Goal: Task Accomplishment & Management: Manage account settings

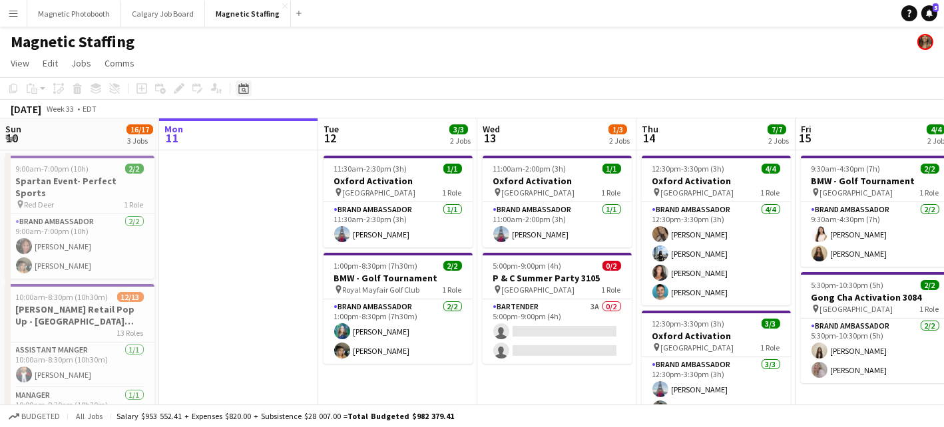
scroll to position [0, 399]
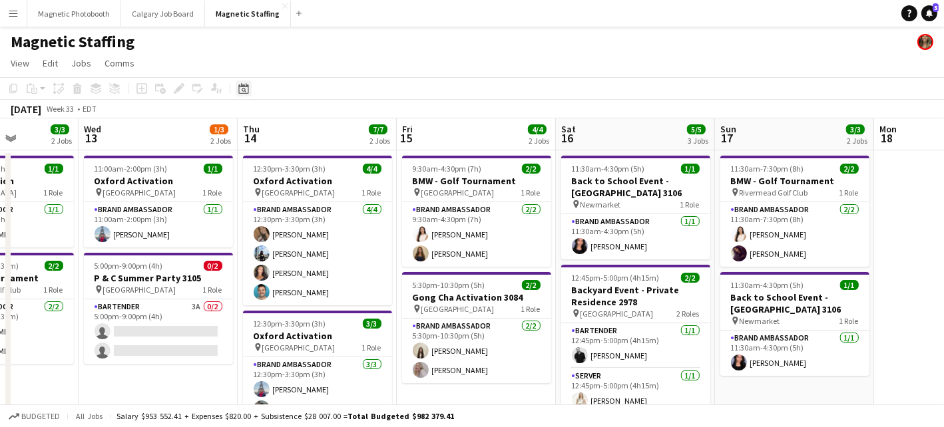
click at [247, 85] on icon at bounding box center [243, 88] width 10 height 11
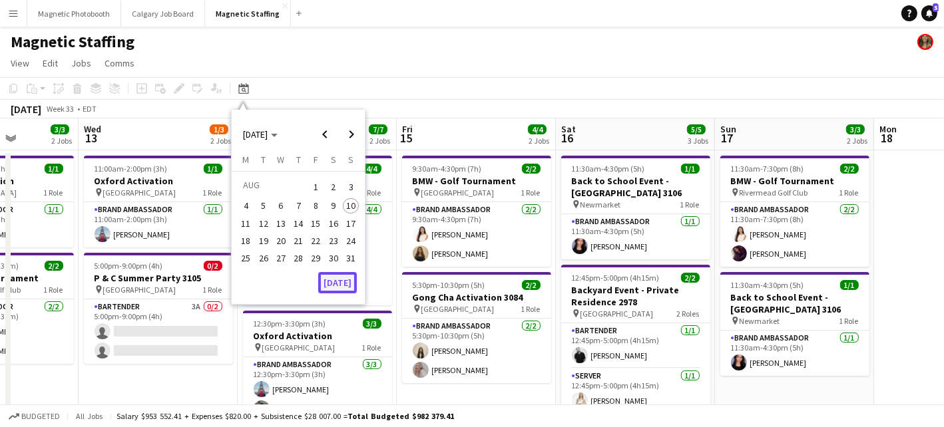
click at [345, 280] on button "[DATE]" at bounding box center [337, 282] width 39 height 21
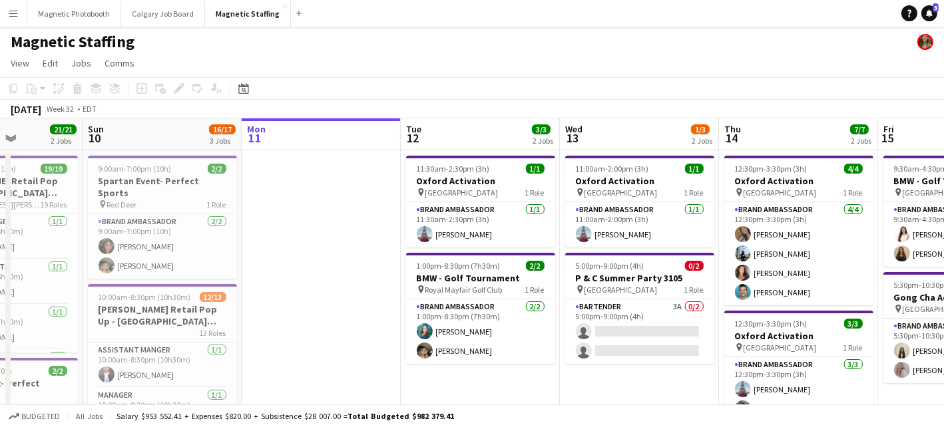
scroll to position [0, 333]
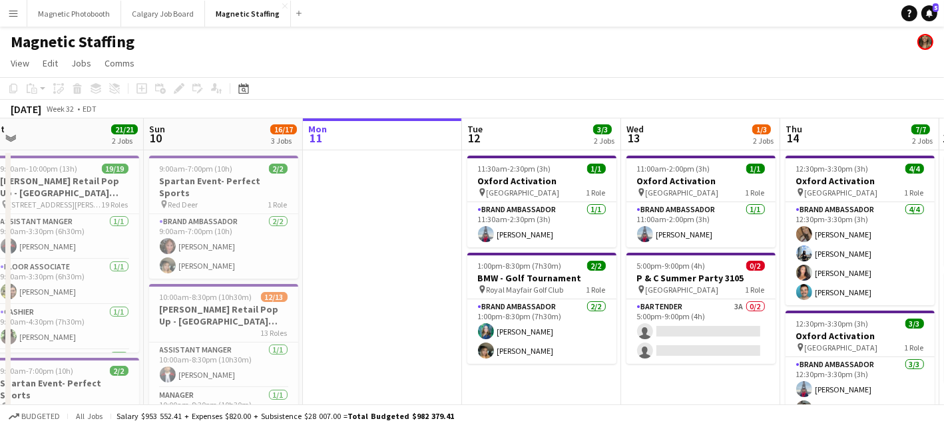
drag, startPoint x: 237, startPoint y: 272, endPoint x: 360, endPoint y: 271, distance: 123.1
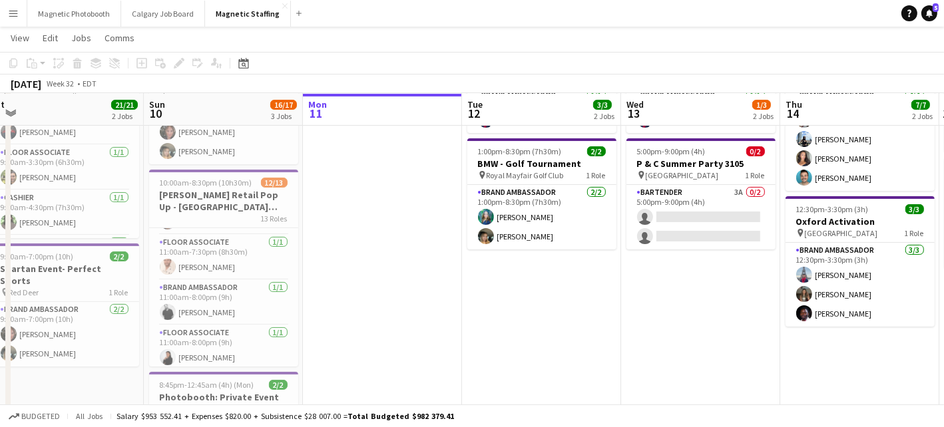
scroll to position [177, 0]
click at [192, 189] on h3 "[PERSON_NAME] Retail Pop Up - [GEOGRAPHIC_DATA] #3060" at bounding box center [223, 201] width 149 height 24
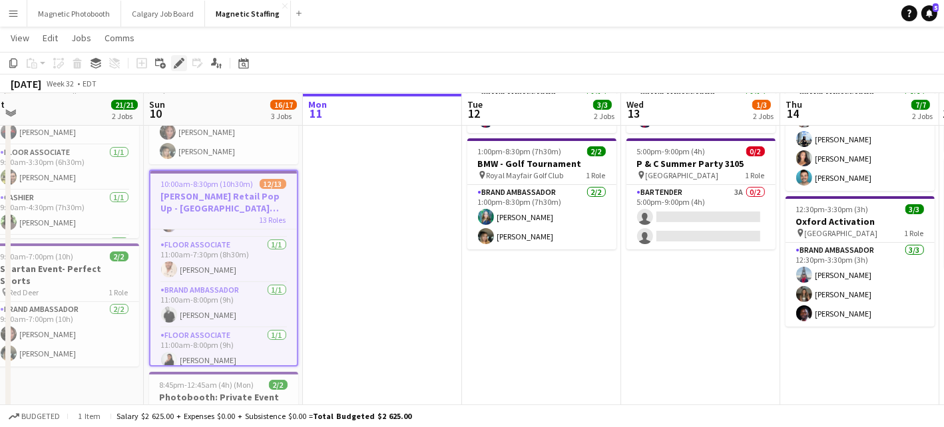
click at [178, 63] on icon at bounding box center [178, 63] width 7 height 7
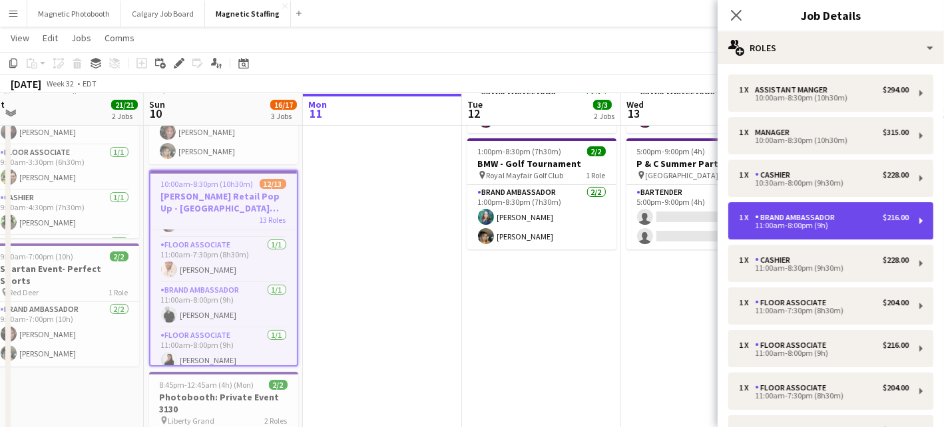
click at [782, 224] on div "11:00am-8:00pm (9h)" at bounding box center [824, 225] width 170 height 7
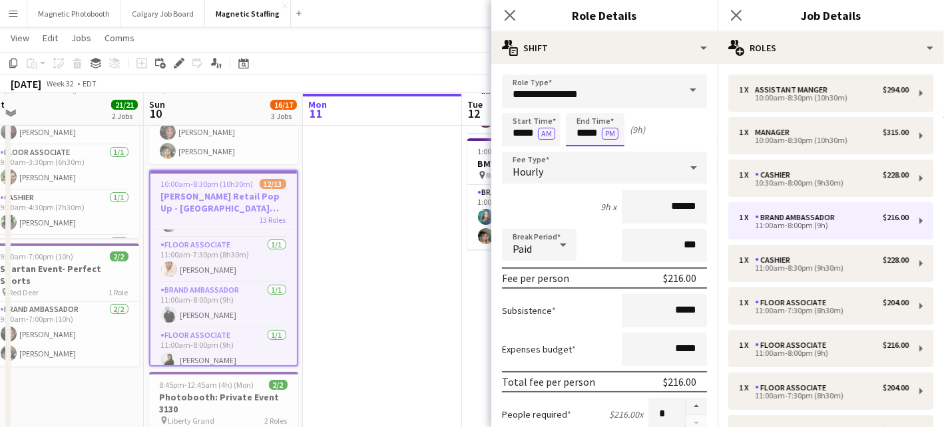
click at [598, 133] on body "Menu Boards Boards Boards All jobs Status Workforce Workforce My Workforce Recr…" at bounding box center [472, 332] width 944 height 890
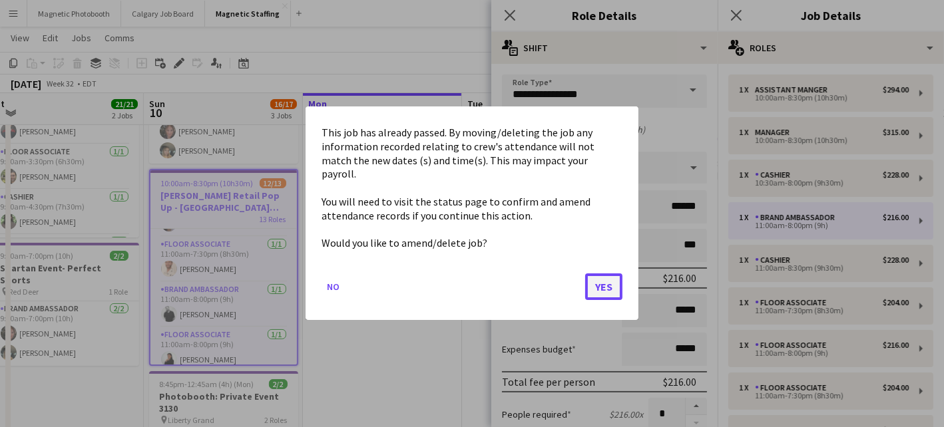
click at [594, 279] on button "Yes" at bounding box center [603, 287] width 37 height 27
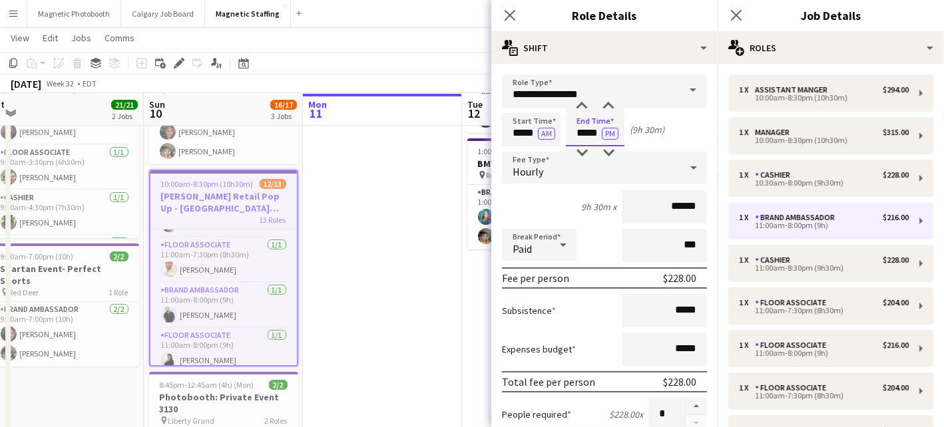
scroll to position [472, 0]
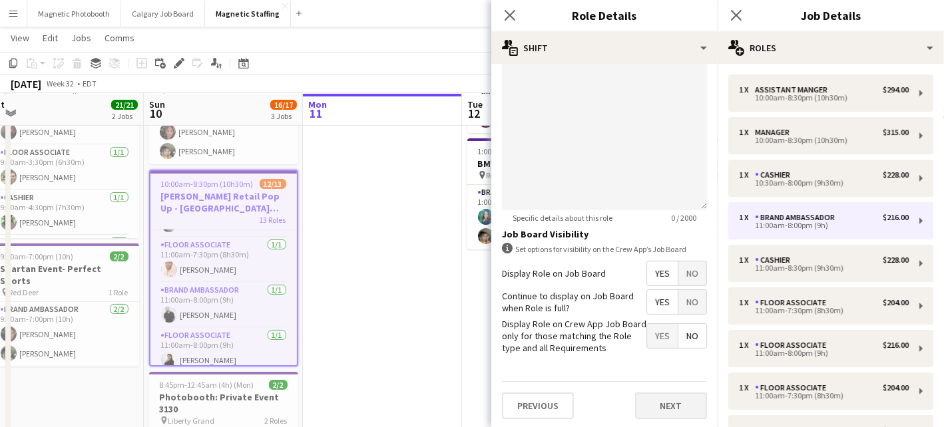
type input "*****"
click at [656, 406] on button "Next" at bounding box center [671, 406] width 72 height 27
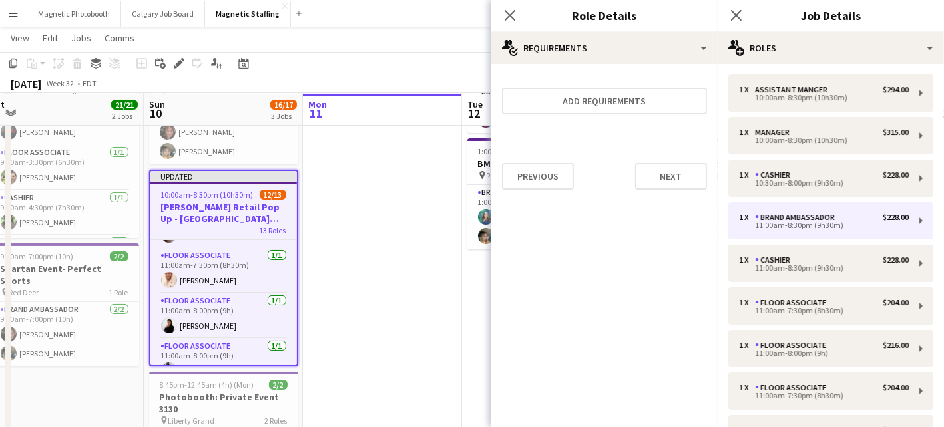
scroll to position [0, 0]
click at [674, 180] on button "Next" at bounding box center [671, 176] width 72 height 27
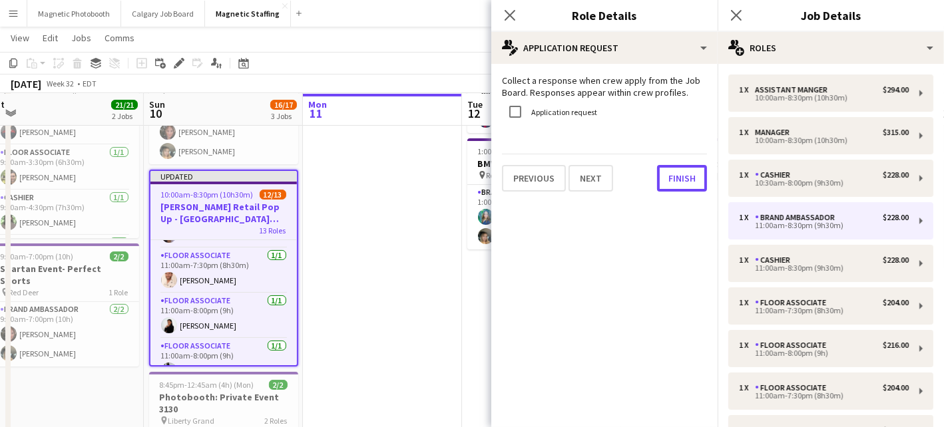
click at [674, 180] on button "Finish" at bounding box center [682, 178] width 50 height 27
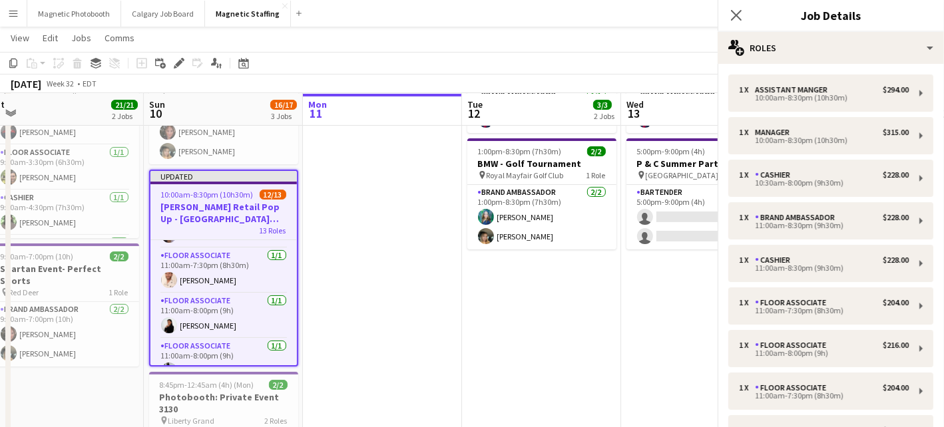
click at [379, 254] on app-date-cell at bounding box center [382, 365] width 159 height 658
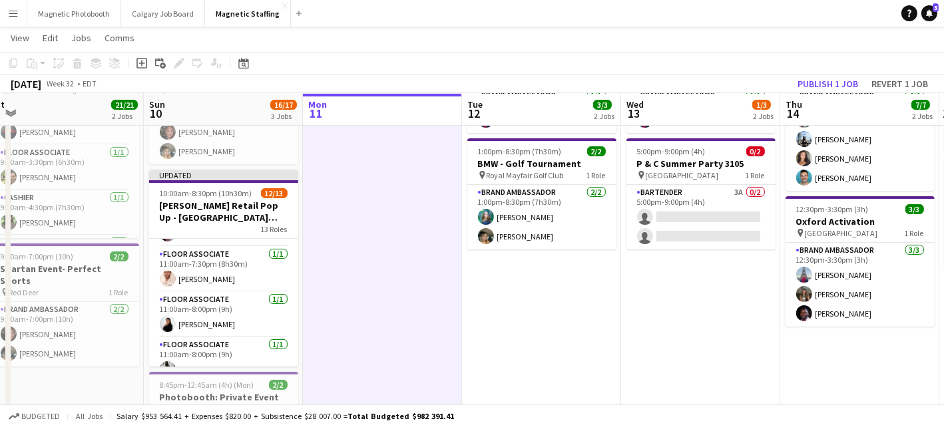
click at [816, 96] on app-board-header-date "Thu 14 7/7 2 Jobs" at bounding box center [859, 110] width 159 height 32
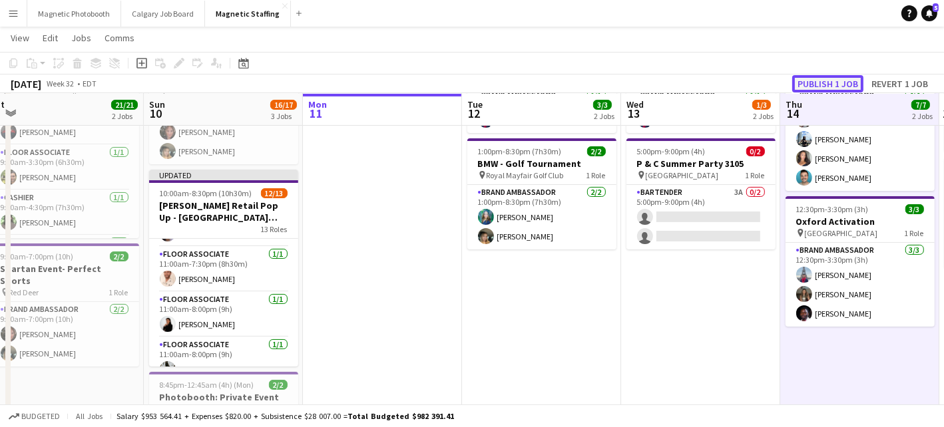
click at [817, 83] on button "Publish 1 job" at bounding box center [827, 83] width 71 height 17
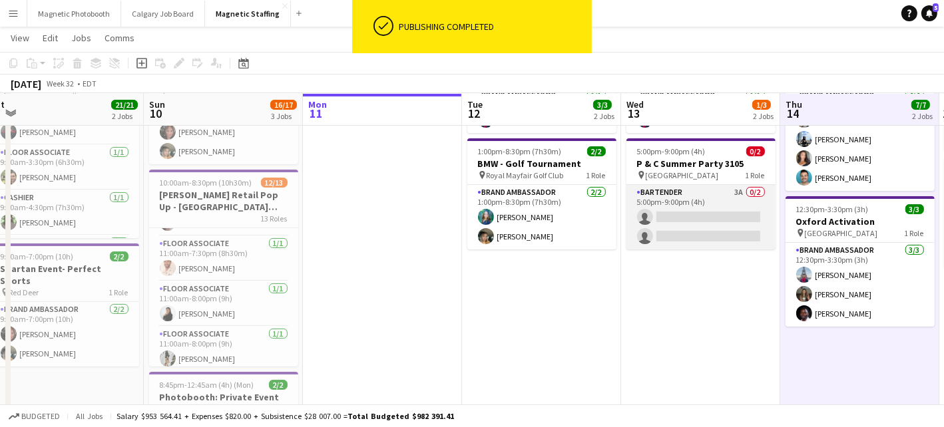
click at [708, 217] on app-card-role "Bartender 3A 0/2 5:00pm-9:00pm (4h) single-neutral-actions single-neutral-actio…" at bounding box center [700, 217] width 149 height 65
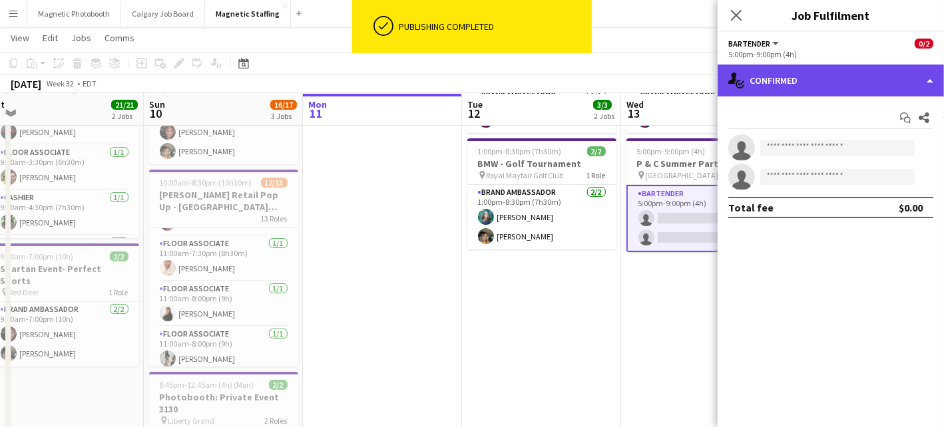
click at [791, 71] on div "single-neutral-actions-check-2 Confirmed" at bounding box center [830, 81] width 226 height 32
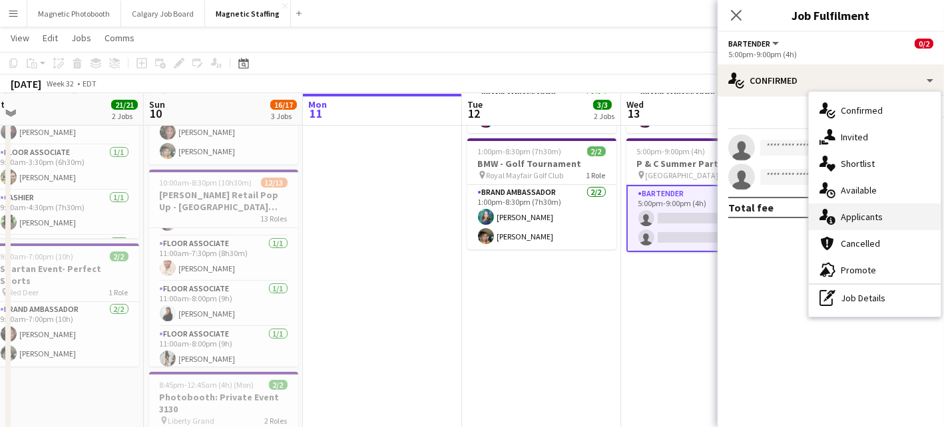
click at [828, 214] on icon "single-neutral-actions-information" at bounding box center [827, 217] width 16 height 16
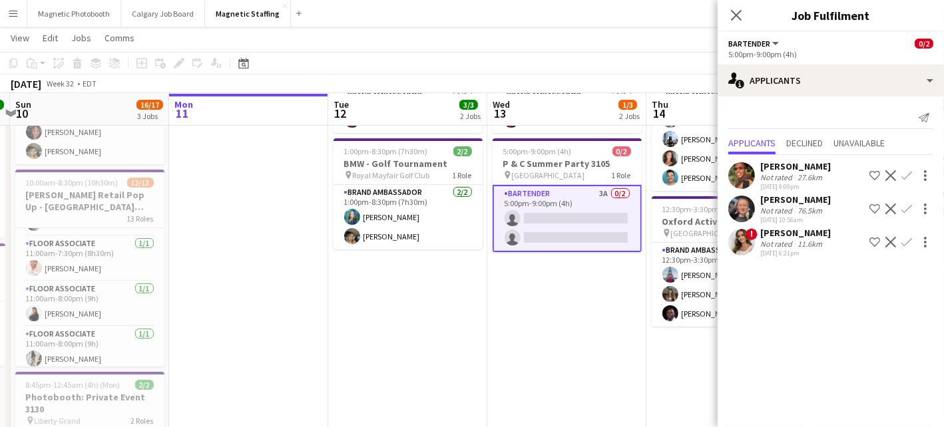
scroll to position [0, 403]
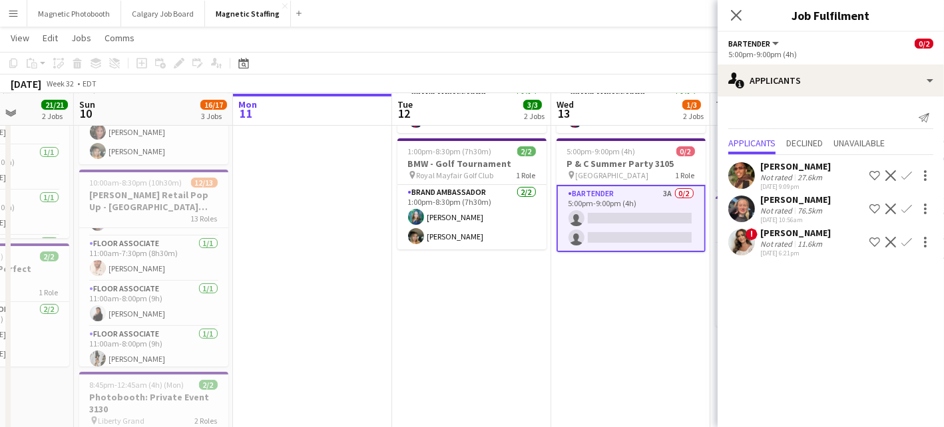
drag, startPoint x: 667, startPoint y: 279, endPoint x: 435, endPoint y: 288, distance: 231.8
click at [438, 288] on app-calendar-viewport "Thu 7 13/13 4 Jobs Fri 8 21/21 2 Jobs Sat 9 21/21 2 Jobs Sun 10 16/17 3 Jobs Mo…" at bounding box center [472, 347] width 944 height 816
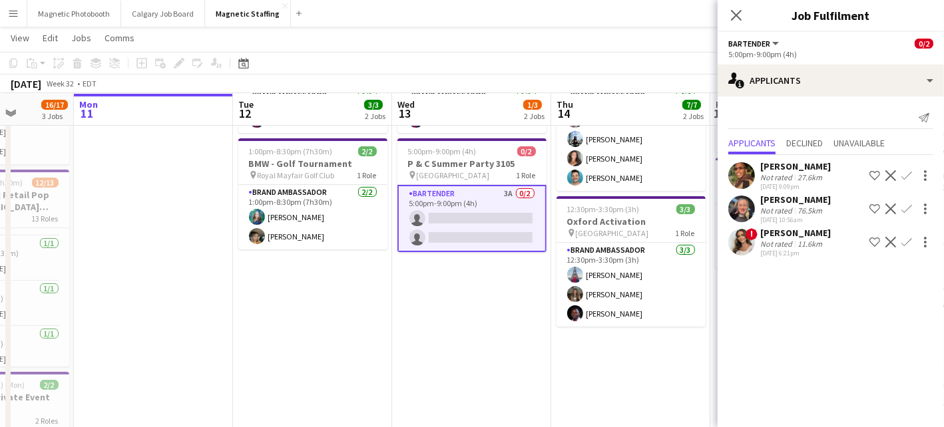
click at [903, 243] on app-icon "Confirm" at bounding box center [906, 242] width 11 height 11
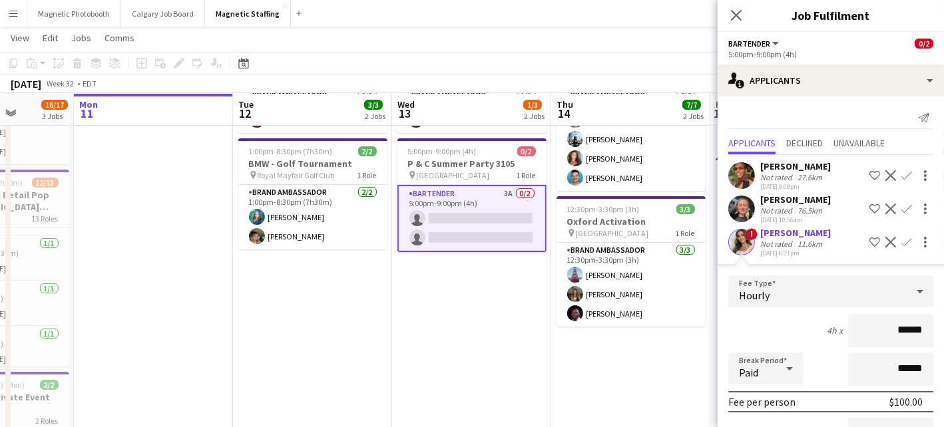
scroll to position [144, 0]
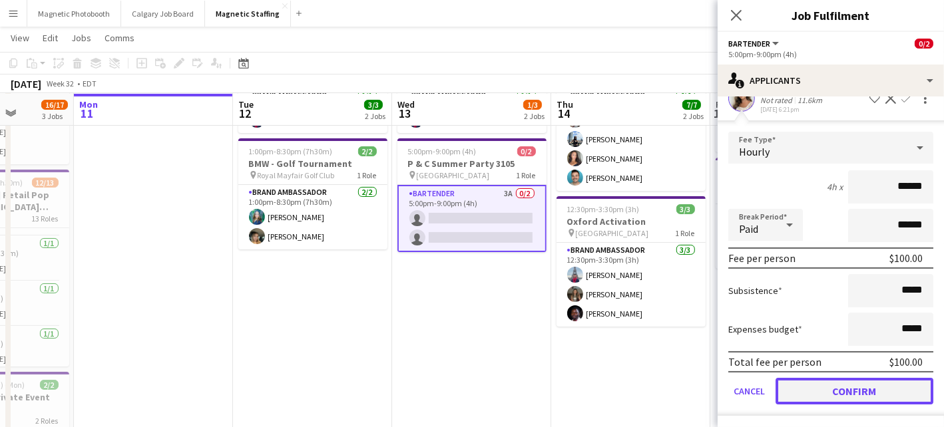
click at [815, 391] on button "Confirm" at bounding box center [854, 391] width 158 height 27
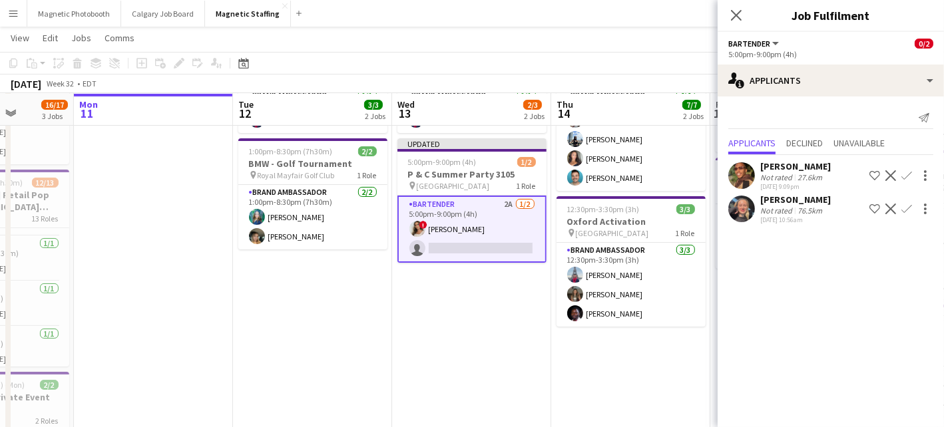
scroll to position [0, 0]
click at [650, 367] on app-date-cell "12:30pm-3:30pm (3h) 4/4 Oxford Activation pin Toronto 1 Role Brand Ambassador […" at bounding box center [630, 365] width 159 height 658
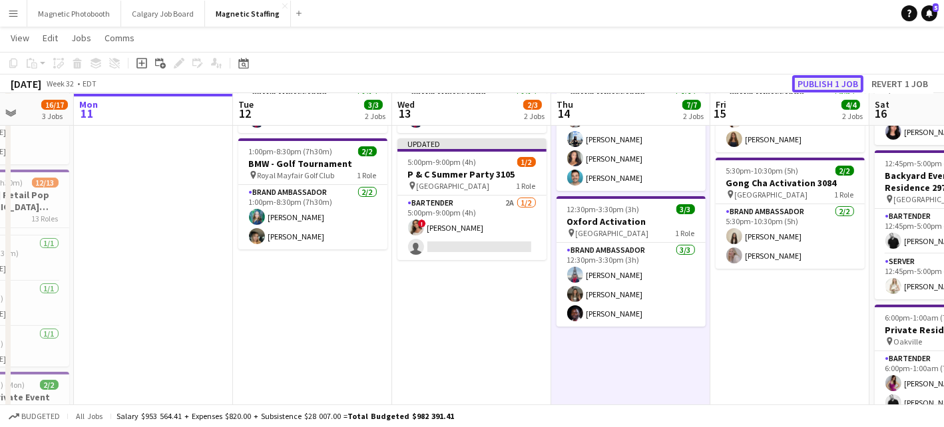
click at [841, 78] on button "Publish 1 job" at bounding box center [827, 83] width 71 height 17
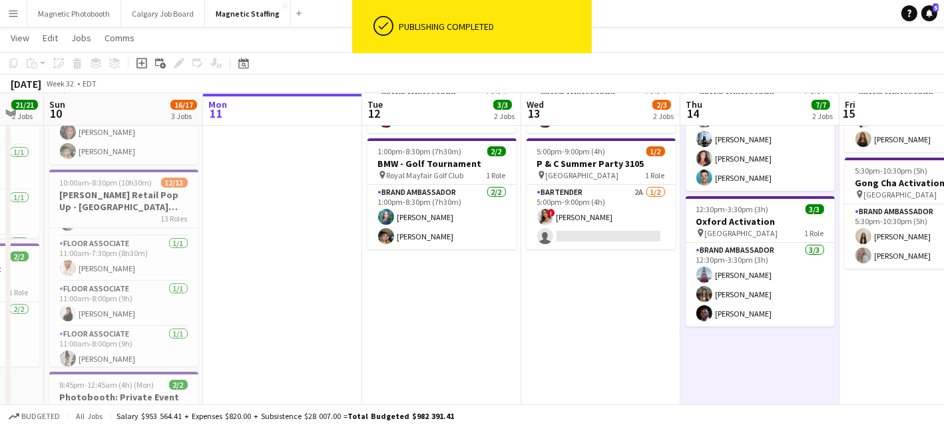
drag, startPoint x: 347, startPoint y: 315, endPoint x: 473, endPoint y: 303, distance: 125.7
click at [475, 304] on app-calendar-viewport "Fri 8 21/21 2 Jobs Sat 9 21/21 2 Jobs Sun 10 16/17 3 Jobs Mon 11 Tue 12 3/3 2 J…" at bounding box center [472, 347] width 944 height 816
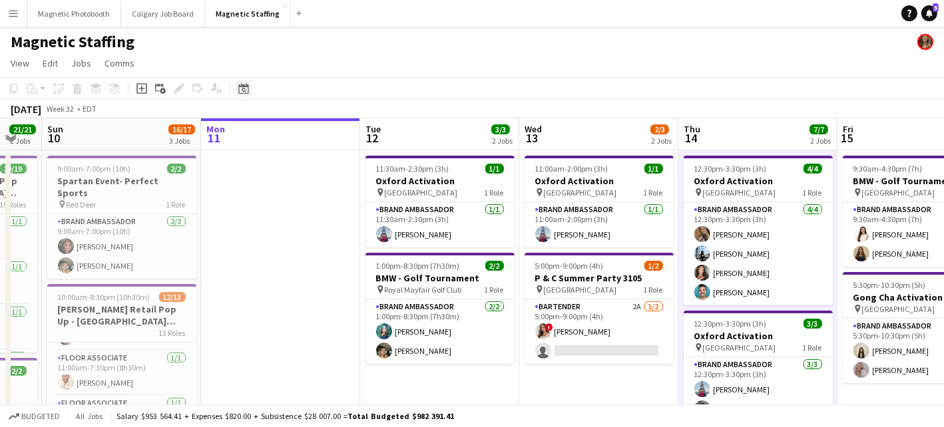
click at [246, 90] on icon "Date picker" at bounding box center [243, 88] width 11 height 11
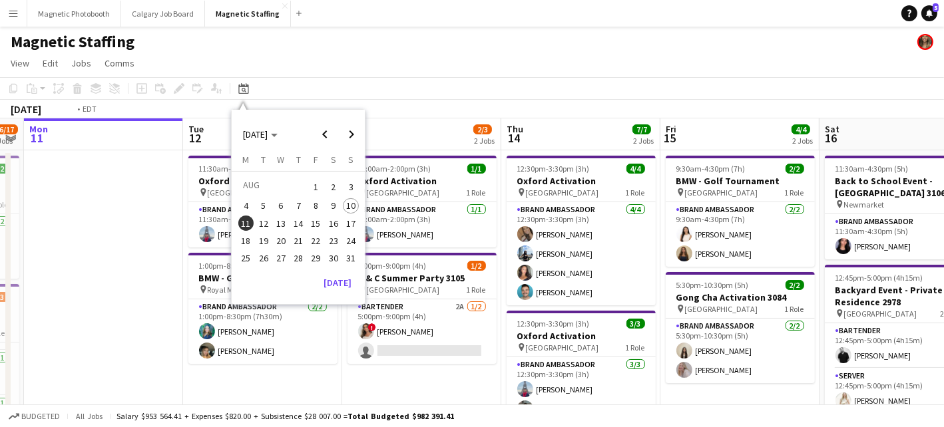
drag, startPoint x: 548, startPoint y: 235, endPoint x: 194, endPoint y: 278, distance: 357.3
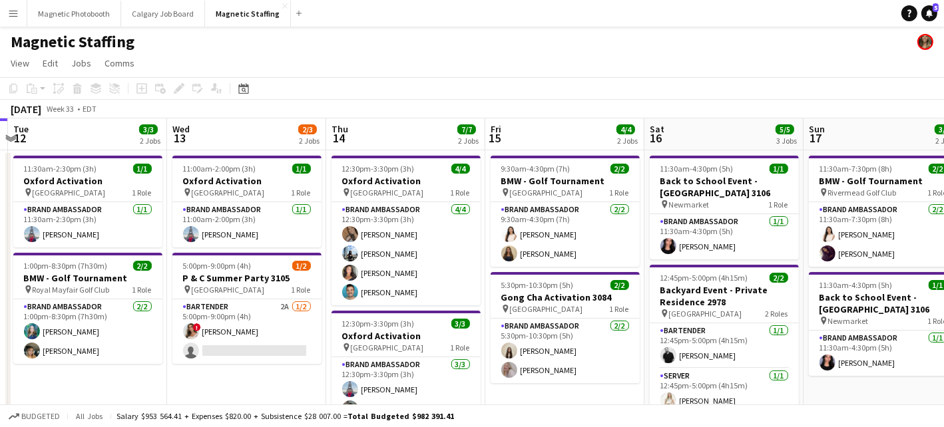
scroll to position [0, 437]
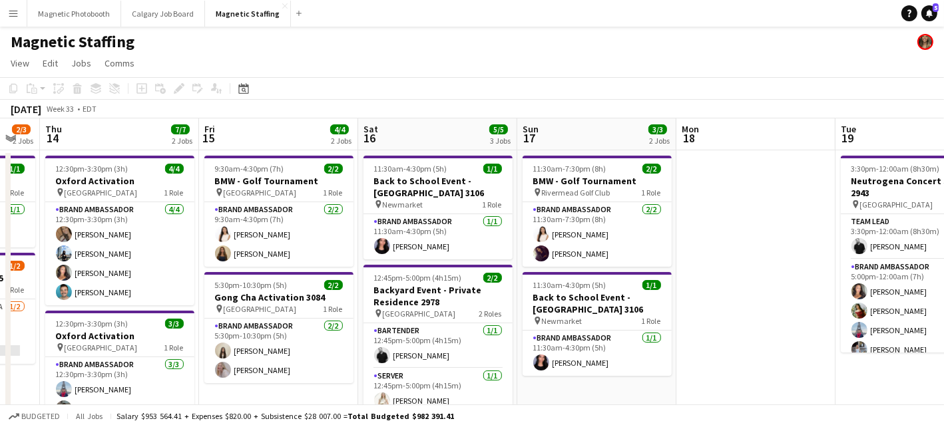
drag, startPoint x: 513, startPoint y: 266, endPoint x: 227, endPoint y: 272, distance: 286.2
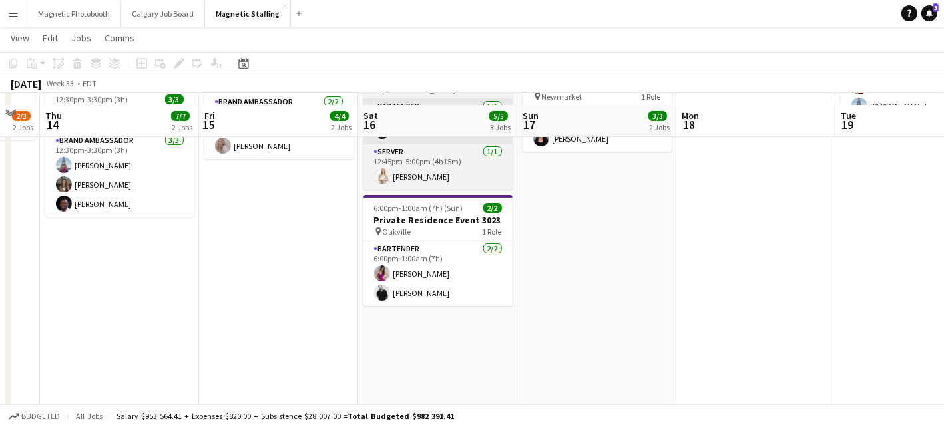
scroll to position [236, 0]
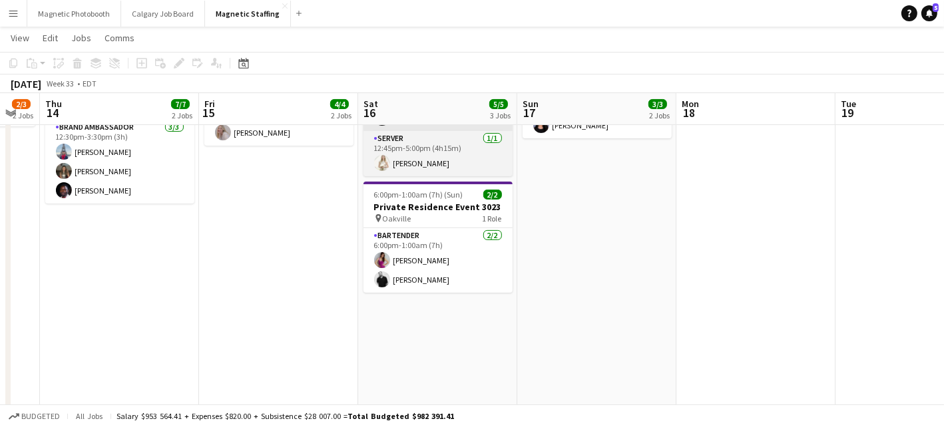
click at [393, 333] on app-date-cell "11:30am-4:30pm (5h) 1/1 Back to School Event - [GEOGRAPHIC_DATA] 3106 pin Newma…" at bounding box center [437, 242] width 159 height 658
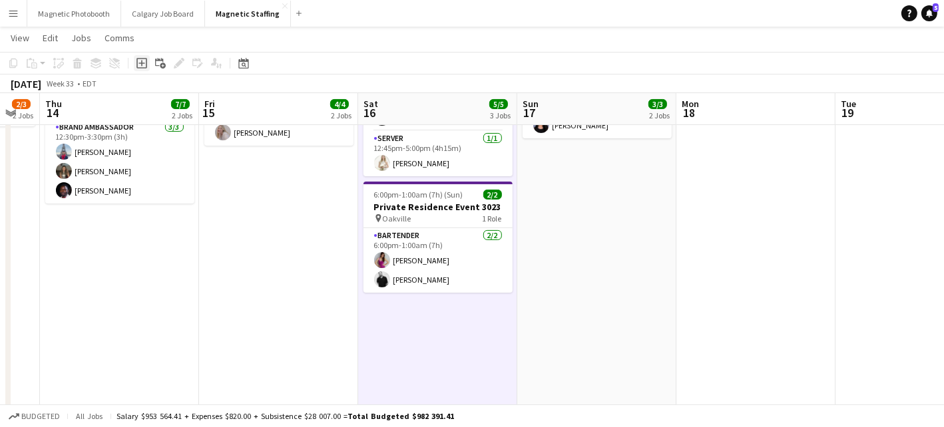
click at [142, 67] on icon at bounding box center [141, 63] width 11 height 11
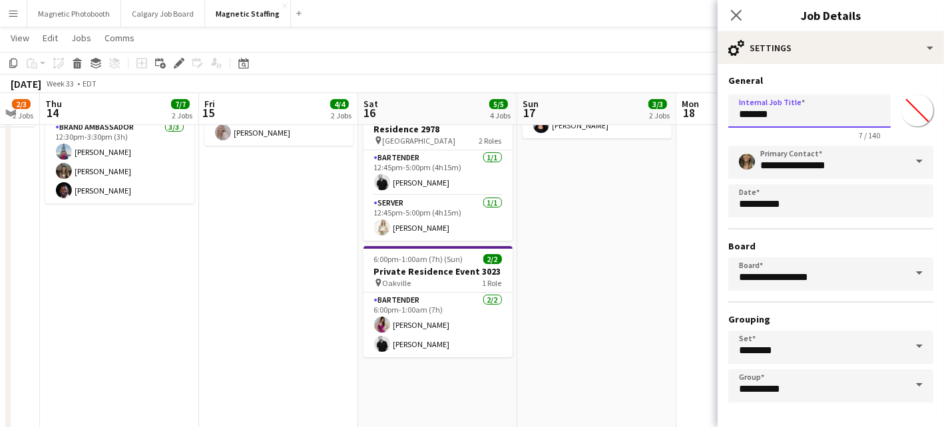
drag, startPoint x: 781, startPoint y: 116, endPoint x: 616, endPoint y: 114, distance: 165.1
click at [616, 114] on body "Menu Boards Boards Boards All jobs Status Workforce Workforce My Workforce Recr…" at bounding box center [472, 209] width 944 height 890
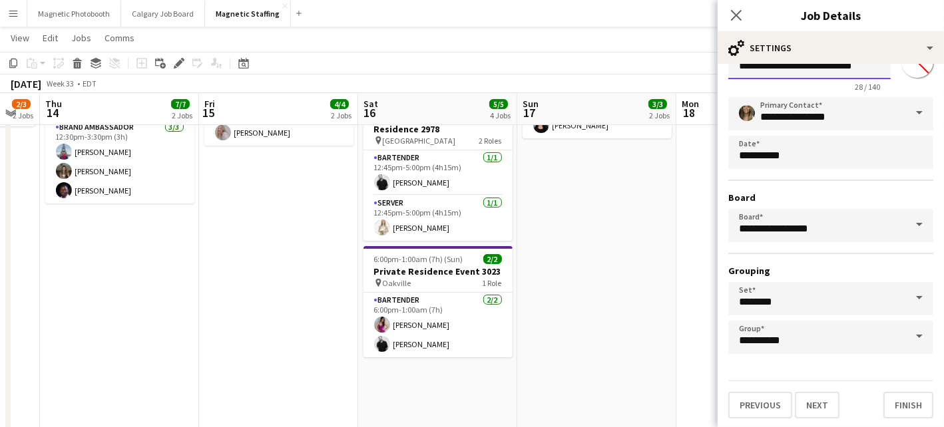
type input "**********"
click at [817, 417] on div "Previous Next Finish" at bounding box center [830, 400] width 205 height 38
click at [812, 414] on button "Next" at bounding box center [817, 405] width 45 height 27
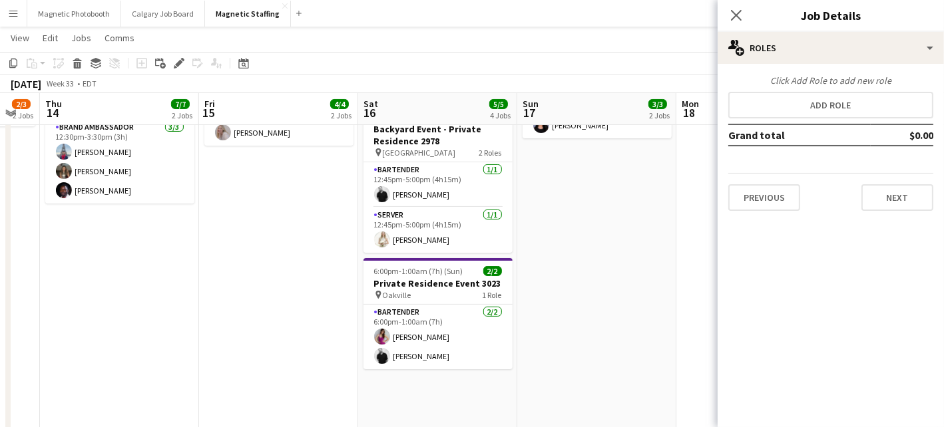
scroll to position [0, 0]
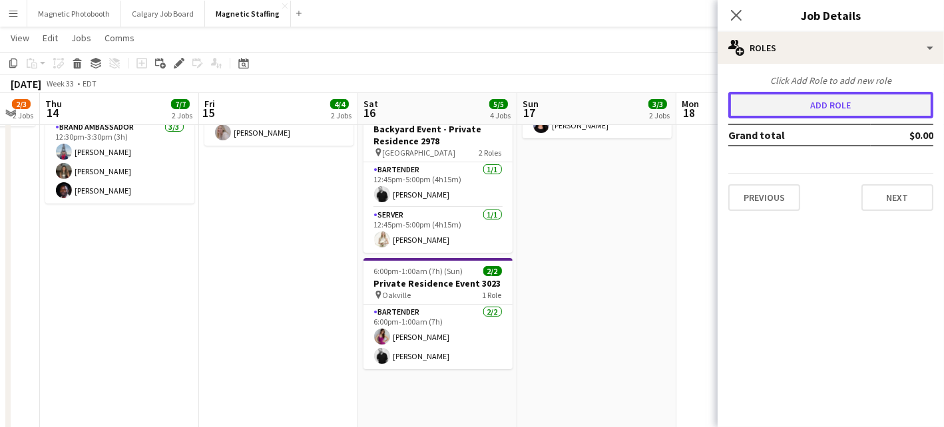
click at [852, 100] on button "Add role" at bounding box center [830, 105] width 205 height 27
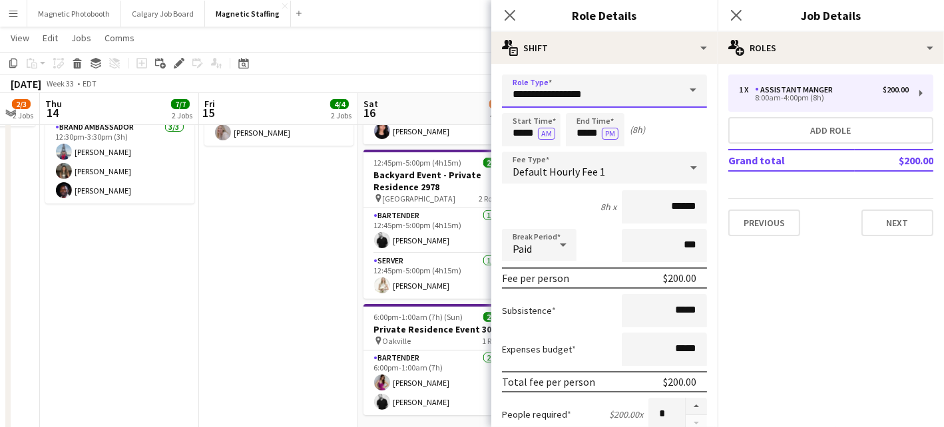
drag, startPoint x: 606, startPoint y: 95, endPoint x: 375, endPoint y: 85, distance: 231.8
click at [382, 88] on body "Menu Boards Boards Boards All jobs Status Workforce Workforce My Workforce Recr…" at bounding box center [472, 209] width 944 height 890
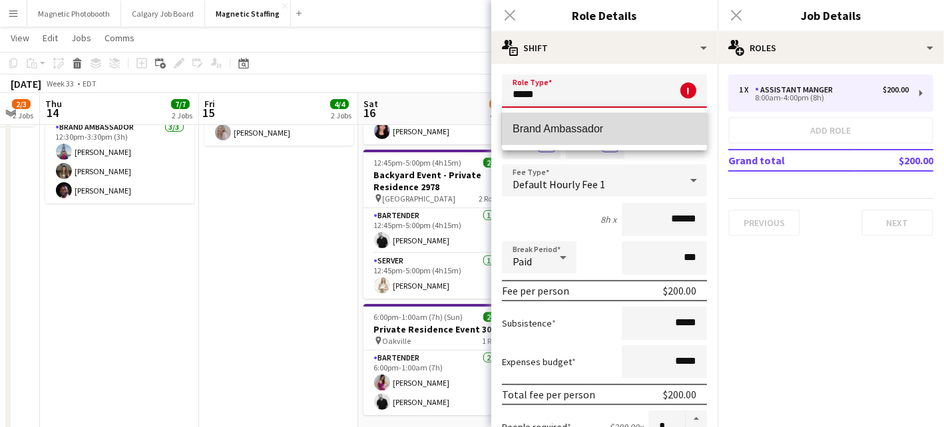
click at [546, 132] on span "Brand Ambassador" at bounding box center [604, 128] width 184 height 13
type input "**********"
type input "******"
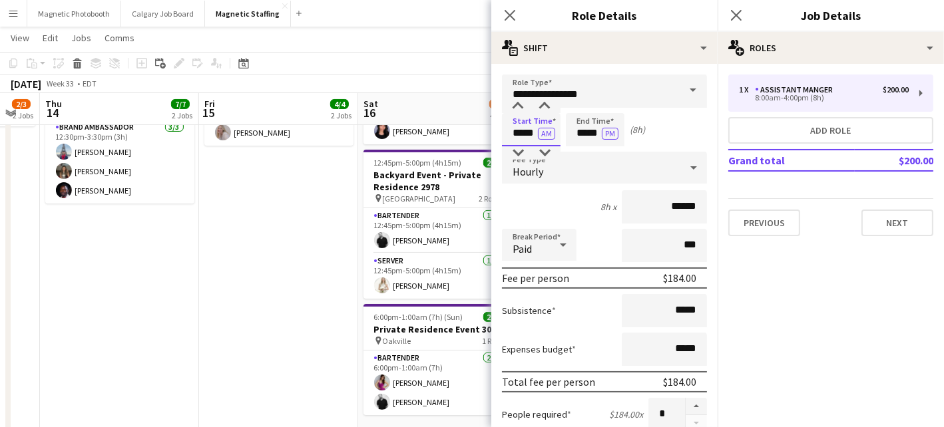
drag, startPoint x: 534, startPoint y: 130, endPoint x: 442, endPoint y: 125, distance: 92.0
click at [448, 129] on body "Menu Boards Boards Boards All jobs Status Workforce Workforce My Workforce Recr…" at bounding box center [472, 209] width 944 height 890
type input "*****"
drag, startPoint x: 600, startPoint y: 134, endPoint x: 441, endPoint y: 124, distance: 159.4
click at [456, 130] on body "Menu Boards Boards Boards All jobs Status Workforce Workforce My Workforce Recr…" at bounding box center [472, 209] width 944 height 890
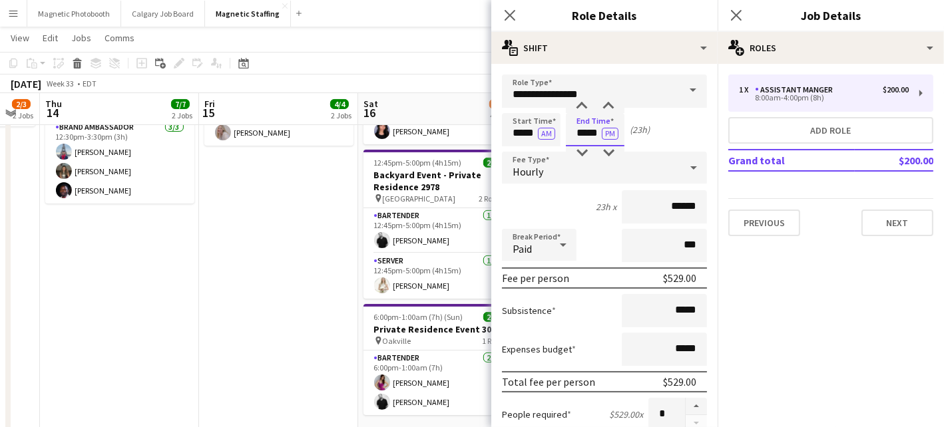
type input "*****"
click at [534, 179] on div "Hourly" at bounding box center [591, 168] width 178 height 32
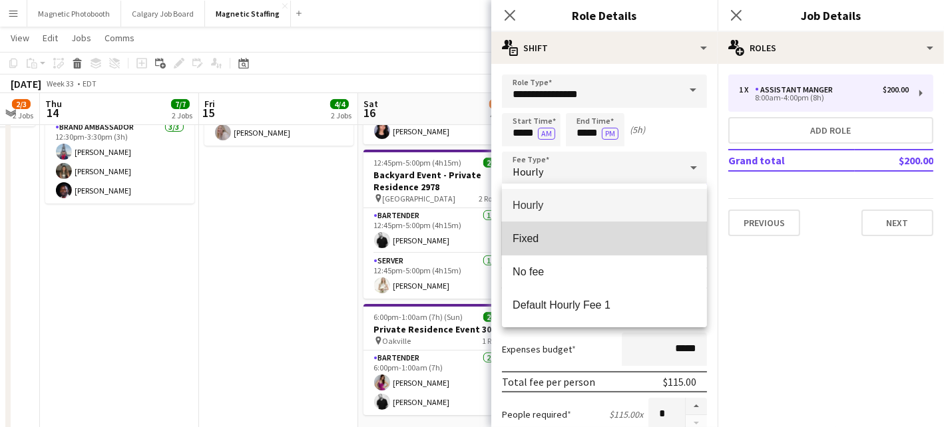
click at [546, 240] on span "Fixed" at bounding box center [604, 238] width 184 height 13
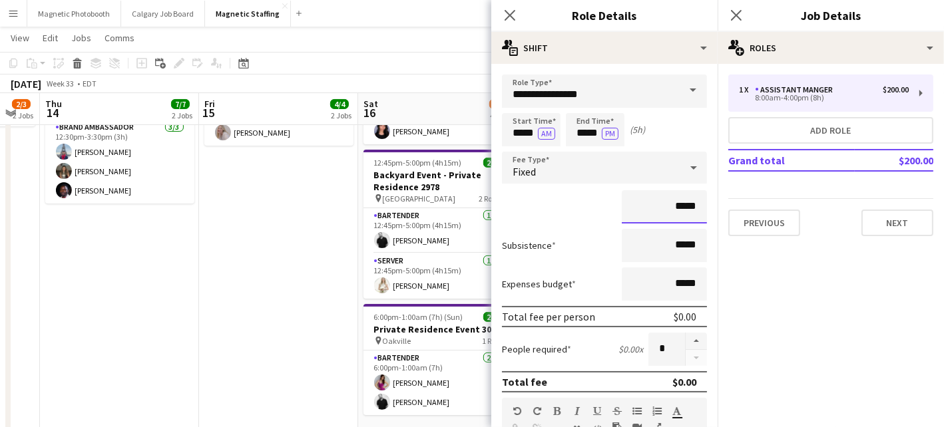
drag, startPoint x: 664, startPoint y: 206, endPoint x: 580, endPoint y: 201, distance: 84.0
click at [582, 204] on div "*****" at bounding box center [604, 206] width 205 height 33
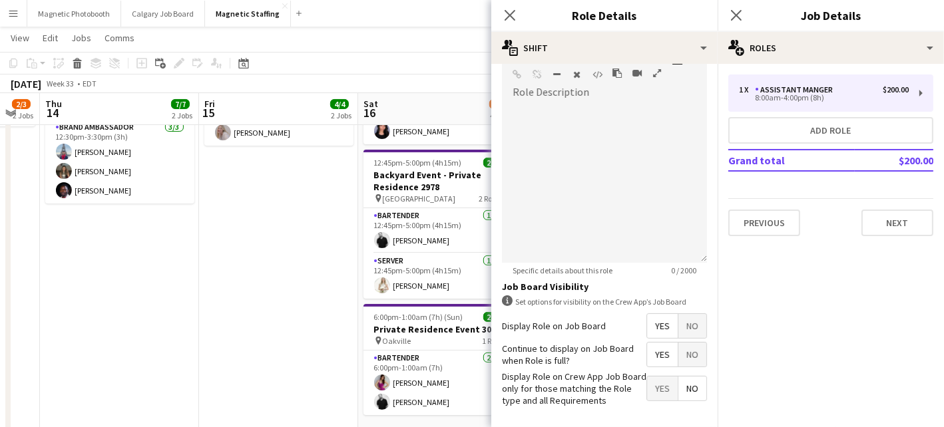
scroll to position [364, 0]
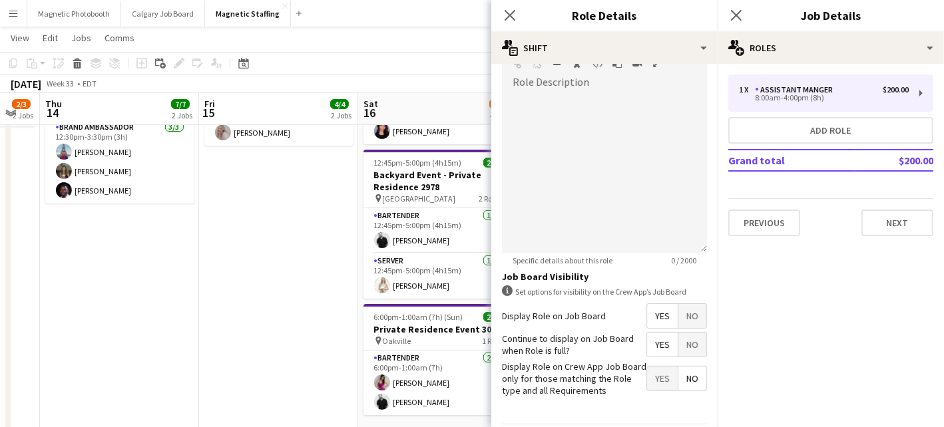
type input "*******"
click at [601, 169] on div at bounding box center [604, 173] width 205 height 160
paste div
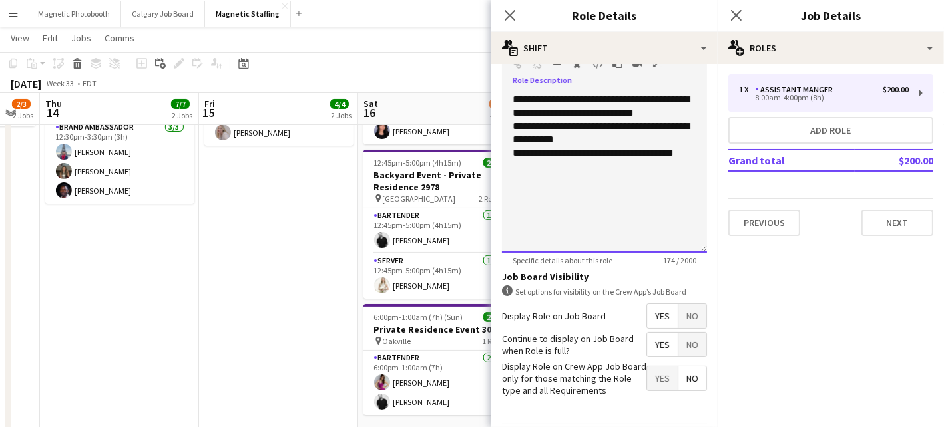
scroll to position [407, 0]
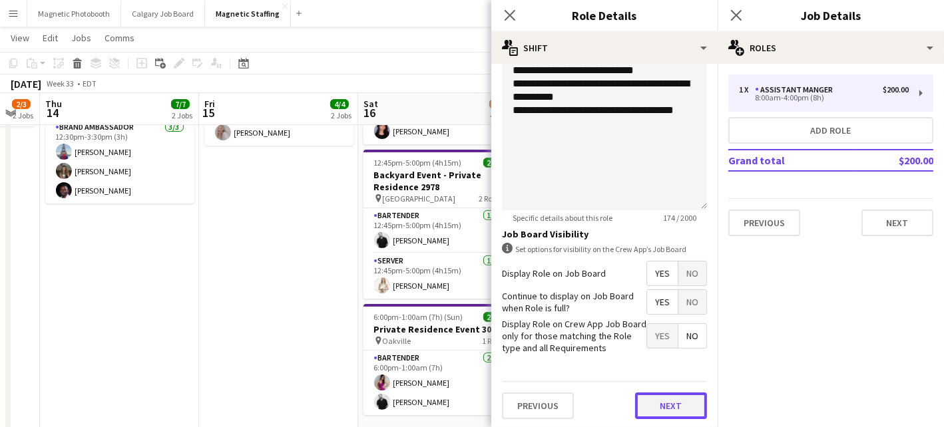
click at [664, 413] on button "Next" at bounding box center [671, 406] width 72 height 27
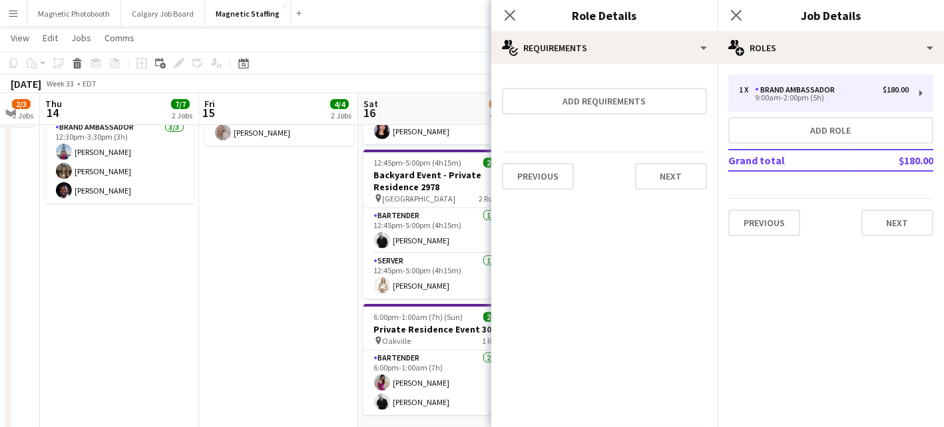
scroll to position [0, 0]
click at [675, 175] on button "Next" at bounding box center [671, 176] width 72 height 27
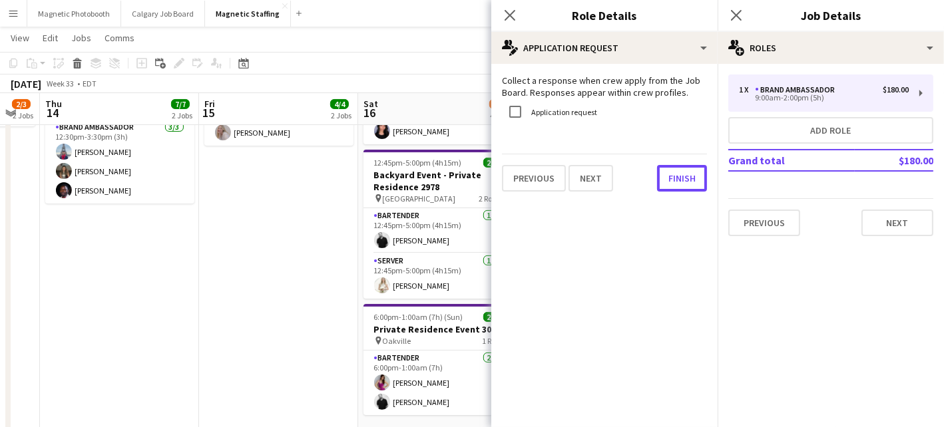
click at [675, 175] on button "Finish" at bounding box center [682, 178] width 50 height 27
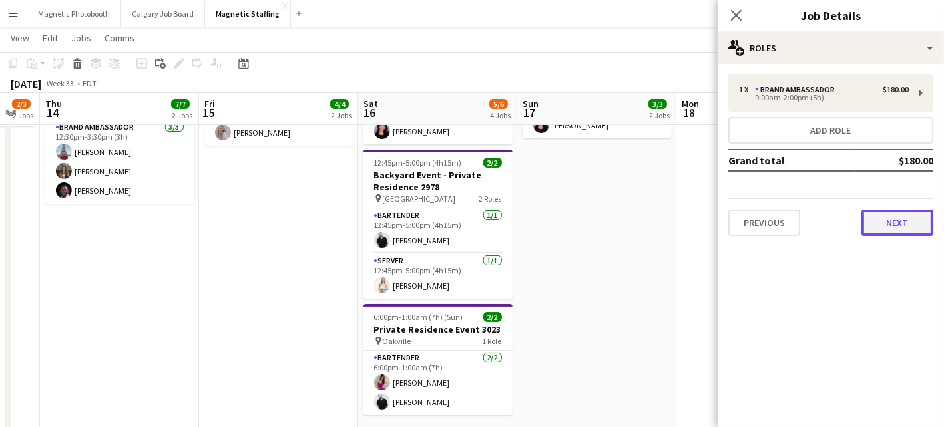
click at [901, 232] on button "Next" at bounding box center [897, 223] width 72 height 27
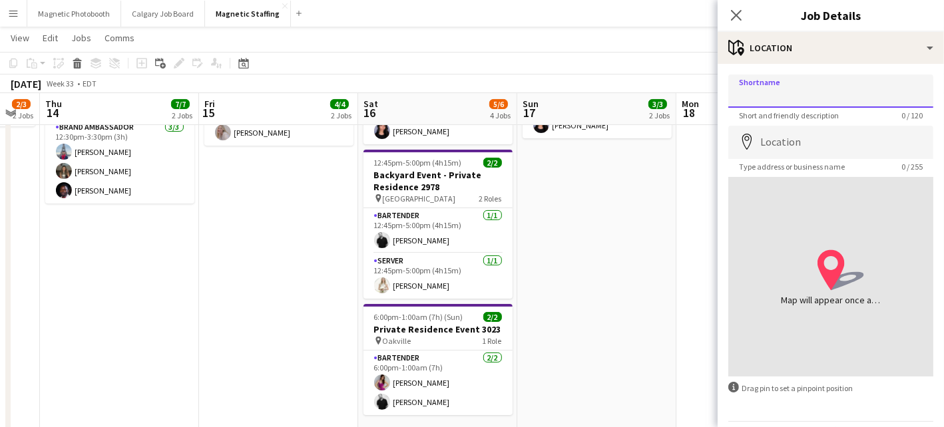
click at [827, 87] on input "Shortname" at bounding box center [830, 91] width 205 height 33
type input "******"
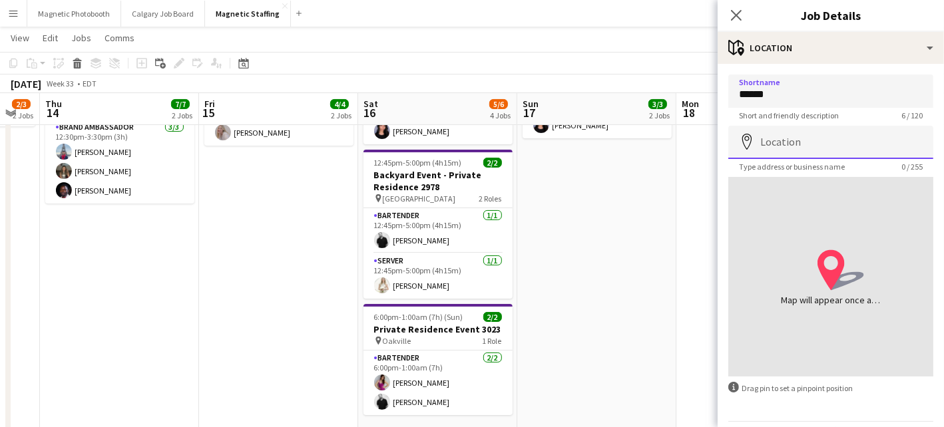
click at [783, 146] on input "Location" at bounding box center [830, 142] width 205 height 33
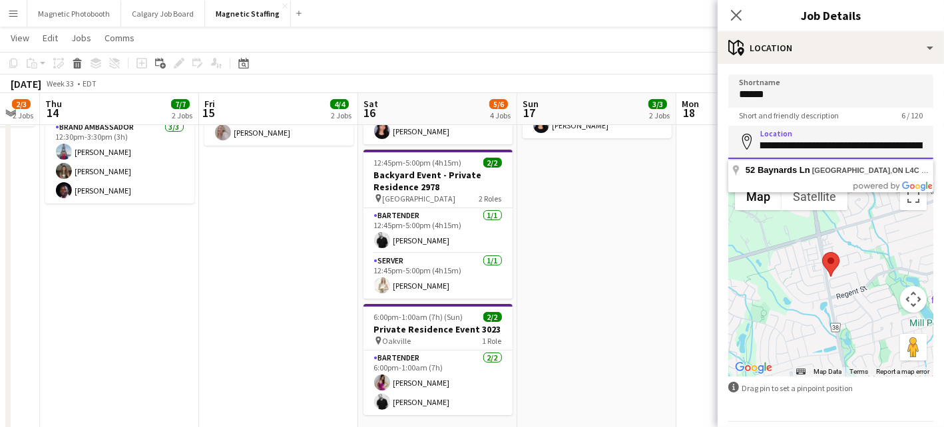
scroll to position [0, 67]
drag, startPoint x: 761, startPoint y: 143, endPoint x: 920, endPoint y: 144, distance: 159.1
click at [920, 144] on input "**********" at bounding box center [830, 142] width 205 height 33
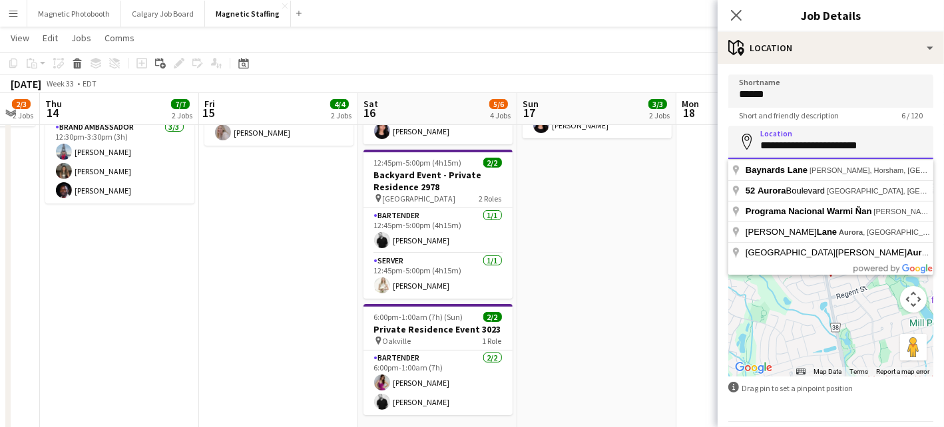
drag, startPoint x: 876, startPoint y: 142, endPoint x: 843, endPoint y: 142, distance: 33.9
click at [843, 143] on input "**********" at bounding box center [830, 142] width 205 height 33
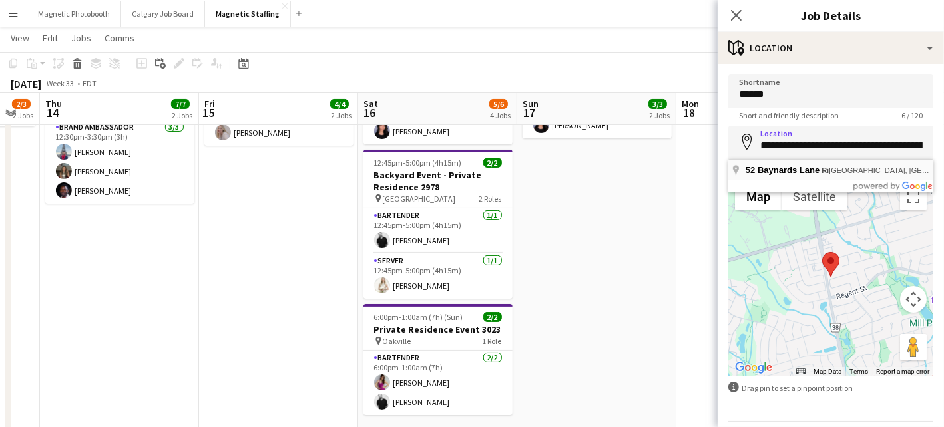
type input "**********"
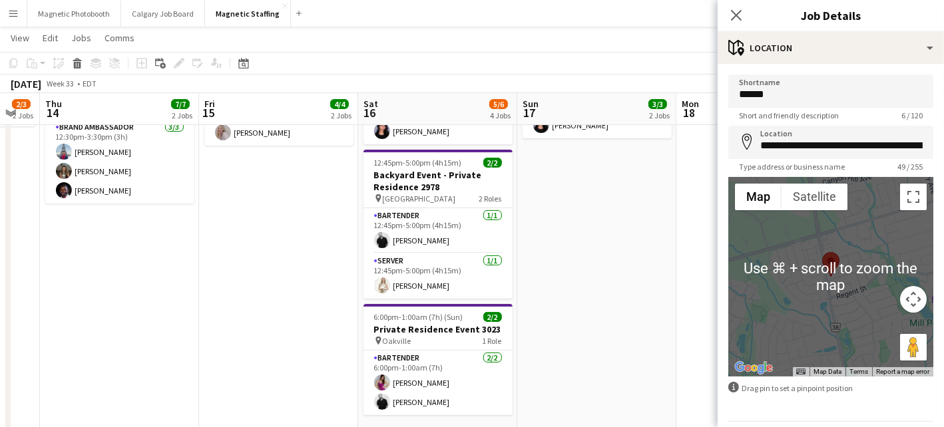
scroll to position [41, 0]
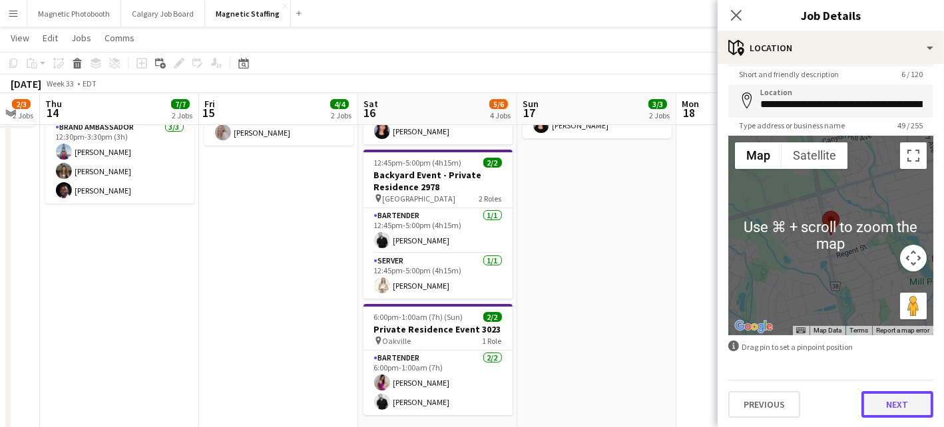
click at [894, 406] on button "Next" at bounding box center [897, 404] width 72 height 27
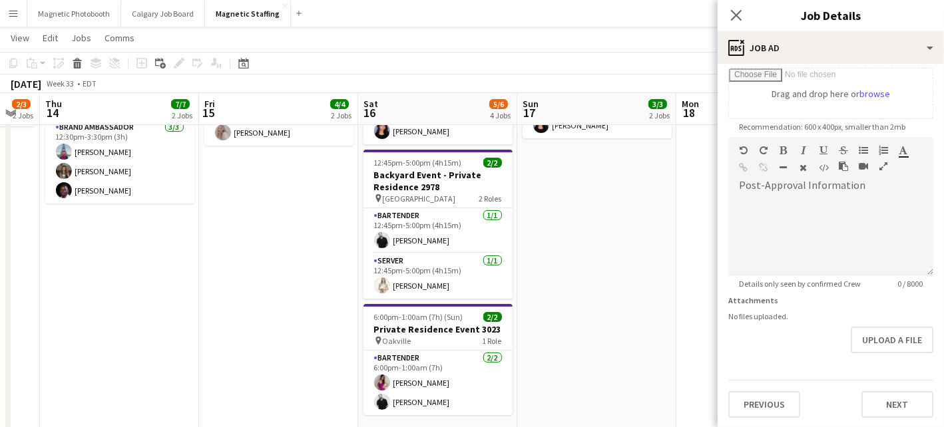
scroll to position [0, 0]
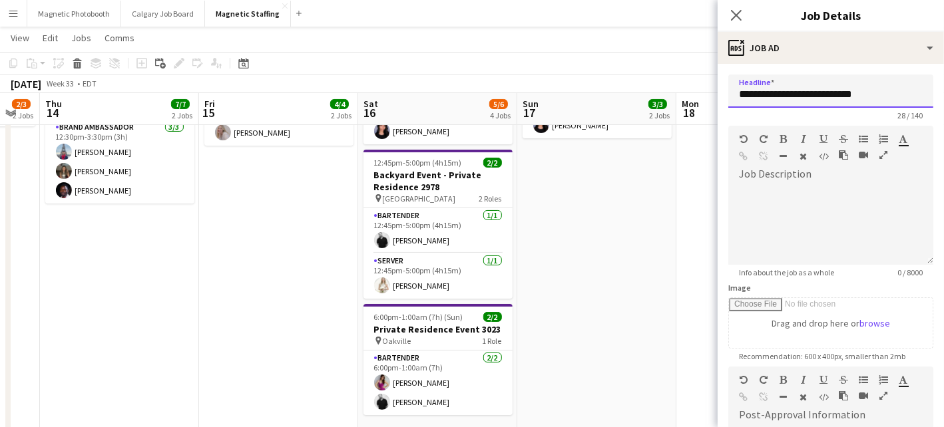
drag, startPoint x: 830, startPoint y: 92, endPoint x: 922, endPoint y: 89, distance: 92.5
click at [922, 92] on input "**********" at bounding box center [830, 91] width 205 height 33
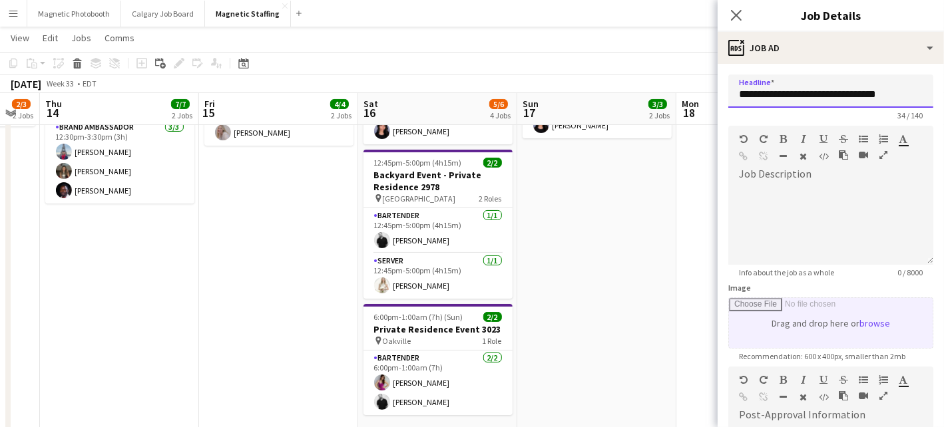
scroll to position [230, 0]
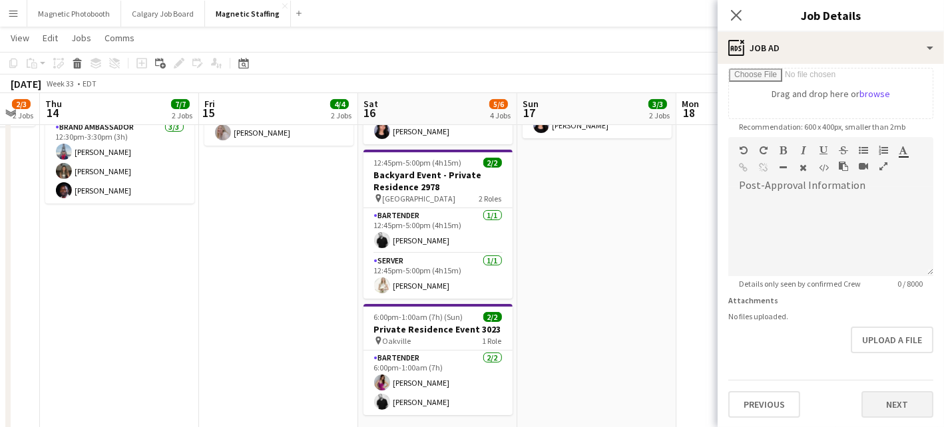
type input "**********"
click at [880, 409] on button "Next" at bounding box center [897, 404] width 72 height 27
type input "*******"
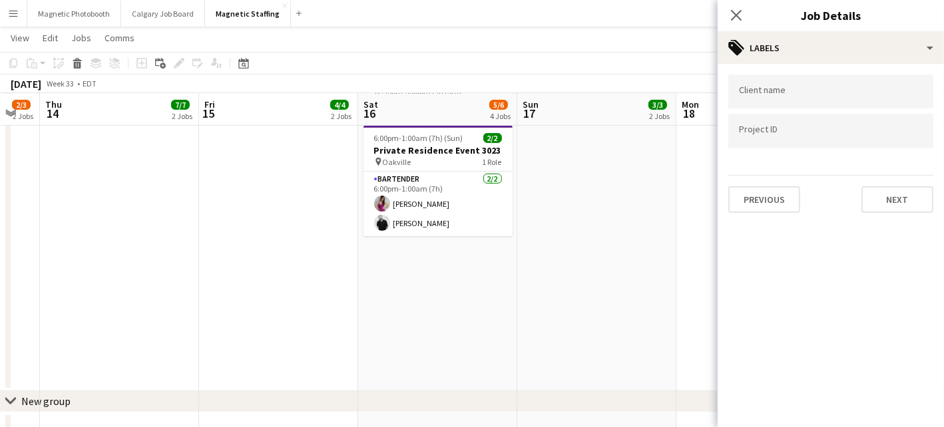
scroll to position [462, 0]
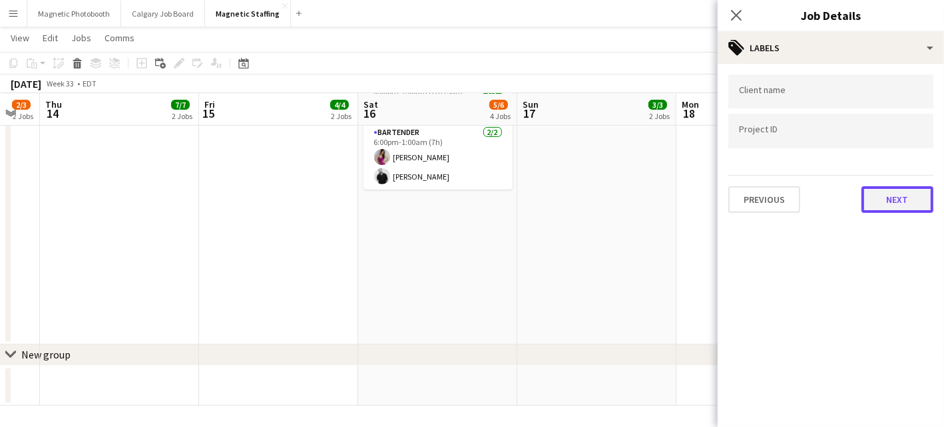
click at [898, 201] on button "Next" at bounding box center [897, 199] width 72 height 27
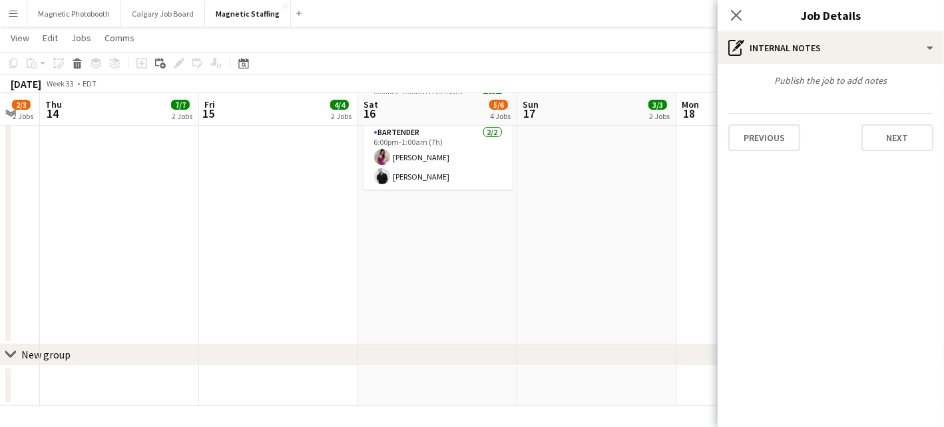
click at [906, 153] on div "Publish the job to add notes Previous Next" at bounding box center [830, 113] width 226 height 98
click at [910, 142] on button "Next" at bounding box center [897, 137] width 72 height 27
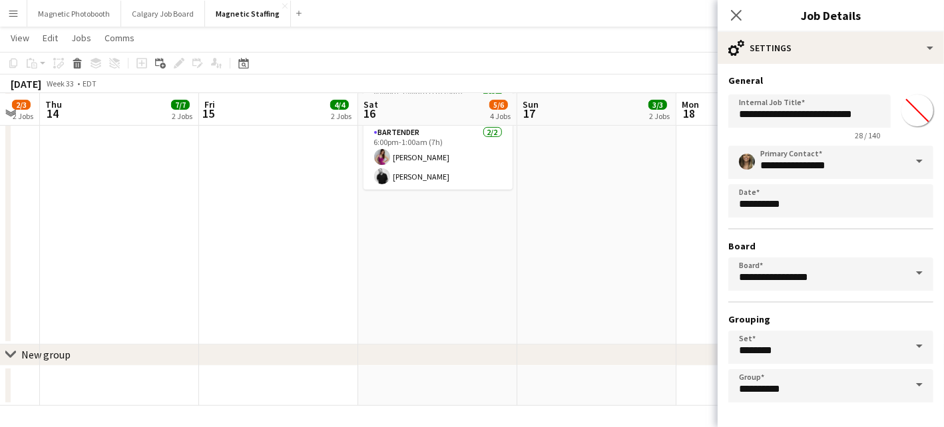
scroll to position [49, 0]
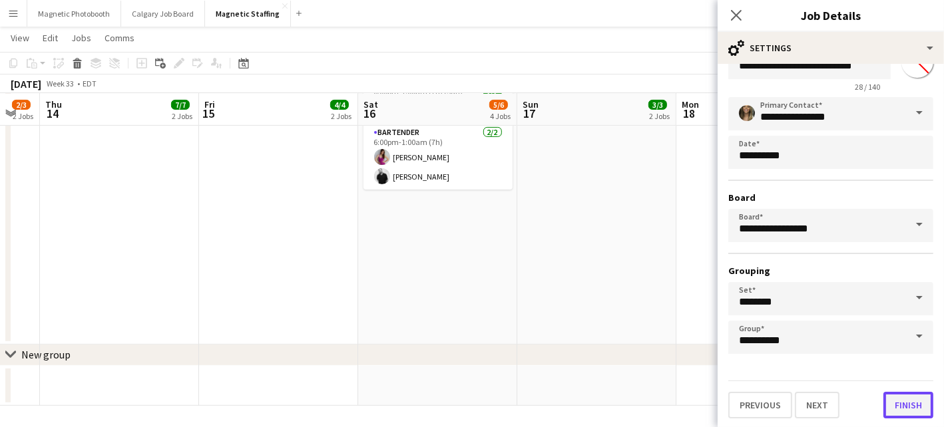
click at [906, 407] on button "Finish" at bounding box center [908, 405] width 50 height 27
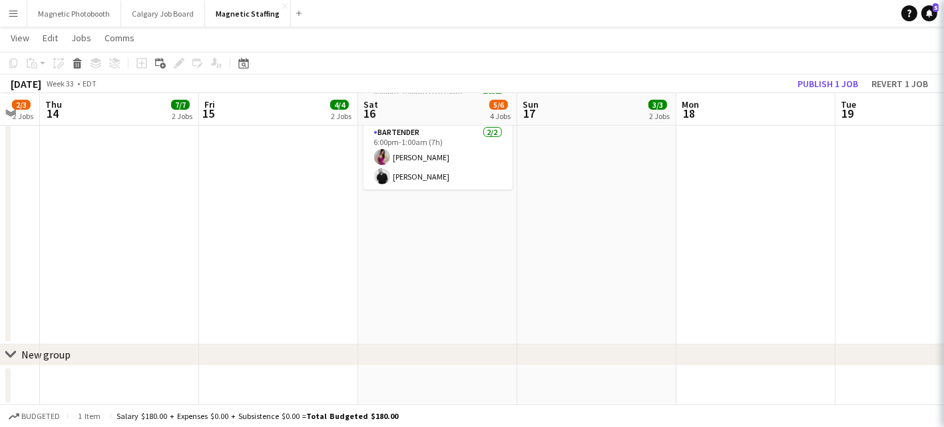
click at [713, 258] on app-date-cell at bounding box center [755, 16] width 159 height 658
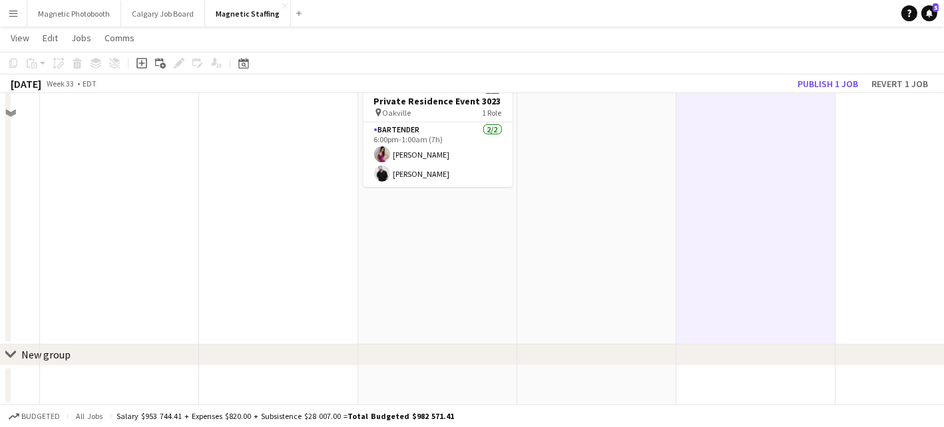
scroll to position [95, 0]
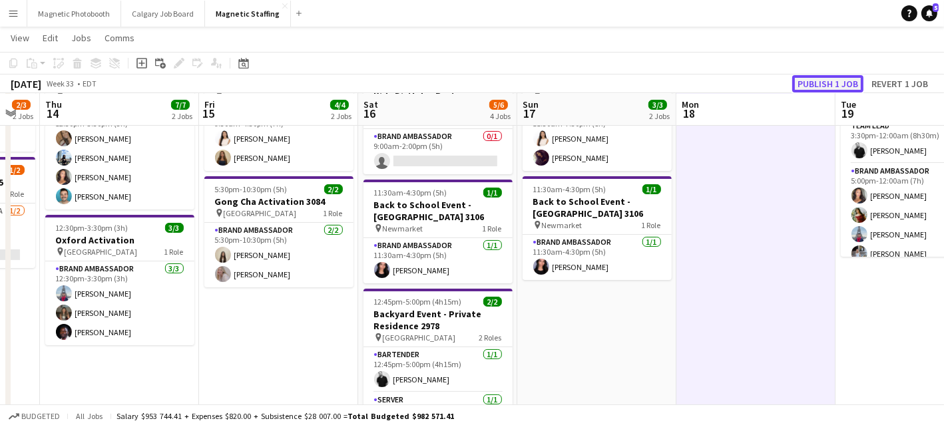
click at [833, 82] on button "Publish 1 job" at bounding box center [827, 83] width 71 height 17
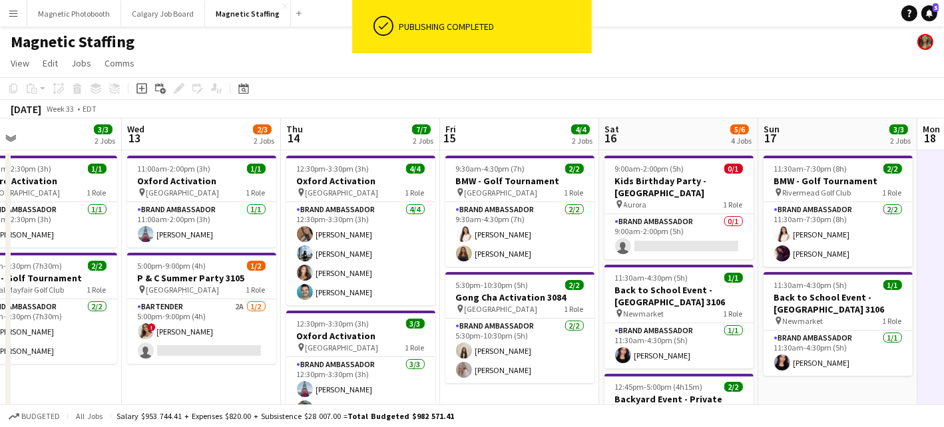
scroll to position [0, 351]
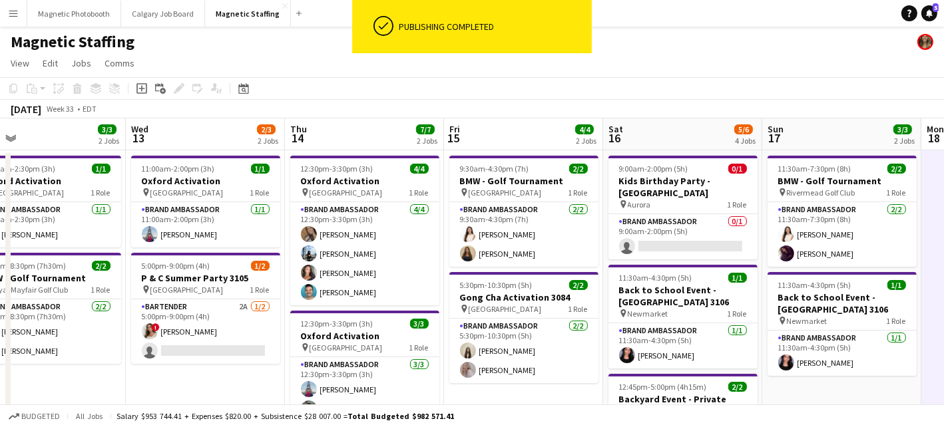
drag, startPoint x: 475, startPoint y: 284, endPoint x: 720, endPoint y: 267, distance: 245.5
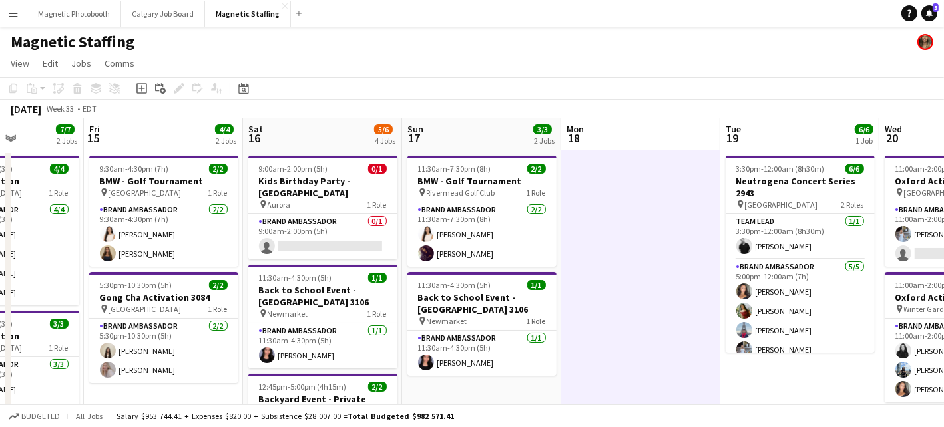
scroll to position [0, 392]
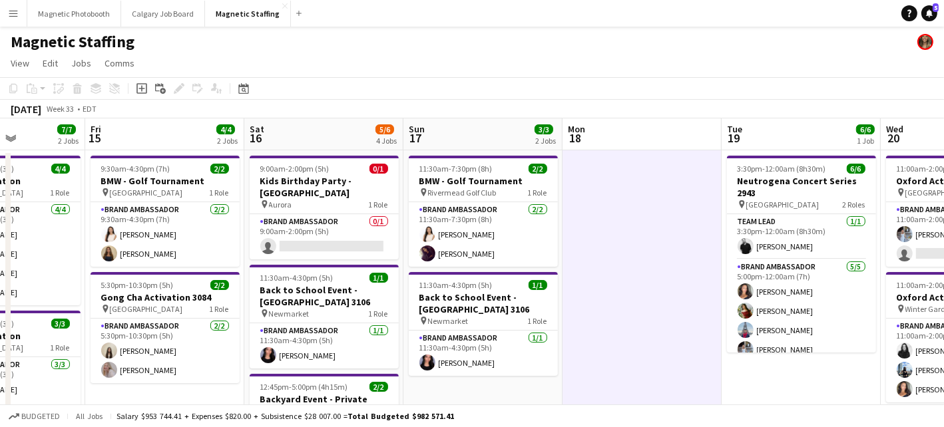
drag, startPoint x: 593, startPoint y: 266, endPoint x: 157, endPoint y: 262, distance: 435.9
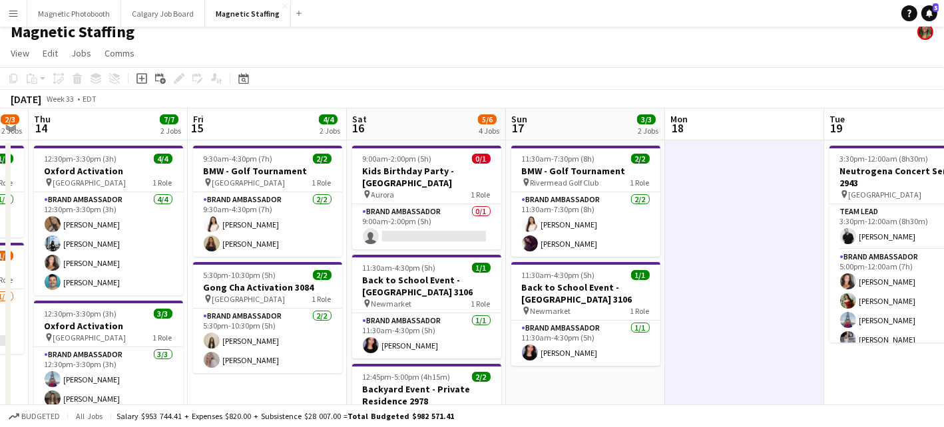
scroll to position [0, 411]
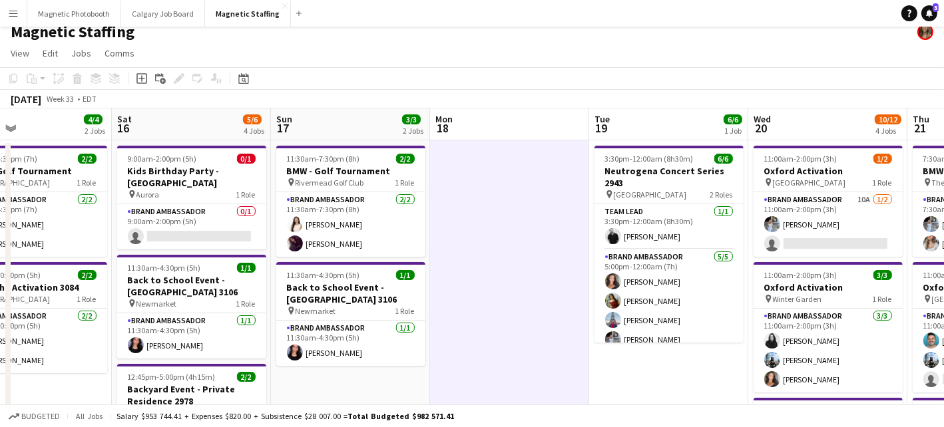
drag, startPoint x: 348, startPoint y: 270, endPoint x: 156, endPoint y: 248, distance: 192.9
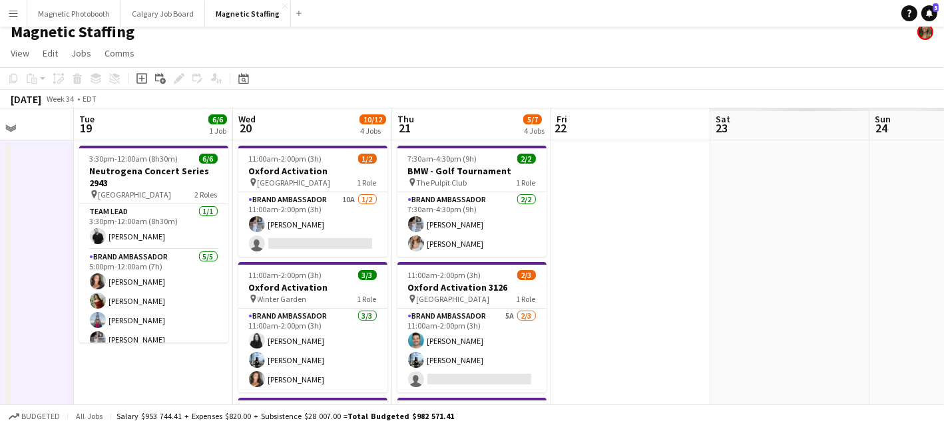
drag, startPoint x: 616, startPoint y: 263, endPoint x: 156, endPoint y: 283, distance: 459.6
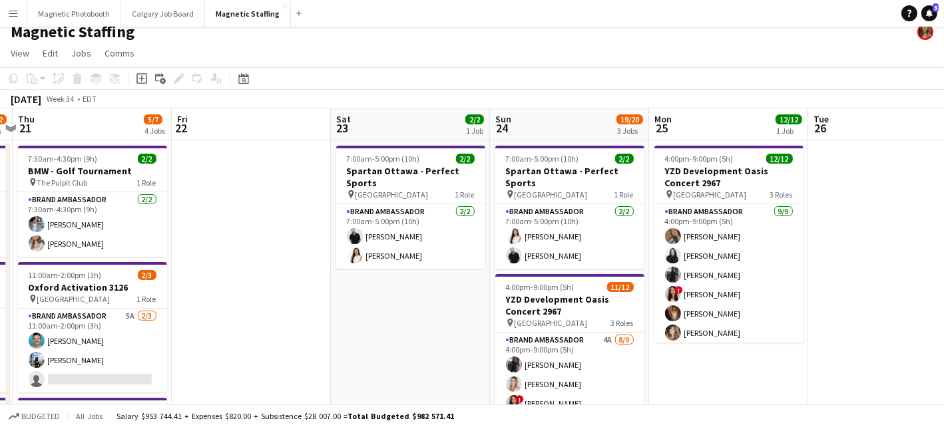
drag, startPoint x: 536, startPoint y: 282, endPoint x: 156, endPoint y: 295, distance: 379.6
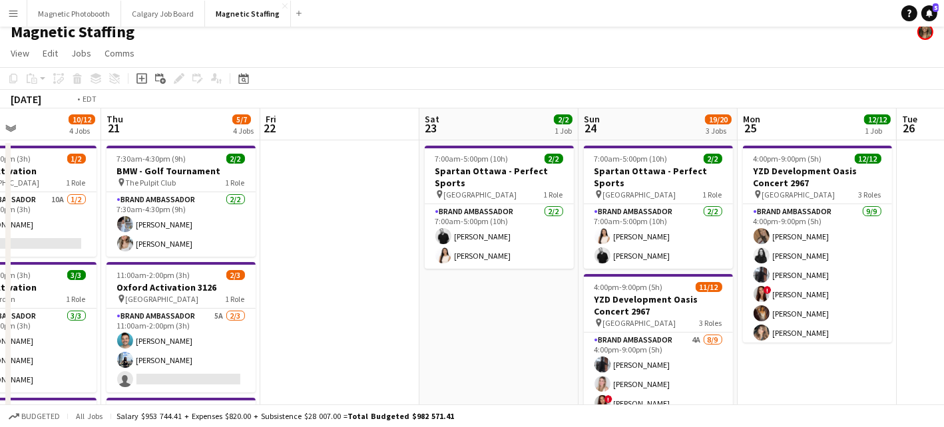
drag, startPoint x: 554, startPoint y: 199, endPoint x: 935, endPoint y: 165, distance: 382.8
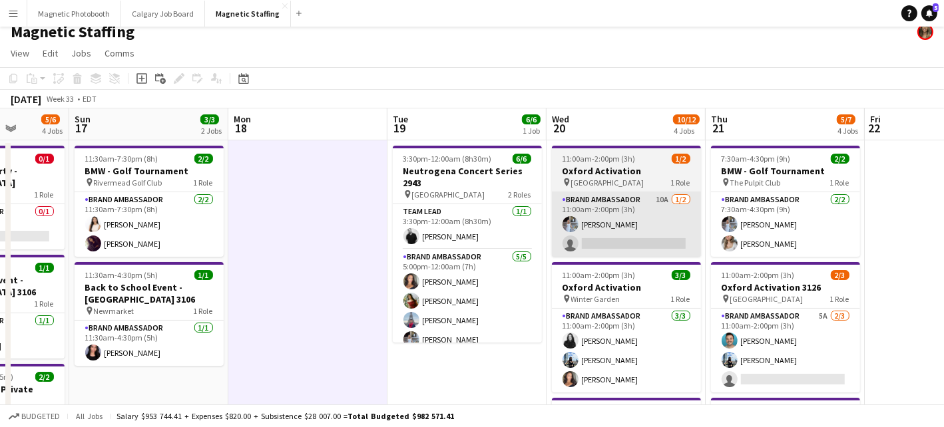
drag, startPoint x: 560, startPoint y: 219, endPoint x: 606, endPoint y: 216, distance: 46.0
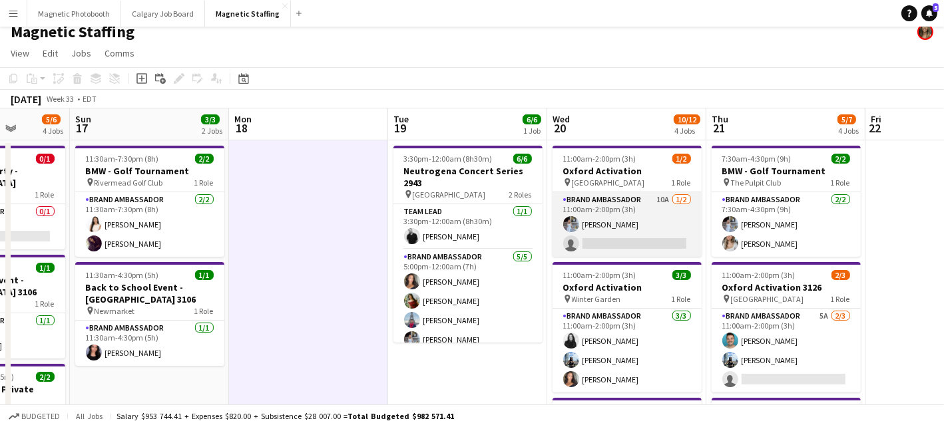
click at [602, 222] on app-card-role "Brand Ambassador 10A [DATE] 11:00am-2:00pm (3h) [PERSON_NAME] single-neutral-ac…" at bounding box center [626, 224] width 149 height 65
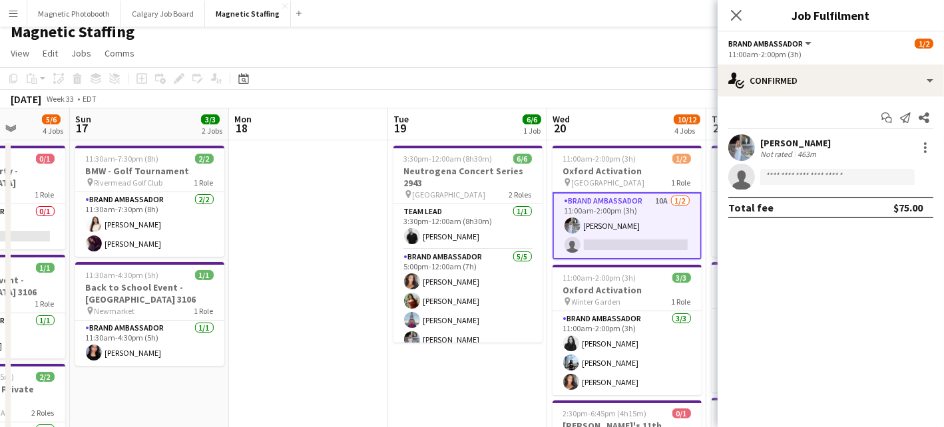
click at [790, 99] on div "Start chat Send notification Share [PERSON_NAME] Not rated 463m single-neutral-…" at bounding box center [830, 162] width 226 height 132
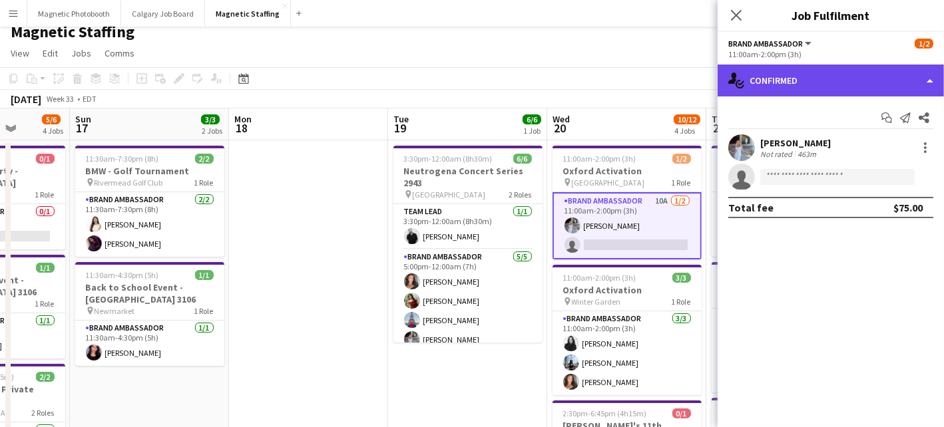
click at [795, 85] on div "single-neutral-actions-check-2 Confirmed" at bounding box center [830, 81] width 226 height 32
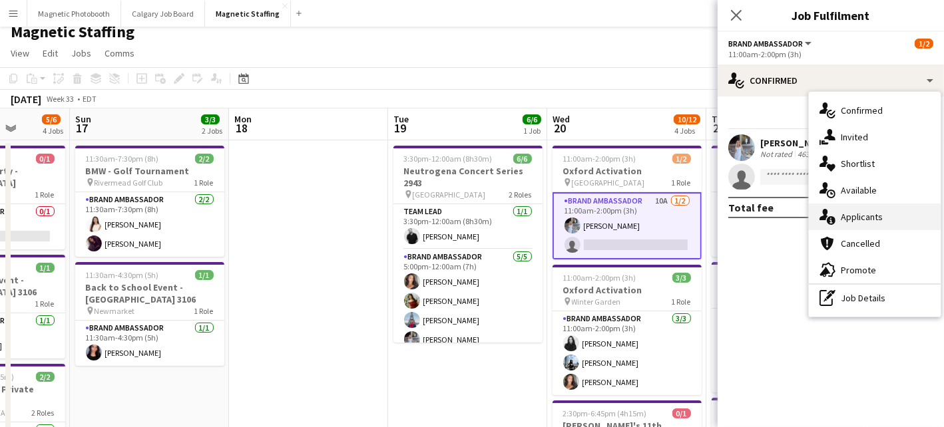
click at [831, 222] on icon at bounding box center [831, 220] width 9 height 9
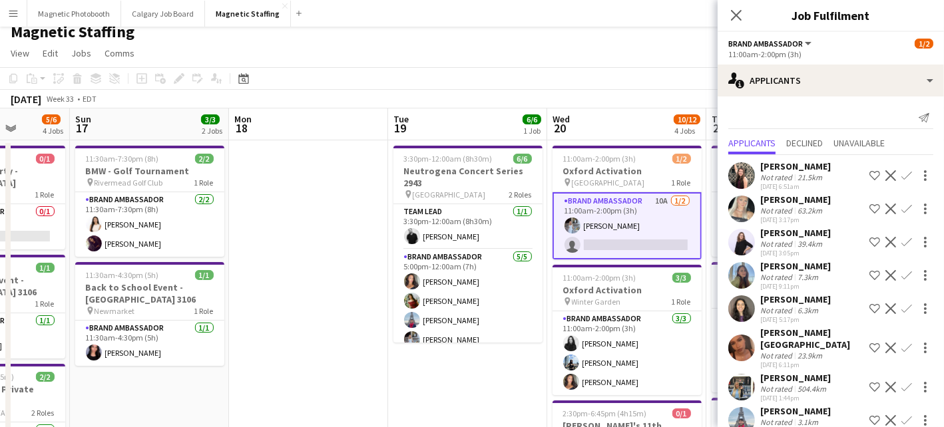
scroll to position [43, 0]
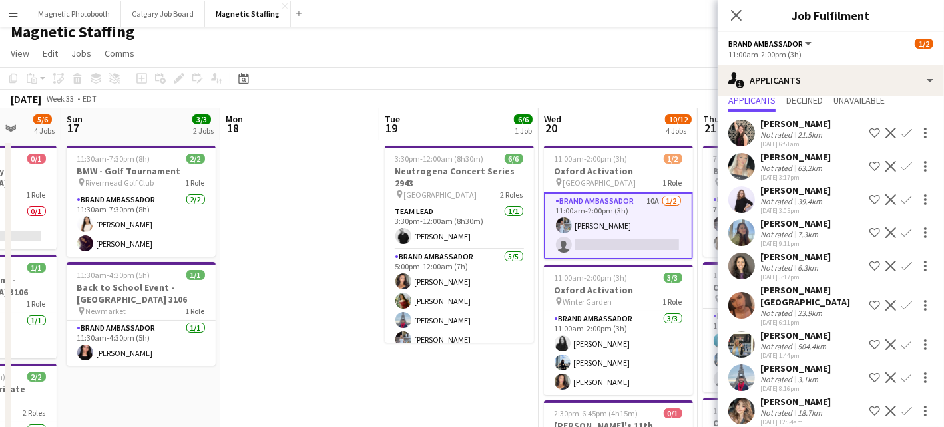
drag, startPoint x: 654, startPoint y: 309, endPoint x: 443, endPoint y: 309, distance: 211.6
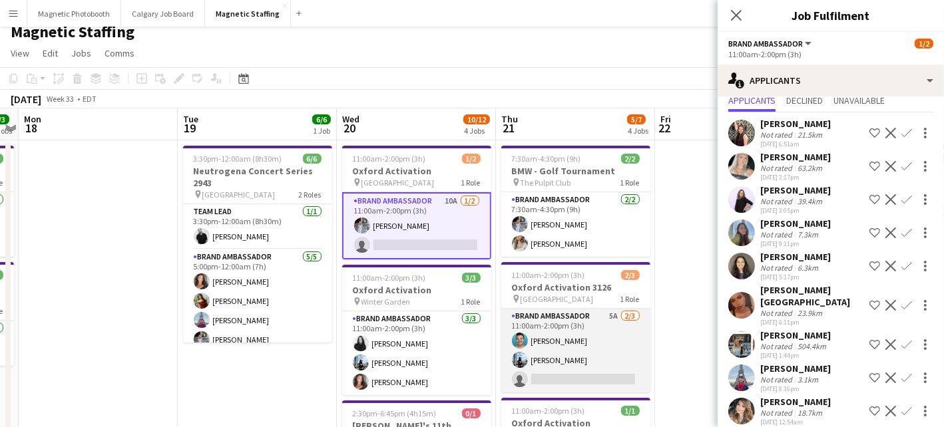
click at [576, 369] on app-card-role "Brand Ambassador 5A [DATE] 11:00am-2:00pm (3h) [PERSON_NAME] [PERSON_NAME] sing…" at bounding box center [575, 351] width 149 height 84
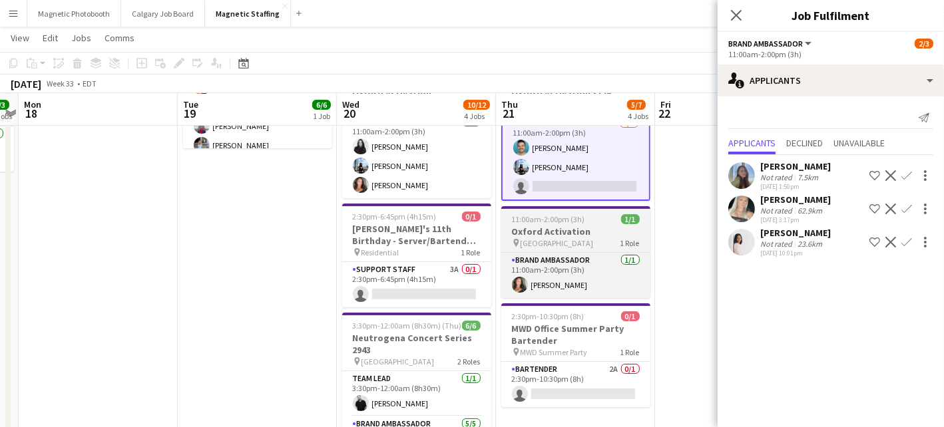
scroll to position [204, 0]
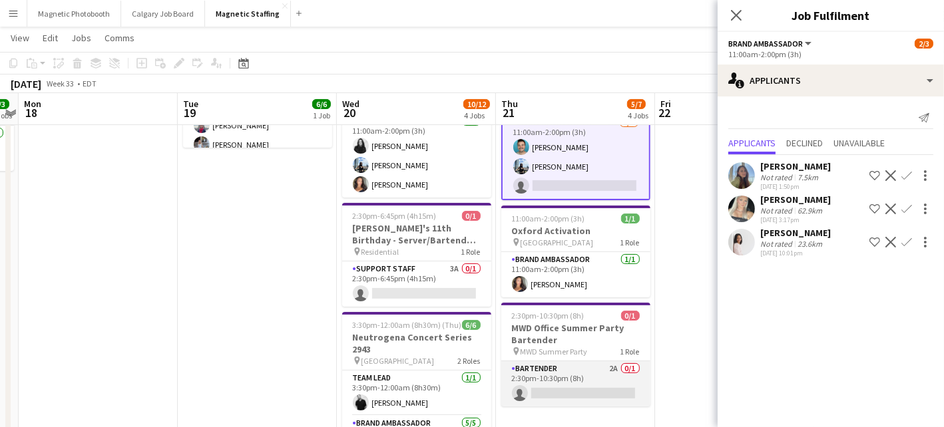
click at [584, 362] on app-card-role "Bartender 2A 0/1 2:30pm-10:30pm (8h) single-neutral-actions" at bounding box center [575, 383] width 149 height 45
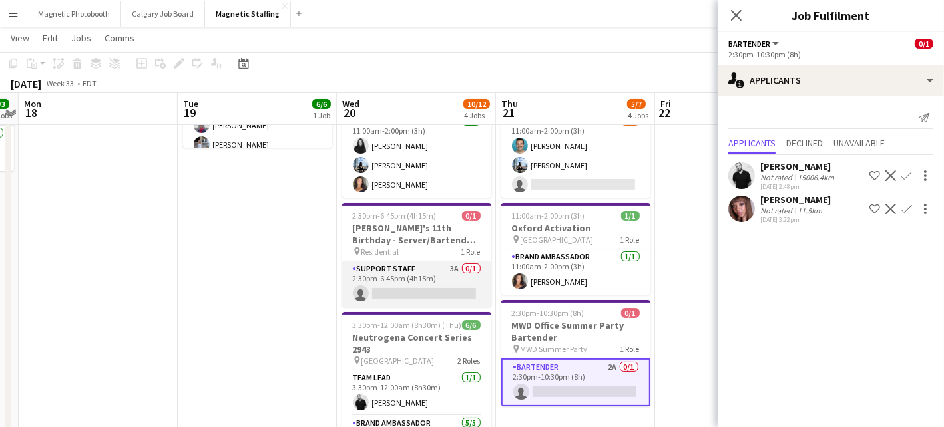
click at [380, 286] on app-card-role "Support Staff 3A 0/1 2:30pm-6:45pm (4h15m) single-neutral-actions" at bounding box center [416, 284] width 149 height 45
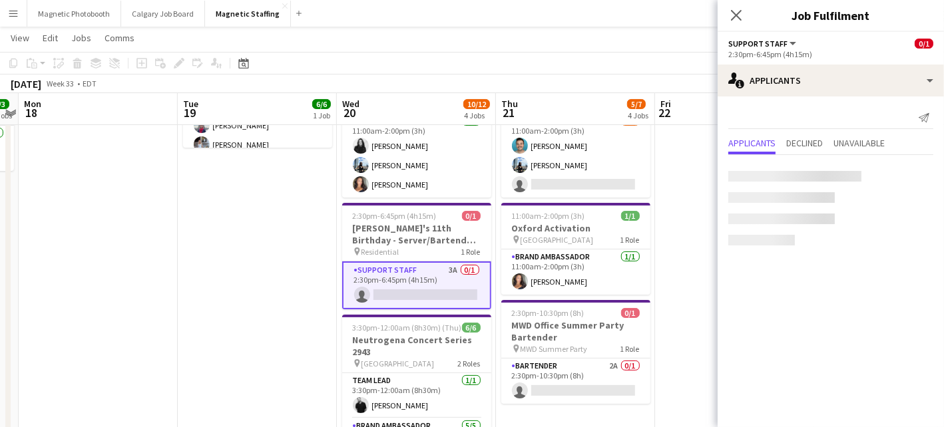
scroll to position [0, 458]
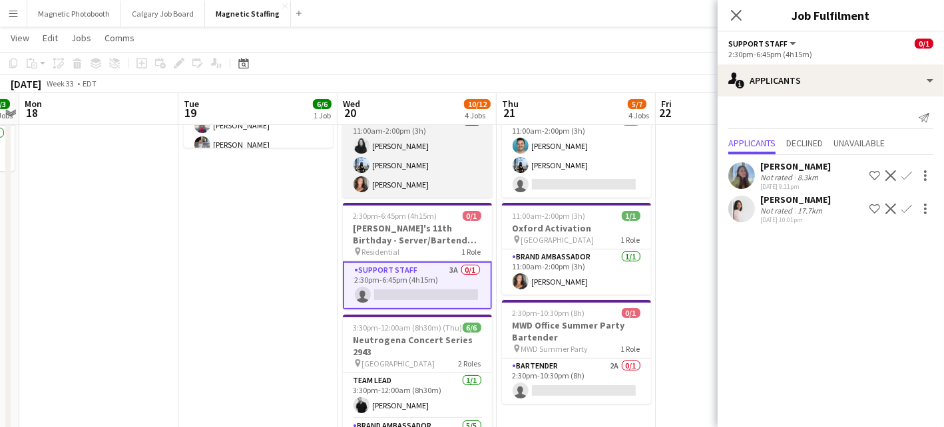
click at [425, 182] on app-card-role "Brand Ambassador [DATE] 11:00am-2:00pm (3h) [PERSON_NAME] [PERSON_NAME] [PERSON…" at bounding box center [417, 156] width 149 height 84
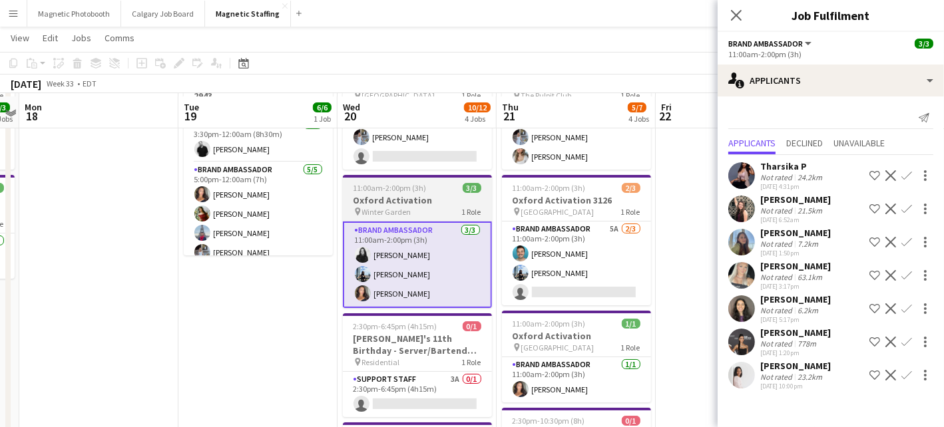
scroll to position [93, 0]
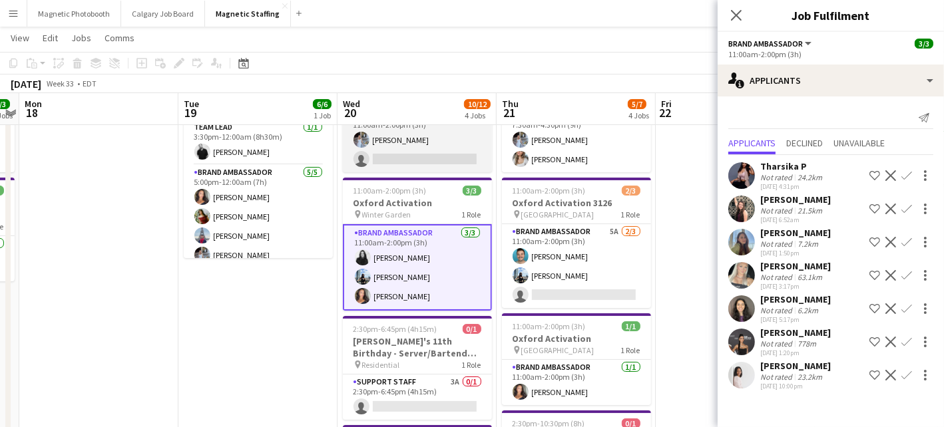
click at [431, 160] on app-card-role "Brand Ambassador 10A [DATE] 11:00am-2:00pm (3h) [PERSON_NAME] single-neutral-ac…" at bounding box center [417, 140] width 149 height 65
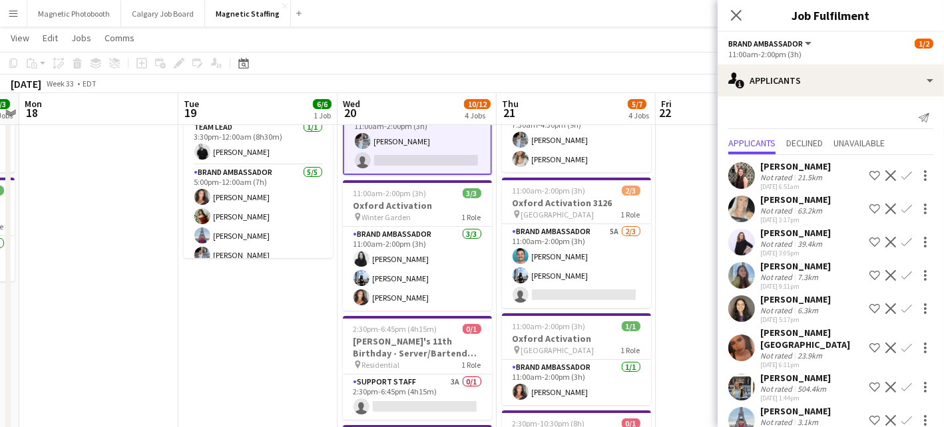
scroll to position [43, 0]
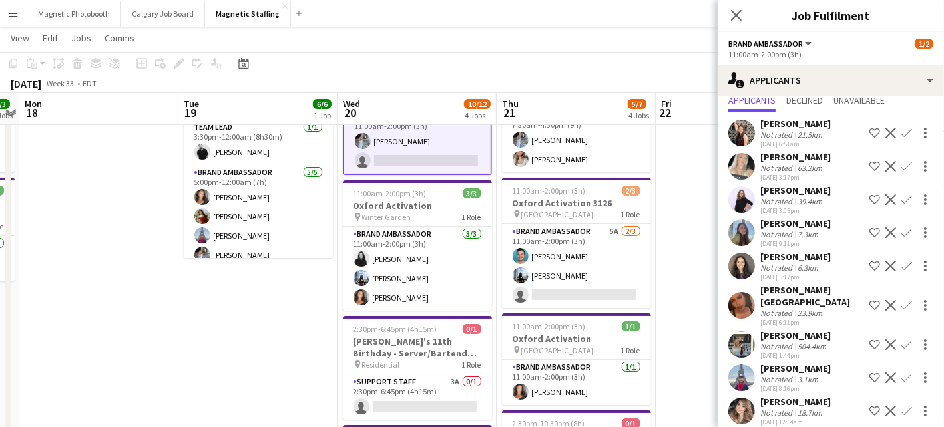
click at [907, 373] on app-icon "Confirm" at bounding box center [906, 378] width 11 height 11
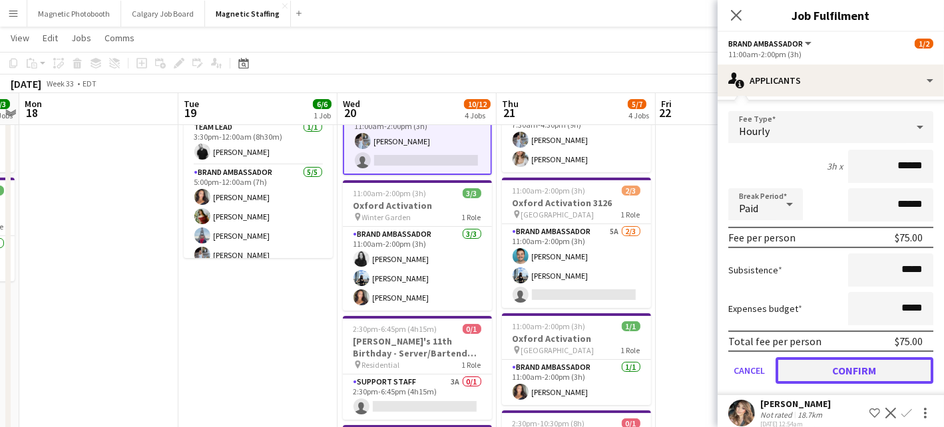
click at [875, 359] on button "Confirm" at bounding box center [854, 370] width 158 height 27
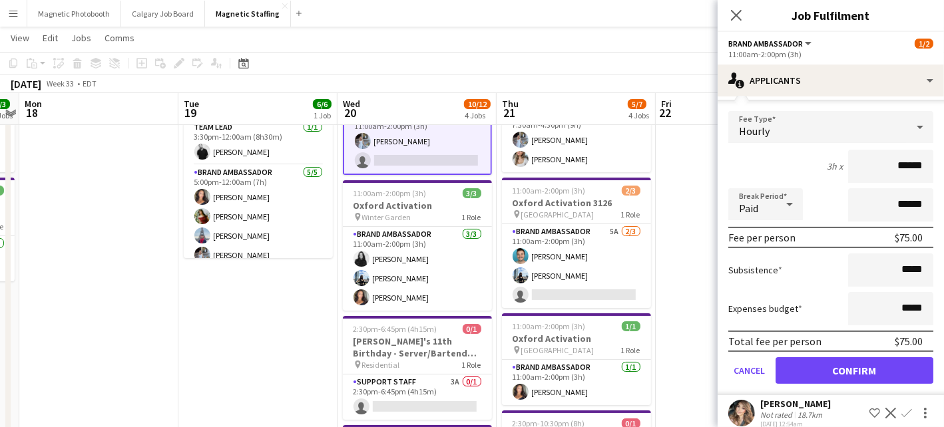
scroll to position [9, 0]
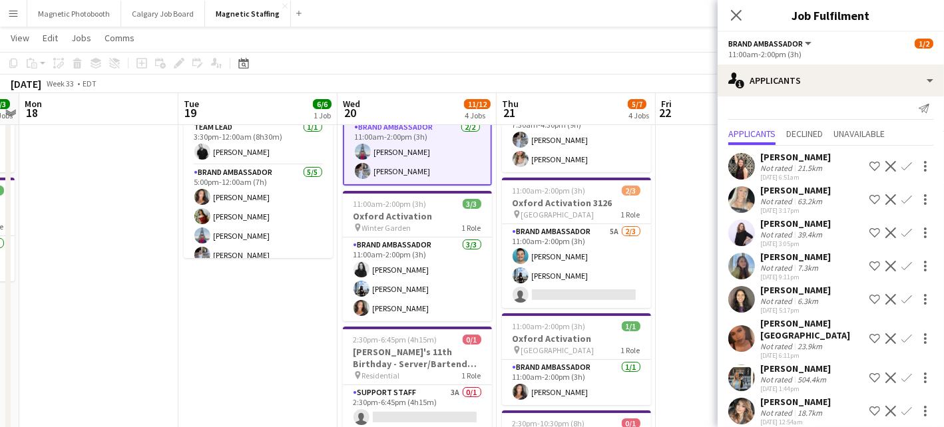
click at [712, 263] on app-date-cell at bounding box center [735, 385] width 159 height 658
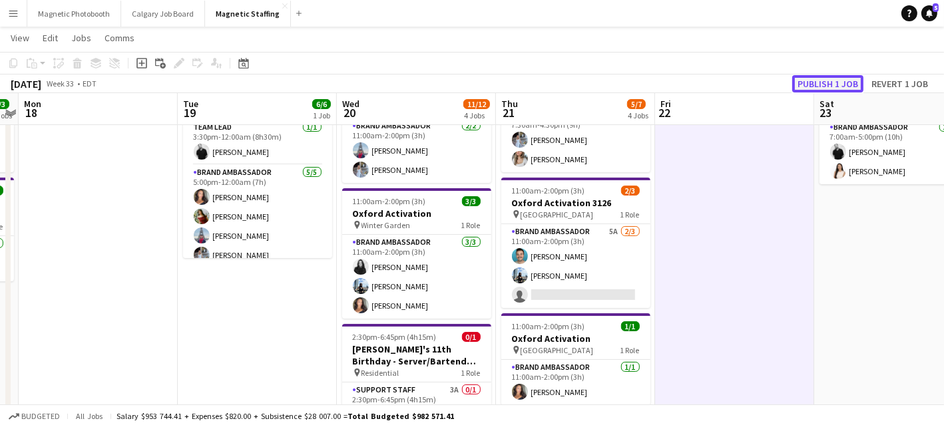
click at [821, 90] on button "Publish 1 job" at bounding box center [827, 83] width 71 height 17
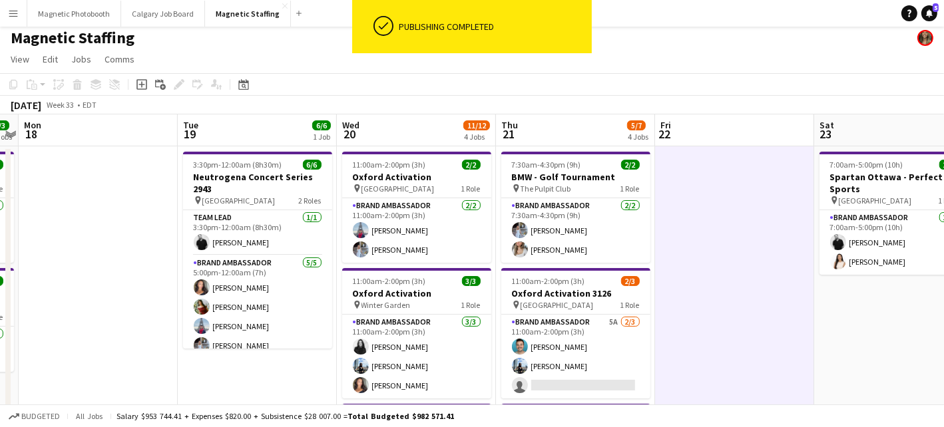
scroll to position [0, 309]
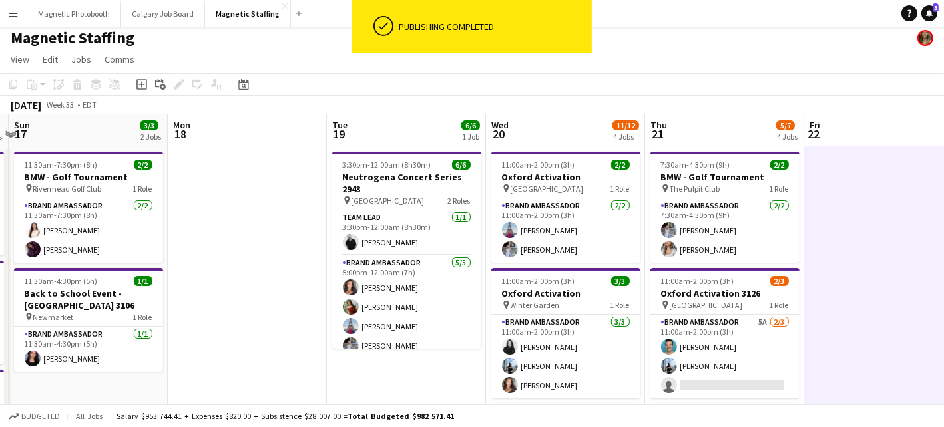
drag, startPoint x: 493, startPoint y: 280, endPoint x: 642, endPoint y: 271, distance: 149.4
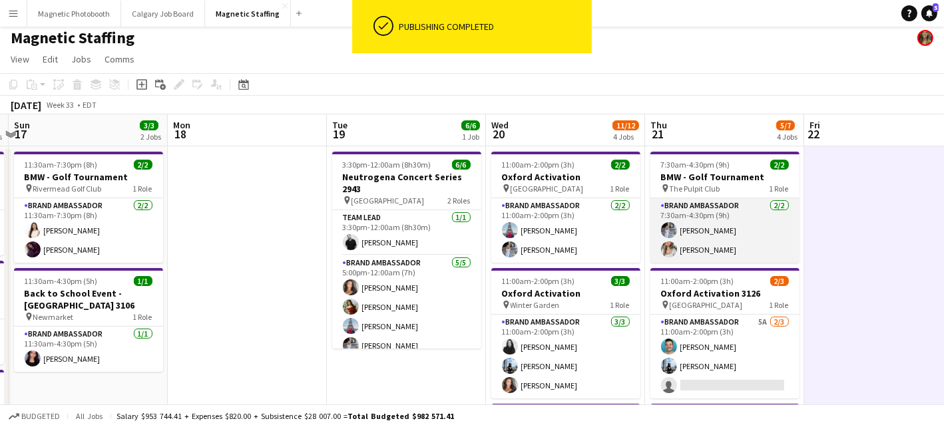
click at [717, 239] on app-card-role "Brand Ambassador [DATE] 7:30am-4:30pm (9h) [PERSON_NAME] [PERSON_NAME]" at bounding box center [724, 230] width 149 height 65
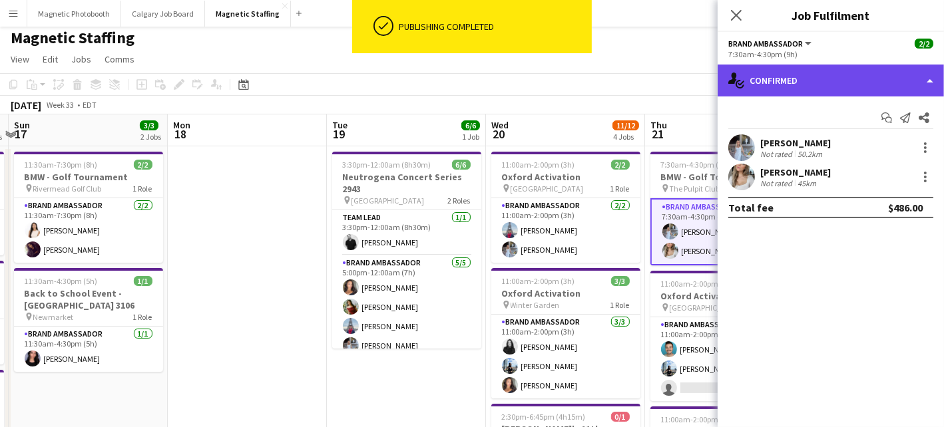
click at [854, 85] on div "single-neutral-actions-check-2 Confirmed" at bounding box center [830, 81] width 226 height 32
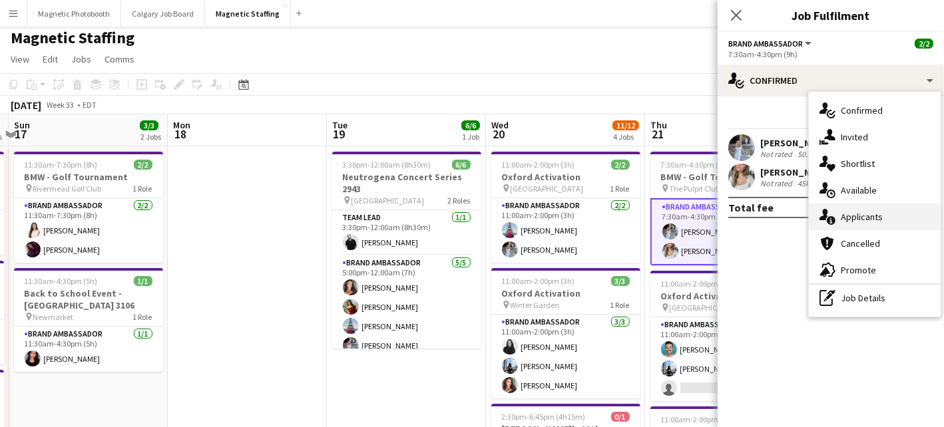
click at [864, 222] on div "single-neutral-actions-information Applicants" at bounding box center [875, 217] width 132 height 27
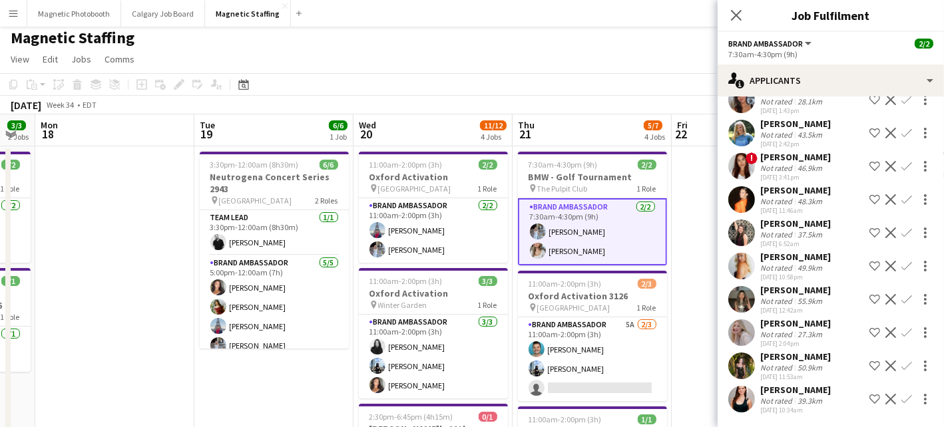
scroll to position [0, 481]
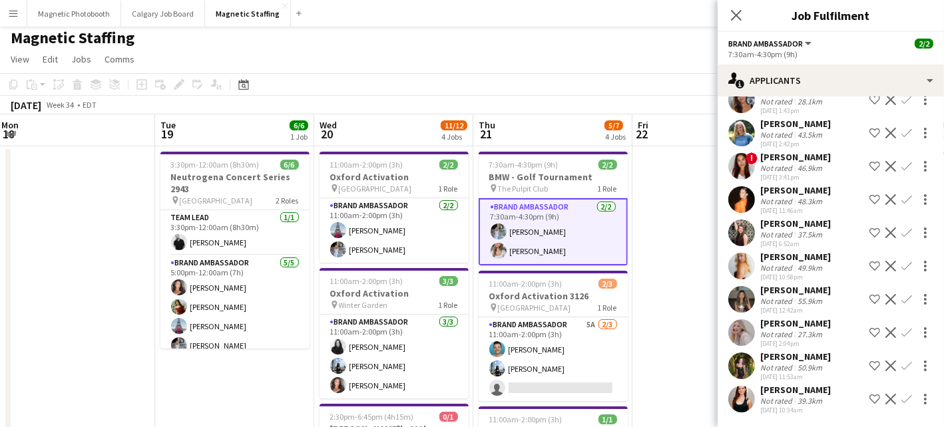
drag, startPoint x: 663, startPoint y: 315, endPoint x: 490, endPoint y: 327, distance: 172.8
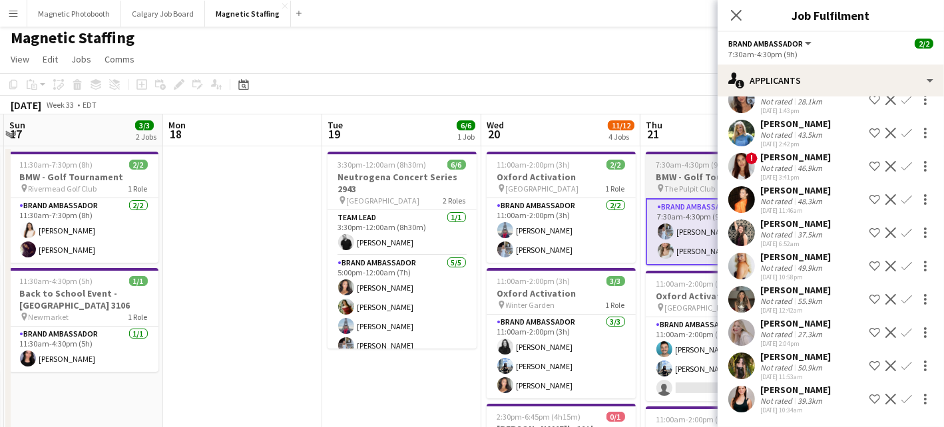
scroll to position [0, 269]
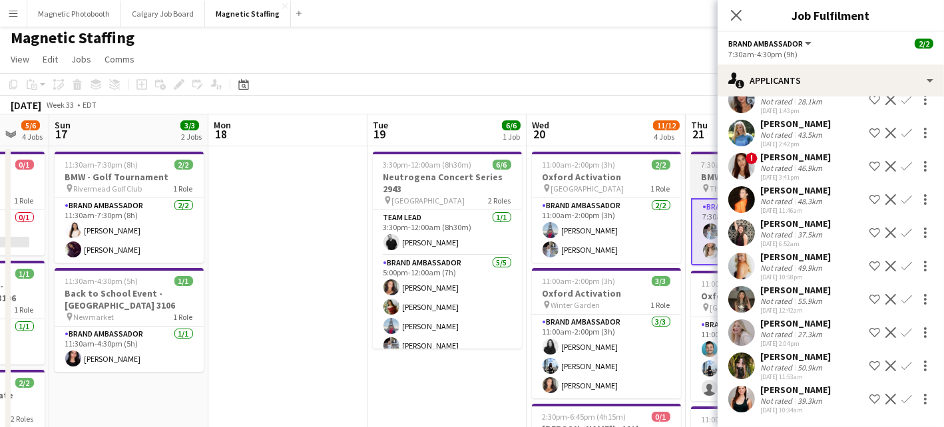
drag, startPoint x: 490, startPoint y: 327, endPoint x: 703, endPoint y: 260, distance: 223.3
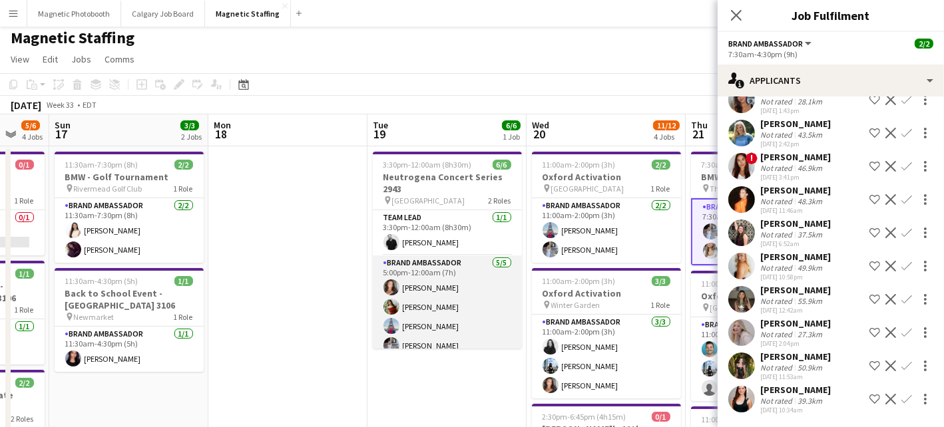
click at [457, 292] on app-card-role "Brand Ambassador [DATE] 5:00pm-12:00am (7h) [PERSON_NAME] [PERSON_NAME] [PERSON…" at bounding box center [447, 317] width 149 height 122
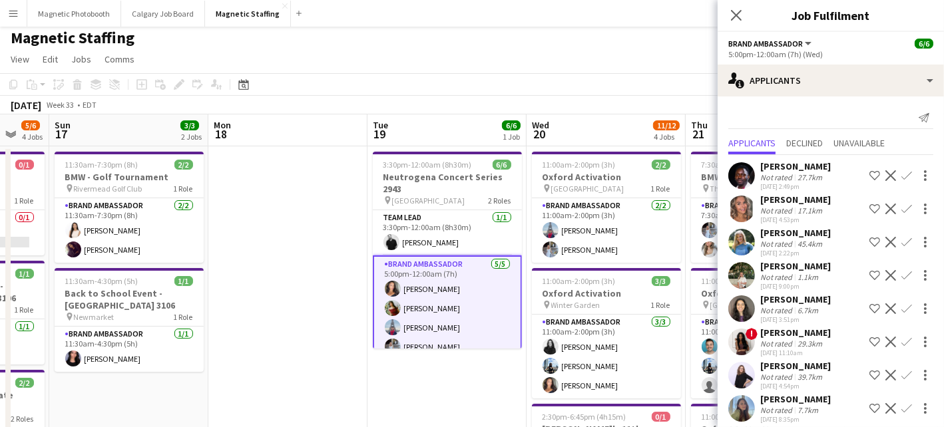
scroll to position [674, 0]
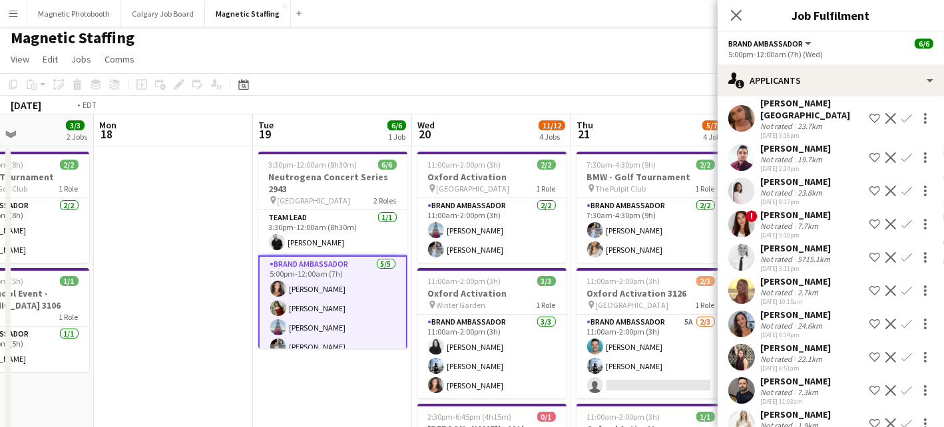
drag, startPoint x: 589, startPoint y: 314, endPoint x: 156, endPoint y: 341, distance: 433.4
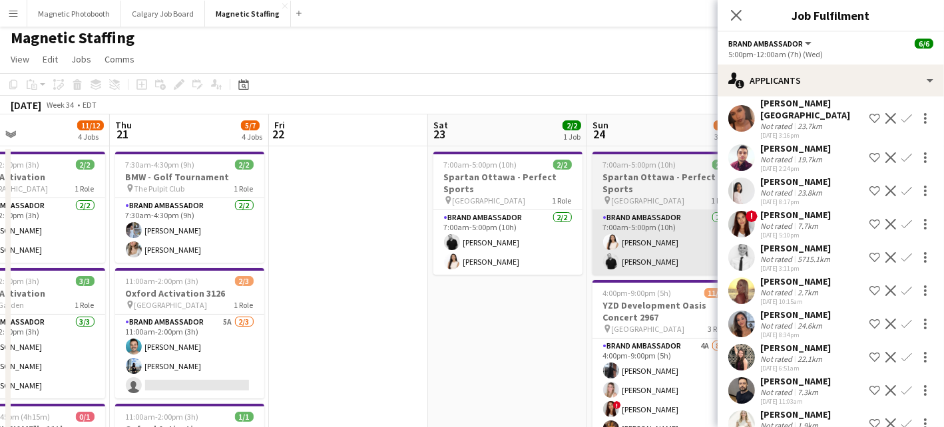
drag, startPoint x: 651, startPoint y: 325, endPoint x: 343, endPoint y: 266, distance: 313.1
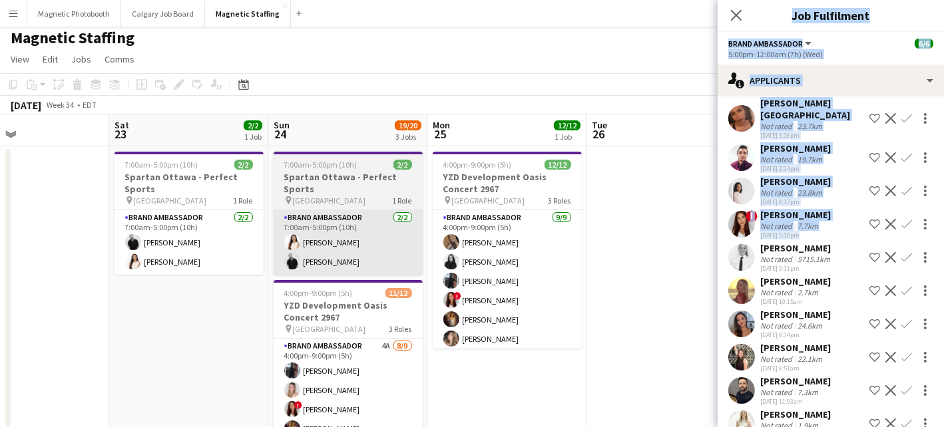
drag, startPoint x: 860, startPoint y: 202, endPoint x: 280, endPoint y: 262, distance: 582.8
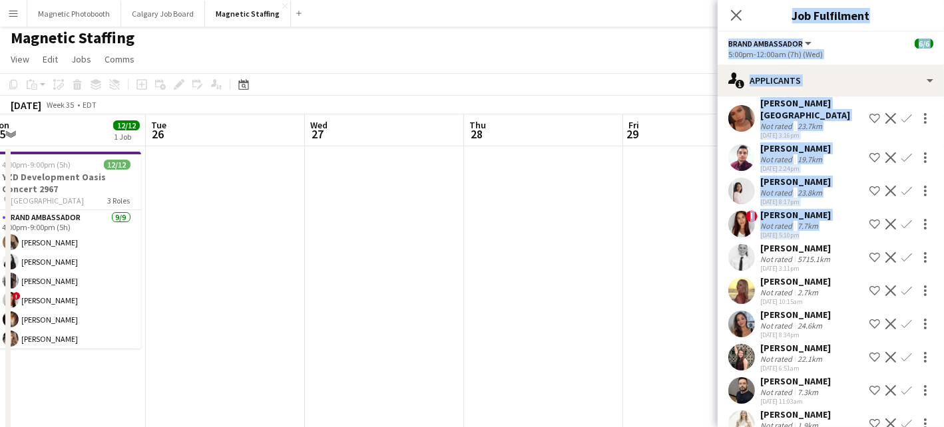
drag, startPoint x: 590, startPoint y: 283, endPoint x: 156, endPoint y: 326, distance: 436.1
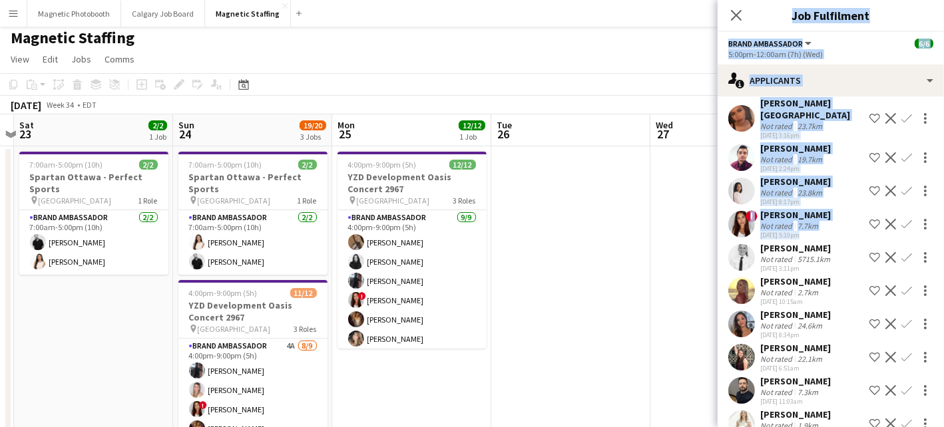
drag, startPoint x: 598, startPoint y: 266, endPoint x: 727, endPoint y: 265, distance: 128.4
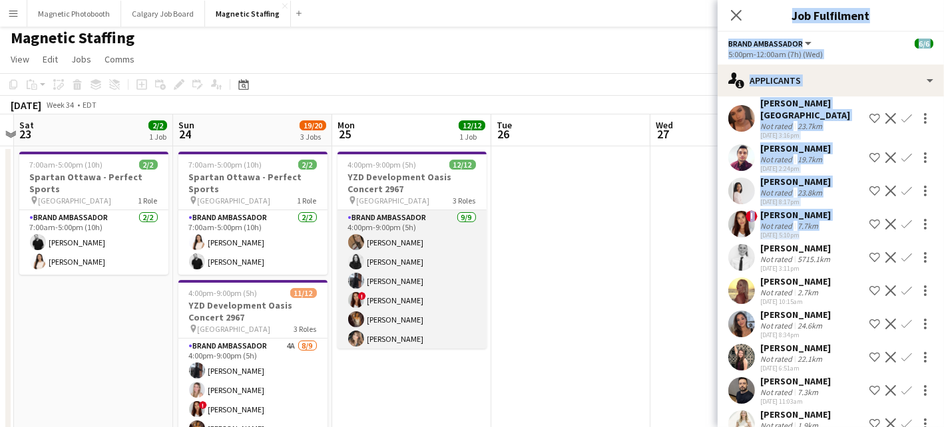
click at [454, 313] on app-card-role "Brand Ambassador [DATE] 4:00pm-9:00pm (5h) [PERSON_NAME] [PERSON_NAME] [PERSON_…" at bounding box center [411, 310] width 149 height 200
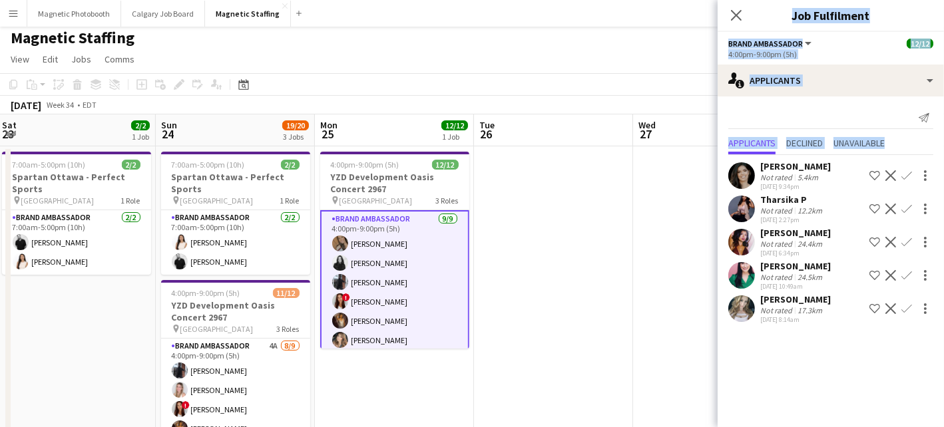
scroll to position [0, 412]
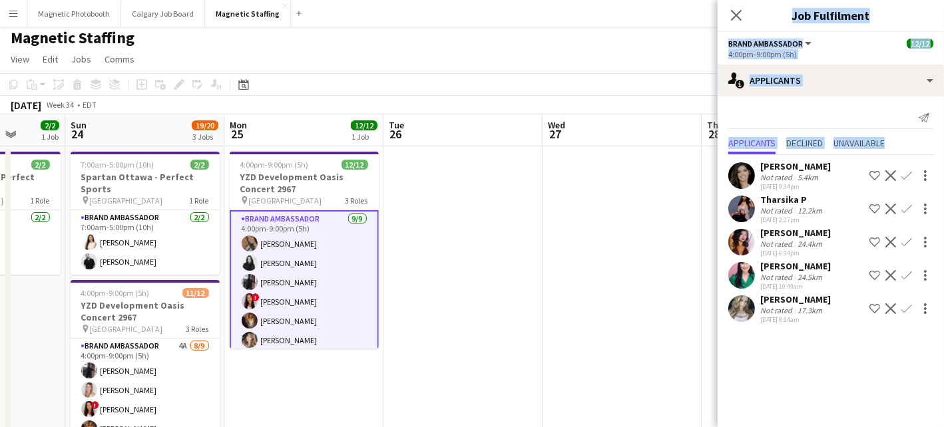
drag, startPoint x: 523, startPoint y: 371, endPoint x: 757, endPoint y: 339, distance: 236.5
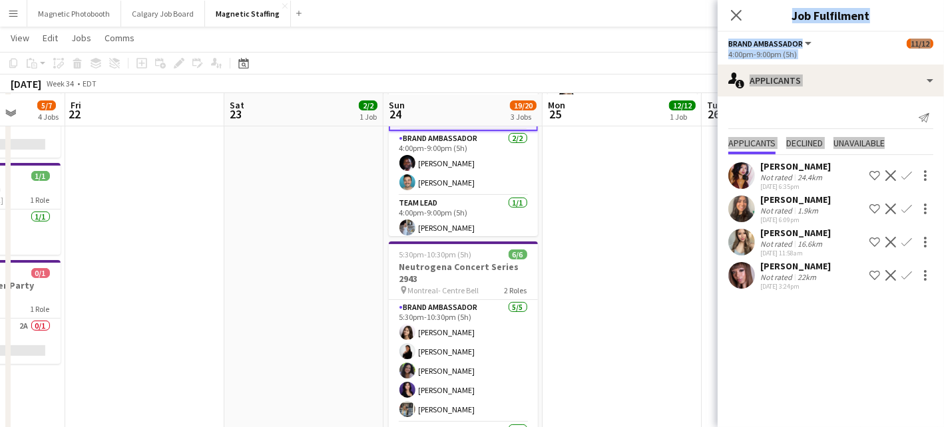
scroll to position [245, 0]
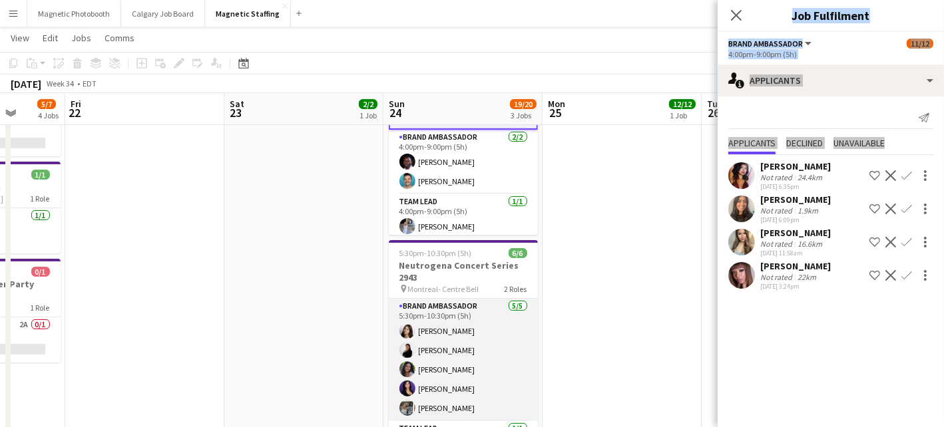
click at [480, 383] on app-card-role "Brand Ambassador [DATE] 5:30pm-10:30pm (5h) [PERSON_NAME] [PERSON_NAME] [PERSON…" at bounding box center [463, 360] width 149 height 122
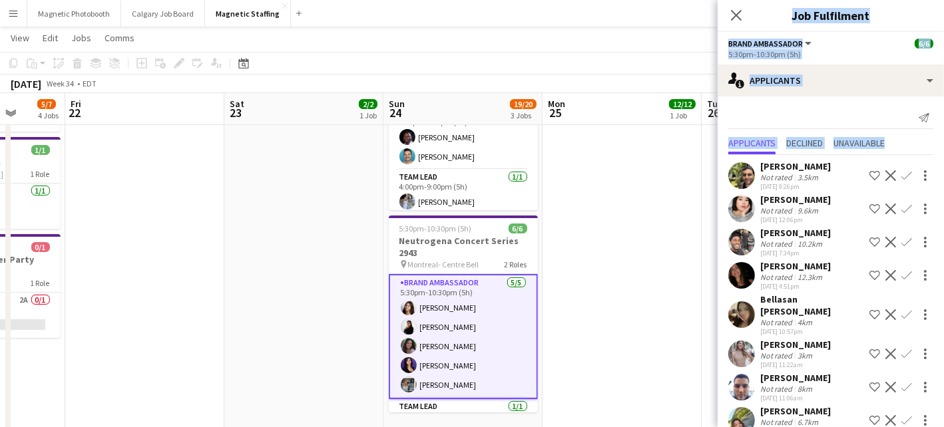
scroll to position [76, 0]
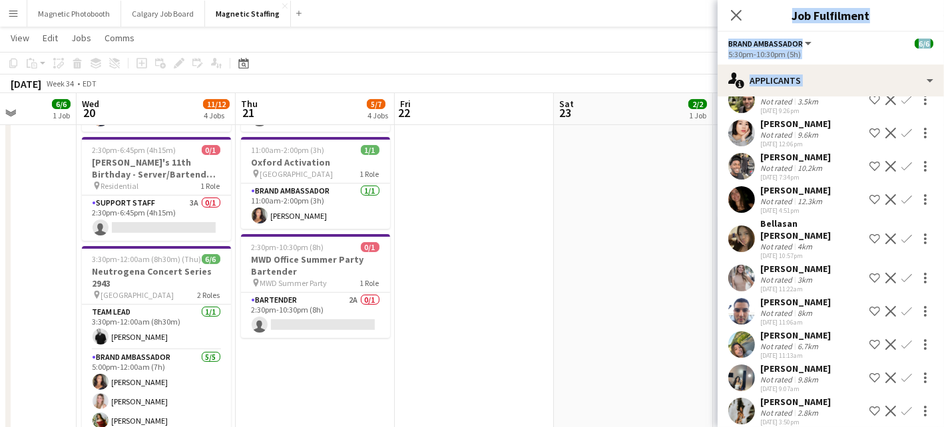
drag, startPoint x: 572, startPoint y: 325, endPoint x: 743, endPoint y: 299, distance: 173.7
click at [743, 299] on body "Menu Boards Boards Boards All jobs Status Workforce Workforce My Workforce Recr…" at bounding box center [472, 175] width 944 height 890
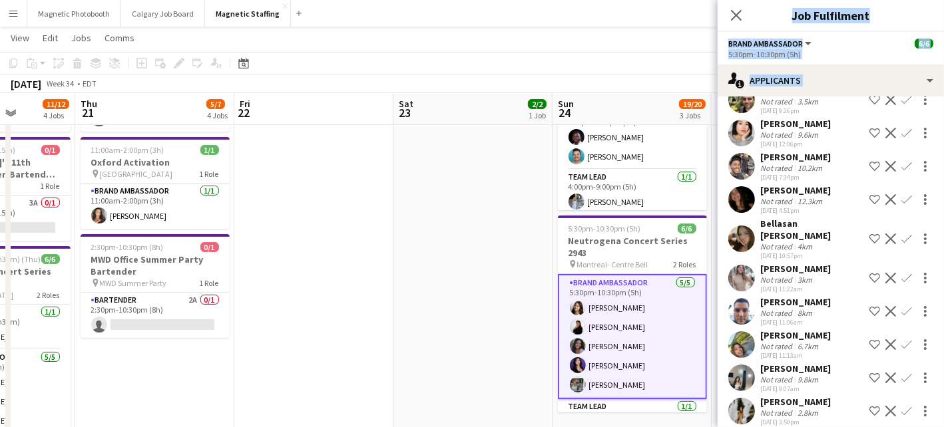
scroll to position [0, 398]
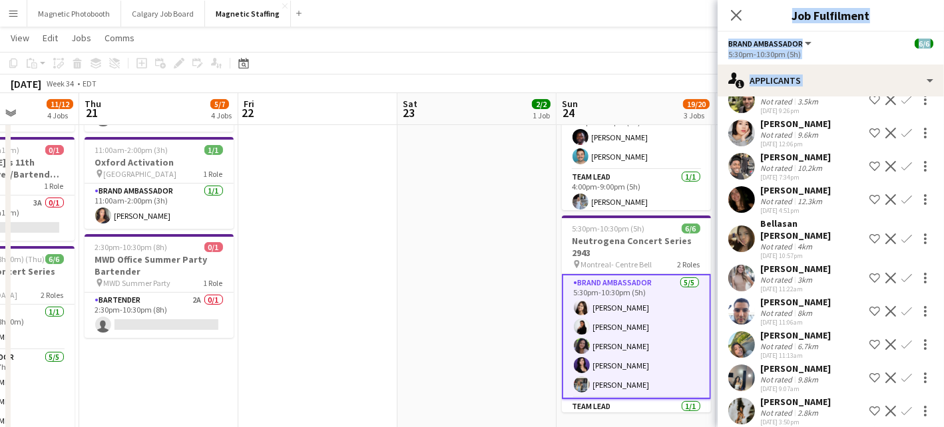
drag, startPoint x: 451, startPoint y: 331, endPoint x: 686, endPoint y: 292, distance: 238.8
click at [686, 292] on app-calendar-viewport "Mon 18 Tue 19 6/6 1 Job Wed 20 11/12 4 Jobs Thu 21 5/7 4 Jobs Fri 22 Sat 23 2/2…" at bounding box center [472, 190] width 944 height 816
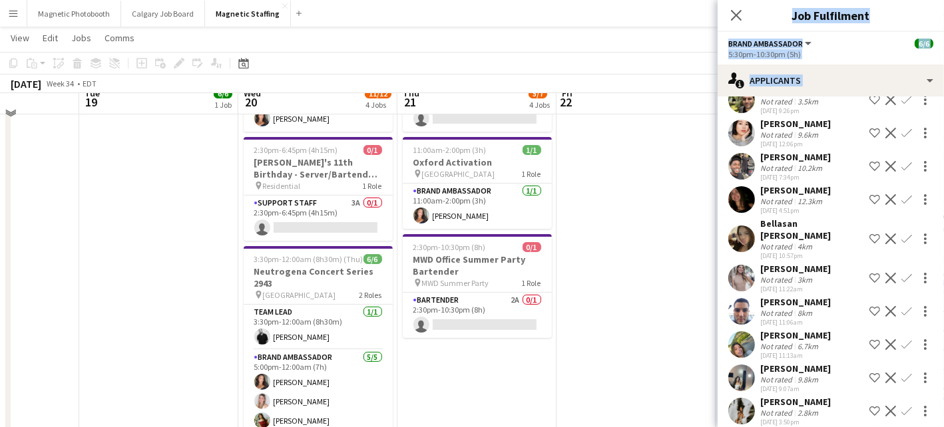
scroll to position [0, 0]
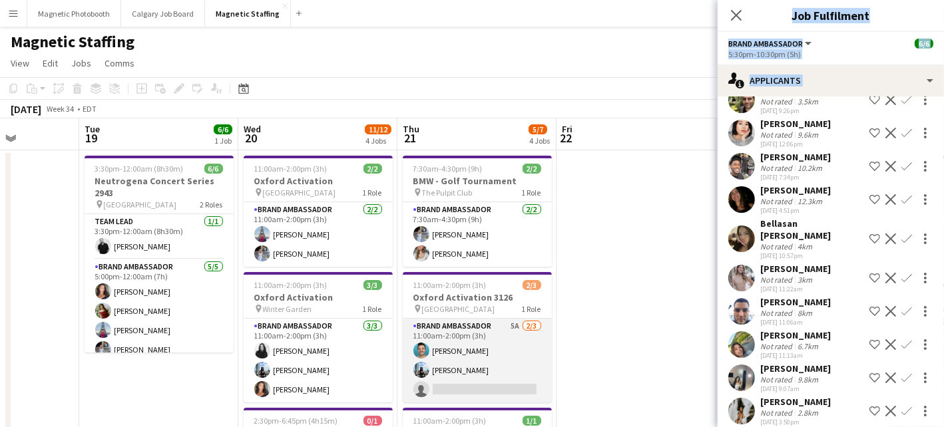
click at [436, 358] on app-card-role "Brand Ambassador 5A [DATE] 11:00am-2:00pm (3h) [PERSON_NAME] [PERSON_NAME] sing…" at bounding box center [477, 361] width 149 height 84
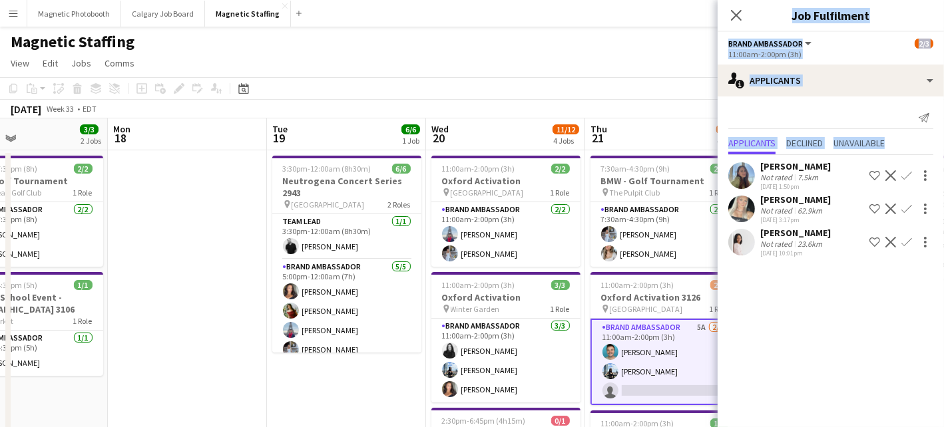
drag, startPoint x: 436, startPoint y: 357, endPoint x: 771, endPoint y: 242, distance: 354.6
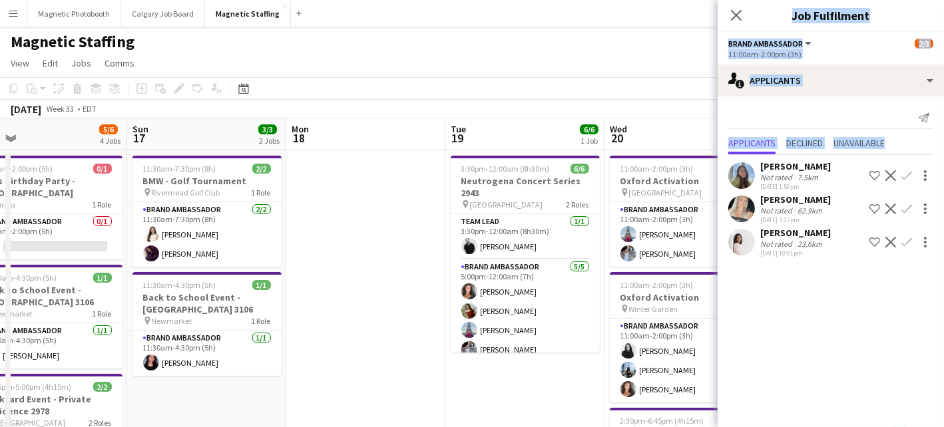
drag, startPoint x: 536, startPoint y: 254, endPoint x: 751, endPoint y: 238, distance: 215.6
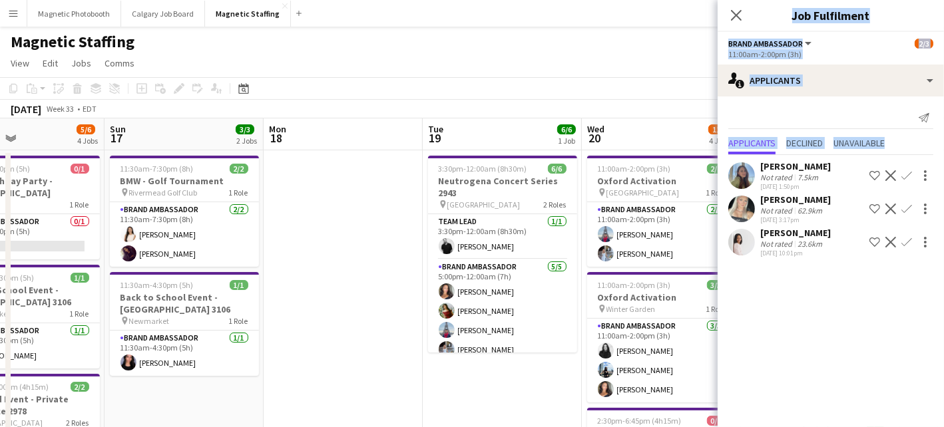
drag, startPoint x: 461, startPoint y: 258, endPoint x: 686, endPoint y: 243, distance: 226.1
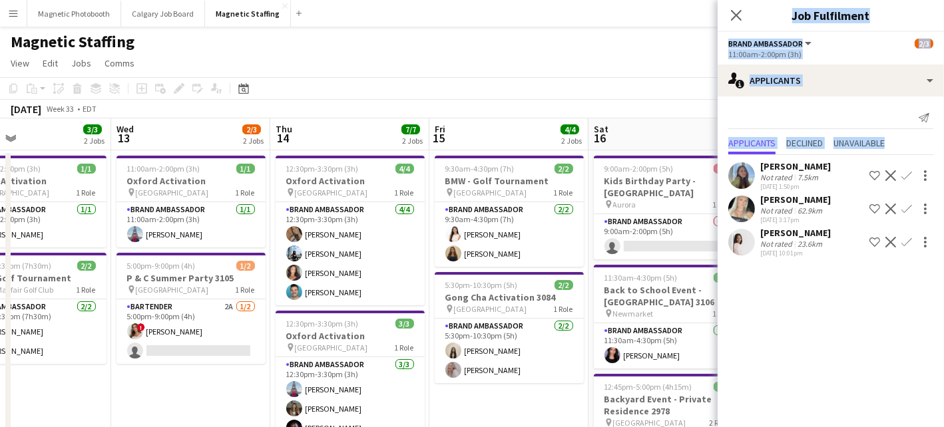
drag, startPoint x: 368, startPoint y: 266, endPoint x: 665, endPoint y: 244, distance: 297.6
click at [630, 222] on app-card-role "Brand Ambassador 0/1 9:00am-2:00pm (5h) single-neutral-actions" at bounding box center [668, 236] width 149 height 45
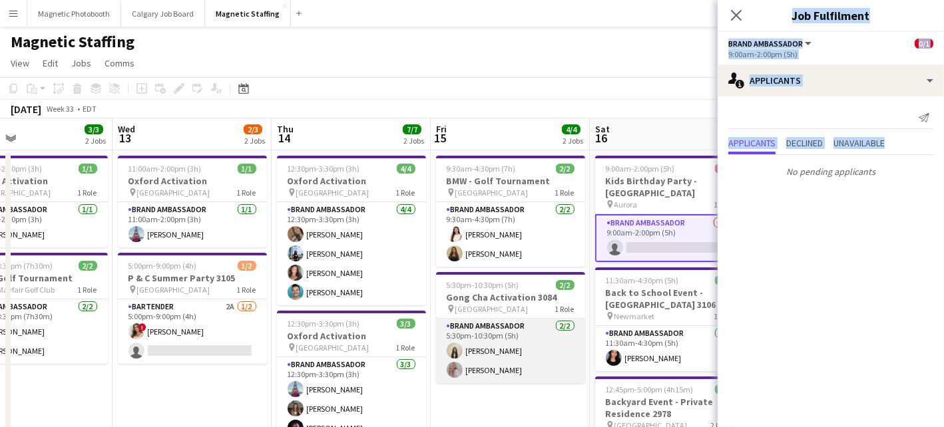
click at [484, 349] on app-card-role "Brand Ambassador [DATE] 5:30pm-10:30pm (5h) [PERSON_NAME] [PERSON_NAME]" at bounding box center [510, 351] width 149 height 65
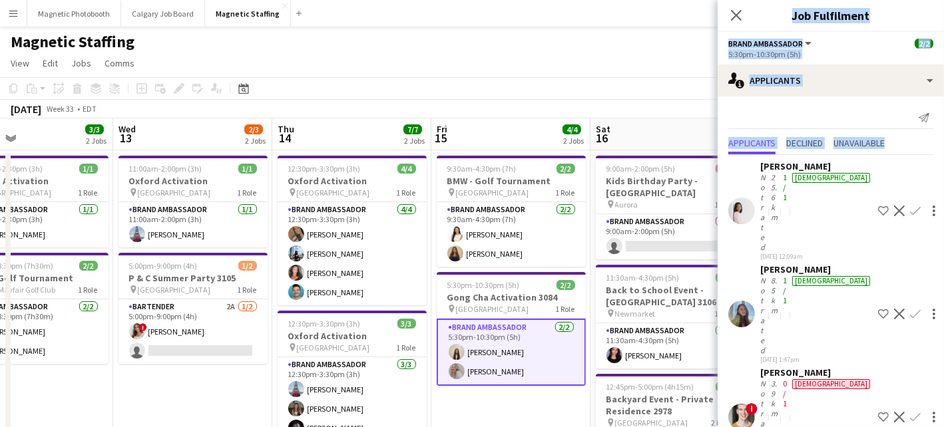
click at [486, 350] on app-card-role "Brand Ambassador [DATE] 5:30pm-10:30pm (5h) [PERSON_NAME] [PERSON_NAME]" at bounding box center [511, 352] width 149 height 67
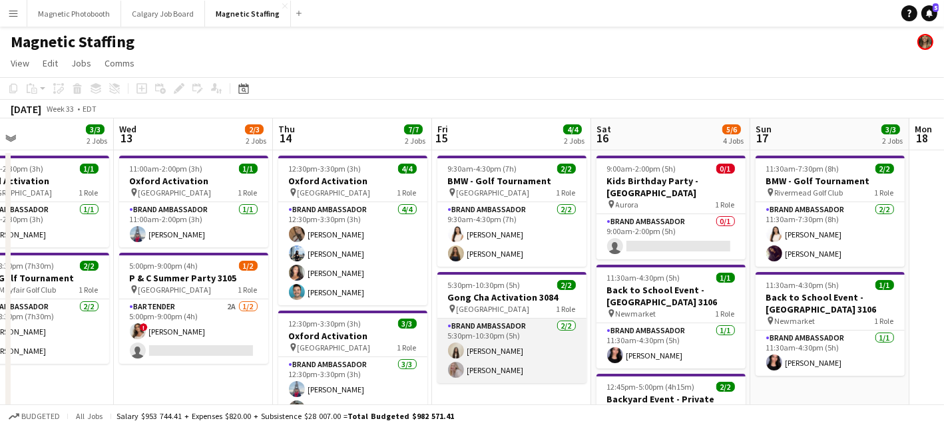
click at [512, 353] on app-card-role "Brand Ambassador [DATE] 5:30pm-10:30pm (5h) [PERSON_NAME] [PERSON_NAME]" at bounding box center [511, 351] width 149 height 65
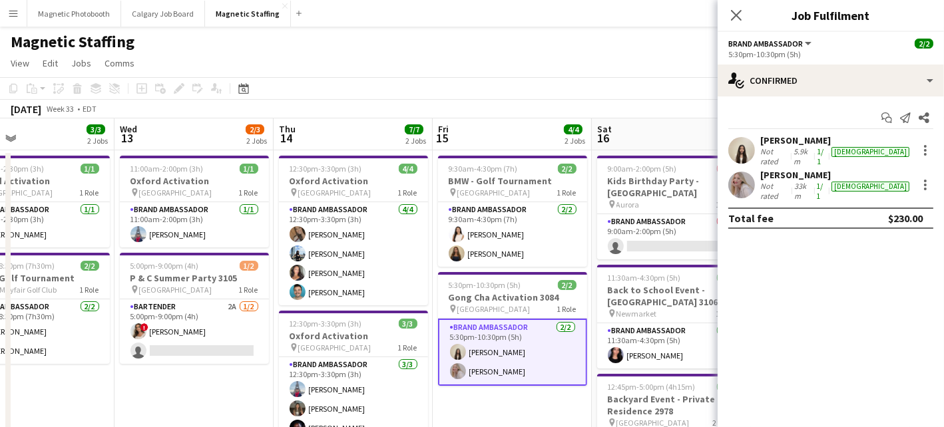
drag, startPoint x: 512, startPoint y: 353, endPoint x: 730, endPoint y: 277, distance: 231.1
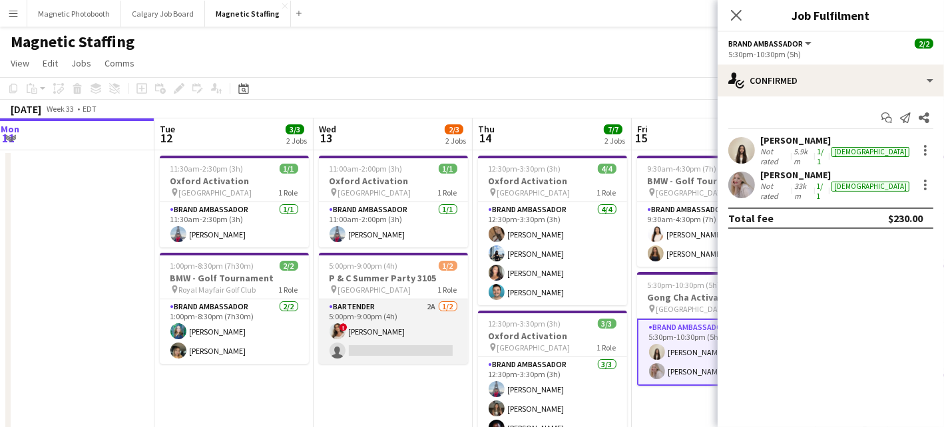
click at [416, 339] on app-card-role "Bartender 2A [DATE] 5:00pm-9:00pm (4h) ! [PERSON_NAME] single-neutral-actions" at bounding box center [393, 331] width 149 height 65
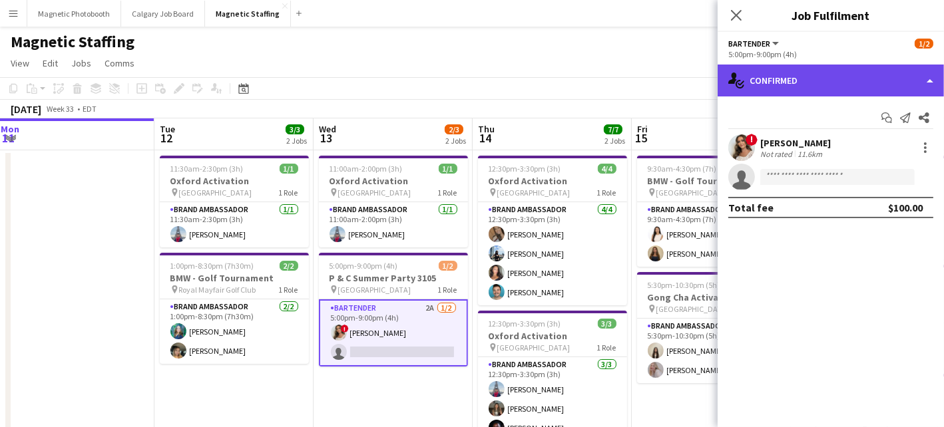
click at [872, 71] on div "single-neutral-actions-check-2 Confirmed" at bounding box center [830, 81] width 226 height 32
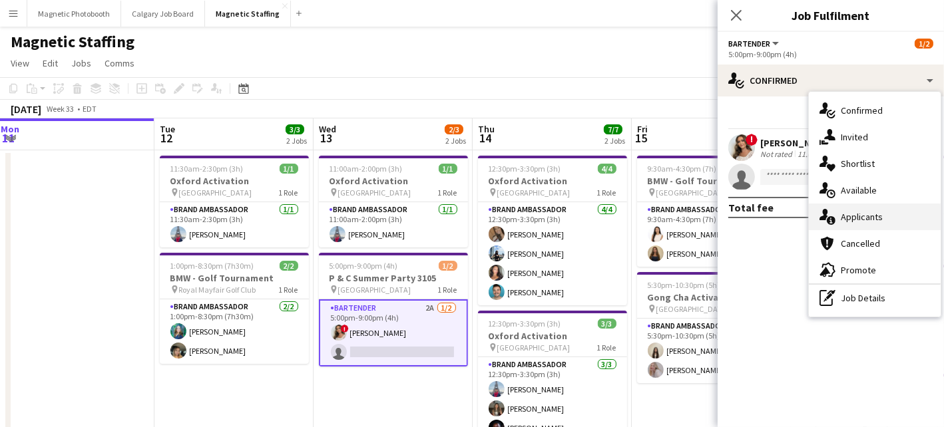
click at [841, 217] on div "single-neutral-actions-information Applicants" at bounding box center [875, 217] width 132 height 27
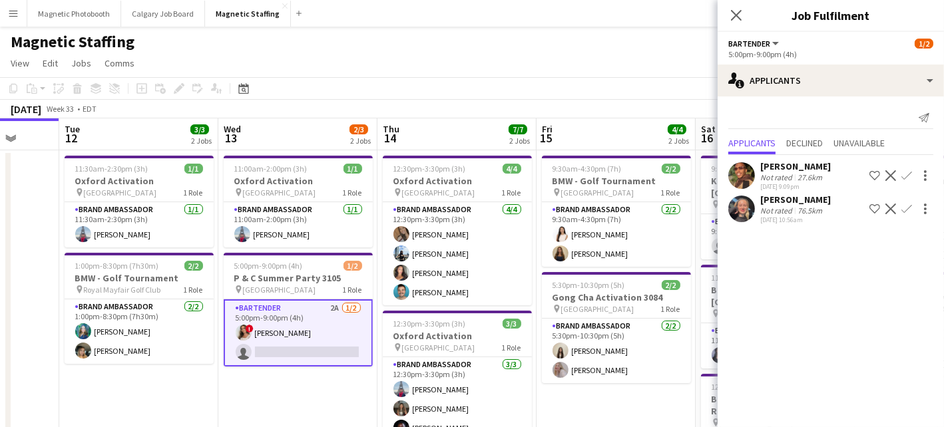
drag, startPoint x: 598, startPoint y: 310, endPoint x: 232, endPoint y: 325, distance: 366.3
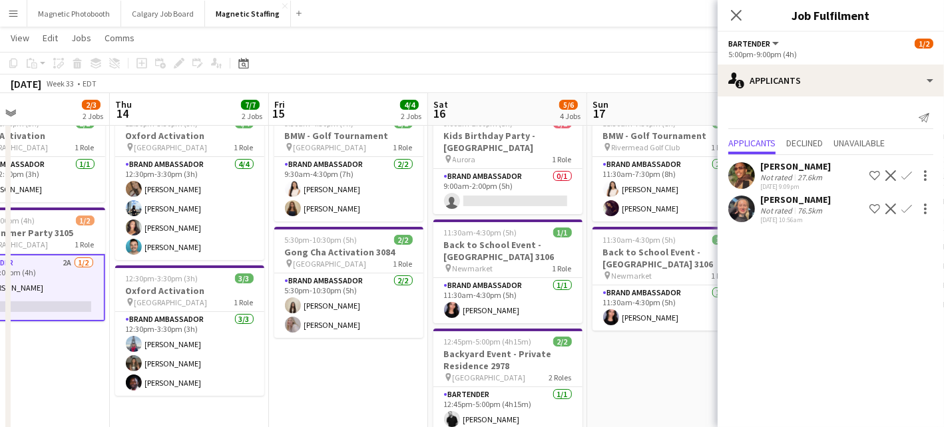
scroll to position [42, 0]
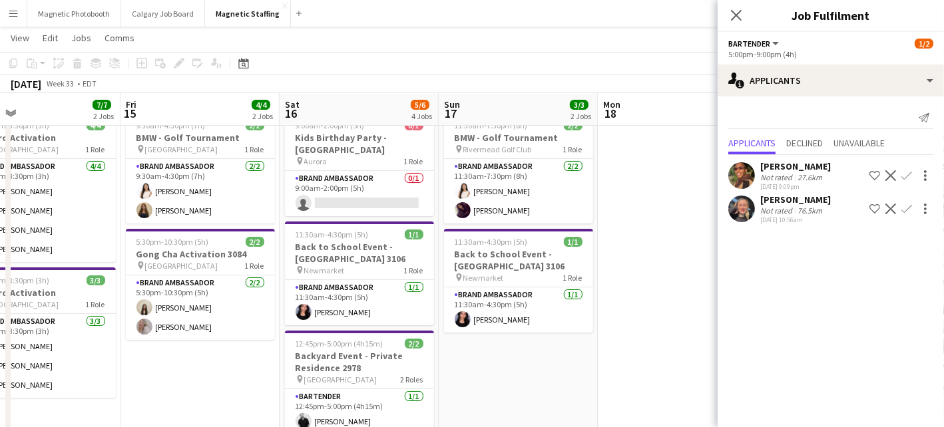
click at [80, 398] on app-calendar-viewport "Mon 11 Tue 12 3/3 2 Jobs Wed 13 2/3 2 Jobs Thu 14 7/7 2 Jobs Fri 15 4/4 2 Jobs …" at bounding box center [472, 418] width 944 height 816
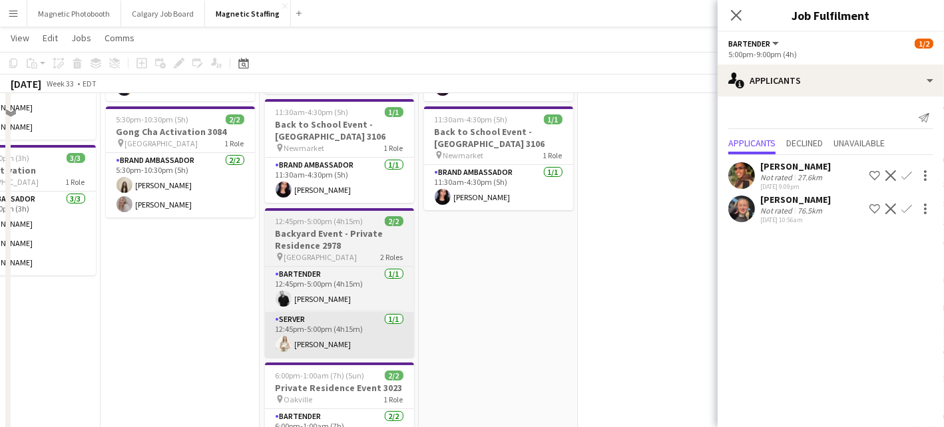
scroll to position [0, 0]
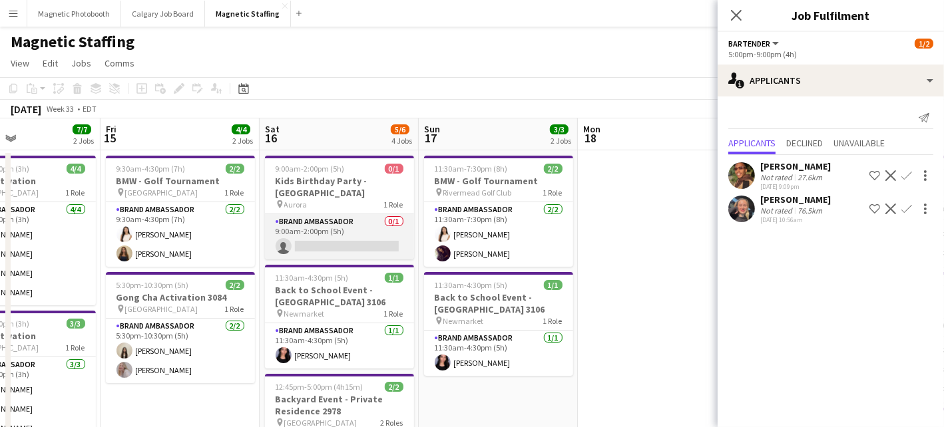
click at [361, 229] on app-card-role "Brand Ambassador 0/1 9:00am-2:00pm (5h) single-neutral-actions" at bounding box center [339, 236] width 149 height 45
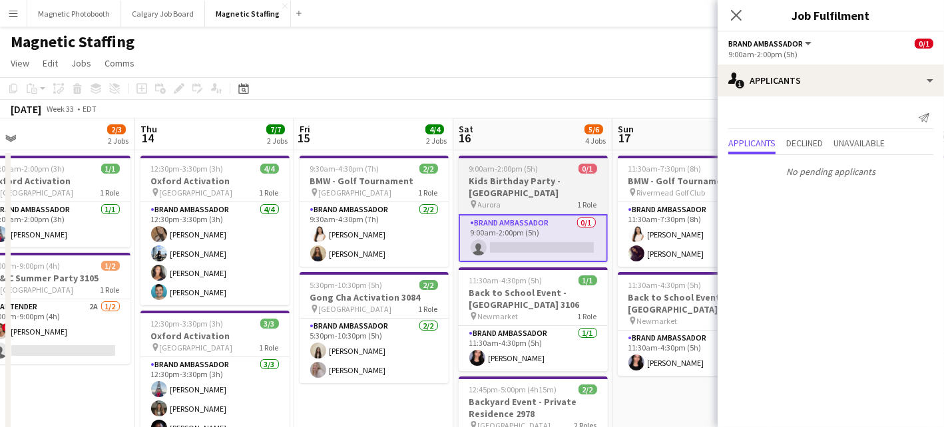
drag, startPoint x: 361, startPoint y: 229, endPoint x: 612, endPoint y: 229, distance: 251.6
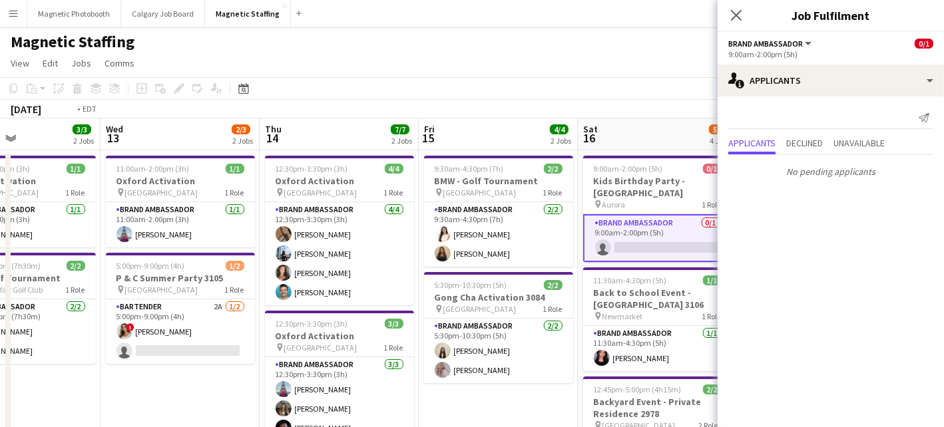
drag, startPoint x: 320, startPoint y: 237, endPoint x: 69, endPoint y: 331, distance: 268.1
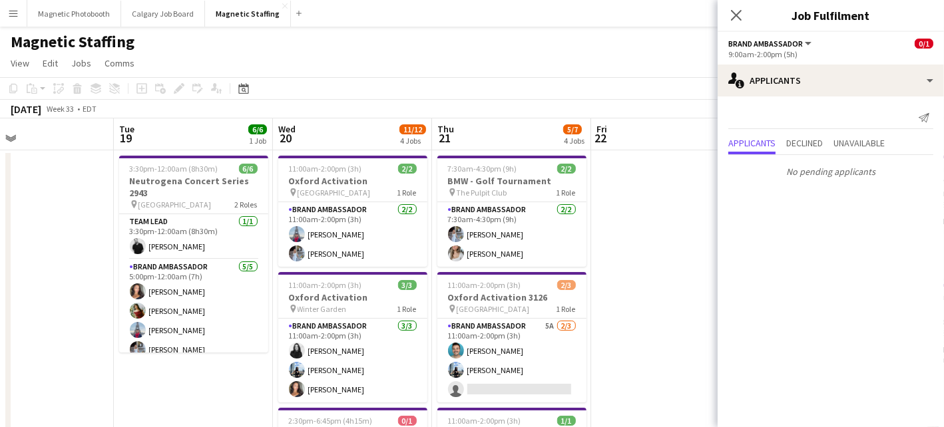
drag, startPoint x: 591, startPoint y: 332, endPoint x: 69, endPoint y: 349, distance: 522.0
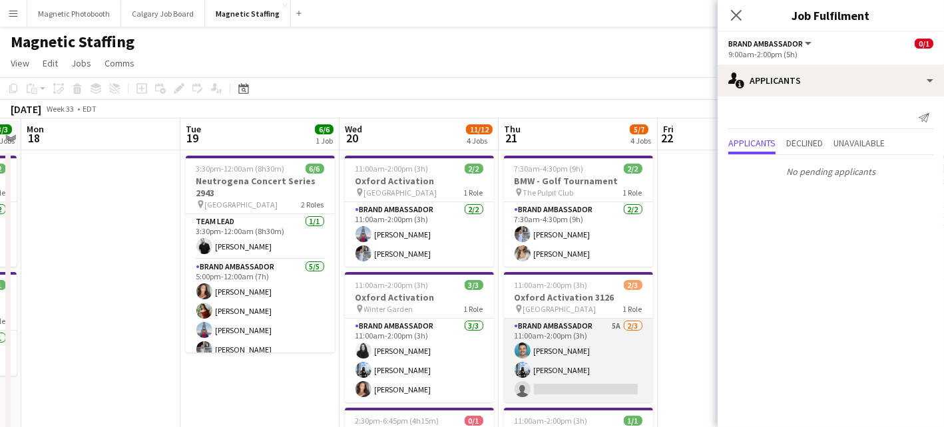
click at [538, 363] on app-card-role "Brand Ambassador 5A [DATE] 11:00am-2:00pm (3h) [PERSON_NAME] [PERSON_NAME] sing…" at bounding box center [578, 361] width 149 height 84
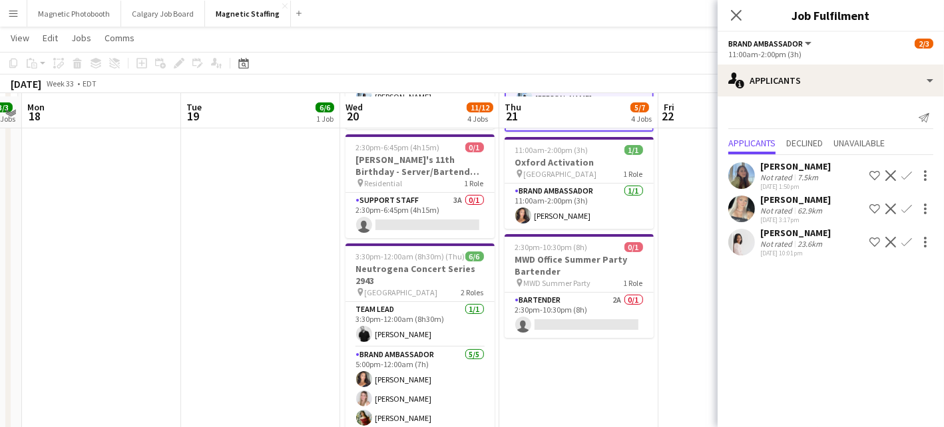
scroll to position [276, 0]
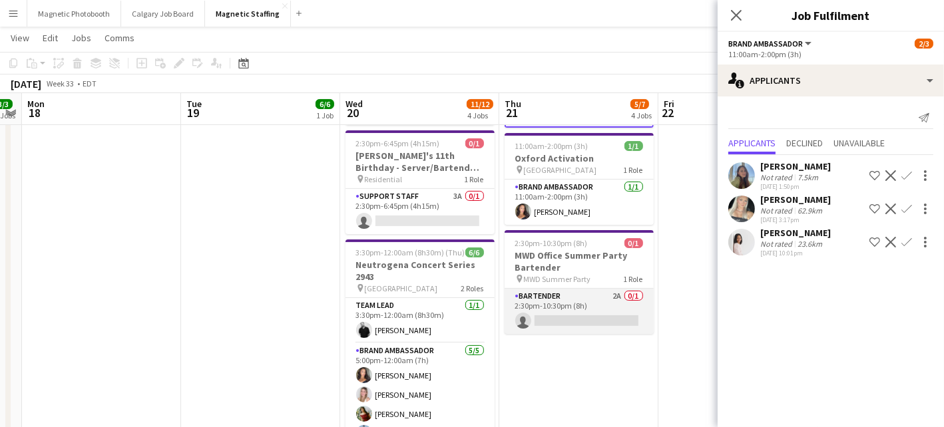
click at [550, 322] on app-card-role "Bartender 2A 0/1 2:30pm-10:30pm (8h) single-neutral-actions" at bounding box center [578, 311] width 149 height 45
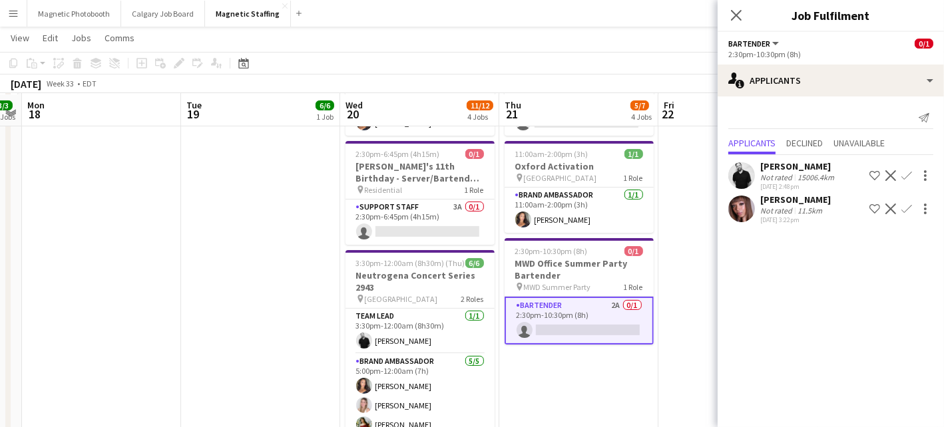
scroll to position [266, 0]
click at [19, 17] on button "Menu" at bounding box center [13, 13] width 27 height 27
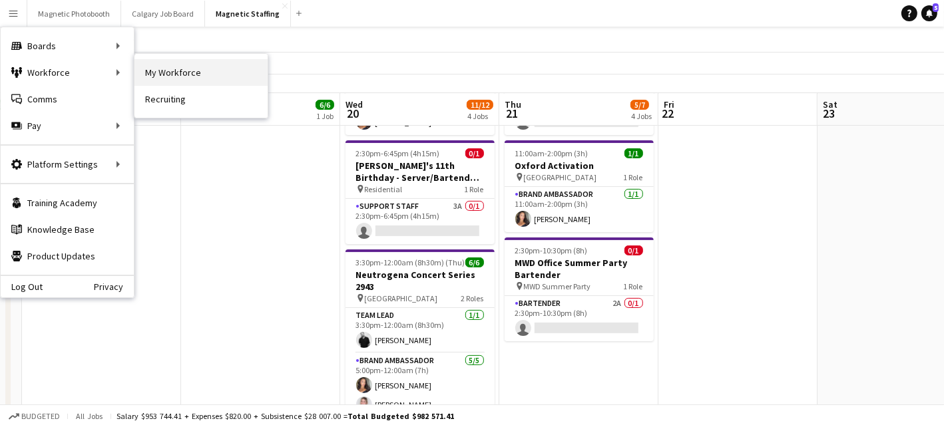
click at [186, 79] on link "My Workforce" at bounding box center [200, 72] width 133 height 27
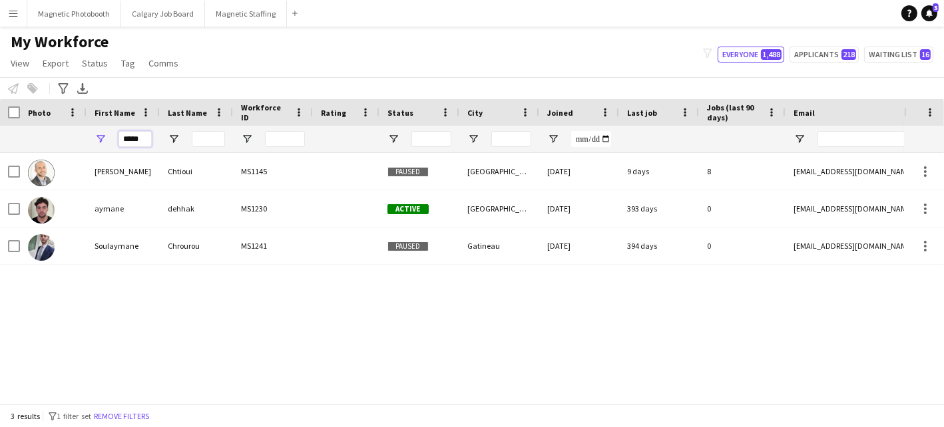
drag, startPoint x: 146, startPoint y: 138, endPoint x: 49, endPoint y: 121, distance: 98.7
click at [57, 128] on div "*****" at bounding box center [721, 139] width 1443 height 27
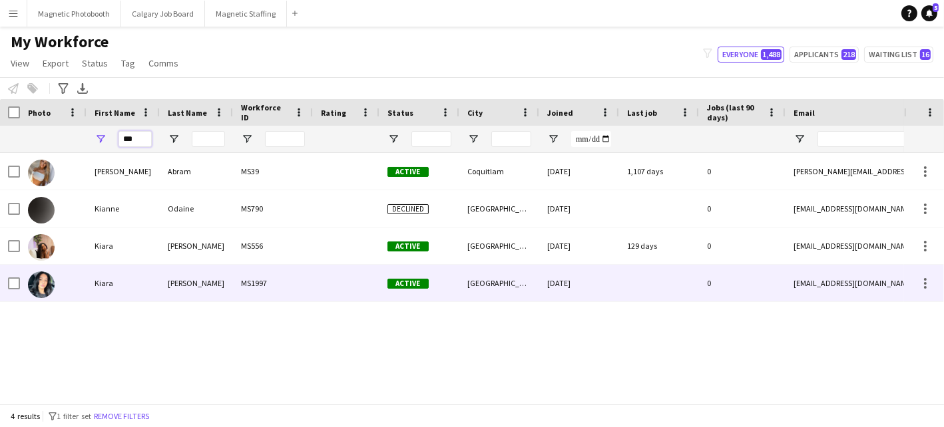
type input "***"
click at [43, 293] on img at bounding box center [41, 285] width 27 height 27
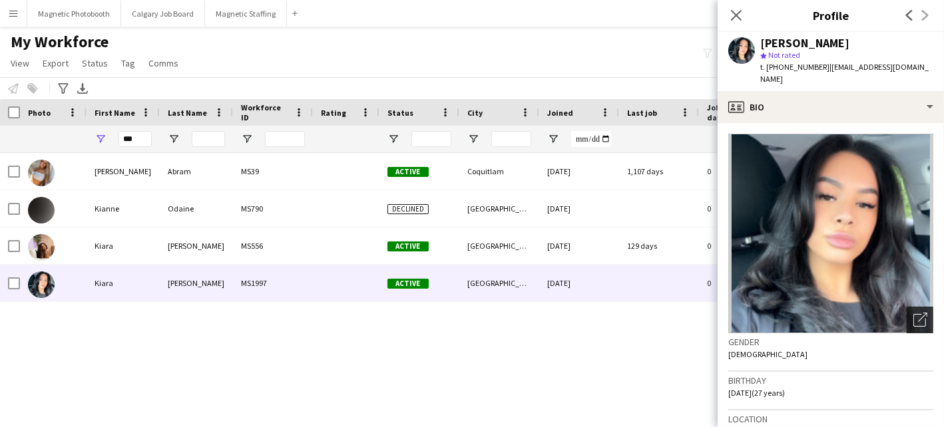
click at [912, 311] on div "Open photos pop-in" at bounding box center [919, 320] width 27 height 27
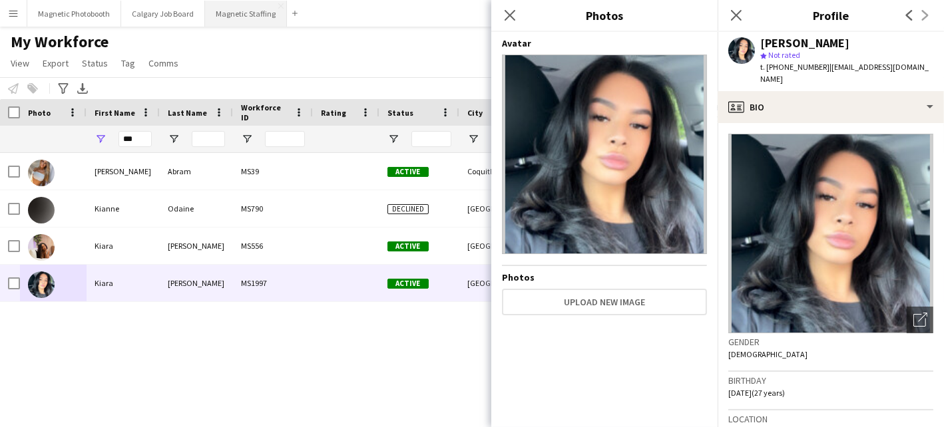
click at [233, 16] on button "Magnetic Staffing Close" at bounding box center [246, 14] width 82 height 26
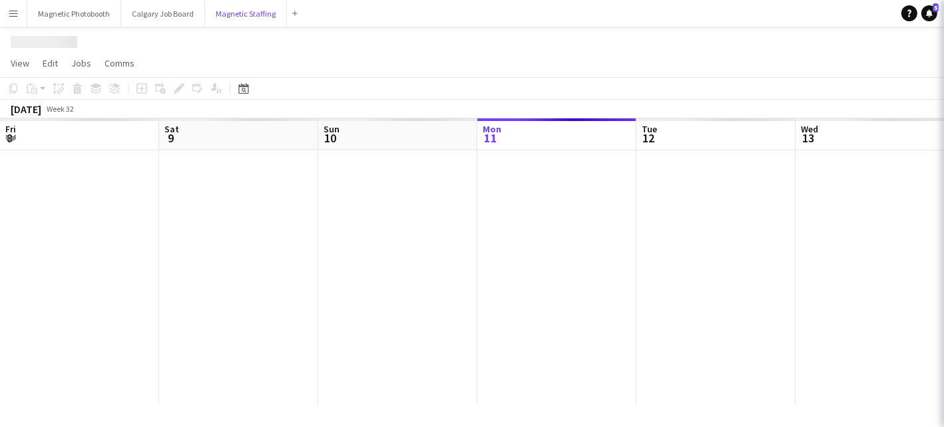
scroll to position [0, 318]
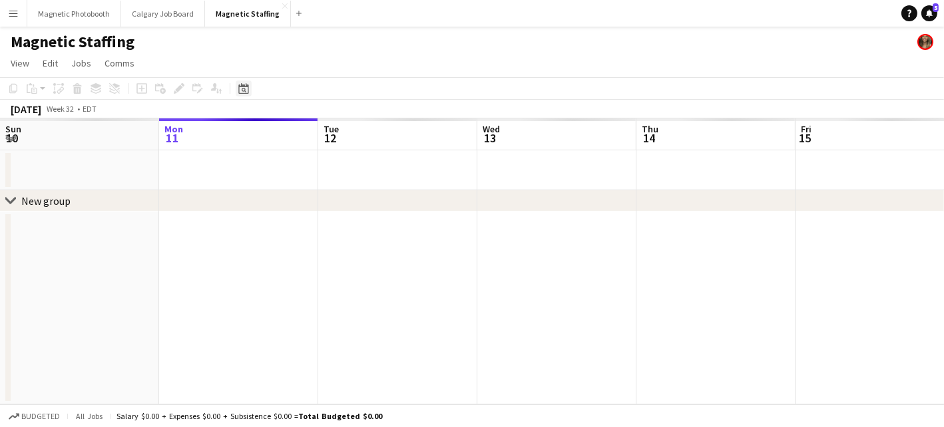
click at [242, 90] on icon "Date picker" at bounding box center [243, 88] width 11 height 11
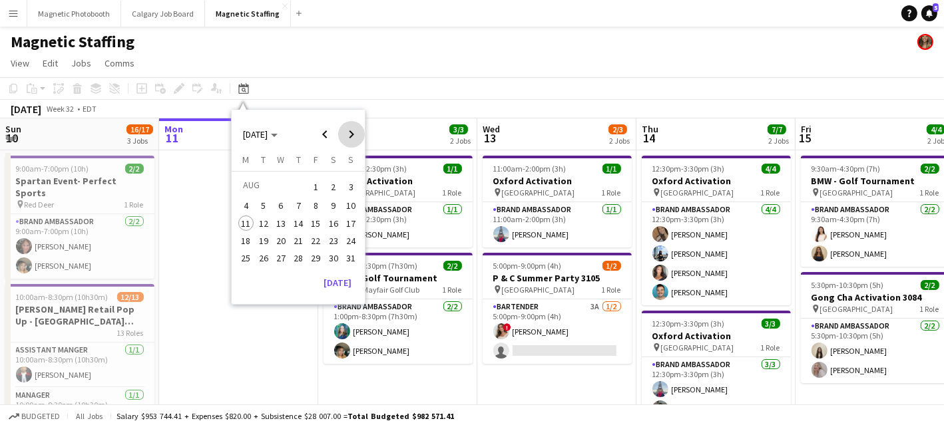
click at [343, 130] on span "Next month" at bounding box center [351, 134] width 27 height 27
click at [276, 234] on span "17" at bounding box center [281, 238] width 16 height 16
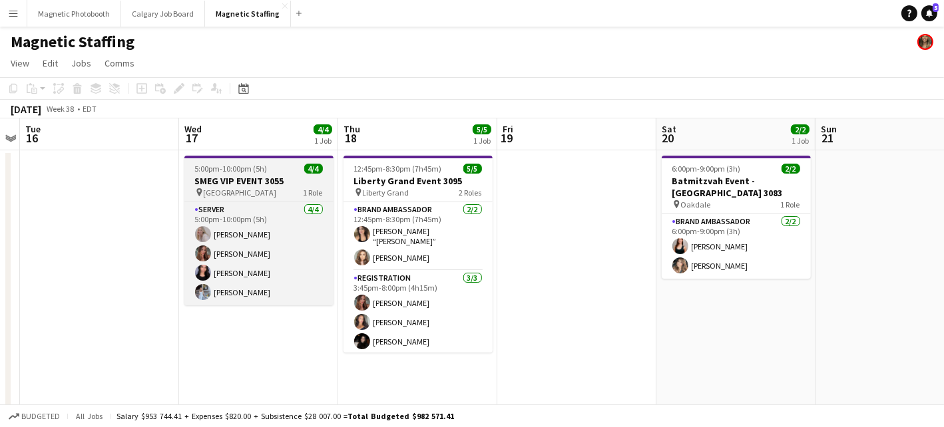
click at [224, 187] on div "pin Toronto 1 Role" at bounding box center [258, 192] width 149 height 11
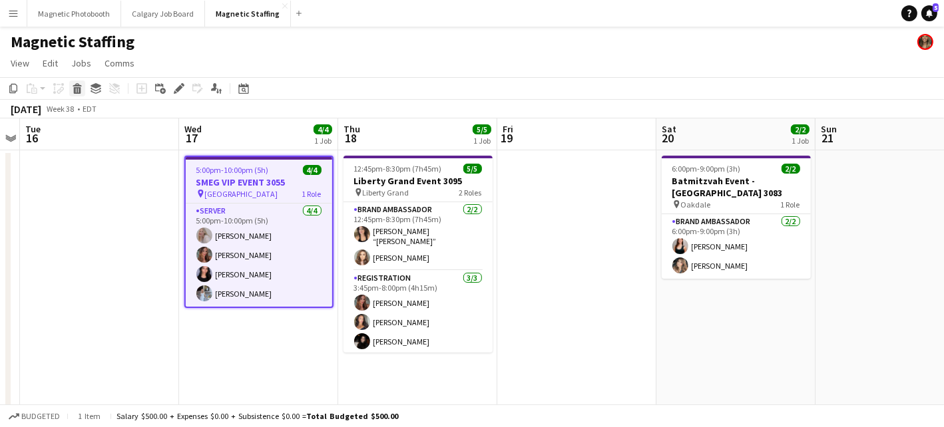
click at [77, 89] on icon at bounding box center [77, 90] width 7 height 7
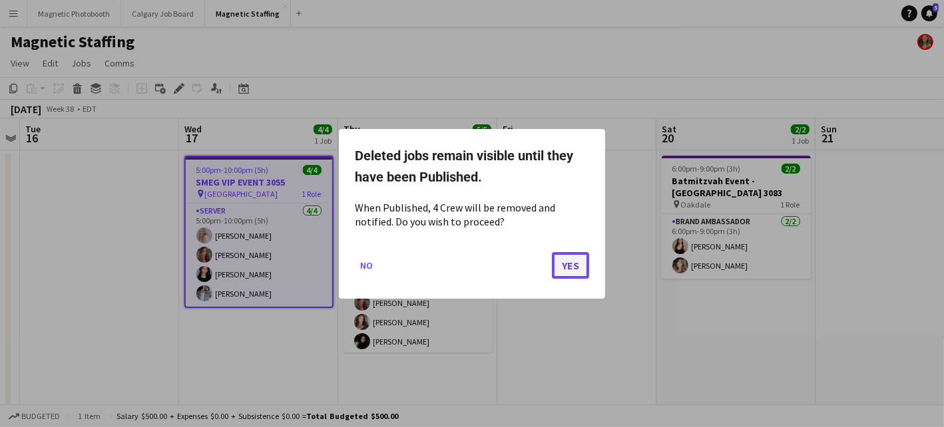
click at [573, 269] on button "Yes" at bounding box center [570, 265] width 37 height 27
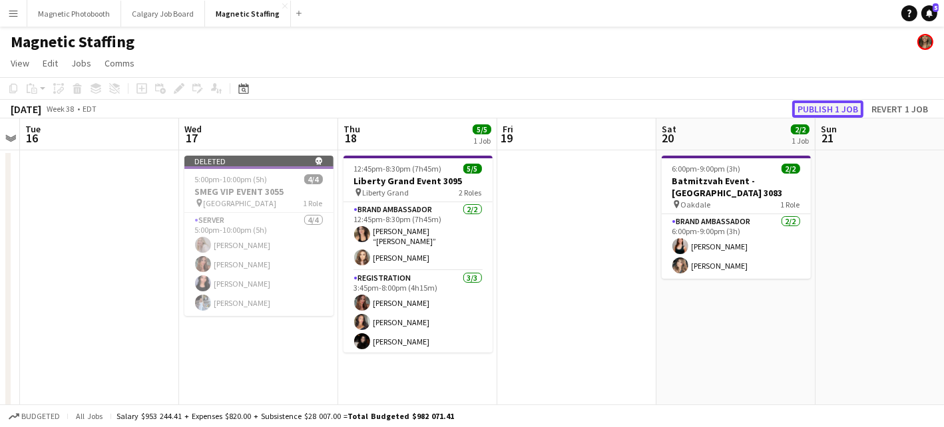
click at [819, 109] on button "Publish 1 job" at bounding box center [827, 108] width 71 height 17
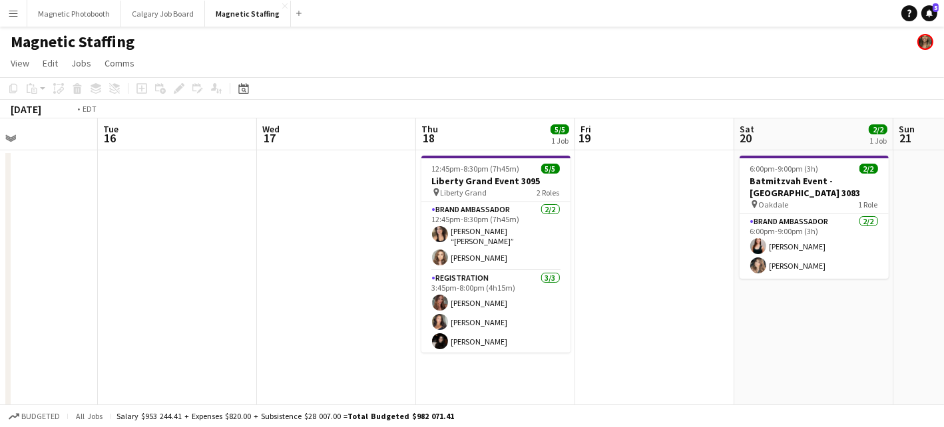
drag, startPoint x: 212, startPoint y: 247, endPoint x: 612, endPoint y: 140, distance: 413.9
click at [608, 140] on app-calendar-viewport "Sat 13 2/2 1 Job Sun 14 2/2 1 Job Mon 15 Tue 16 Wed 17 Thu 18 5/5 1 Job Fri 19 …" at bounding box center [472, 430] width 944 height 625
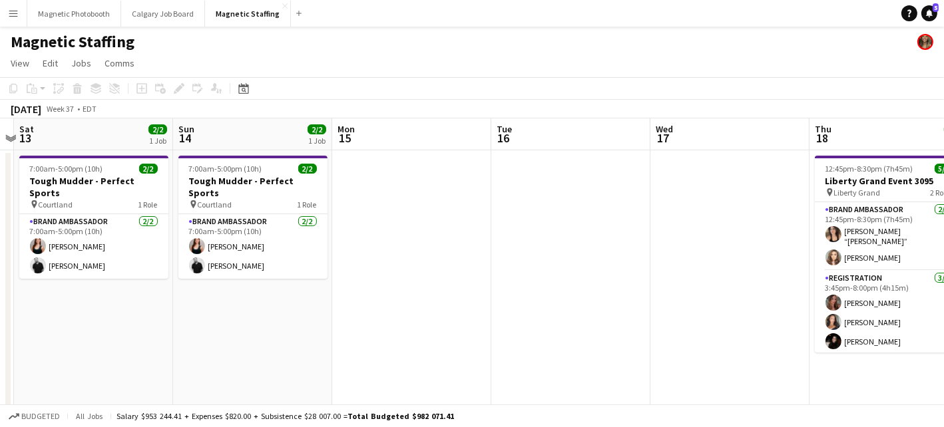
drag, startPoint x: 340, startPoint y: 137, endPoint x: 675, endPoint y: 86, distance: 338.7
click at [675, 87] on app-calendar "Copy Paste Paste Command V Paste with crew Command Shift V Paste linked Job [GE…" at bounding box center [472, 410] width 944 height 666
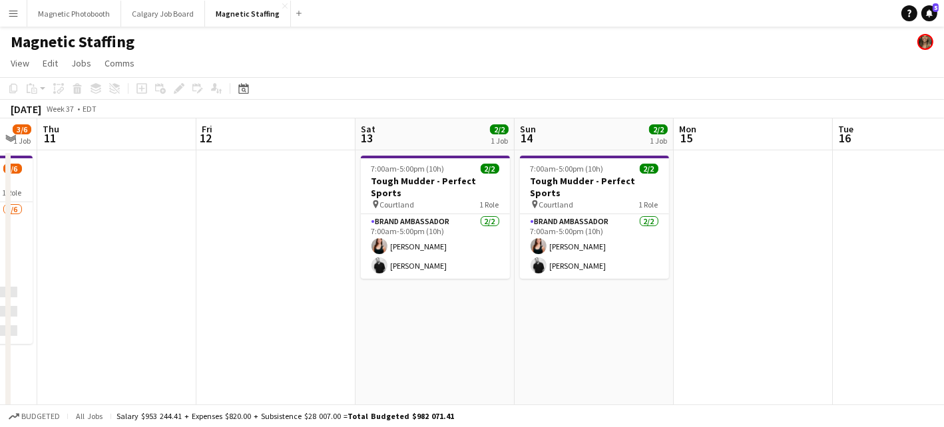
drag, startPoint x: 305, startPoint y: 248, endPoint x: 638, endPoint y: 185, distance: 338.6
click at [638, 185] on app-calendar-viewport "Tue 9 Wed 10 3/6 1 Job Thu 11 Fri 12 Sat 13 2/2 1 Job Sun 14 2/2 1 Job Mon 15 T…" at bounding box center [472, 430] width 944 height 625
click at [240, 91] on icon "Date picker" at bounding box center [243, 88] width 11 height 11
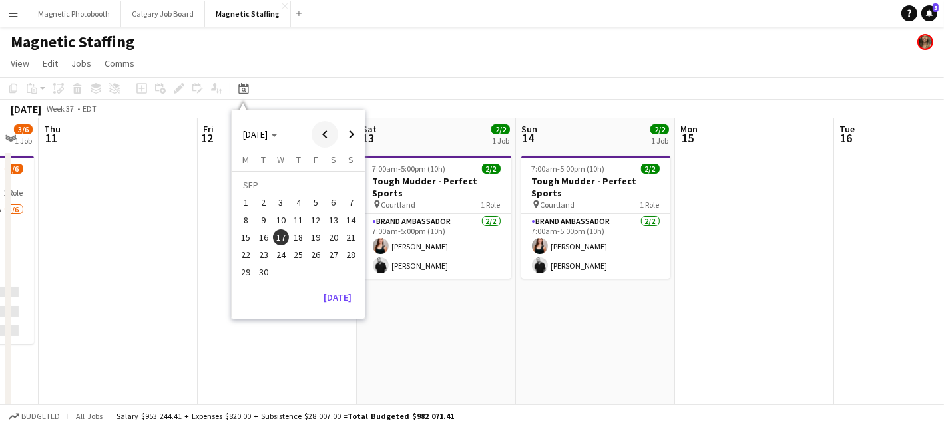
click at [320, 137] on span "Previous month" at bounding box center [324, 134] width 27 height 27
click at [280, 242] on span "20" at bounding box center [281, 241] width 16 height 16
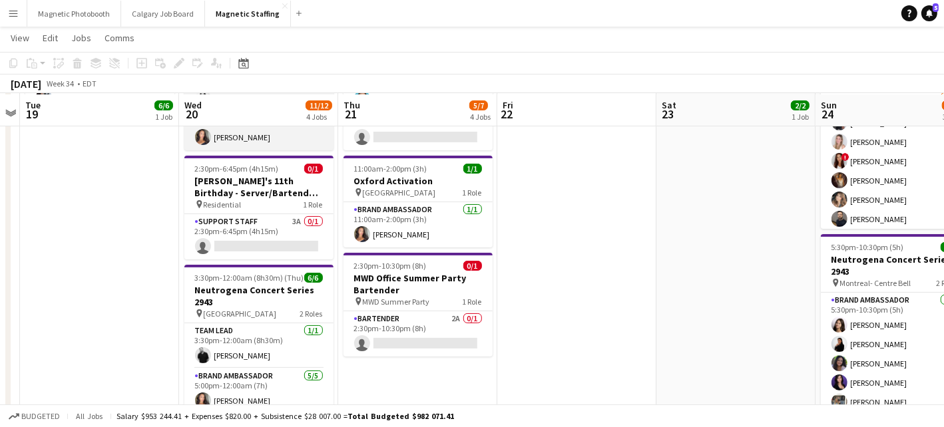
scroll to position [252, 0]
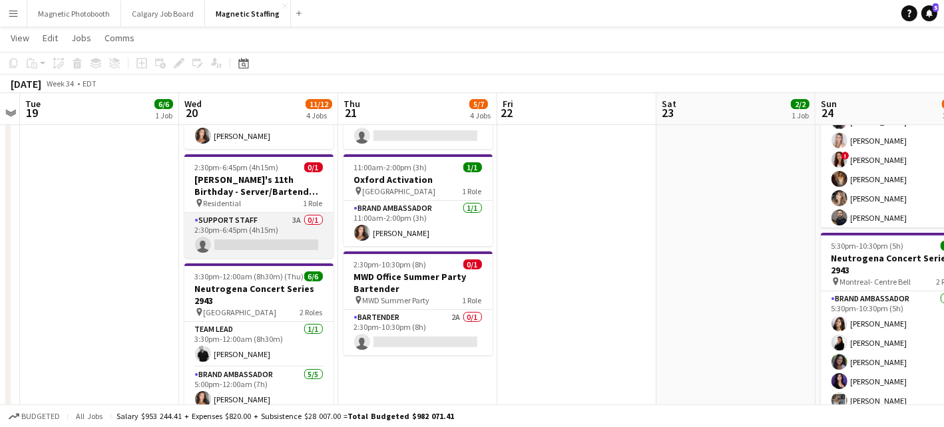
click at [278, 236] on app-card-role "Support Staff 3A 0/1 2:30pm-6:45pm (4h15m) single-neutral-actions" at bounding box center [258, 235] width 149 height 45
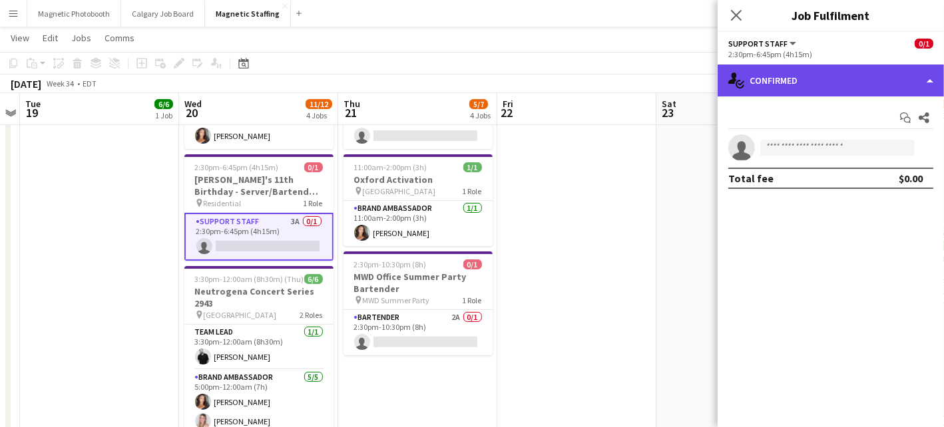
click at [800, 84] on div "single-neutral-actions-check-2 Confirmed" at bounding box center [830, 81] width 226 height 32
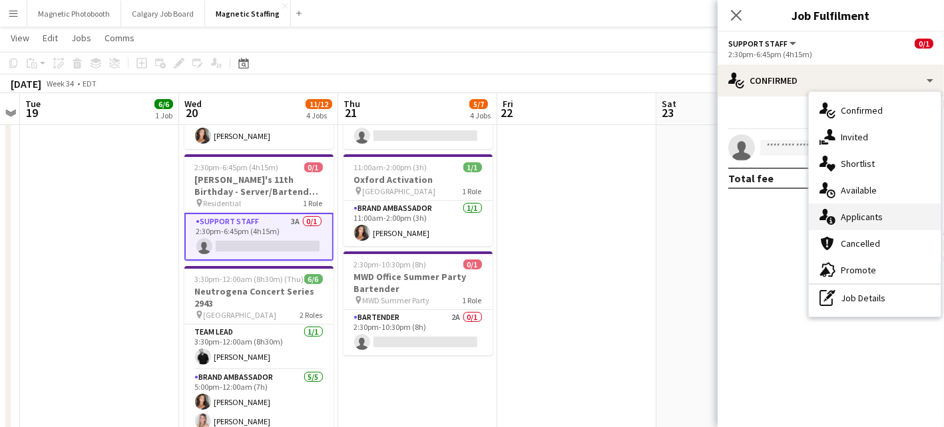
click at [841, 222] on div "single-neutral-actions-information Applicants" at bounding box center [875, 217] width 132 height 27
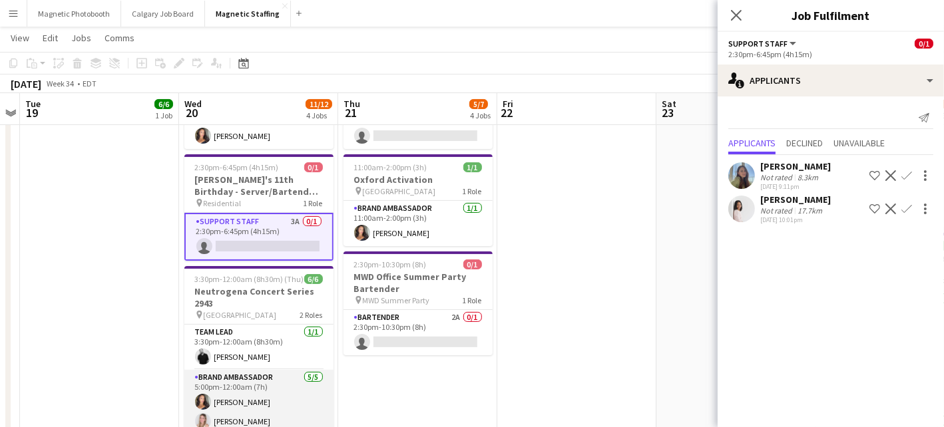
click at [246, 409] on app-card-role "Brand Ambassador [DATE] 5:00pm-12:00am (7h) [PERSON_NAME] [PERSON_NAME] [PERSON…" at bounding box center [258, 431] width 149 height 122
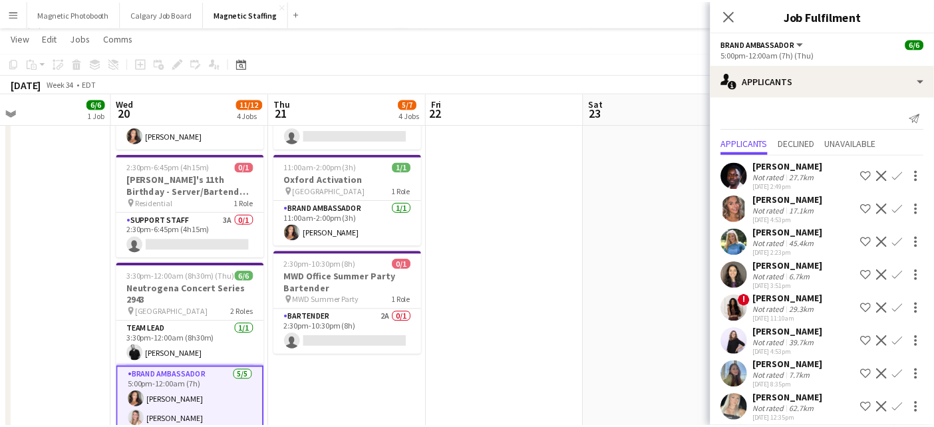
scroll to position [0, 450]
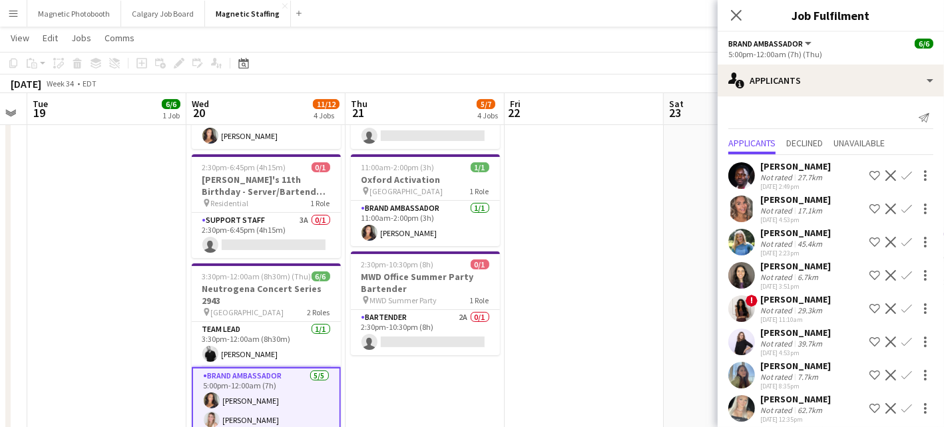
drag, startPoint x: 488, startPoint y: 390, endPoint x: 333, endPoint y: 391, distance: 155.1
click at [336, 391] on app-calendar-viewport "Sat 16 5/6 4 Jobs Sun 17 3/3 2 Jobs Mon 18 Tue 19 6/6 1 Job Wed 20 11/12 4 Jobs…" at bounding box center [472, 176] width 944 height 752
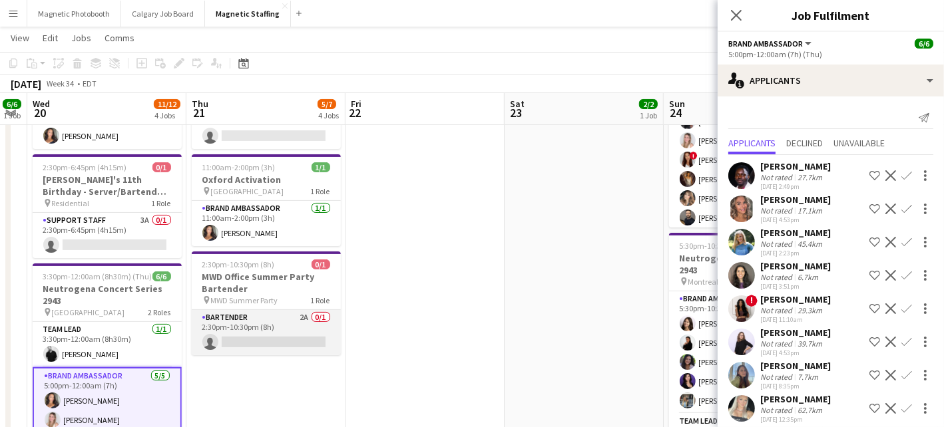
click at [305, 349] on app-card-role "Bartender 2A 0/1 2:30pm-10:30pm (8h) single-neutral-actions" at bounding box center [266, 332] width 149 height 45
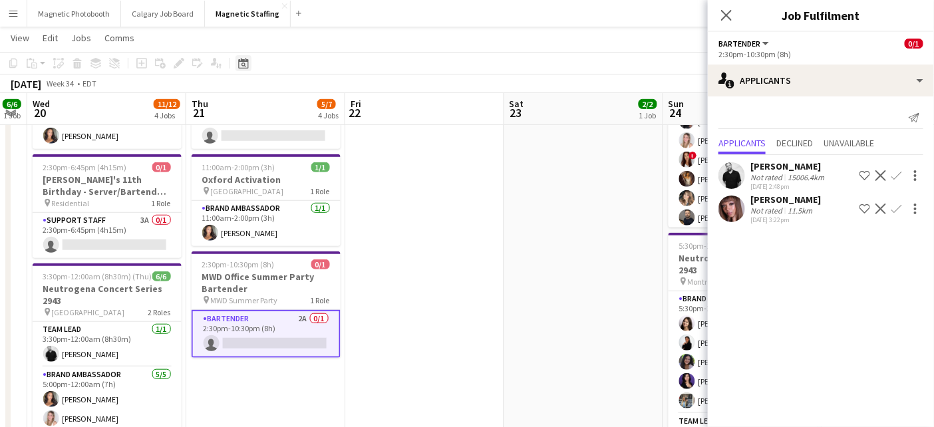
click at [244, 60] on icon "Date picker" at bounding box center [243, 63] width 11 height 11
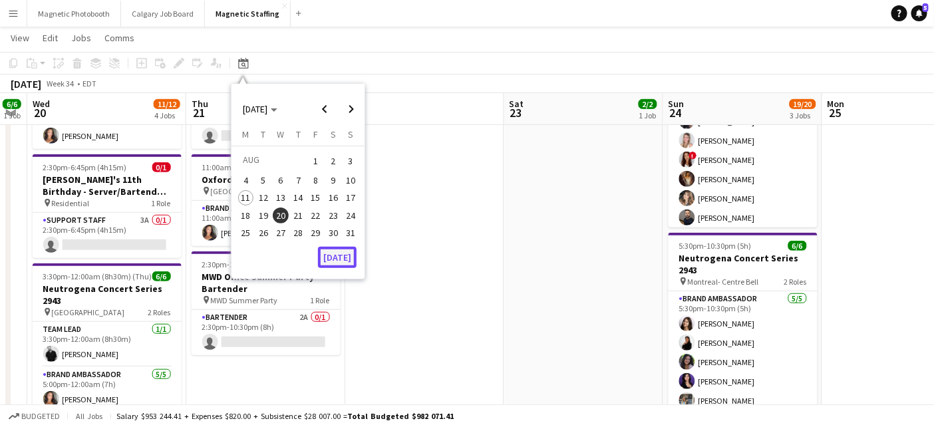
click at [329, 250] on button "[DATE]" at bounding box center [337, 257] width 39 height 21
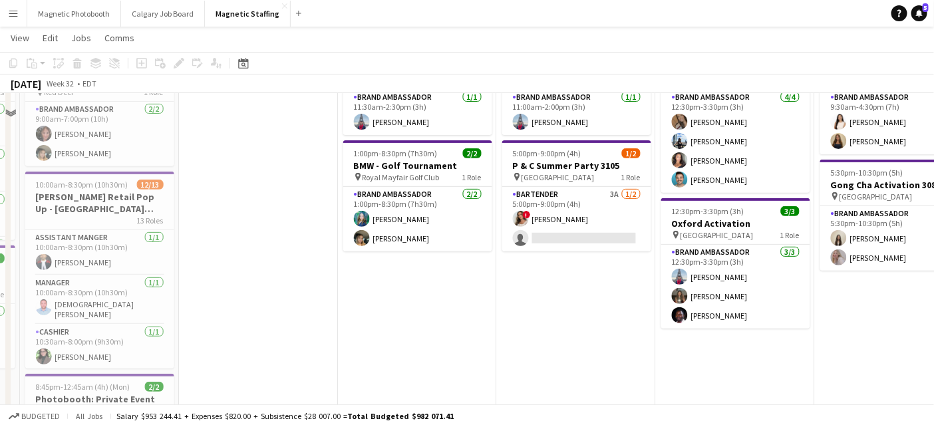
scroll to position [0, 0]
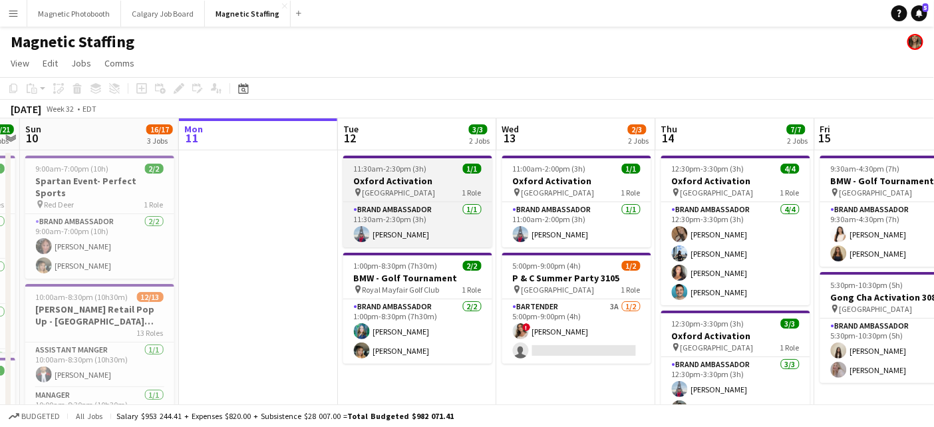
click at [365, 181] on h3 "Oxford Activation" at bounding box center [417, 181] width 149 height 12
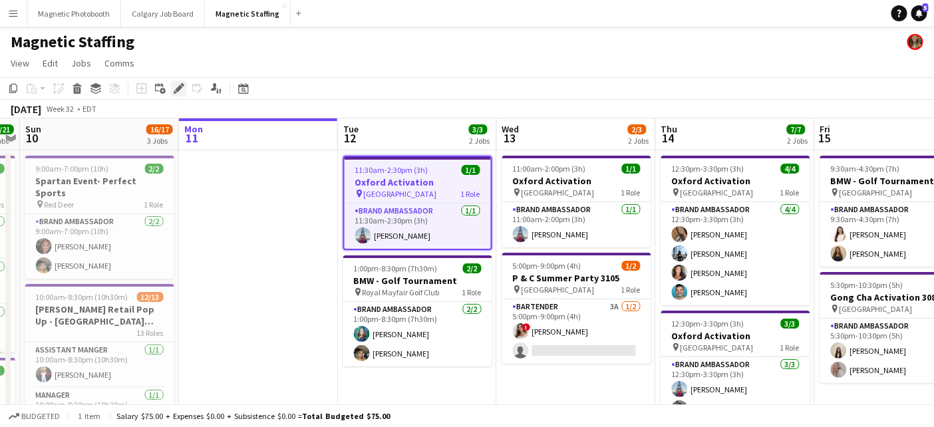
click at [178, 89] on icon at bounding box center [178, 88] width 7 height 7
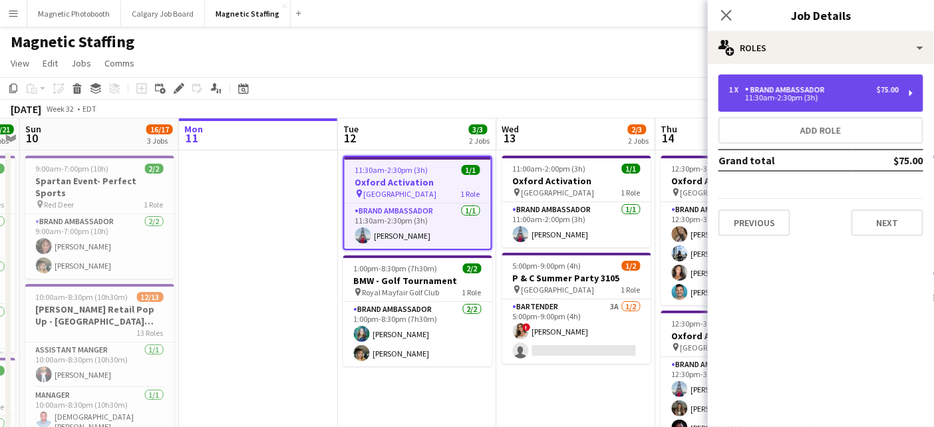
click at [805, 96] on div "11:30am-2:30pm (3h)" at bounding box center [814, 98] width 170 height 7
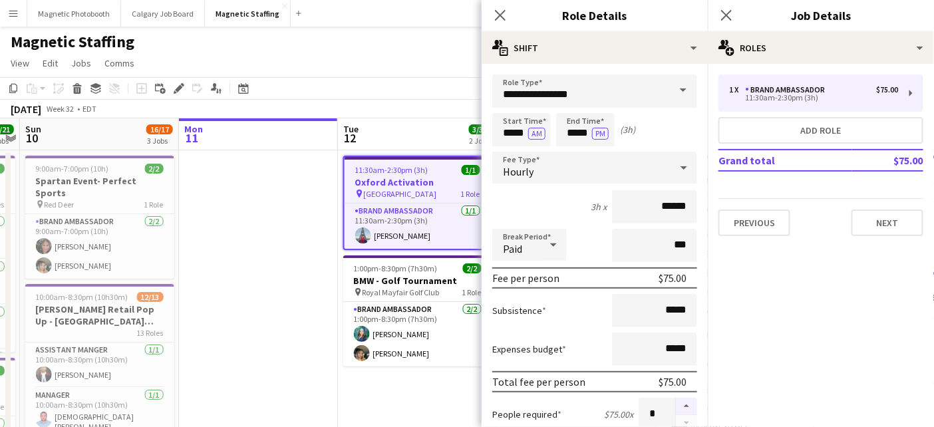
click at [689, 402] on button "button" at bounding box center [686, 406] width 21 height 17
type input "*"
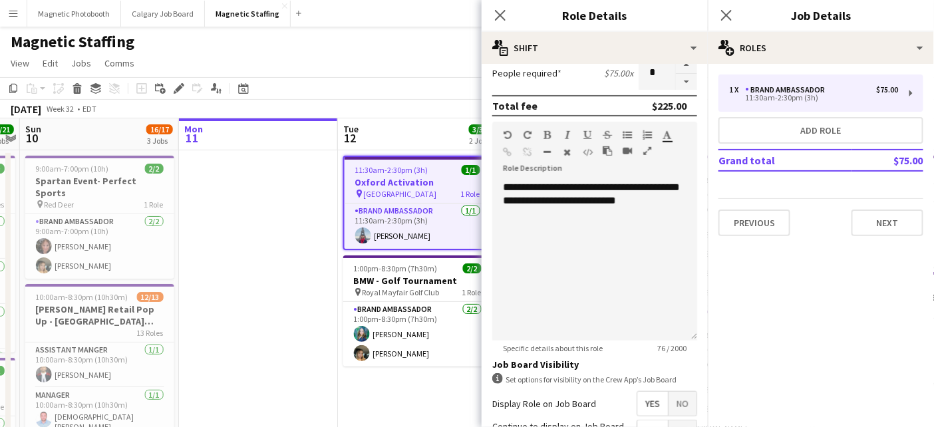
scroll to position [472, 0]
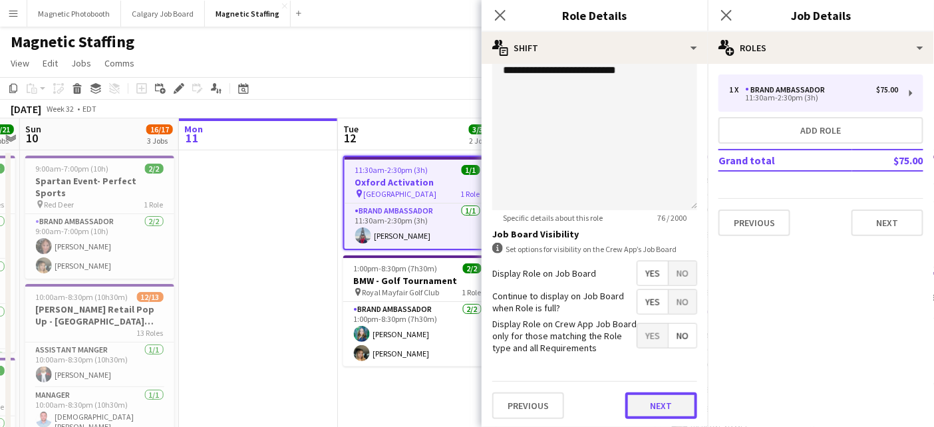
click at [672, 407] on button "Next" at bounding box center [662, 406] width 72 height 27
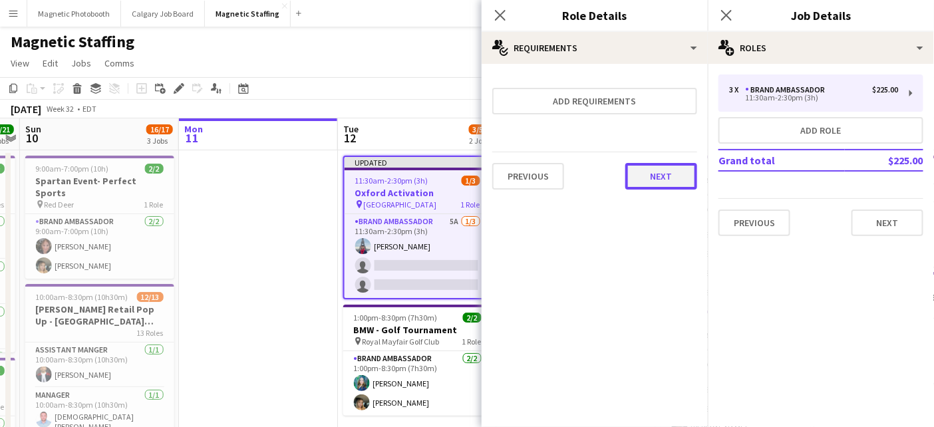
click at [672, 166] on button "Next" at bounding box center [662, 176] width 72 height 27
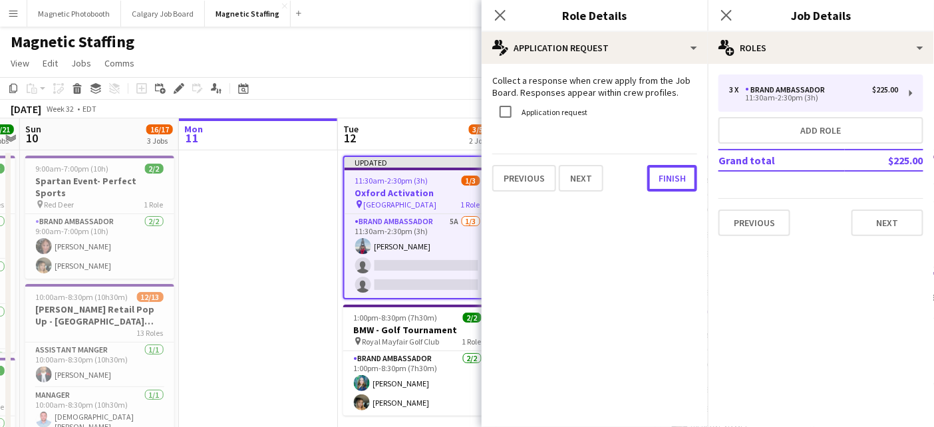
click at [672, 166] on button "Finish" at bounding box center [673, 178] width 50 height 27
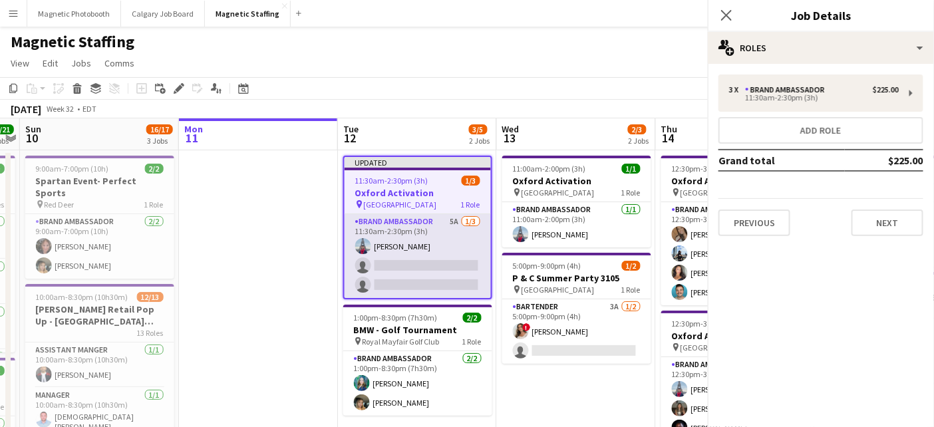
click at [453, 222] on app-card-role "Brand Ambassador 5A [DATE] 11:30am-2:30pm (3h) [PERSON_NAME] single-neutral-act…" at bounding box center [418, 256] width 146 height 84
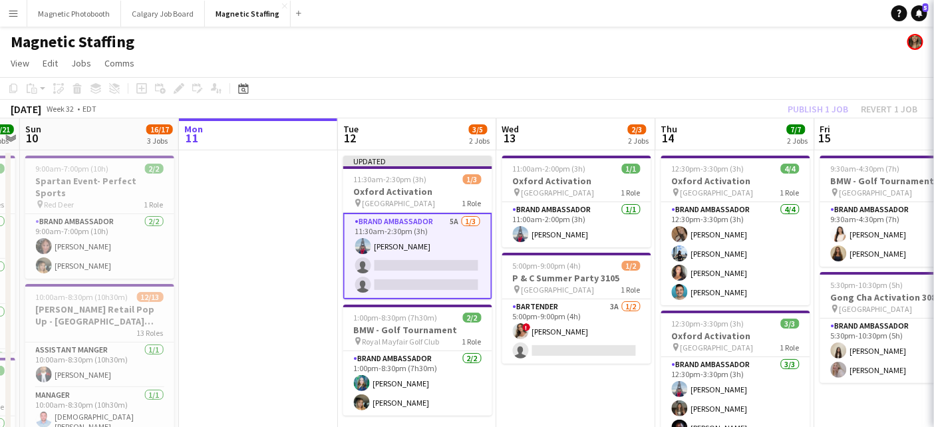
scroll to position [0, 458]
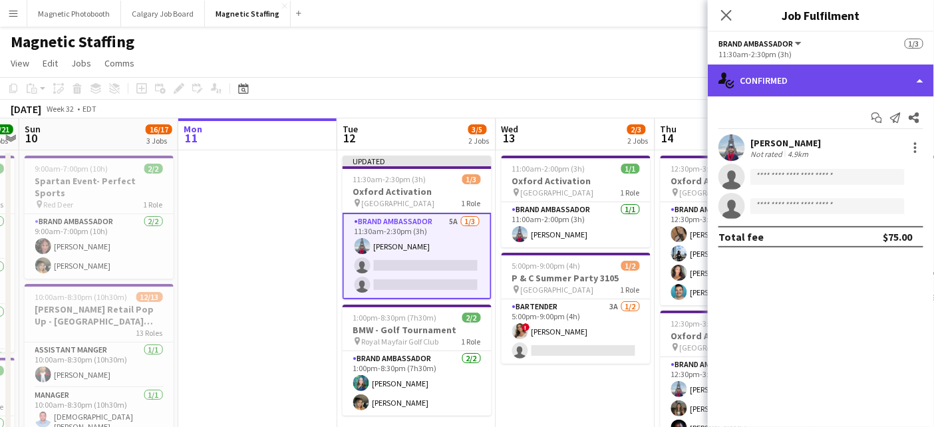
click at [831, 83] on div "single-neutral-actions-check-2 Confirmed" at bounding box center [821, 81] width 226 height 32
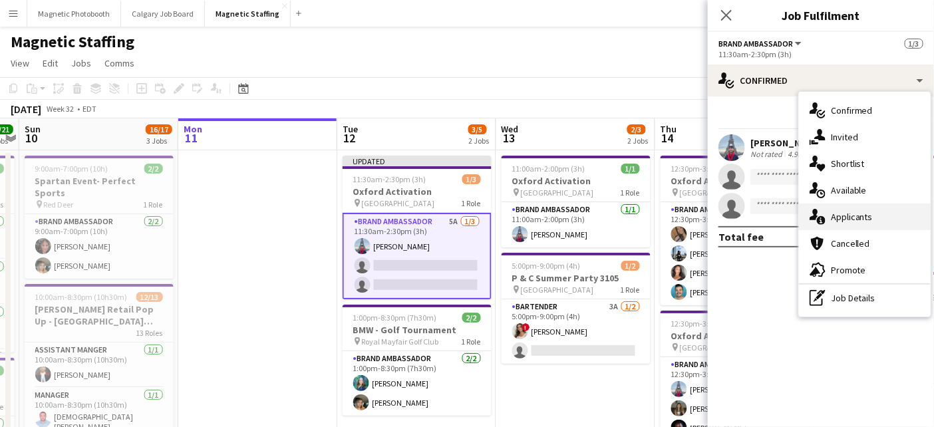
click at [828, 207] on div "single-neutral-actions-information Applicants" at bounding box center [865, 217] width 132 height 27
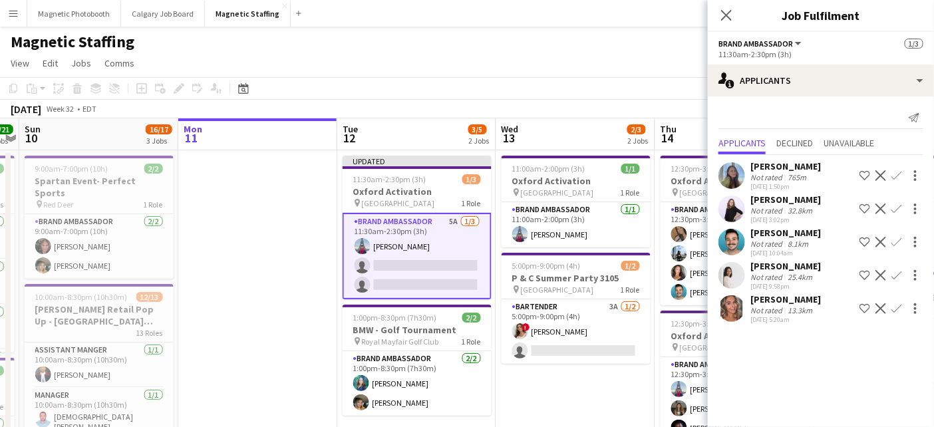
click at [894, 244] on app-icon "Confirm" at bounding box center [897, 242] width 11 height 11
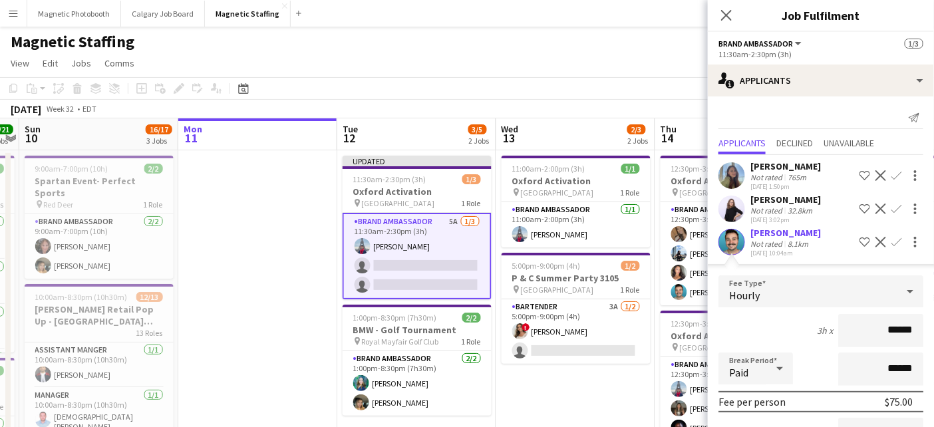
scroll to position [210, 0]
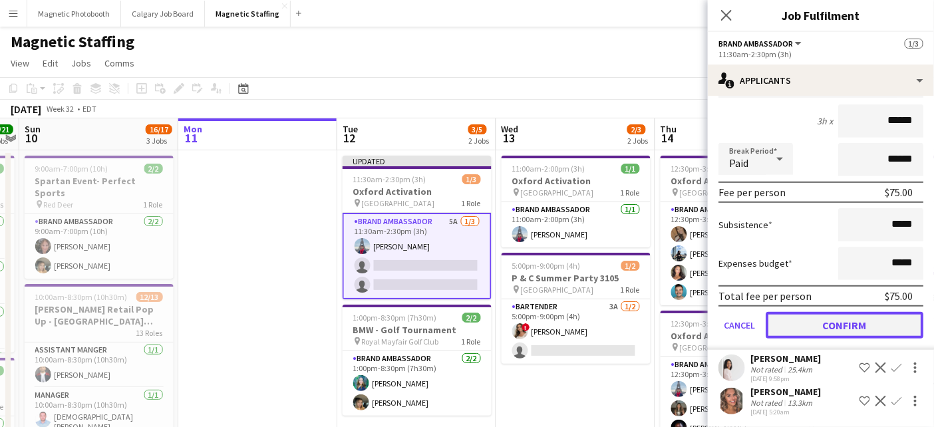
click at [809, 331] on button "Confirm" at bounding box center [845, 325] width 158 height 27
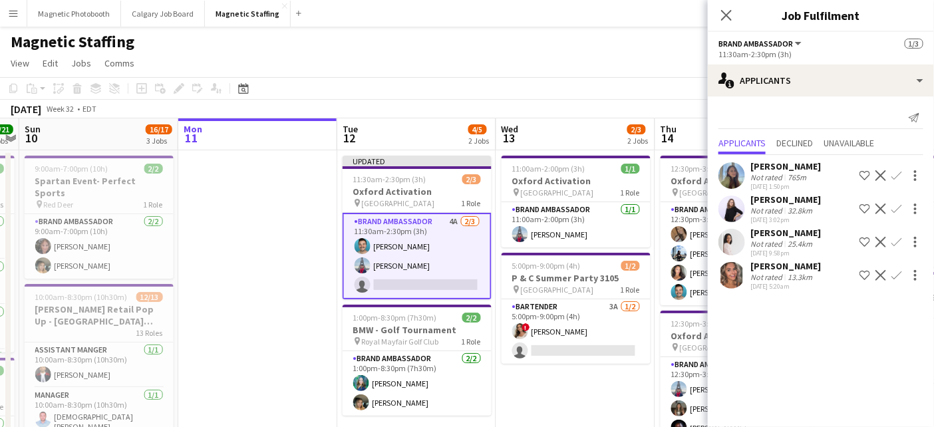
scroll to position [0, 0]
click at [630, 55] on app-page-menu "View Day view expanded Day view collapsed Month view Date picker Jump to [DATE]…" at bounding box center [467, 64] width 934 height 25
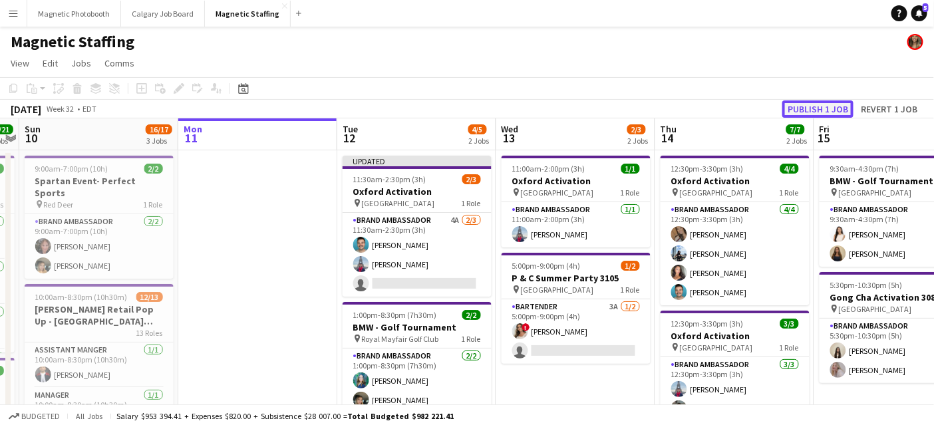
click at [811, 113] on button "Publish 1 job" at bounding box center [818, 108] width 71 height 17
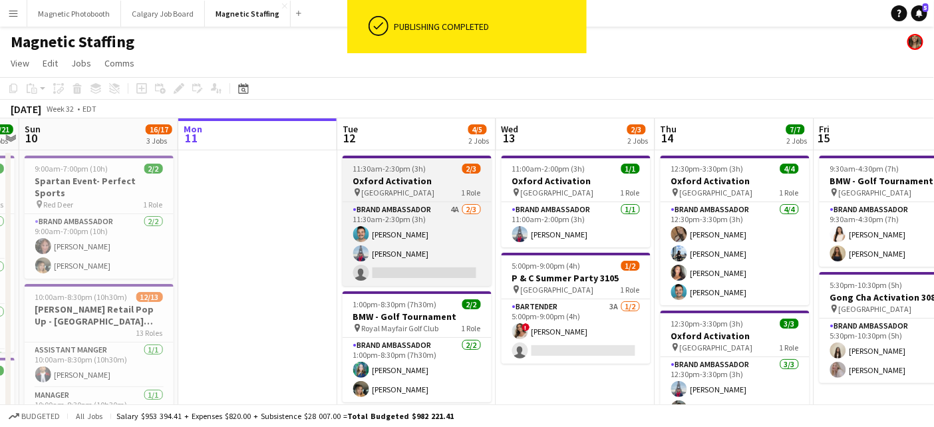
click at [368, 180] on h3 "Oxford Activation" at bounding box center [417, 181] width 149 height 12
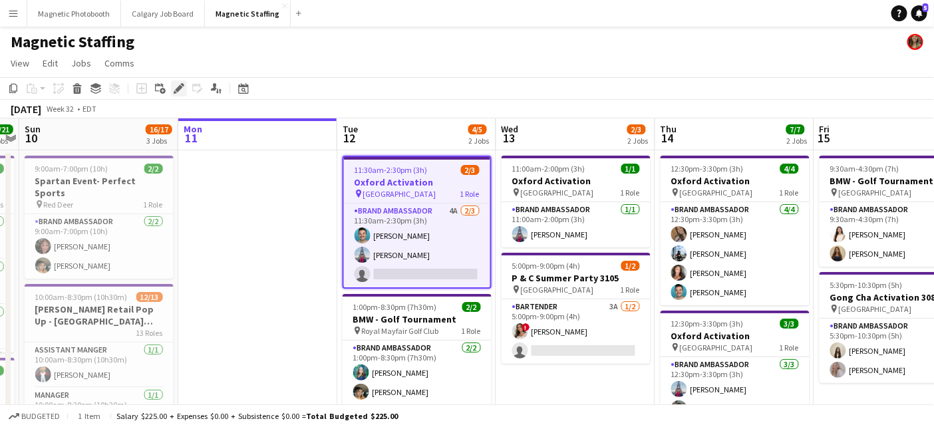
click at [176, 87] on icon "Edit" at bounding box center [179, 88] width 11 height 11
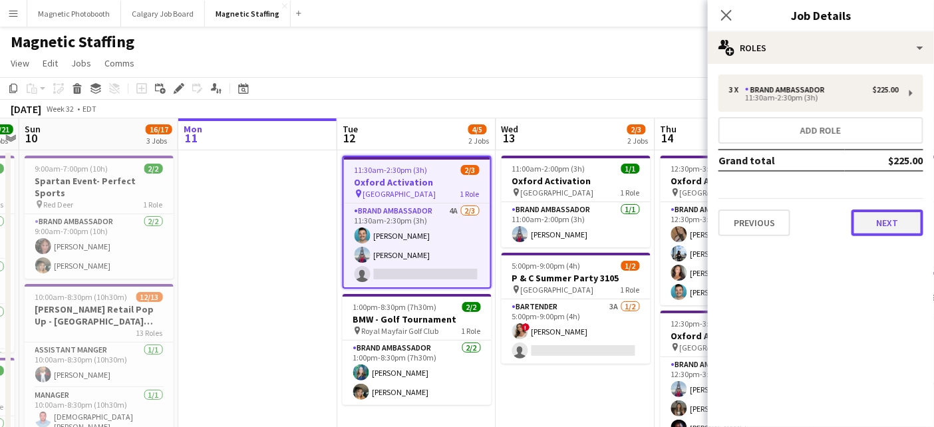
click at [865, 222] on button "Next" at bounding box center [888, 223] width 72 height 27
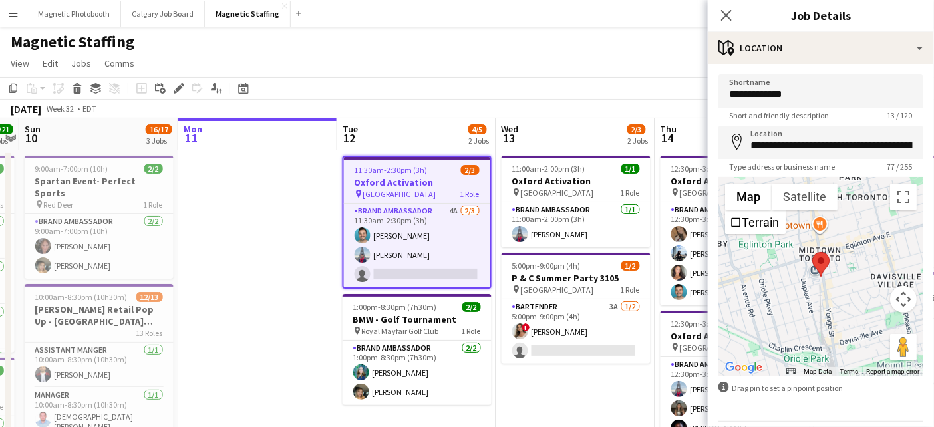
click at [431, 177] on h3 "Oxford Activation" at bounding box center [417, 182] width 146 height 12
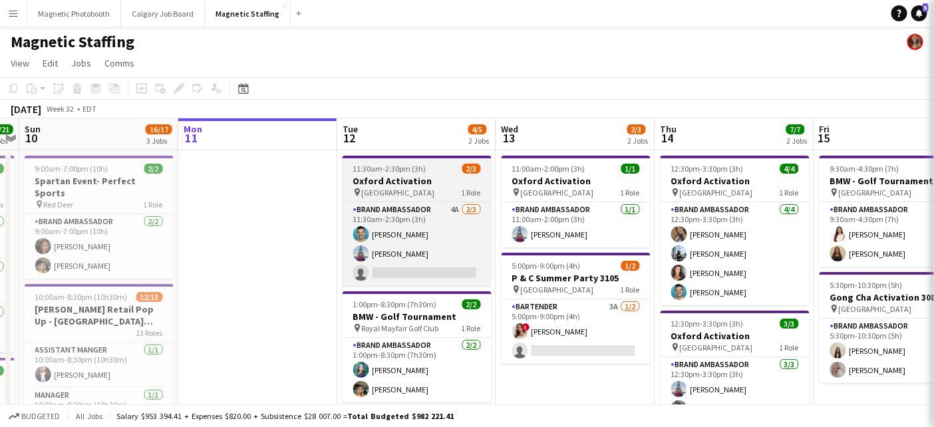
click at [431, 177] on h3 "Oxford Activation" at bounding box center [417, 181] width 149 height 12
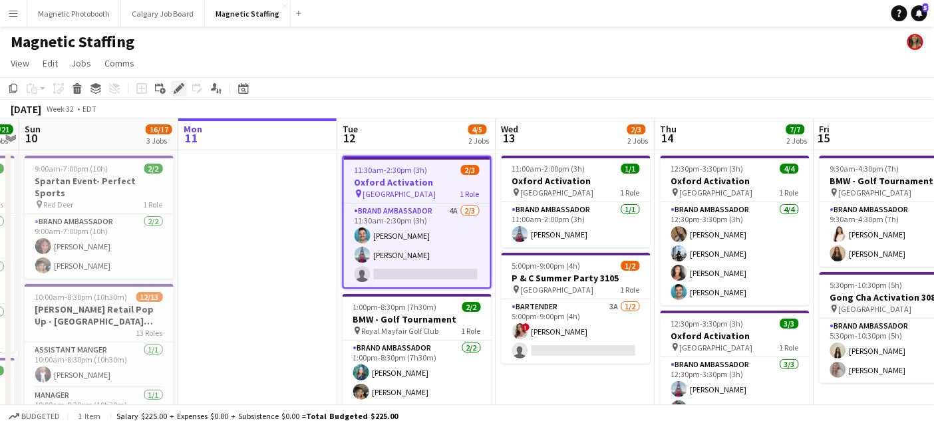
click at [171, 88] on div "Edit" at bounding box center [179, 89] width 16 height 16
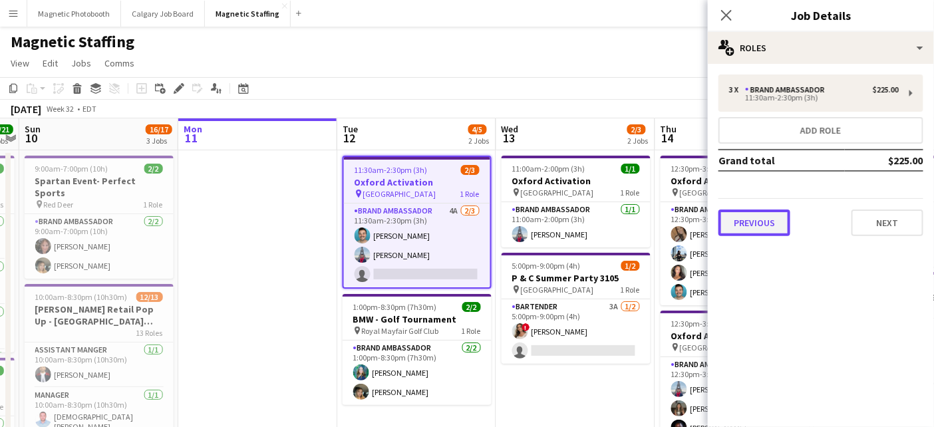
click at [759, 226] on button "Previous" at bounding box center [755, 223] width 72 height 27
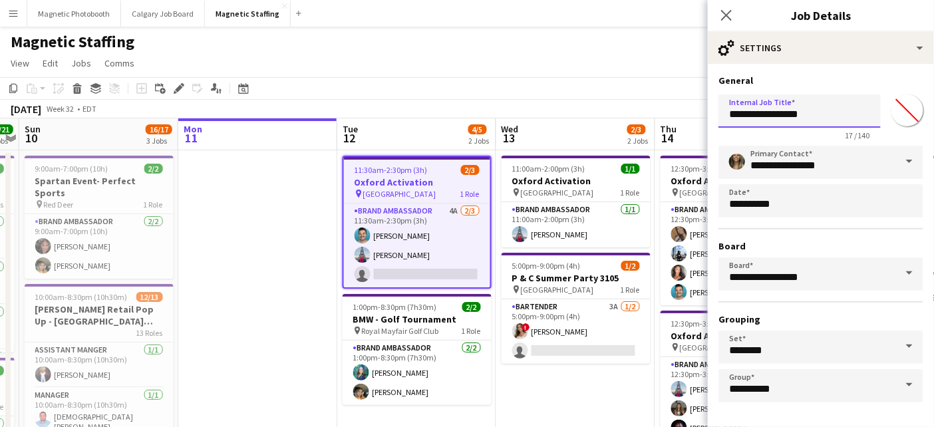
click at [837, 118] on input "**********" at bounding box center [800, 111] width 162 height 33
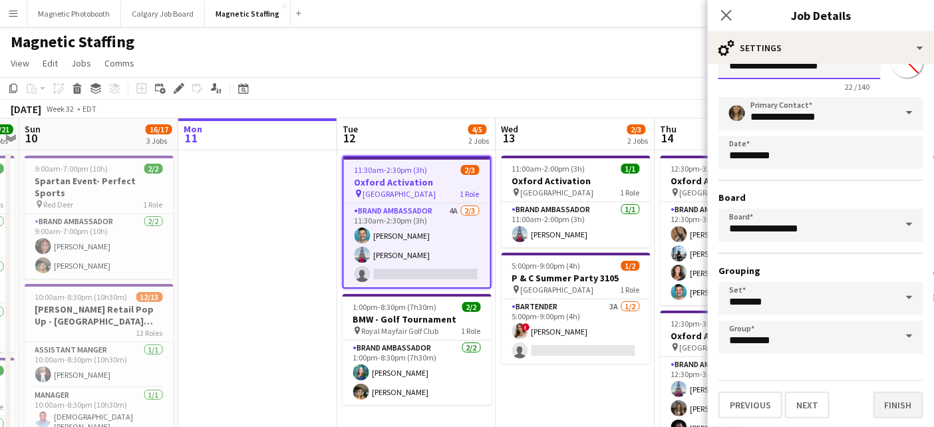
type input "**********"
click at [887, 402] on button "Finish" at bounding box center [899, 405] width 50 height 27
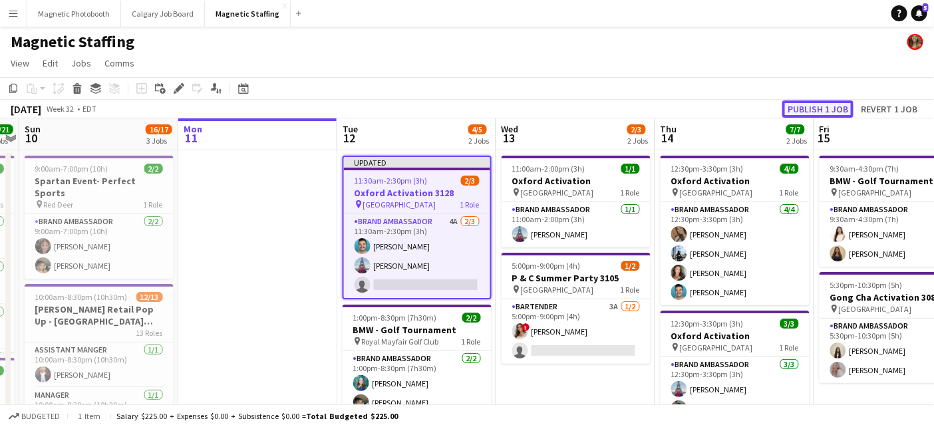
click at [841, 108] on button "Publish 1 job" at bounding box center [818, 108] width 71 height 17
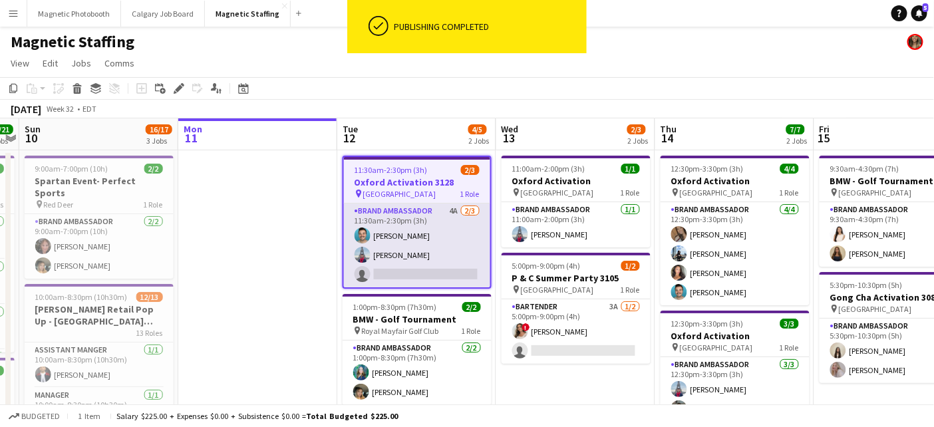
click at [445, 271] on app-card-role "Brand Ambassador 4A [DATE] 11:30am-2:30pm (3h) [PERSON_NAME] [PERSON_NAME] sing…" at bounding box center [417, 246] width 146 height 84
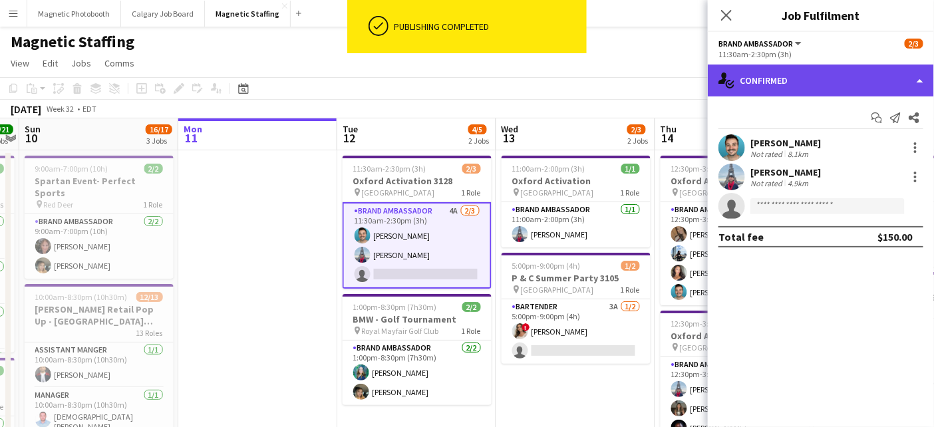
click at [809, 81] on div "single-neutral-actions-check-2 Confirmed" at bounding box center [821, 81] width 226 height 32
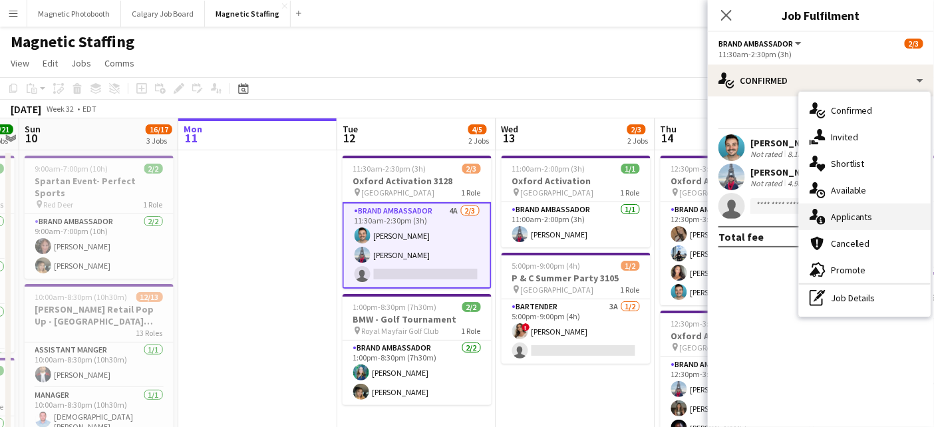
click at [829, 214] on div "single-neutral-actions-information Applicants" at bounding box center [865, 217] width 132 height 27
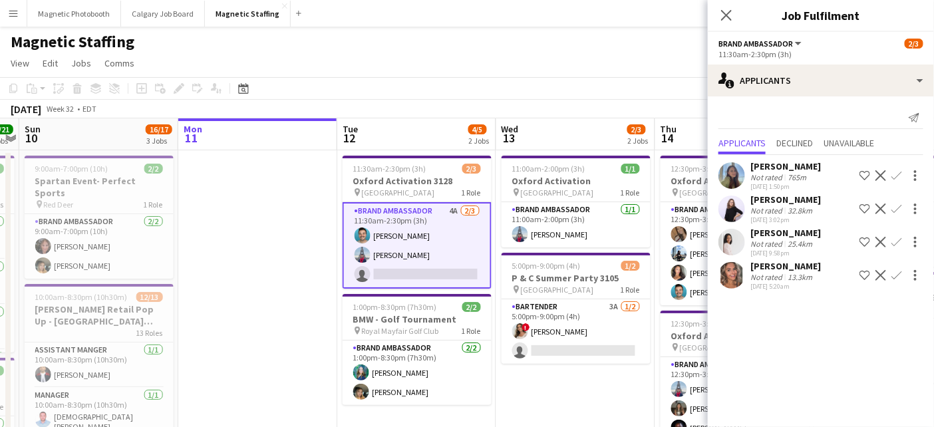
click at [898, 176] on app-icon "Confirm" at bounding box center [897, 175] width 11 height 11
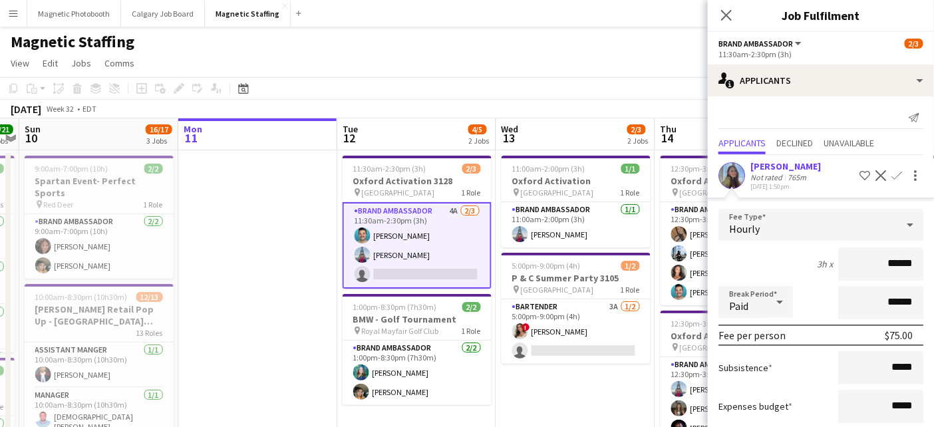
scroll to position [177, 0]
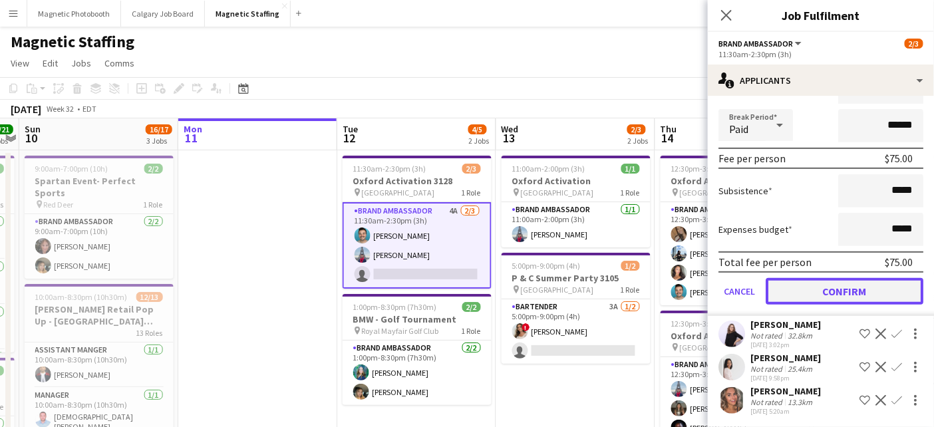
click at [828, 286] on button "Confirm" at bounding box center [845, 291] width 158 height 27
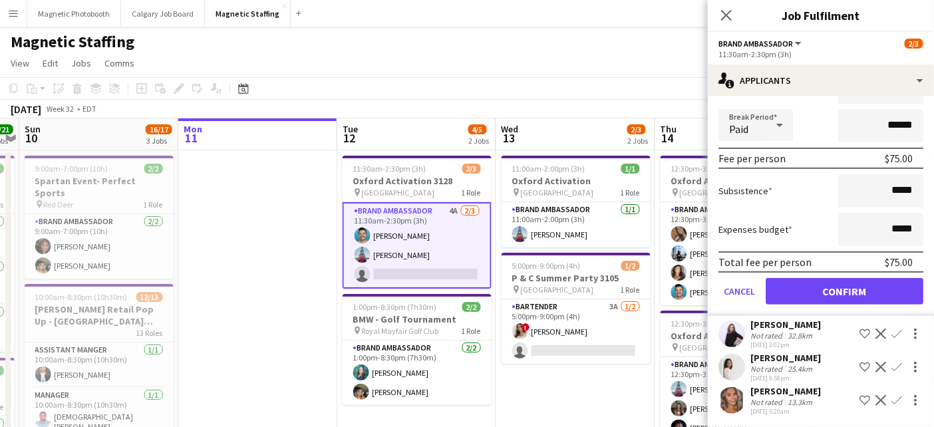
scroll to position [0, 0]
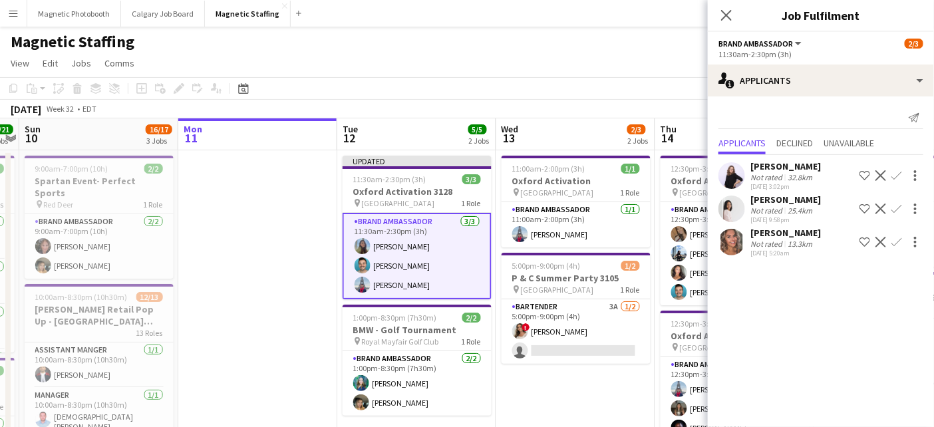
click at [678, 95] on app-toolbar "Copy Paste Paste Command V Paste with crew Command Shift V Paste linked Job [GE…" at bounding box center [467, 88] width 934 height 23
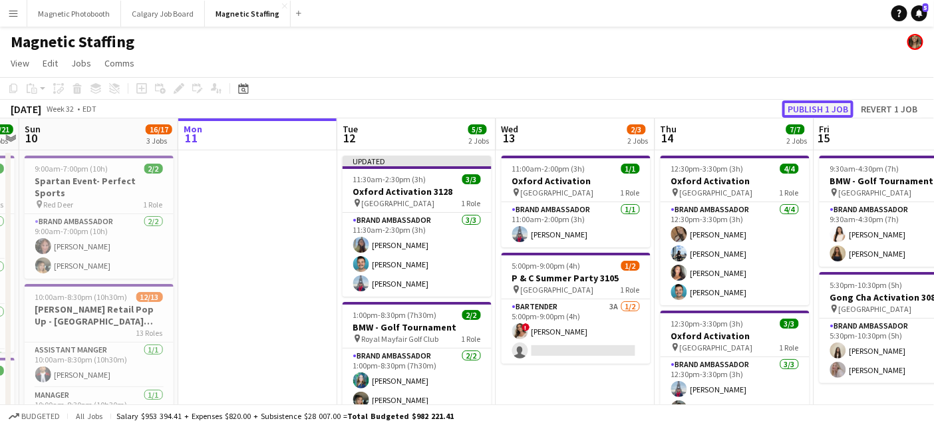
click at [833, 104] on button "Publish 1 job" at bounding box center [818, 108] width 71 height 17
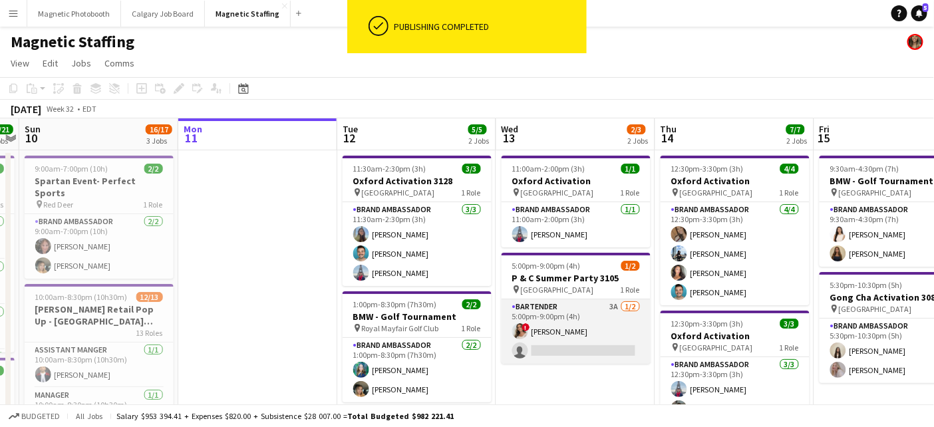
click at [580, 347] on app-card-role "Bartender 3A [DATE] 5:00pm-9:00pm (4h) ! [PERSON_NAME] single-neutral-actions" at bounding box center [576, 331] width 149 height 65
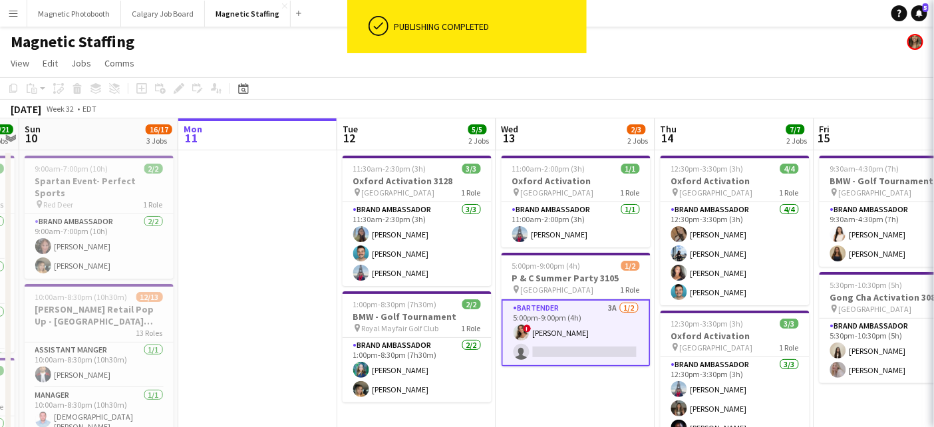
scroll to position [0, 457]
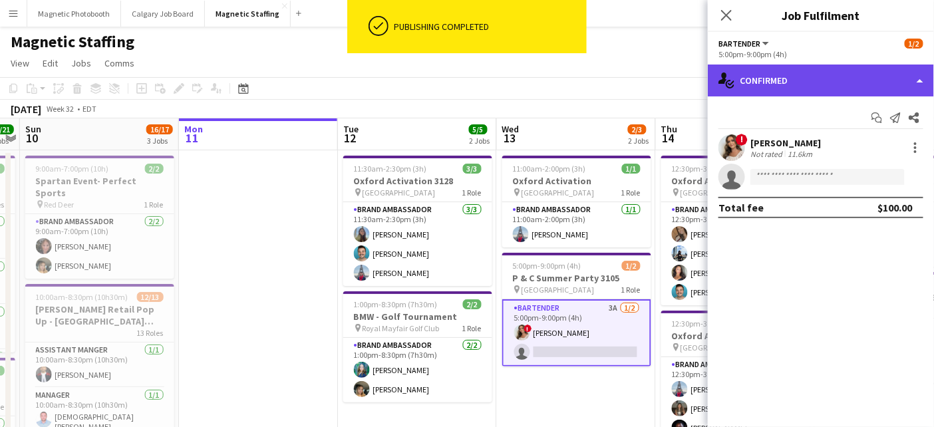
click at [796, 90] on div "single-neutral-actions-check-2 Confirmed" at bounding box center [821, 81] width 226 height 32
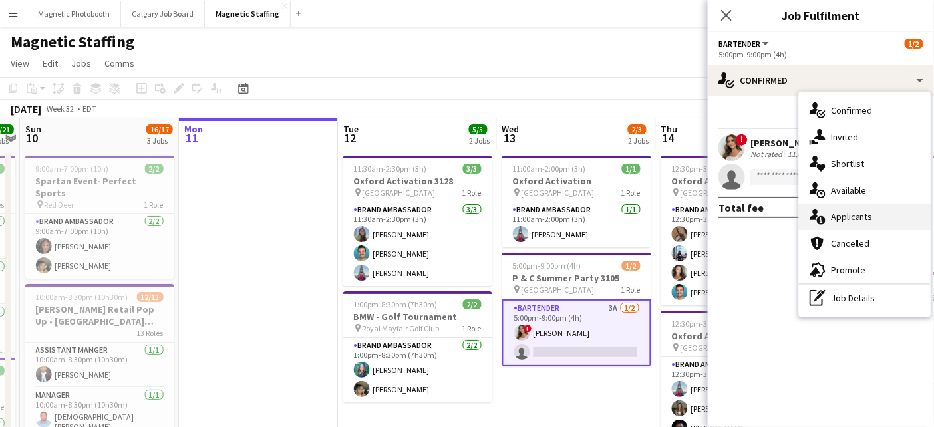
click at [835, 222] on div "single-neutral-actions-information Applicants" at bounding box center [865, 217] width 132 height 27
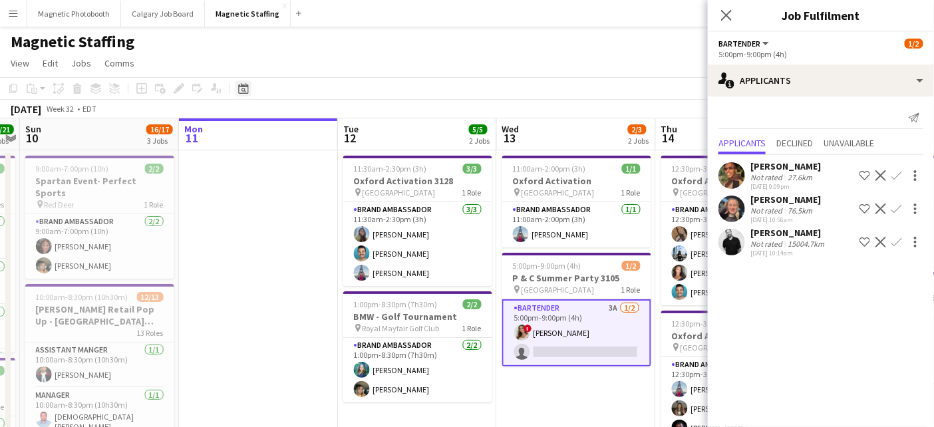
click at [246, 92] on icon "Date picker" at bounding box center [243, 88] width 11 height 11
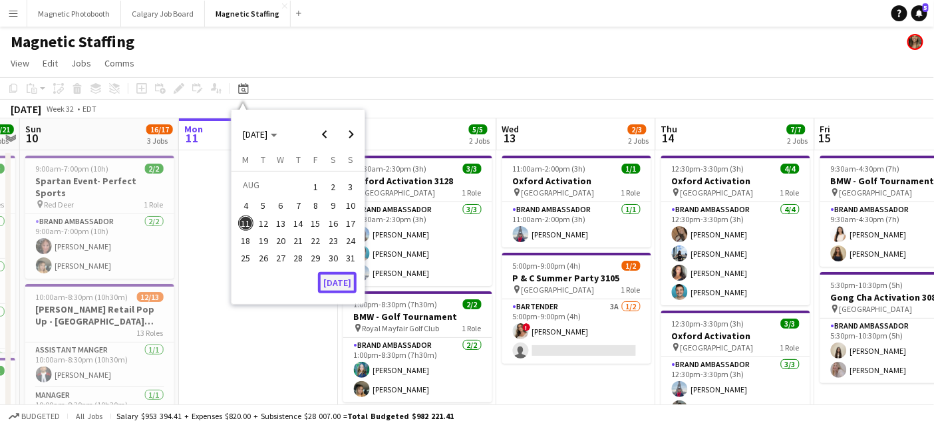
click at [338, 285] on button "[DATE]" at bounding box center [337, 282] width 39 height 21
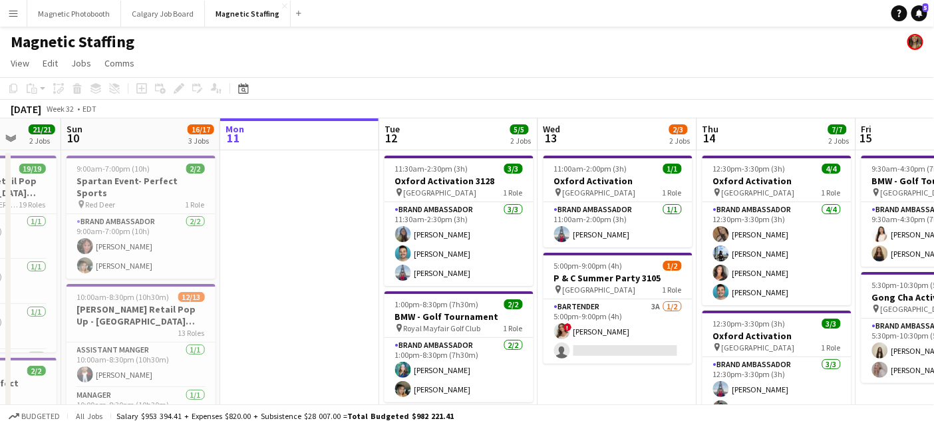
scroll to position [0, 391]
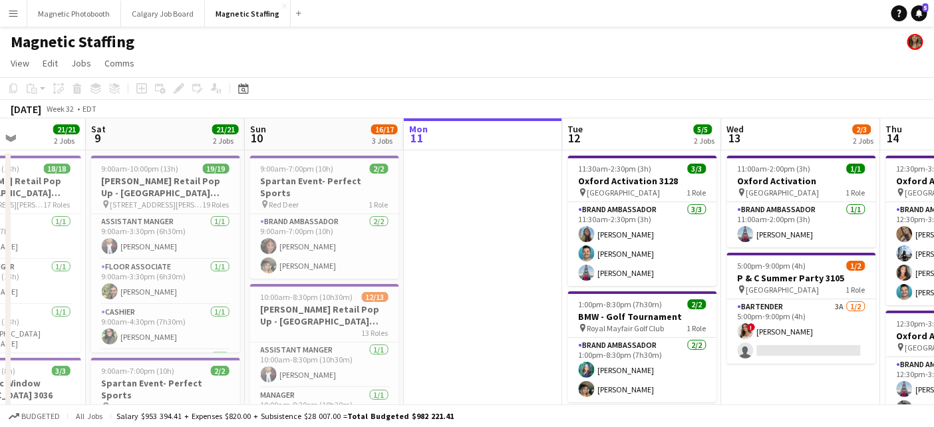
drag, startPoint x: 285, startPoint y: 319, endPoint x: 506, endPoint y: 319, distance: 221.6
click at [240, 92] on icon "Date picker" at bounding box center [243, 88] width 11 height 11
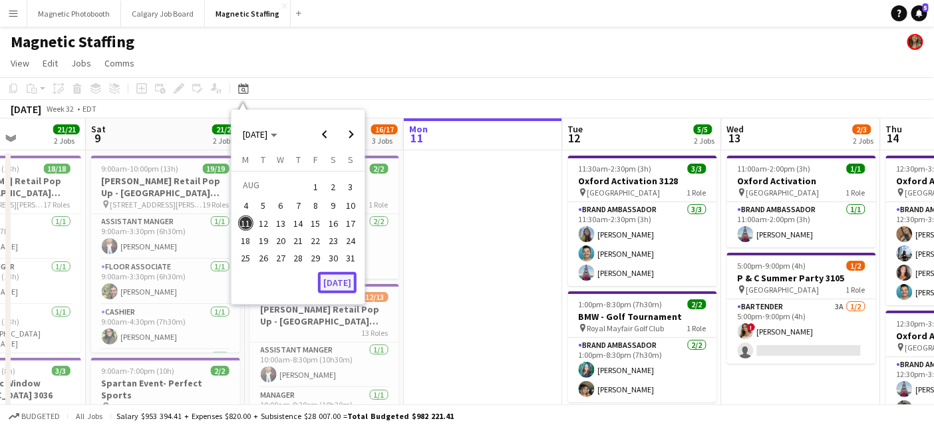
click at [340, 284] on button "[DATE]" at bounding box center [337, 282] width 39 height 21
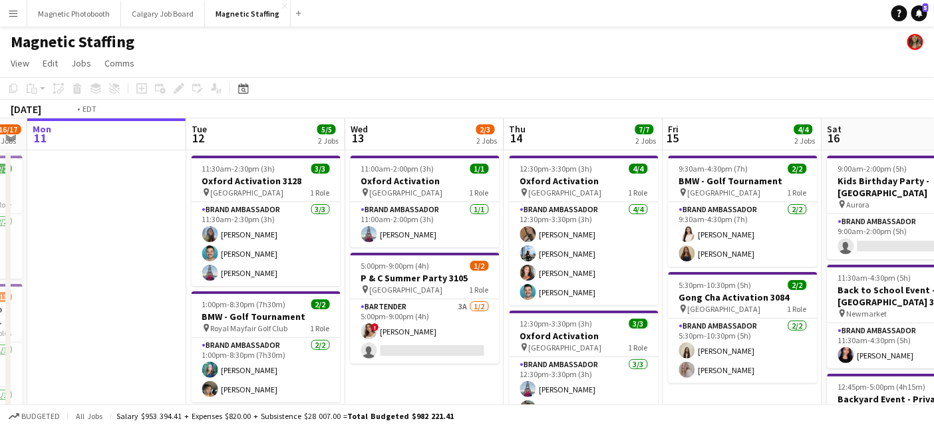
drag, startPoint x: 439, startPoint y: 280, endPoint x: 258, endPoint y: 280, distance: 180.4
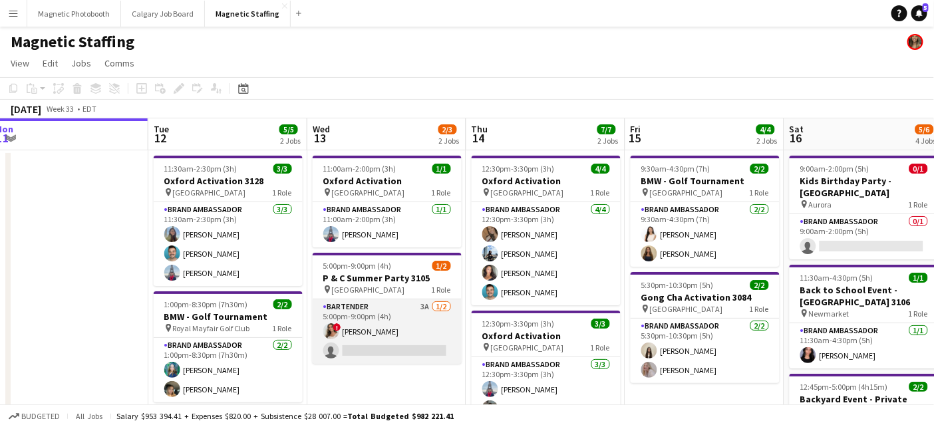
click at [386, 349] on app-card-role "Bartender 3A [DATE] 5:00pm-9:00pm (4h) ! [PERSON_NAME] single-neutral-actions" at bounding box center [387, 331] width 149 height 65
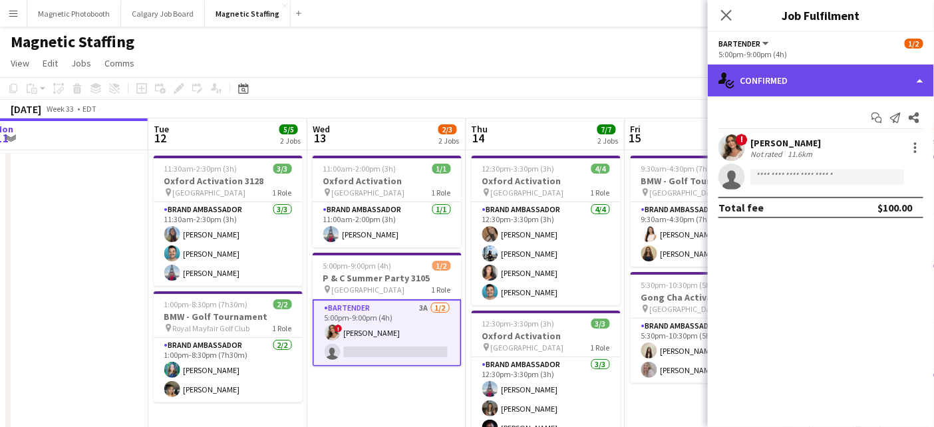
click at [817, 70] on div "single-neutral-actions-check-2 Confirmed" at bounding box center [821, 81] width 226 height 32
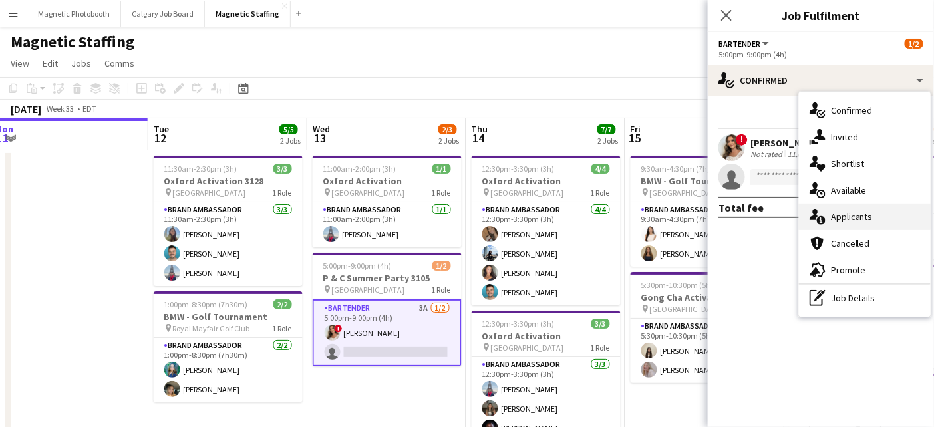
click at [844, 216] on div "single-neutral-actions-information Applicants" at bounding box center [865, 217] width 132 height 27
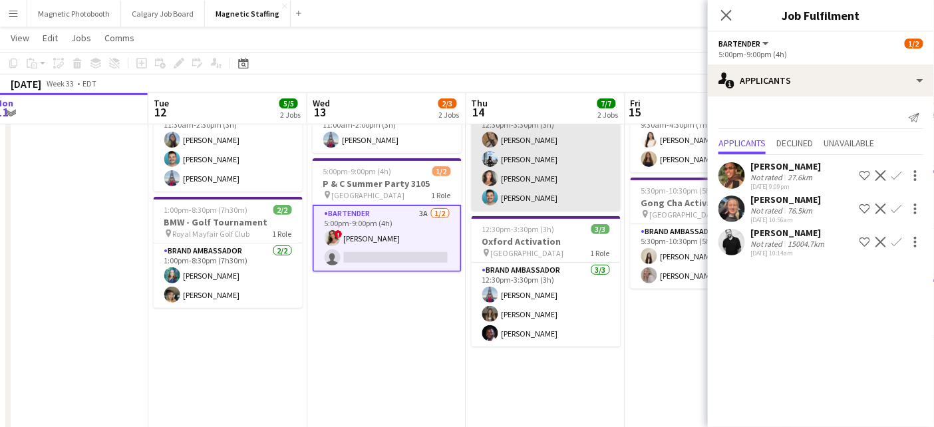
scroll to position [93, 0]
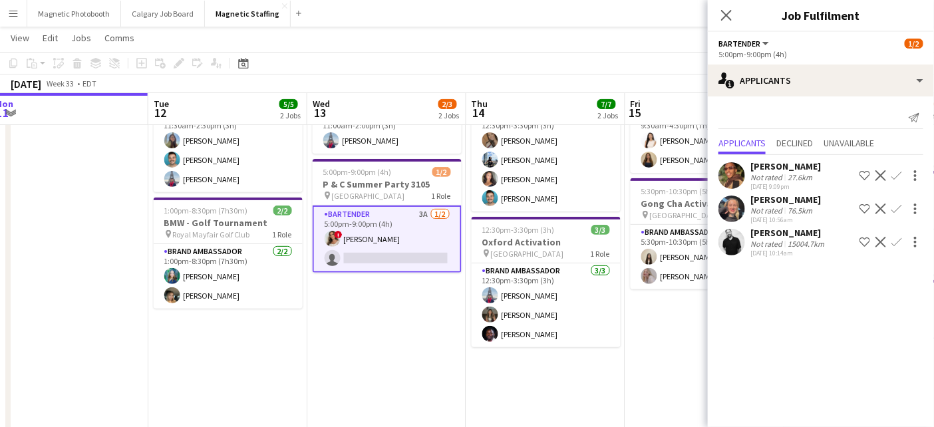
click at [345, 367] on app-date-cell "11:00am-2:00pm (3h) 1/1 Oxford Activation pin Toronto 1 Role Brand Ambassador […" at bounding box center [386, 386] width 159 height 658
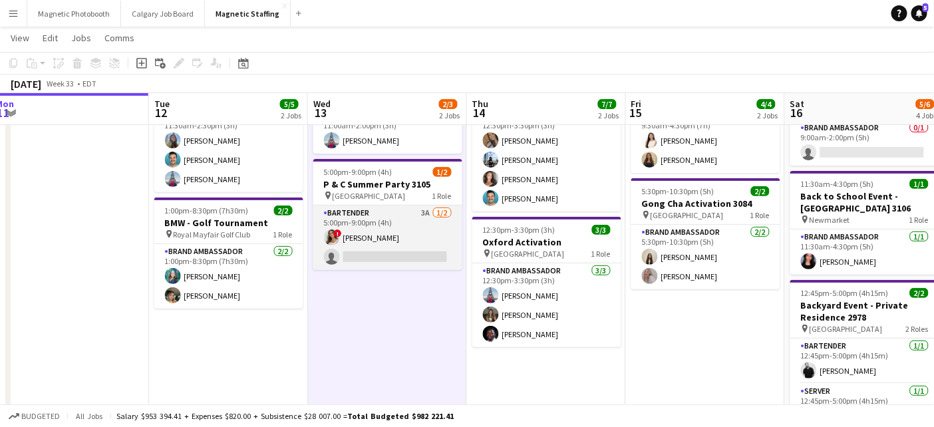
click at [393, 226] on app-card-role "Bartender 3A [DATE] 5:00pm-9:00pm (4h) ! [PERSON_NAME] single-neutral-actions" at bounding box center [387, 238] width 149 height 65
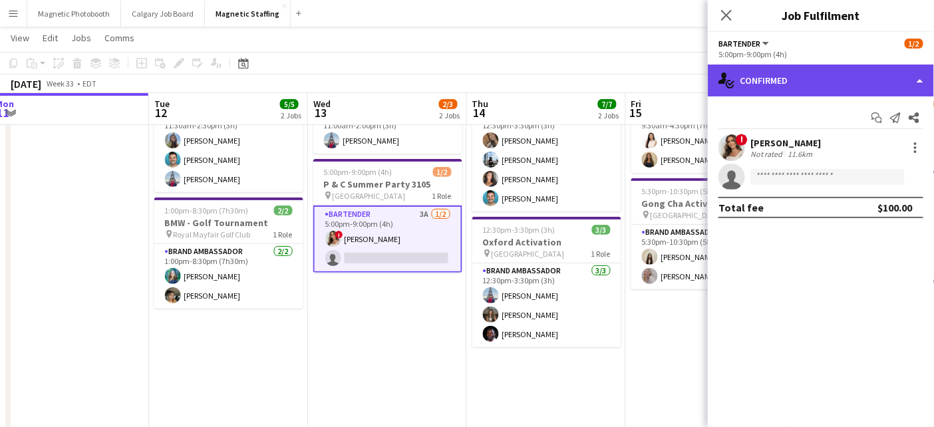
click at [811, 87] on div "single-neutral-actions-check-2 Confirmed" at bounding box center [821, 81] width 226 height 32
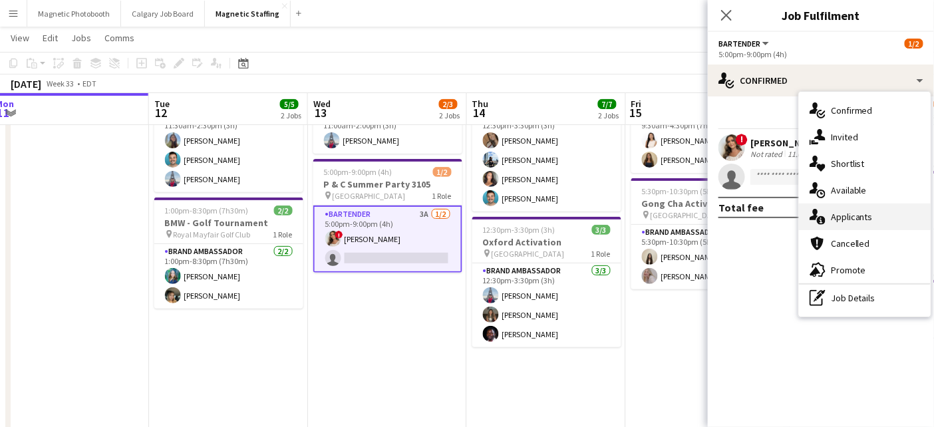
click at [837, 222] on div "single-neutral-actions-information Applicants" at bounding box center [865, 217] width 132 height 27
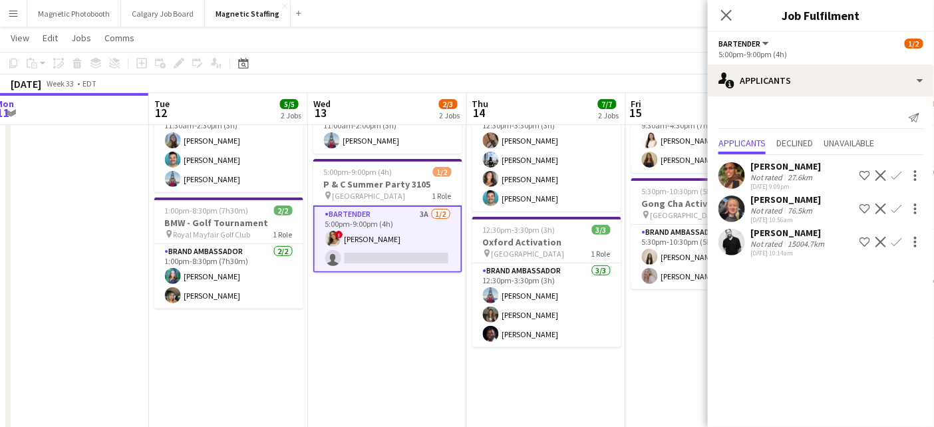
click at [898, 241] on app-icon "Confirm" at bounding box center [897, 242] width 11 height 11
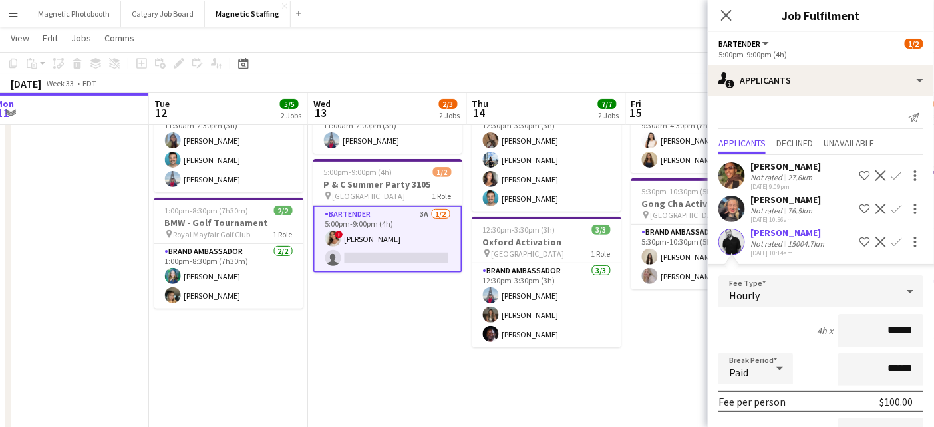
scroll to position [144, 0]
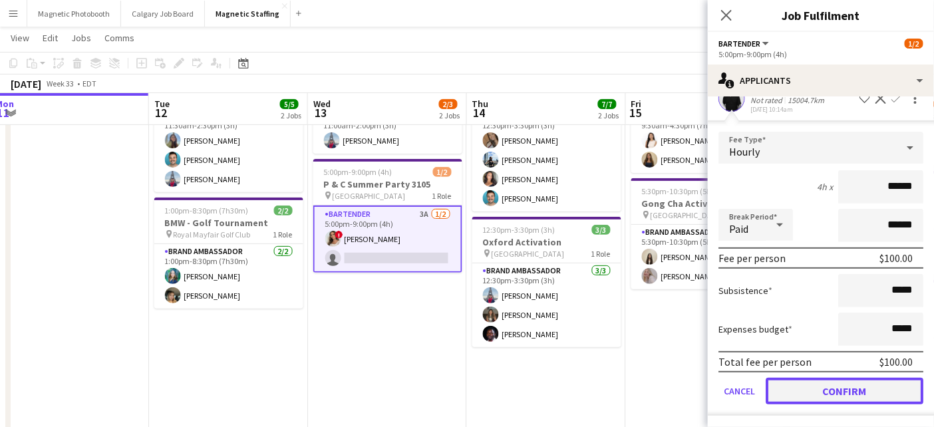
click at [796, 385] on button "Confirm" at bounding box center [845, 391] width 158 height 27
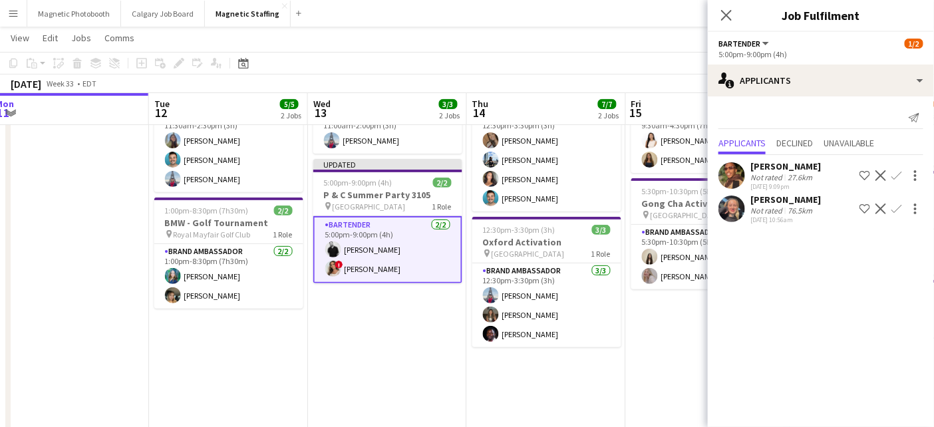
scroll to position [0, 0]
click at [647, 346] on app-date-cell "9:30am-4:30pm (7h) 2/2 BMW - Golf Tournament pin Quebec 1 Role Brand Ambassador…" at bounding box center [705, 386] width 159 height 658
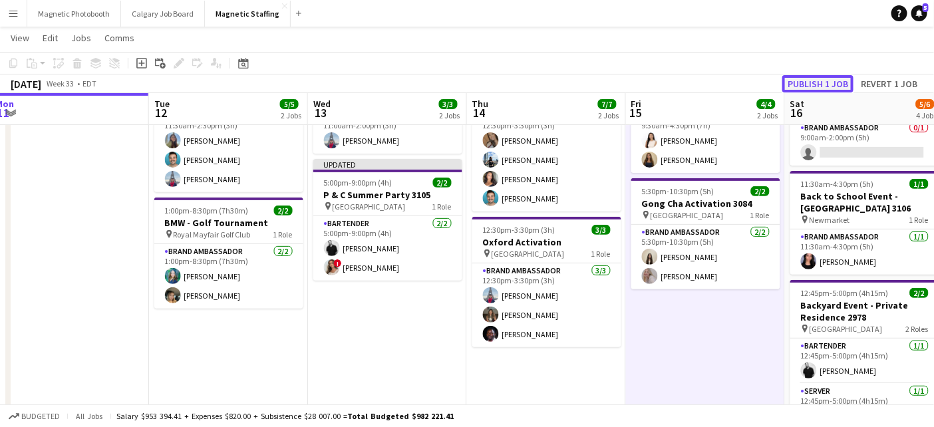
click at [827, 89] on button "Publish 1 job" at bounding box center [818, 83] width 71 height 17
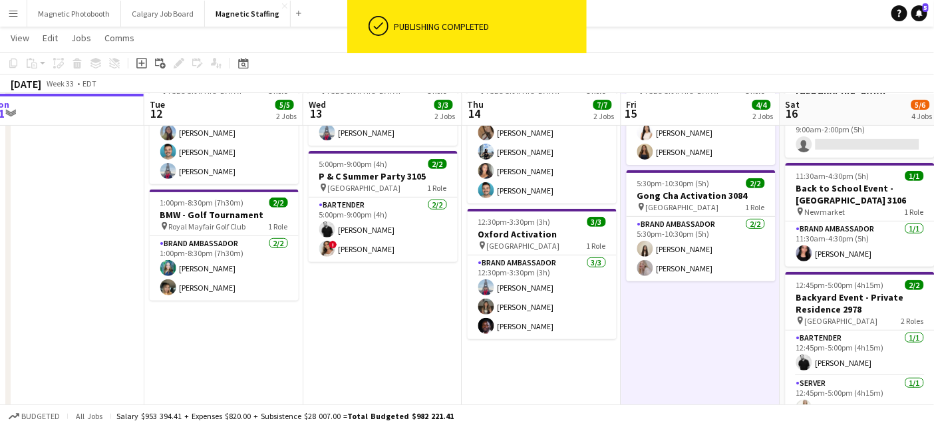
scroll to position [0, 419]
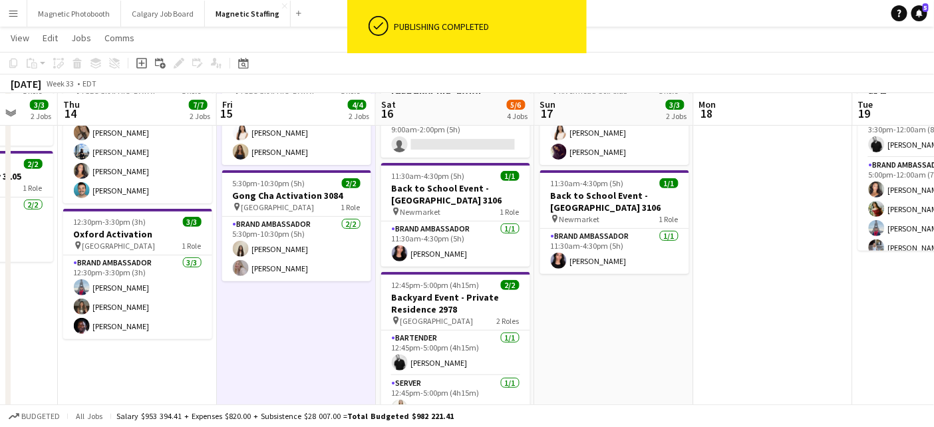
drag, startPoint x: 646, startPoint y: 337, endPoint x: 236, endPoint y: 369, distance: 410.5
click at [236, 369] on app-calendar-viewport "Mon 11 Tue 12 5/5 2 Jobs Wed 13 3/3 2 Jobs Thu 14 7/7 2 Jobs Fri 15 4/4 2 Jobs …" at bounding box center [467, 359] width 934 height 816
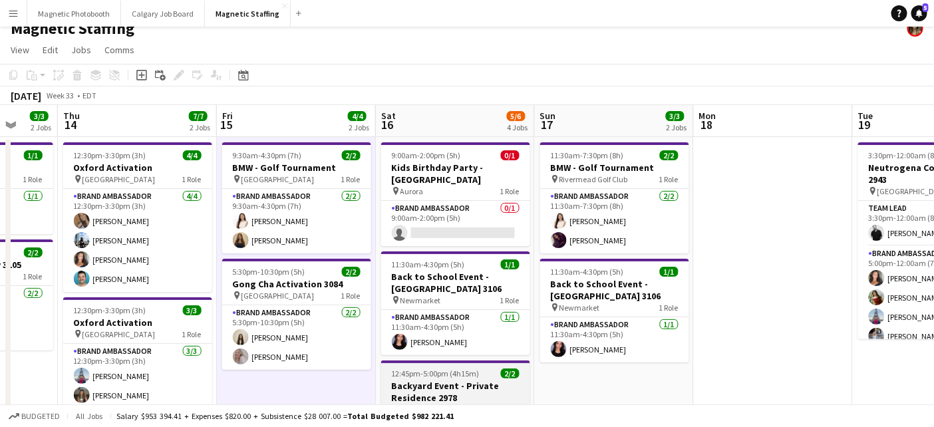
scroll to position [12, 0]
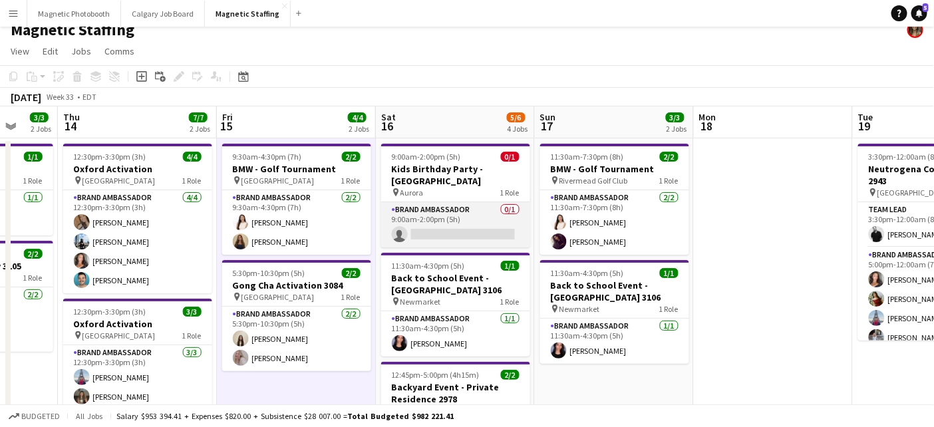
click at [479, 218] on app-card-role "Brand Ambassador 0/1 9:00am-2:00pm (5h) single-neutral-actions" at bounding box center [455, 224] width 149 height 45
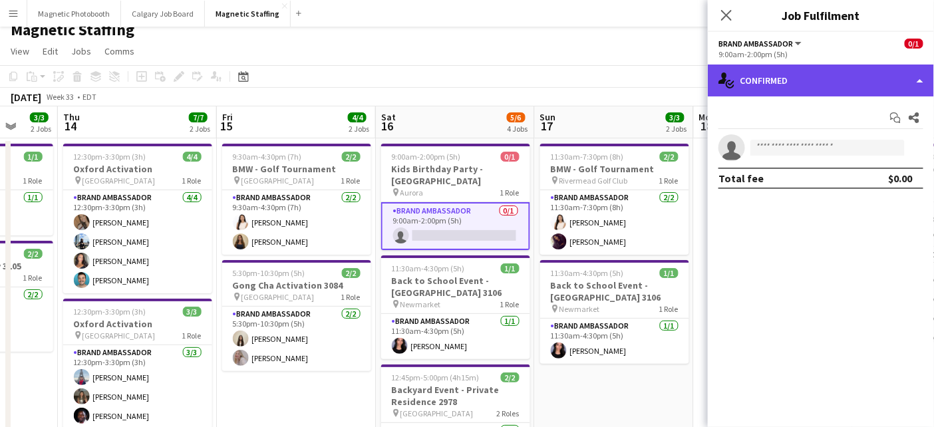
click at [839, 87] on div "single-neutral-actions-check-2 Confirmed" at bounding box center [821, 81] width 226 height 32
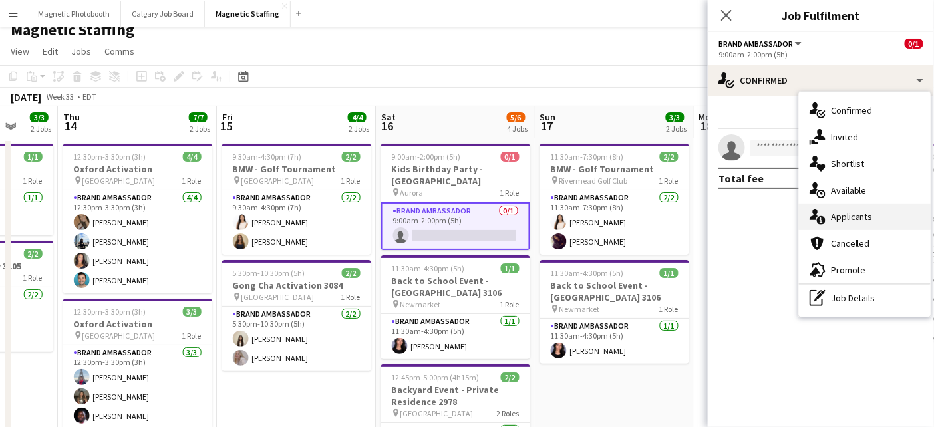
click at [862, 220] on div "single-neutral-actions-information Applicants" at bounding box center [865, 217] width 132 height 27
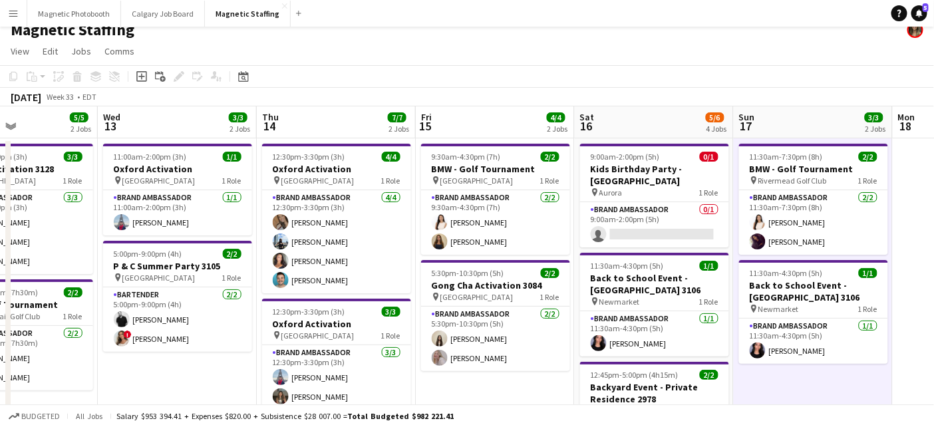
scroll to position [0, 378]
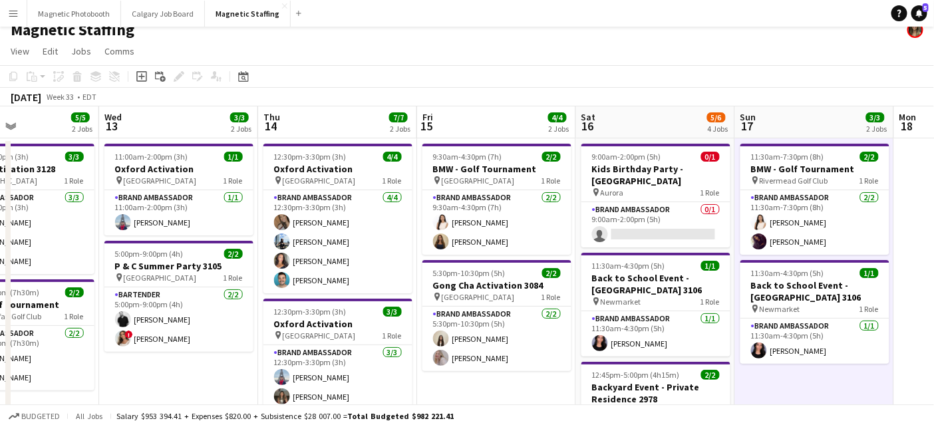
drag, startPoint x: 635, startPoint y: 388, endPoint x: 836, endPoint y: 363, distance: 202.6
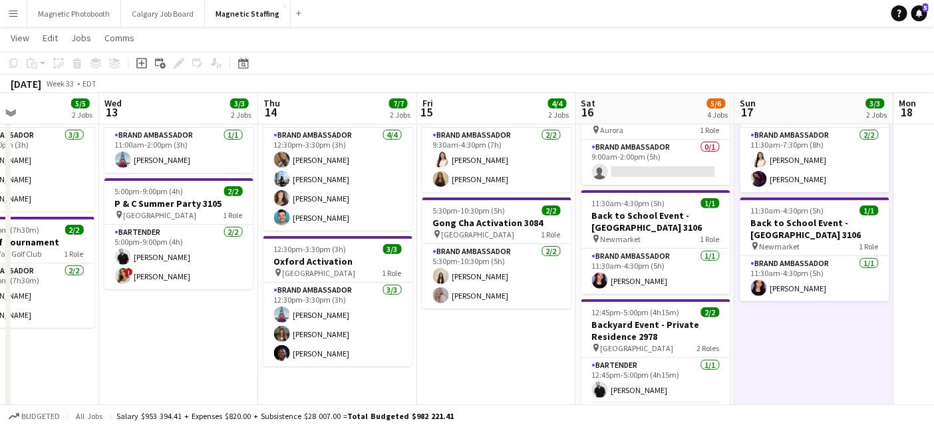
scroll to position [73, 0]
click at [14, 16] on app-icon "Menu" at bounding box center [13, 13] width 11 height 11
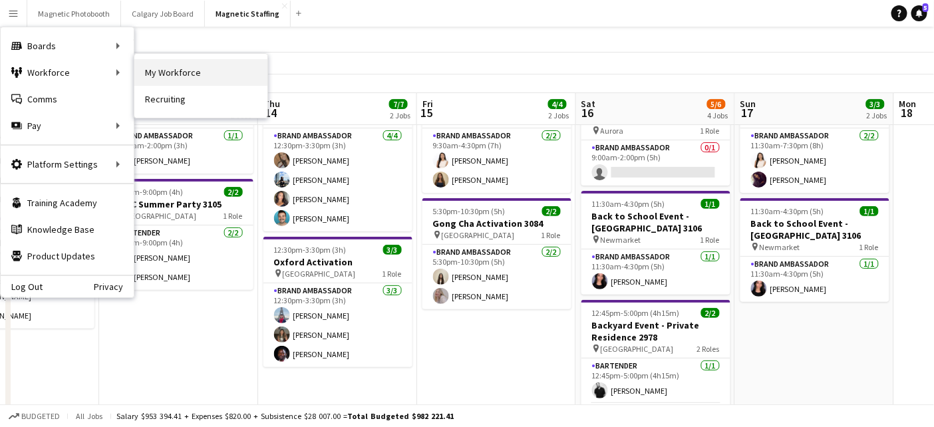
click at [175, 69] on link "My Workforce" at bounding box center [200, 72] width 133 height 27
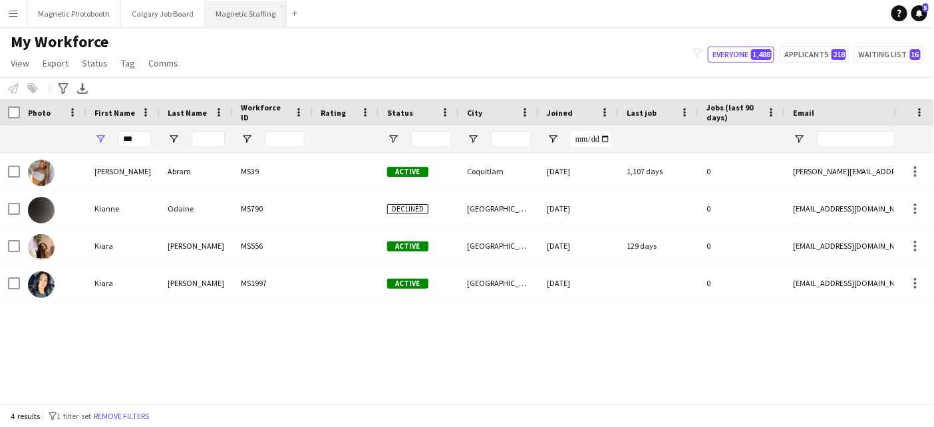
click at [241, 15] on button "Magnetic Staffing Close" at bounding box center [246, 14] width 82 height 26
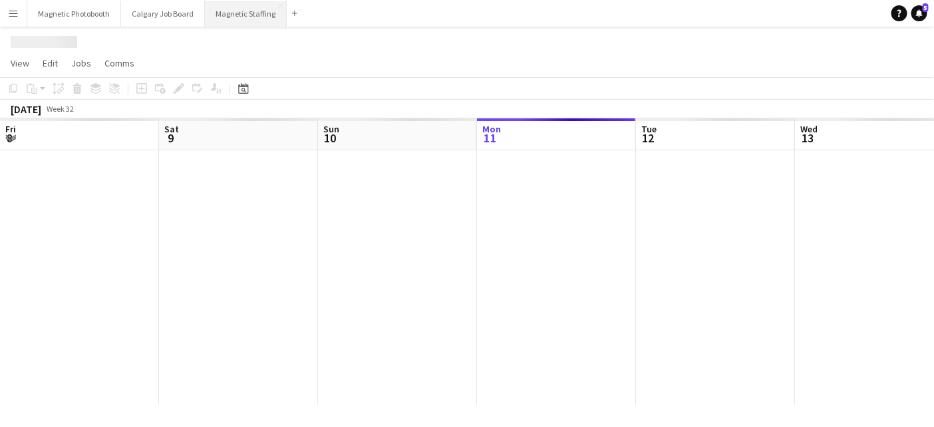
scroll to position [0, 318]
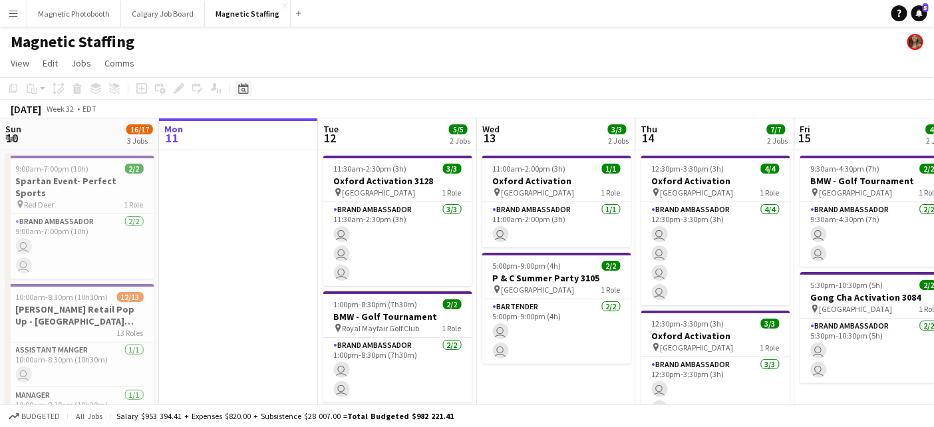
click at [245, 95] on div "Date picker" at bounding box center [244, 89] width 16 height 16
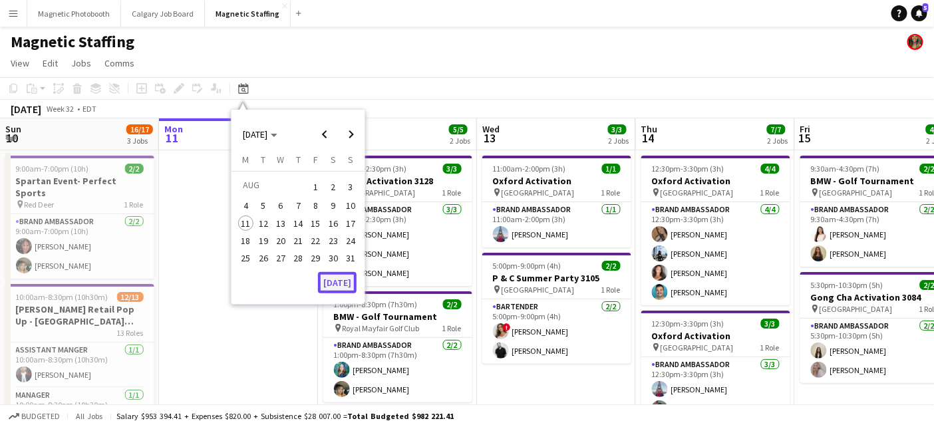
click at [339, 286] on button "[DATE]" at bounding box center [337, 282] width 39 height 21
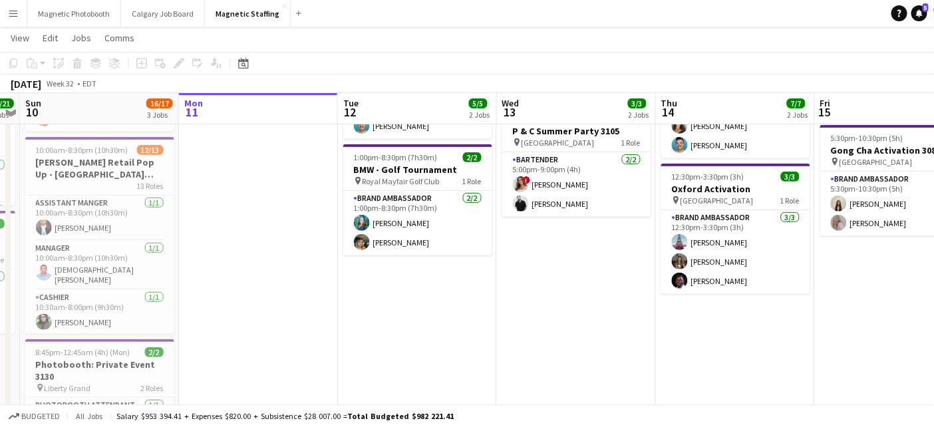
scroll to position [146, 0]
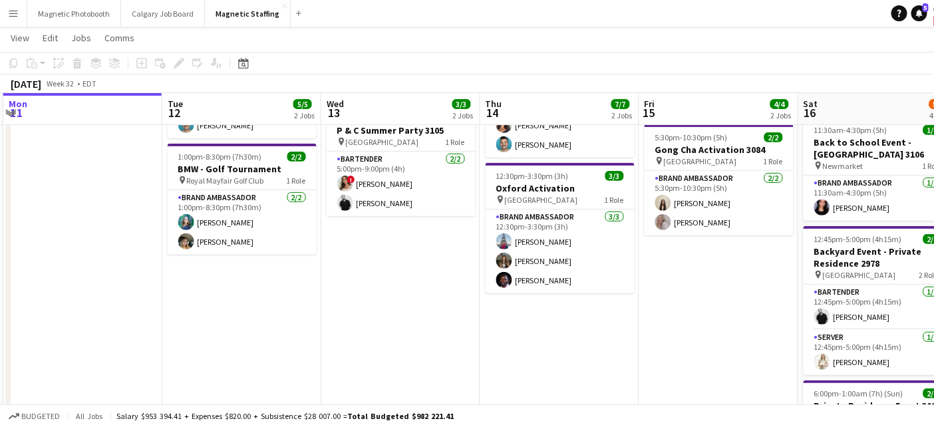
drag, startPoint x: 570, startPoint y: 272, endPoint x: 394, endPoint y: 273, distance: 176.4
click at [394, 274] on app-calendar-viewport "Fri 8 21/21 2 Jobs Sat 9 21/21 2 Jobs Sun 10 16/17 3 Jobs Mon 11 Tue 12 5/5 2 J…" at bounding box center [467, 313] width 934 height 816
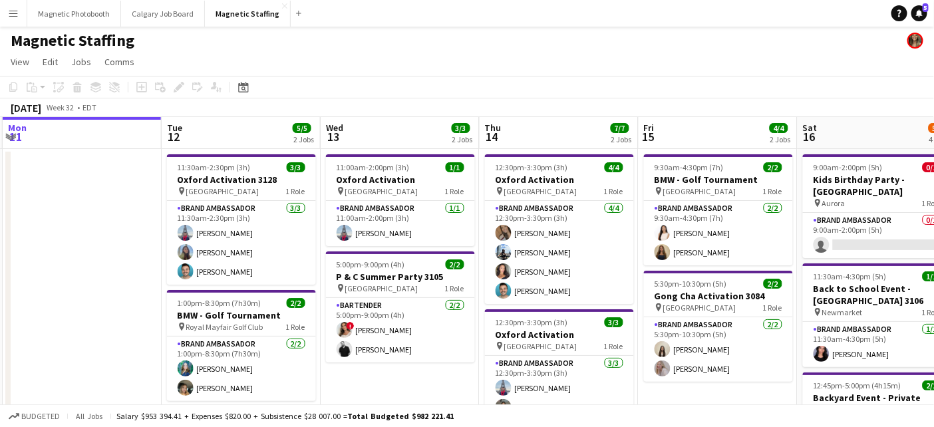
scroll to position [0, 0]
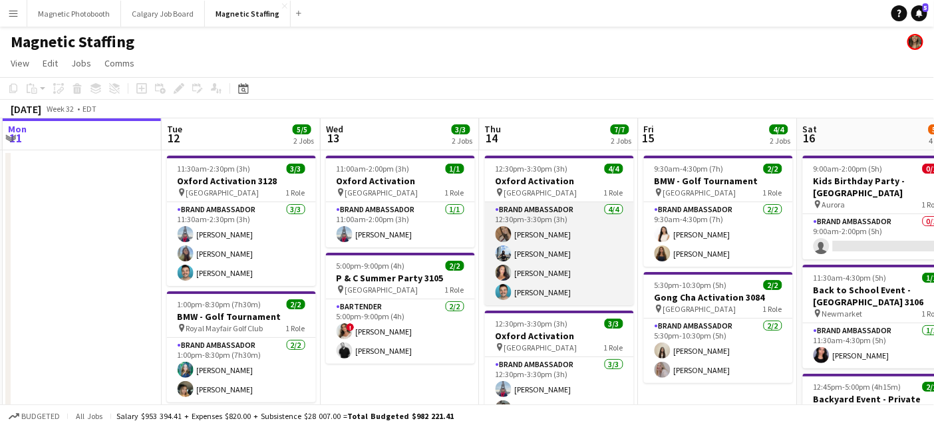
click at [534, 292] on app-card-role "Brand Ambassador [DATE] 12:30pm-3:30pm (3h) [PERSON_NAME] [PERSON_NAME] [PERSON…" at bounding box center [559, 253] width 149 height 103
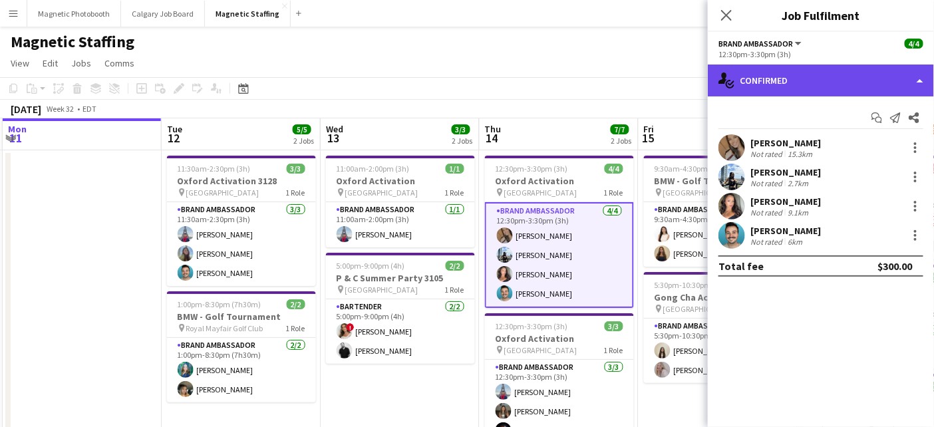
click at [781, 65] on div "single-neutral-actions-check-2 Confirmed" at bounding box center [821, 81] width 226 height 32
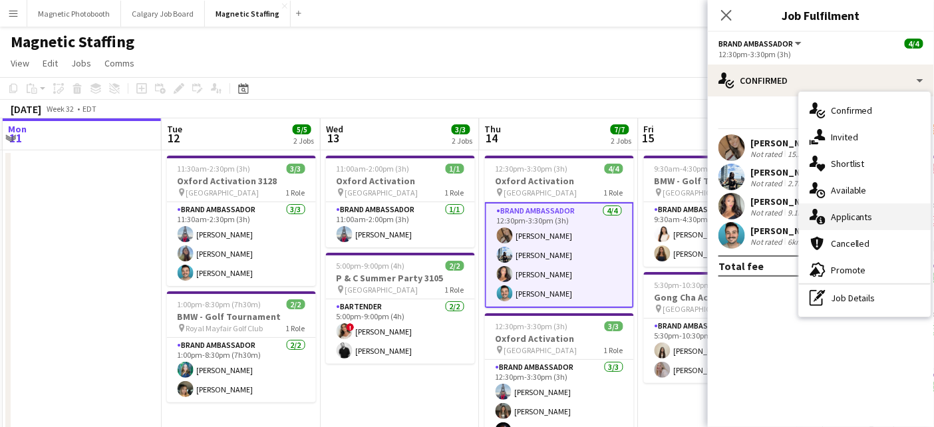
click at [828, 218] on div "single-neutral-actions-information Applicants" at bounding box center [865, 217] width 132 height 27
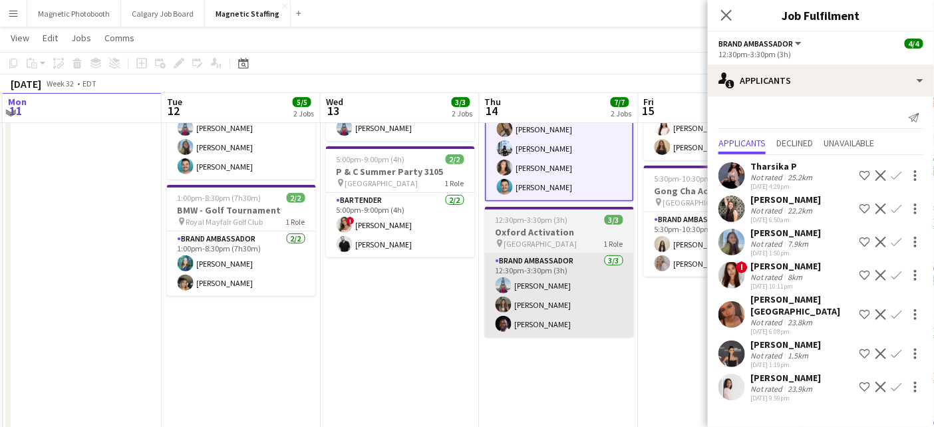
scroll to position [102, 0]
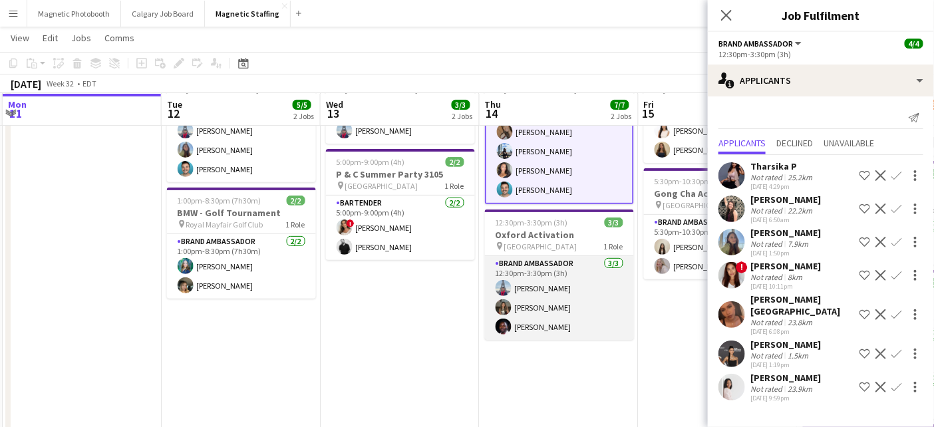
click at [558, 305] on app-card-role "Brand Ambassador [DATE] 12:30pm-3:30pm (3h) [PERSON_NAME] [PERSON_NAME] [PERSON…" at bounding box center [559, 298] width 149 height 84
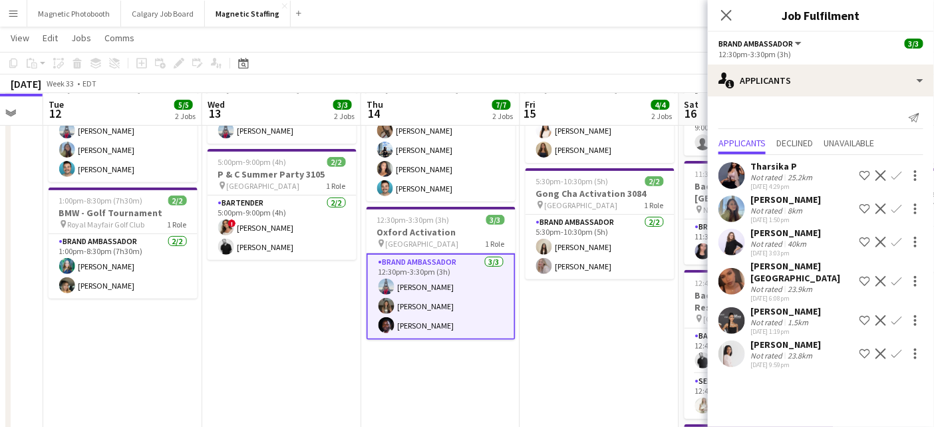
drag, startPoint x: 687, startPoint y: 336, endPoint x: 565, endPoint y: 343, distance: 122.0
click at [565, 344] on app-calendar-viewport "Sat 9 21/21 2 Jobs Sun 10 16/17 3 Jobs Mon 11 Tue 12 5/5 2 Jobs Wed 13 3/3 2 Jo…" at bounding box center [467, 357] width 934 height 816
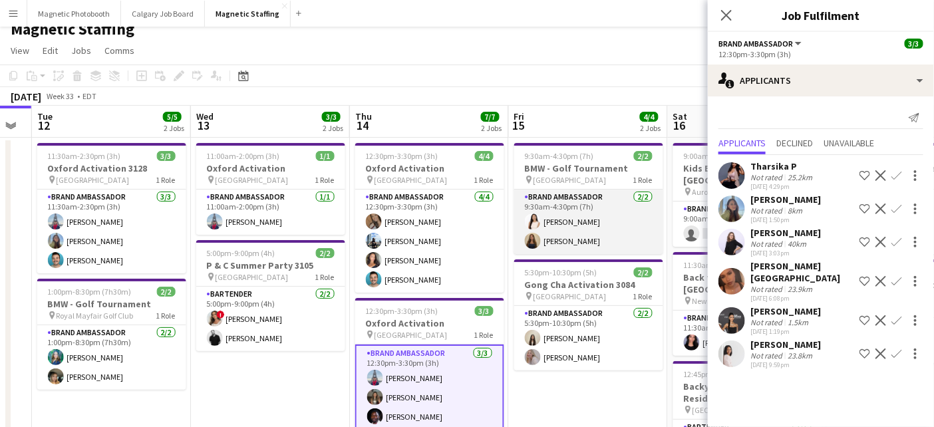
scroll to position [0, 445]
click at [602, 232] on app-card-role "Brand Ambassador [DATE] 9:30am-4:30pm (7h) [PERSON_NAME] [PERSON_NAME]" at bounding box center [589, 222] width 149 height 65
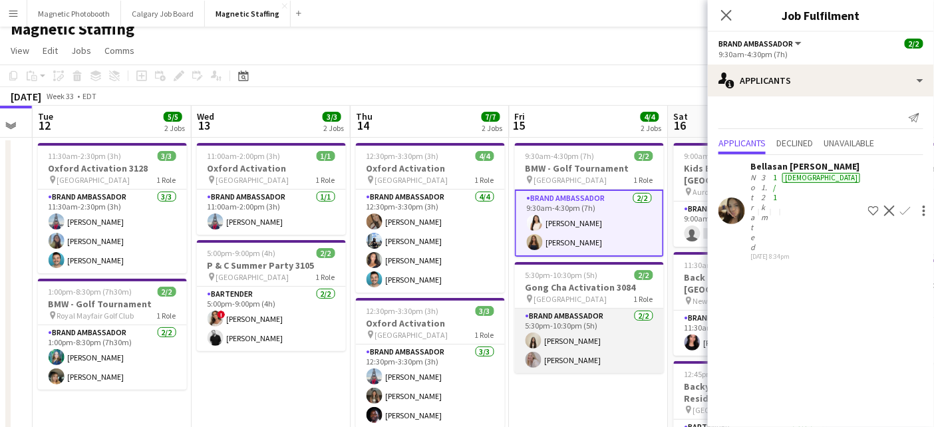
click at [583, 357] on app-card-role "Brand Ambassador [DATE] 5:30pm-10:30pm (5h) [PERSON_NAME] [PERSON_NAME]" at bounding box center [589, 341] width 149 height 65
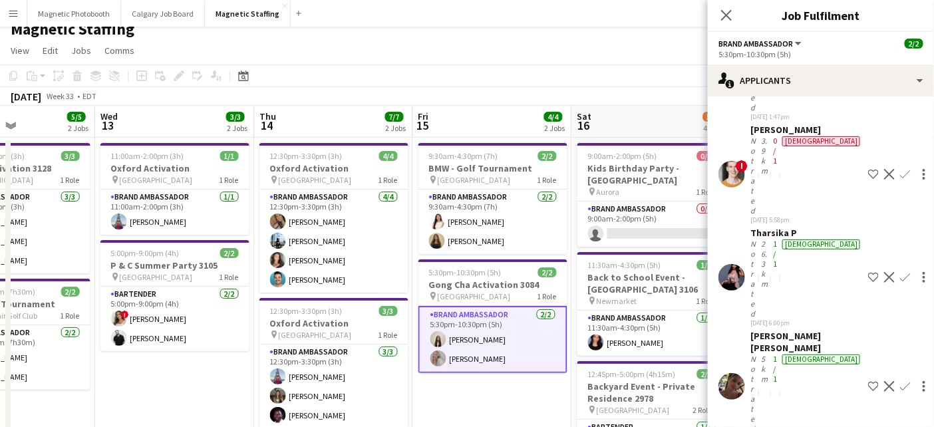
scroll to position [0, 539]
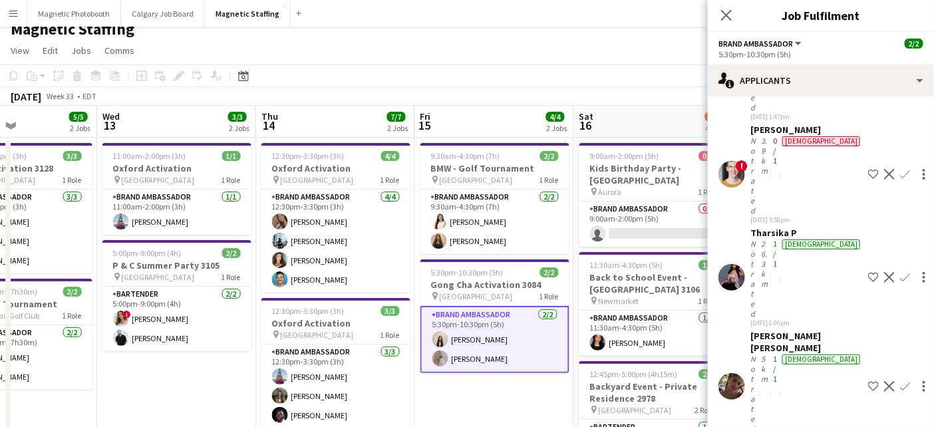
drag, startPoint x: 560, startPoint y: 376, endPoint x: 482, endPoint y: 377, distance: 77.9
click at [629, 219] on app-card-role "Brand Ambassador 0/1 9:00am-2:00pm (5h) single-neutral-actions" at bounding box center [654, 224] width 149 height 45
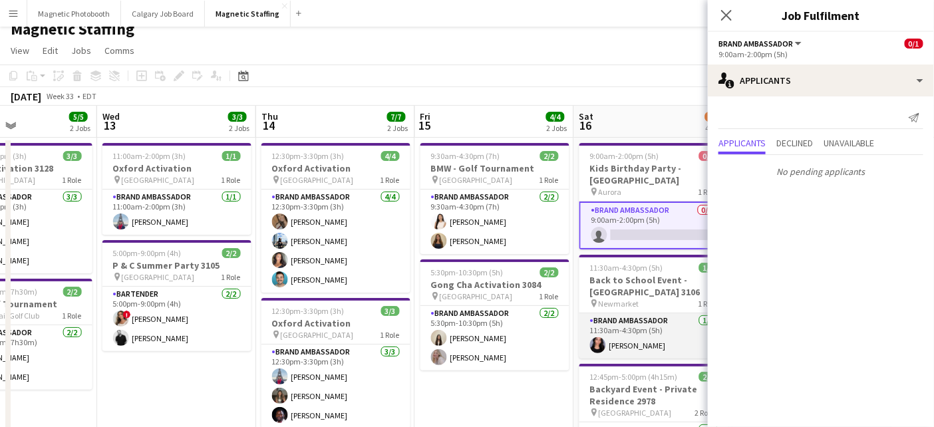
click at [632, 337] on app-card-role "Brand Ambassador [DATE] 11:30am-4:30pm (5h) [PERSON_NAME]" at bounding box center [654, 335] width 149 height 45
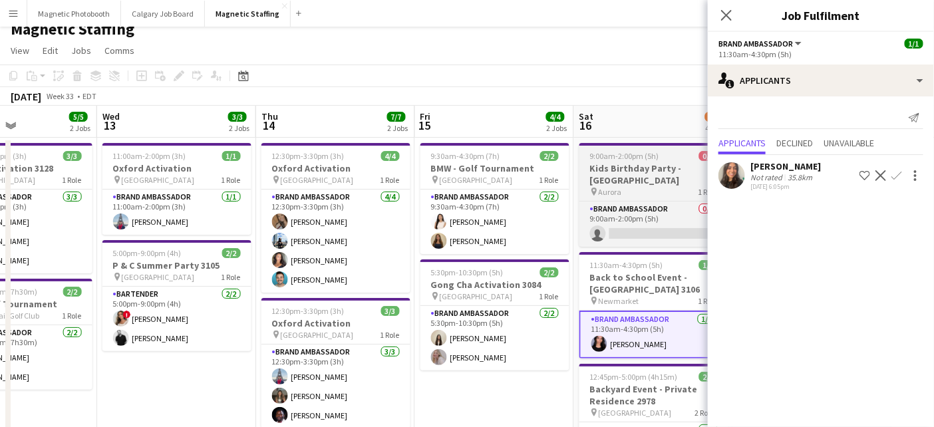
click at [631, 161] on app-job-card "9:00am-2:00pm (5h) 0/1 Kids Birthday Party - [GEOGRAPHIC_DATA] pin [PERSON_NAME…" at bounding box center [654, 195] width 149 height 104
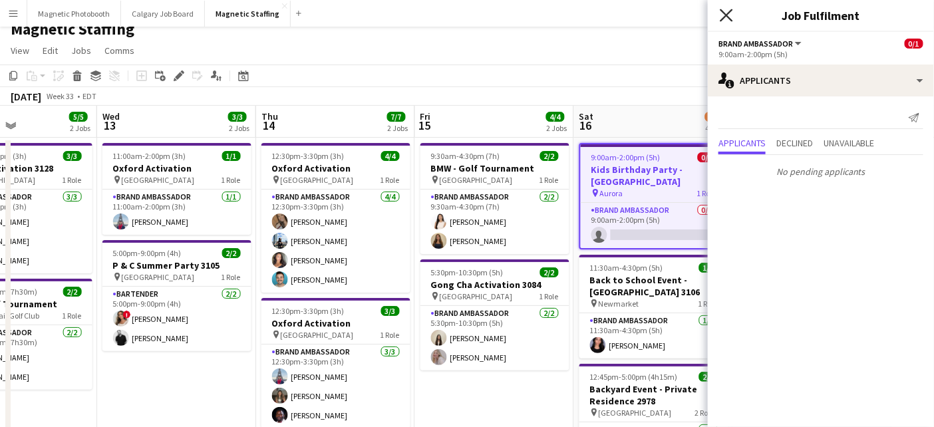
click at [724, 15] on icon "Close pop-in" at bounding box center [726, 15] width 13 height 13
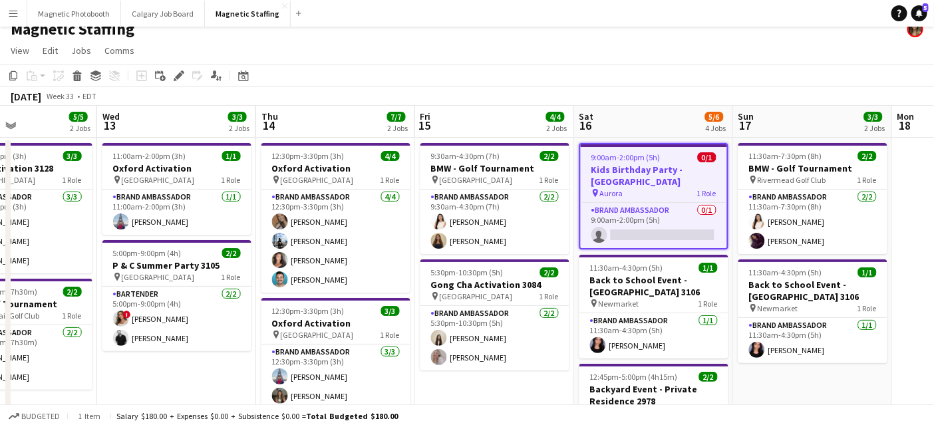
drag, startPoint x: 646, startPoint y: 85, endPoint x: 481, endPoint y: 83, distance: 164.4
click at [480, 83] on app-toolbar "Copy Paste Paste Command V Paste with crew Command Shift V Paste linked Job [GE…" at bounding box center [467, 76] width 934 height 23
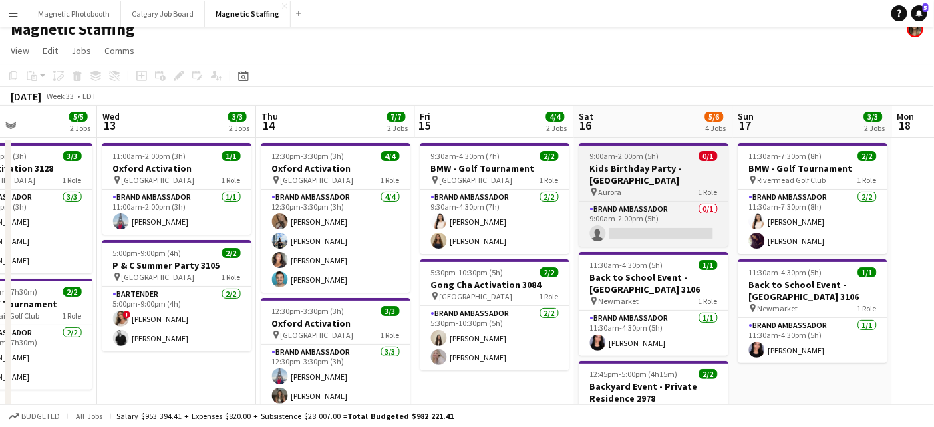
click at [619, 187] on span "Aurora" at bounding box center [610, 192] width 23 height 10
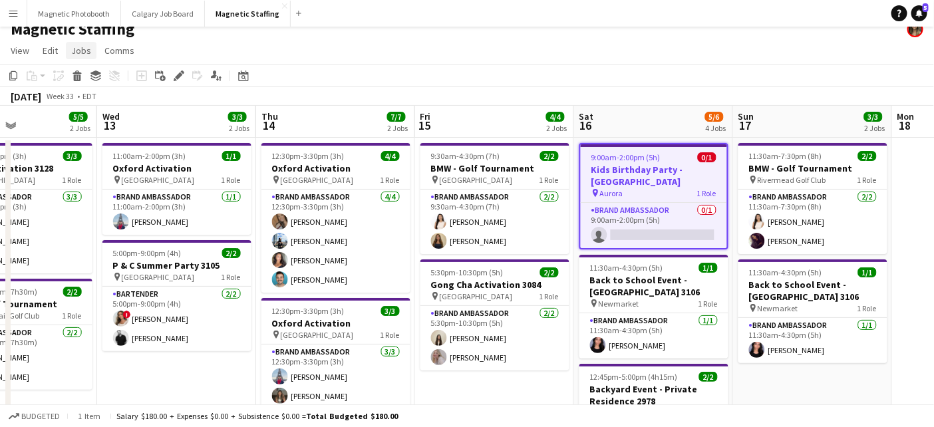
click at [83, 55] on span "Jobs" at bounding box center [81, 51] width 20 height 12
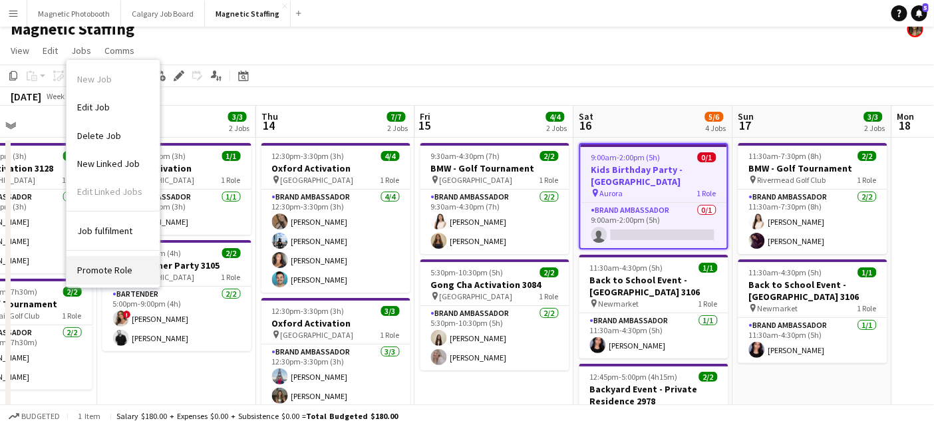
click at [112, 270] on span "Promote Role" at bounding box center [104, 270] width 55 height 12
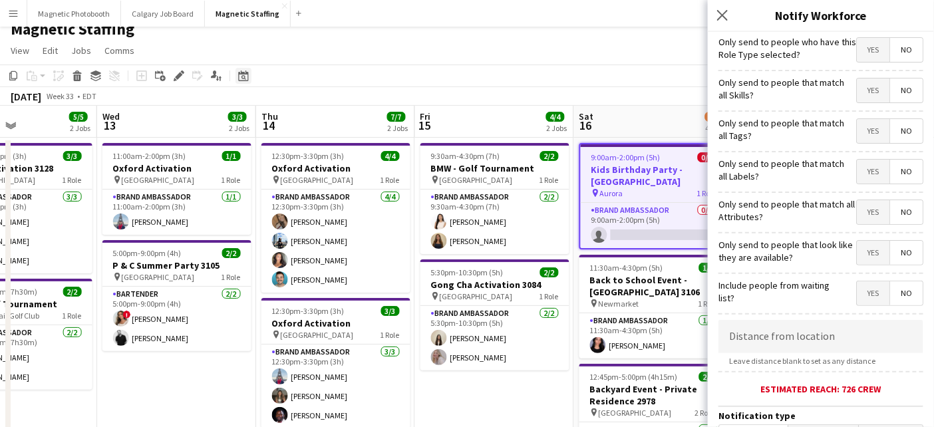
click at [245, 81] on div "Date picker" at bounding box center [244, 76] width 16 height 16
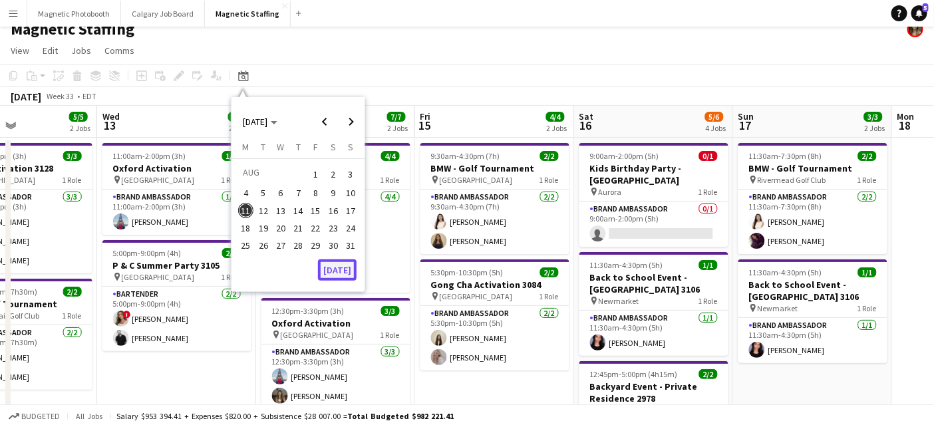
click at [339, 270] on button "[DATE]" at bounding box center [337, 270] width 39 height 21
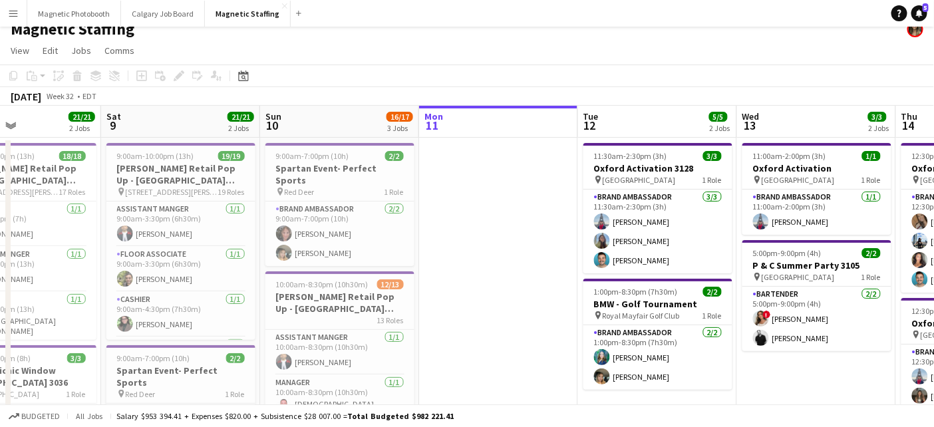
drag, startPoint x: 339, startPoint y: 270, endPoint x: 580, endPoint y: 270, distance: 240.2
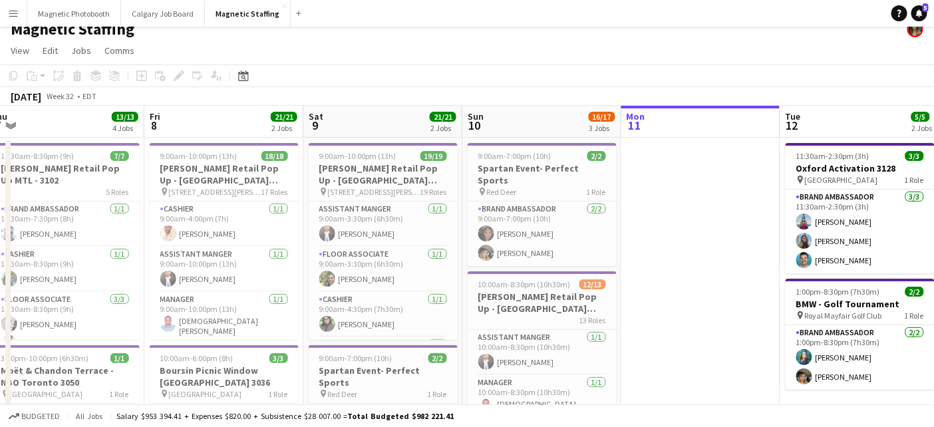
scroll to position [0, 409]
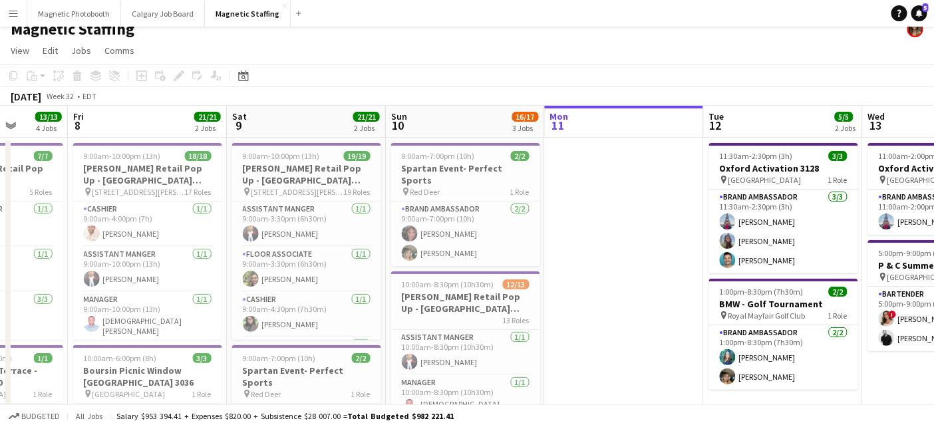
drag, startPoint x: 457, startPoint y: 270, endPoint x: 580, endPoint y: 262, distance: 124.0
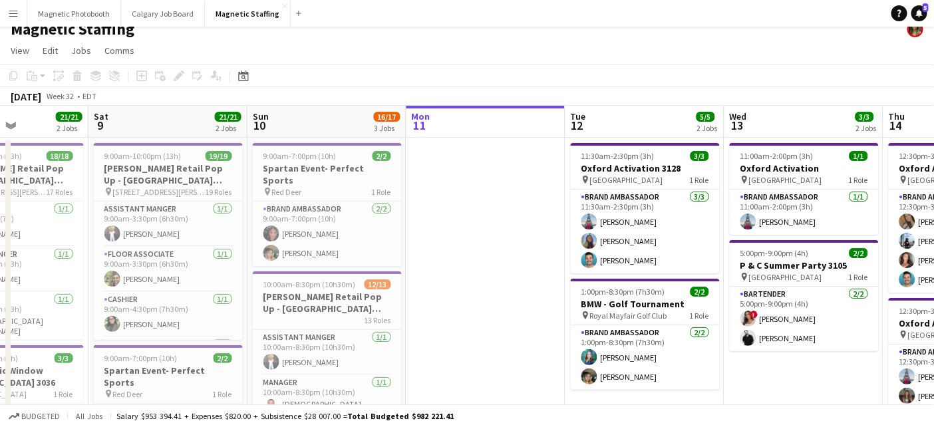
scroll to position [0, 451]
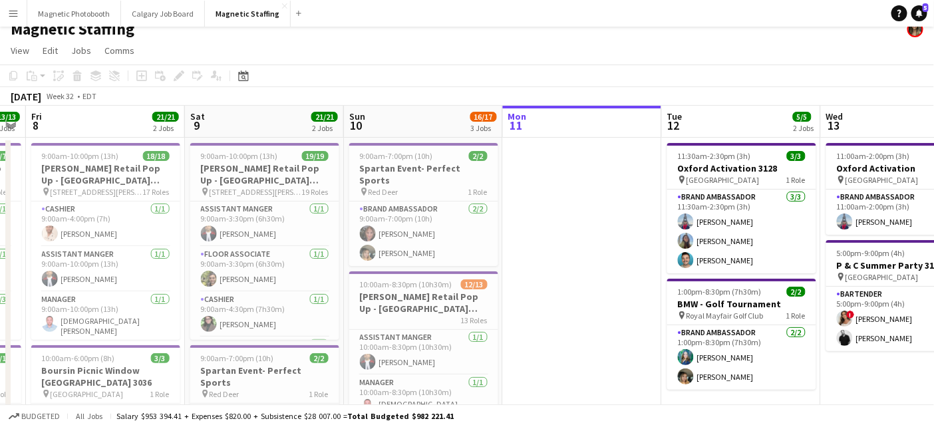
drag, startPoint x: 648, startPoint y: 245, endPoint x: 130, endPoint y: 263, distance: 518.7
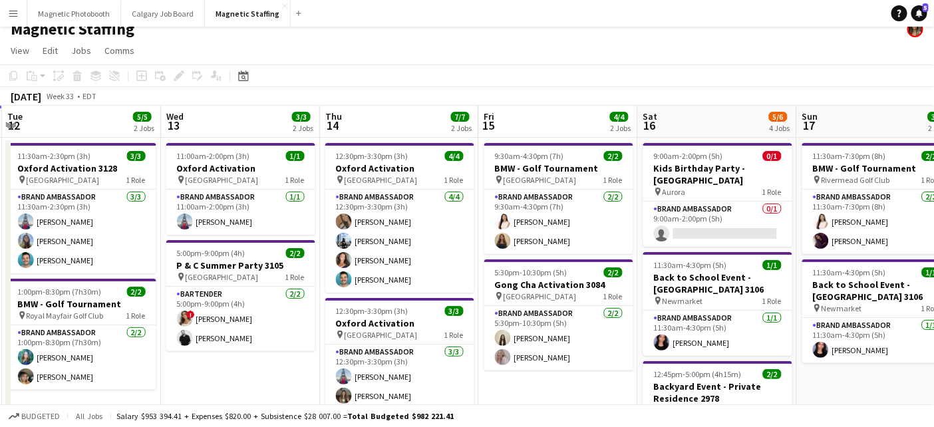
scroll to position [0, 480]
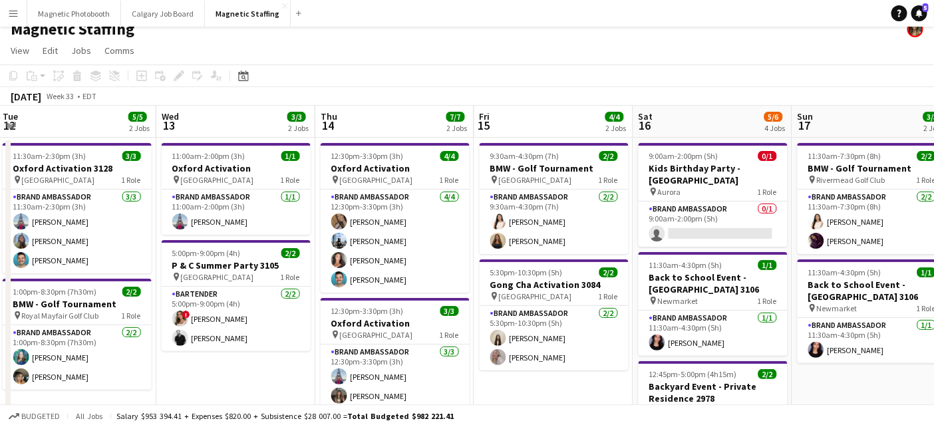
drag, startPoint x: 467, startPoint y: 262, endPoint x: 280, endPoint y: 269, distance: 187.8
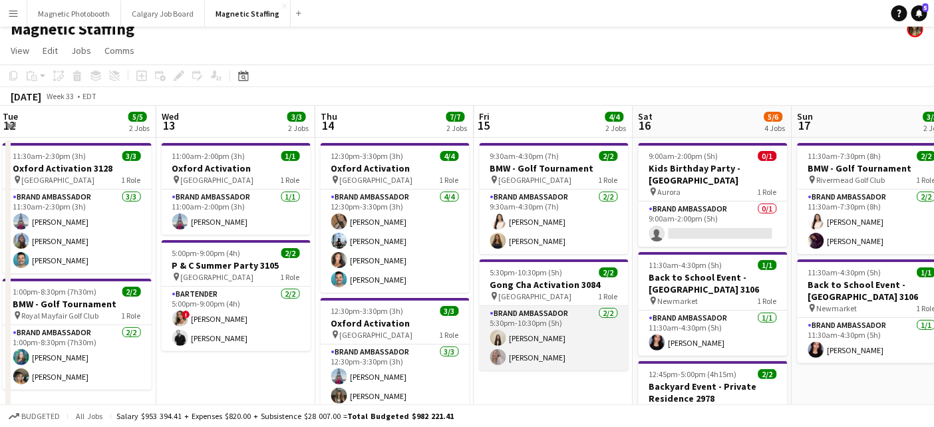
click at [550, 351] on app-card-role "Brand Ambassador [DATE] 5:30pm-10:30pm (5h) [PERSON_NAME] [PERSON_NAME]" at bounding box center [554, 338] width 149 height 65
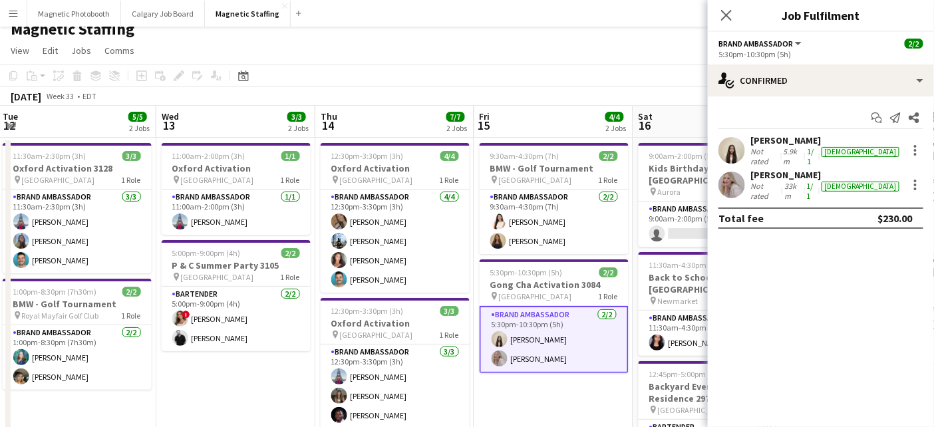
click at [736, 152] on app-user-avatar at bounding box center [732, 150] width 27 height 27
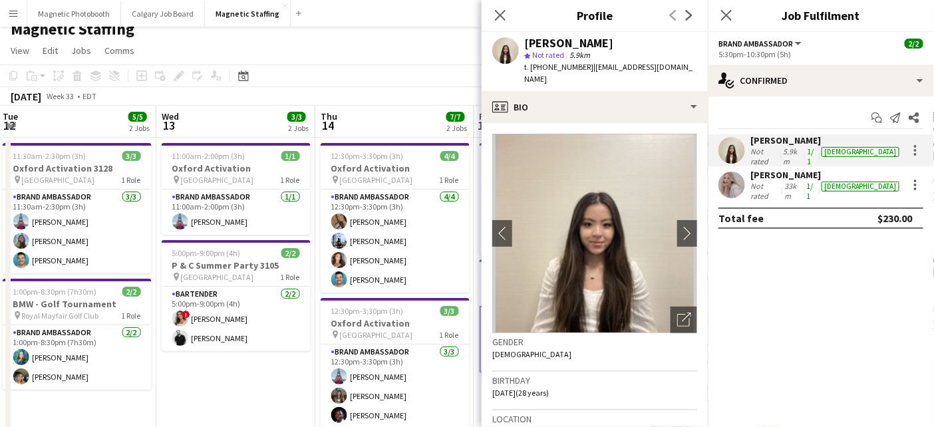
click at [734, 180] on app-user-avatar at bounding box center [732, 185] width 27 height 27
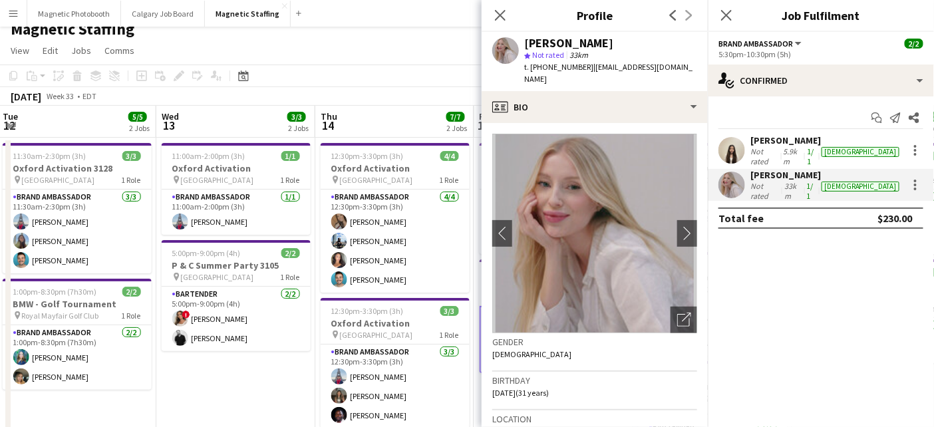
click at [736, 144] on app-user-avatar at bounding box center [732, 150] width 27 height 27
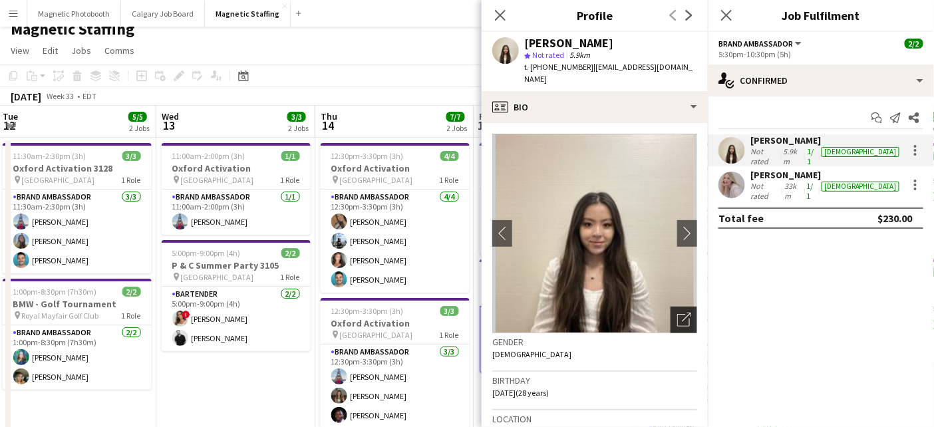
click at [684, 313] on icon "Open photos pop-in" at bounding box center [684, 320] width 14 height 14
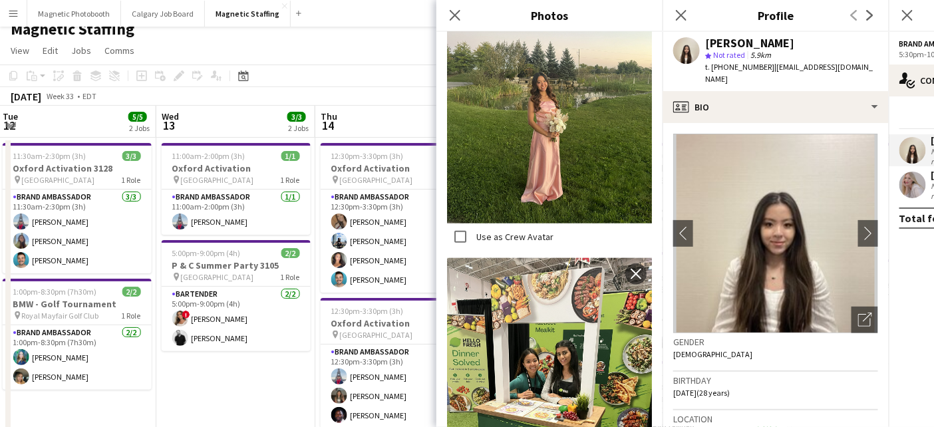
scroll to position [254, 0]
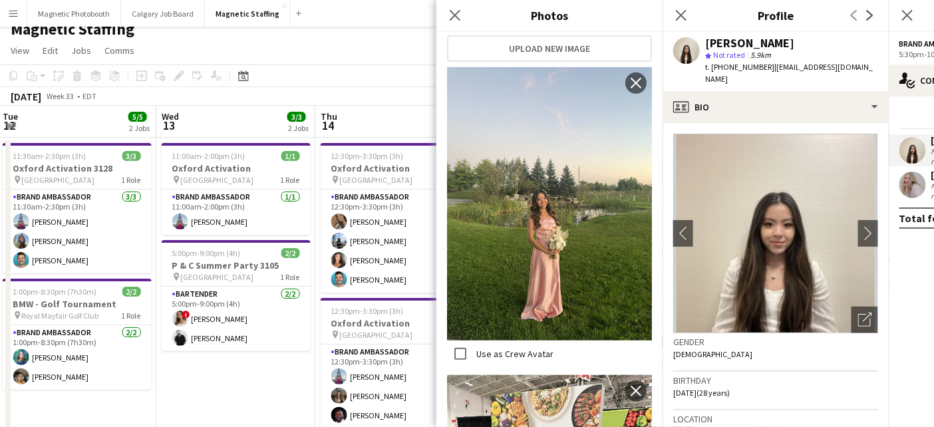
click at [357, 92] on div "[DATE] Week 33 • EDT" at bounding box center [467, 96] width 934 height 19
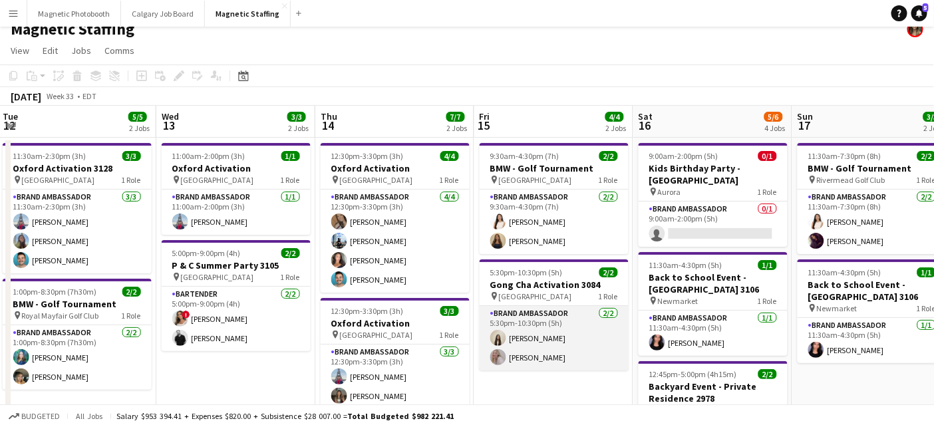
click at [507, 347] on app-card-role "Brand Ambassador [DATE] 5:30pm-10:30pm (5h) [PERSON_NAME] [PERSON_NAME]" at bounding box center [554, 338] width 149 height 65
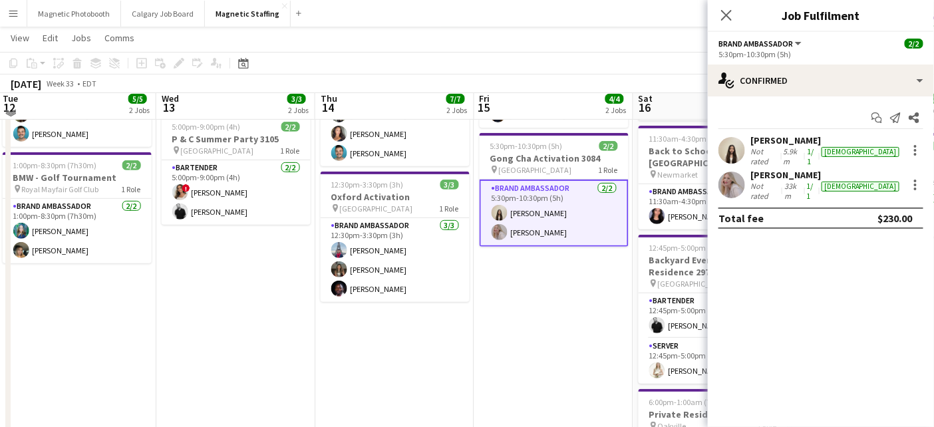
scroll to position [140, 0]
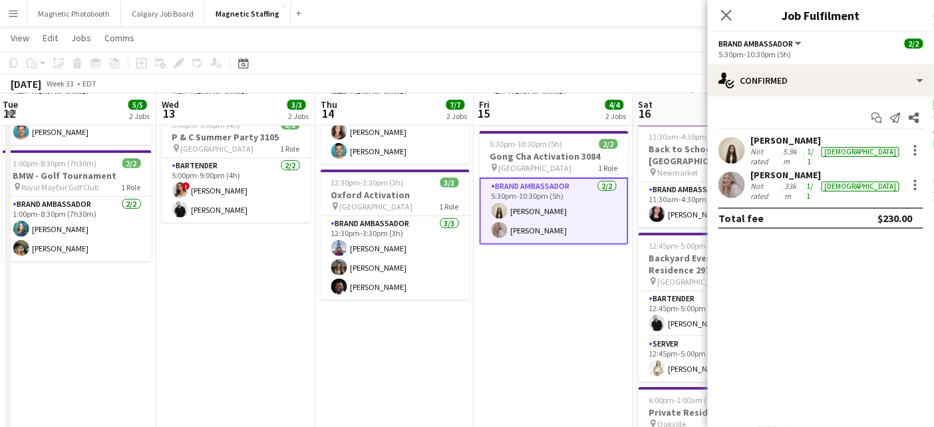
click at [511, 285] on app-date-cell "9:30am-4:30pm (7h) 2/2 BMW - Golf Tournament pin Quebec 1 Role Brand Ambassador…" at bounding box center [554, 344] width 159 height 671
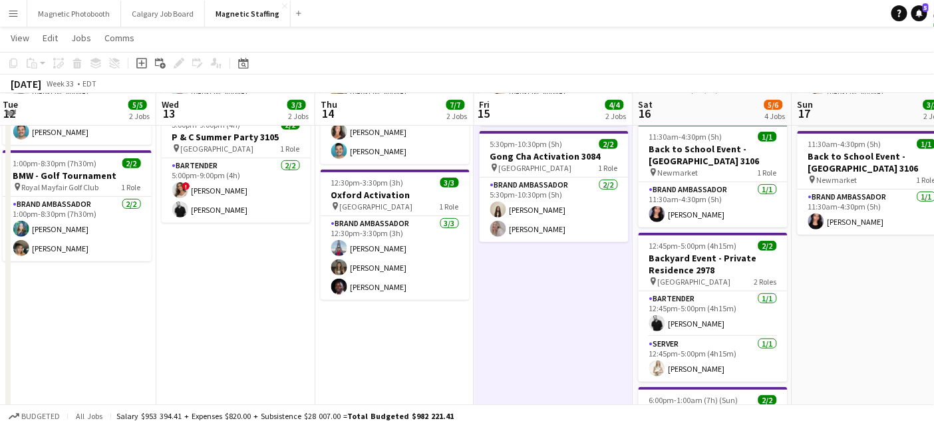
click at [511, 285] on app-date-cell "9:30am-4:30pm (7h) 2/2 BMW - Golf Tournament pin Quebec 1 Role Brand Ambassador…" at bounding box center [554, 344] width 159 height 671
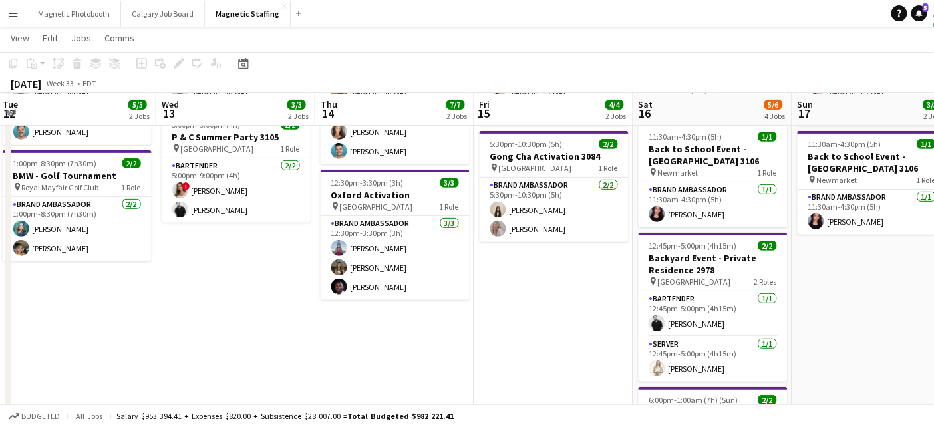
click at [511, 285] on app-date-cell "9:30am-4:30pm (7h) 2/2 BMW - Golf Tournament pin Quebec 1 Role Brand Ambassador…" at bounding box center [554, 344] width 159 height 671
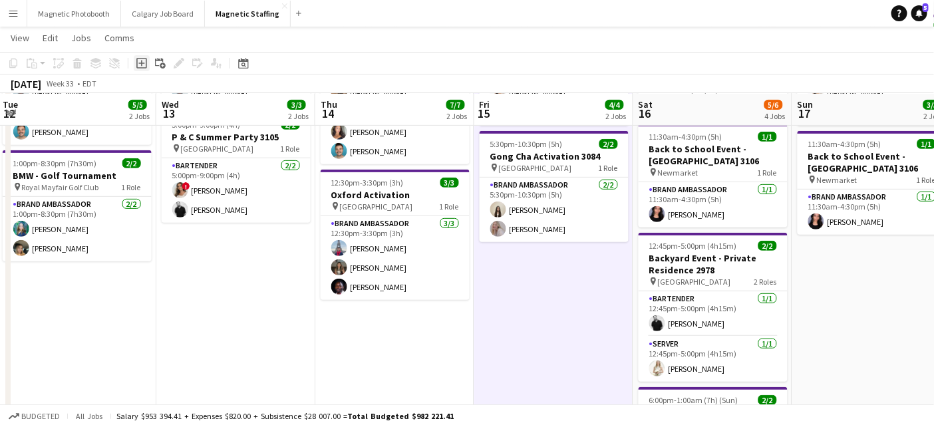
click at [143, 65] on icon "Add job" at bounding box center [141, 63] width 11 height 11
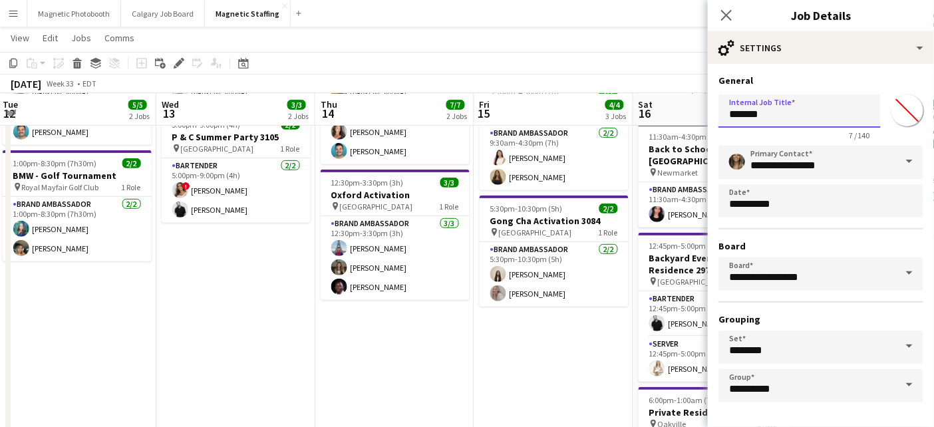
drag, startPoint x: 775, startPoint y: 120, endPoint x: 650, endPoint y: 118, distance: 124.5
click at [650, 119] on body "Menu Boards Boards Boards All jobs Status Workforce Workforce My Workforce Recr…" at bounding box center [467, 312] width 934 height 904
drag, startPoint x: 830, startPoint y: 115, endPoint x: 655, endPoint y: 115, distance: 175.0
click at [655, 115] on body "Menu Boards Boards Boards All jobs Status Workforce Workforce My Workforce Recr…" at bounding box center [467, 312] width 934 height 904
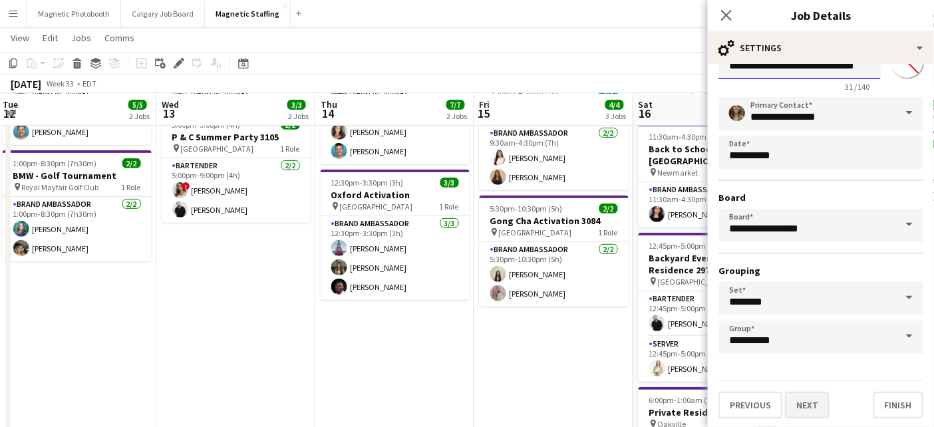
type input "**********"
click at [818, 405] on button "Next" at bounding box center [807, 405] width 45 height 27
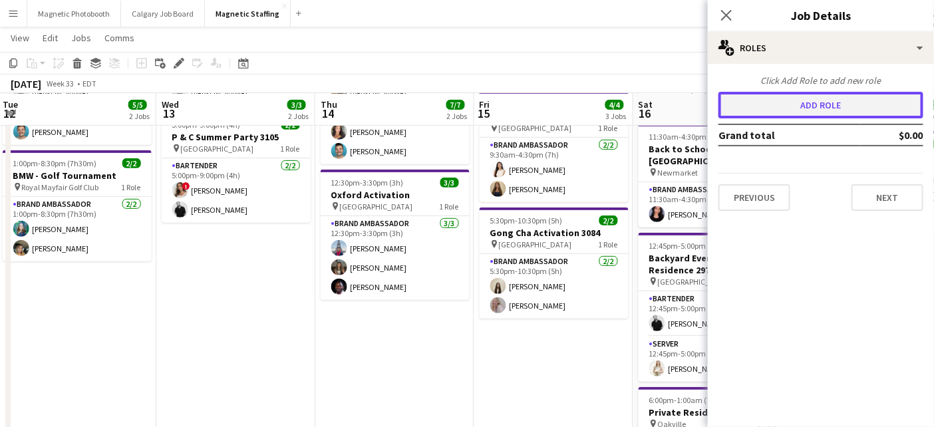
click at [820, 104] on button "Add role" at bounding box center [821, 105] width 205 height 27
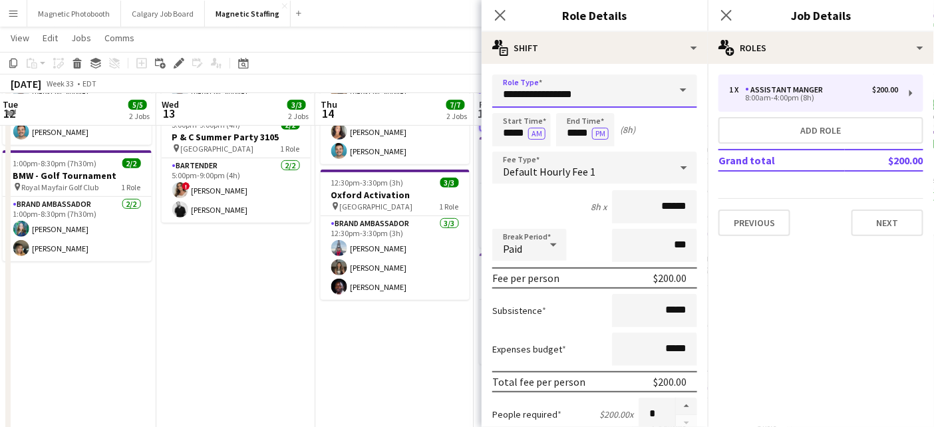
drag, startPoint x: 504, startPoint y: 95, endPoint x: 405, endPoint y: 85, distance: 99.7
click at [413, 92] on body "Menu Boards Boards Boards All jobs Status Workforce Workforce My Workforce Recr…" at bounding box center [467, 312] width 934 height 904
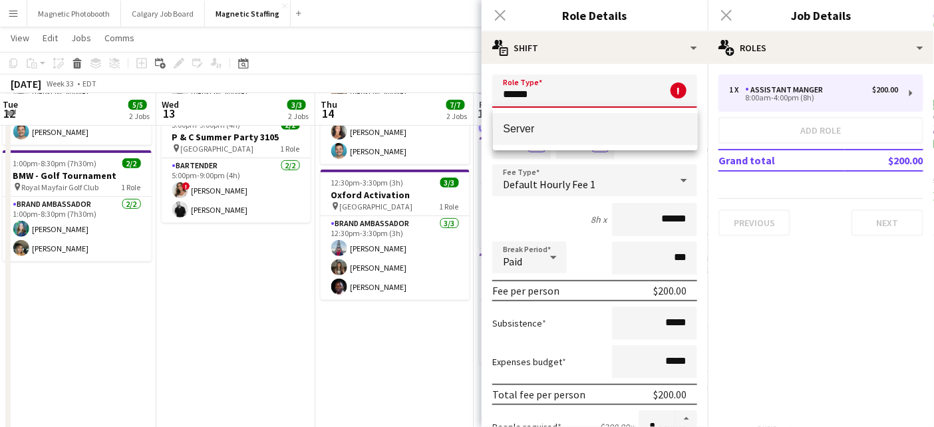
click at [541, 134] on span "Server" at bounding box center [596, 128] width 184 height 13
type input "******"
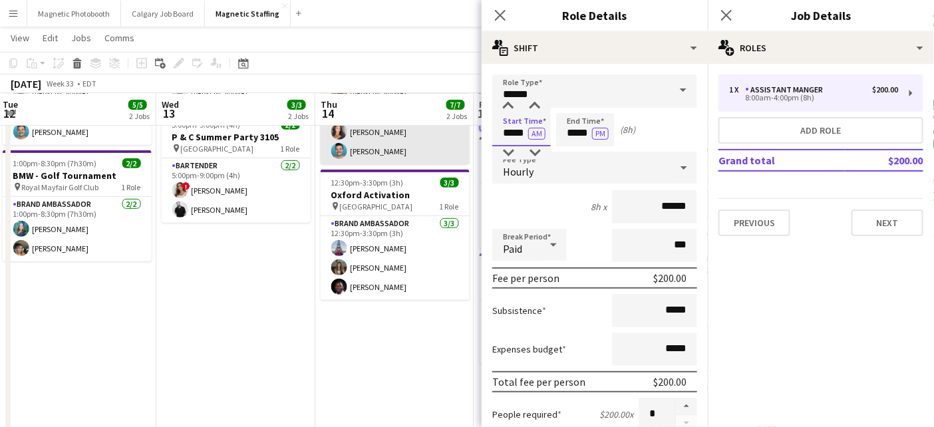
drag, startPoint x: 526, startPoint y: 134, endPoint x: 446, endPoint y: 131, distance: 80.6
click at [449, 134] on body "Menu Boards Boards Boards All jobs Status Workforce Workforce My Workforce Recr…" at bounding box center [467, 312] width 934 height 904
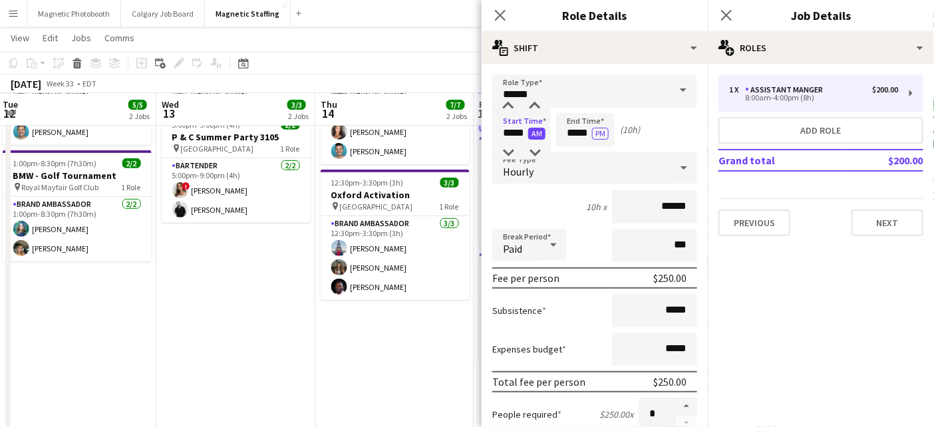
click at [540, 132] on button "AM" at bounding box center [536, 134] width 17 height 12
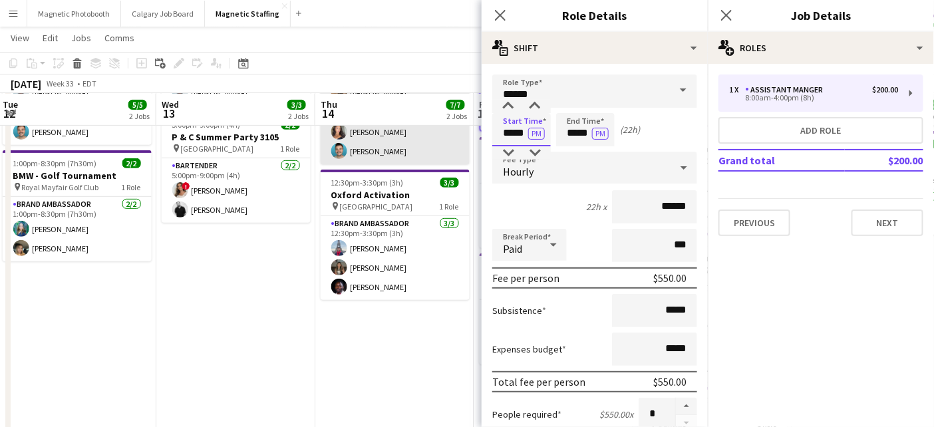
drag, startPoint x: 526, startPoint y: 134, endPoint x: 454, endPoint y: 126, distance: 73.1
click at [457, 128] on body "Menu Boards Boards Boards All jobs Status Workforce Workforce My Workforce Recr…" at bounding box center [467, 312] width 934 height 904
type input "*****"
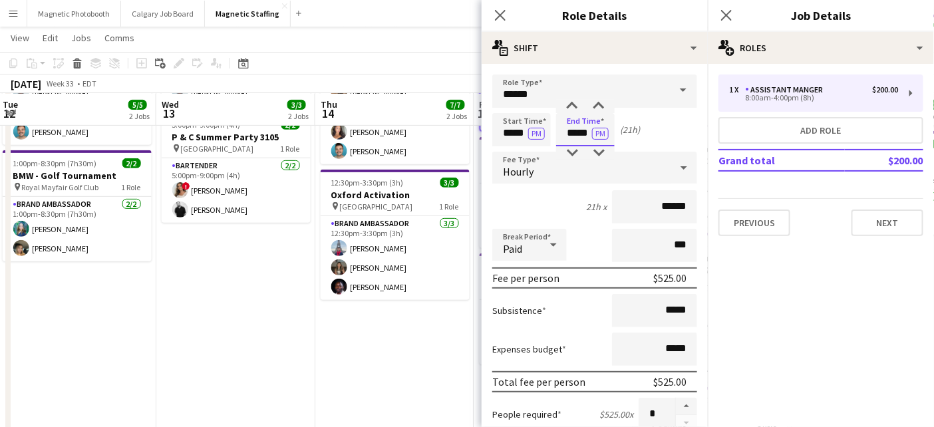
drag, startPoint x: 589, startPoint y: 134, endPoint x: 515, endPoint y: 129, distance: 74.1
click at [518, 134] on div "Start Time ***** PM End Time ***** PM (21h)" at bounding box center [594, 129] width 205 height 33
type input "*****"
click at [667, 205] on input "******" at bounding box center [654, 206] width 85 height 33
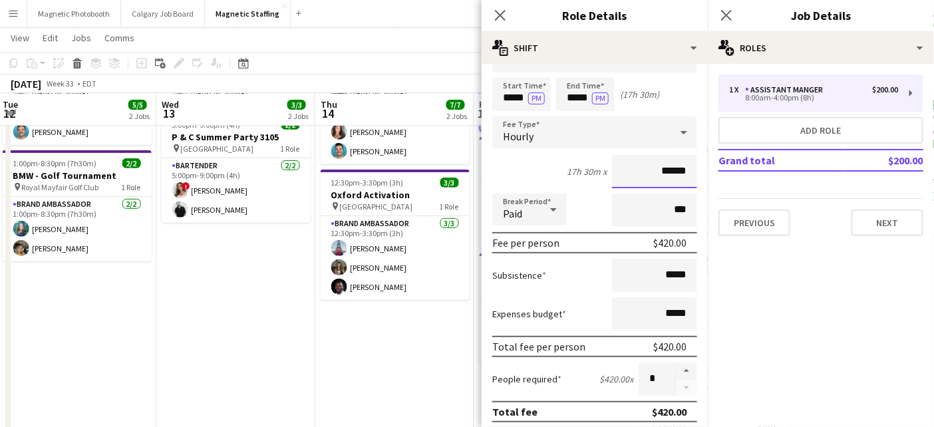
scroll to position [17, 0]
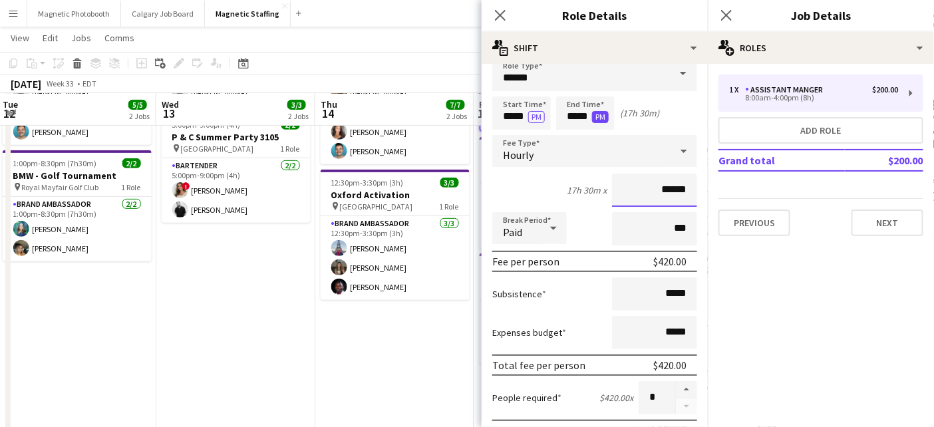
type input "******"
click at [602, 118] on button "PM" at bounding box center [600, 117] width 17 height 12
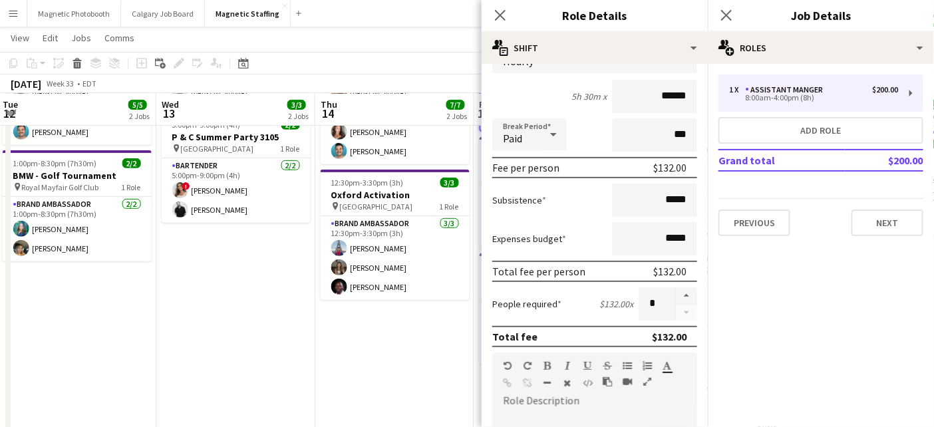
scroll to position [117, 0]
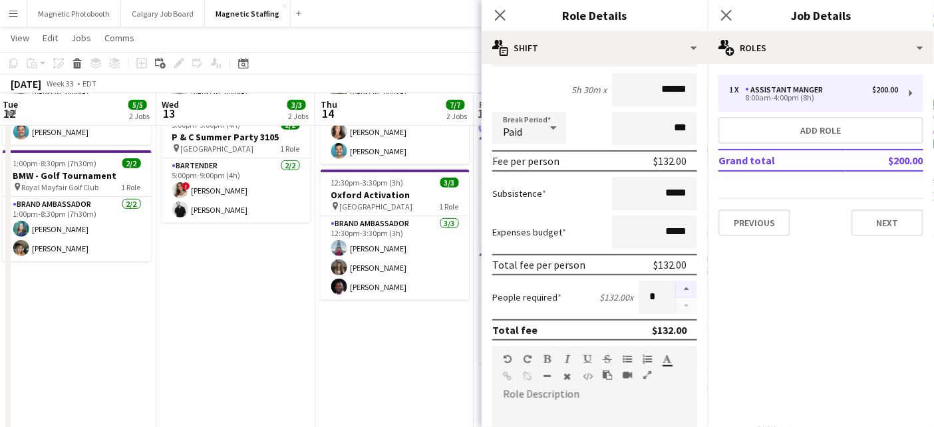
click at [687, 288] on button "button" at bounding box center [686, 289] width 21 height 17
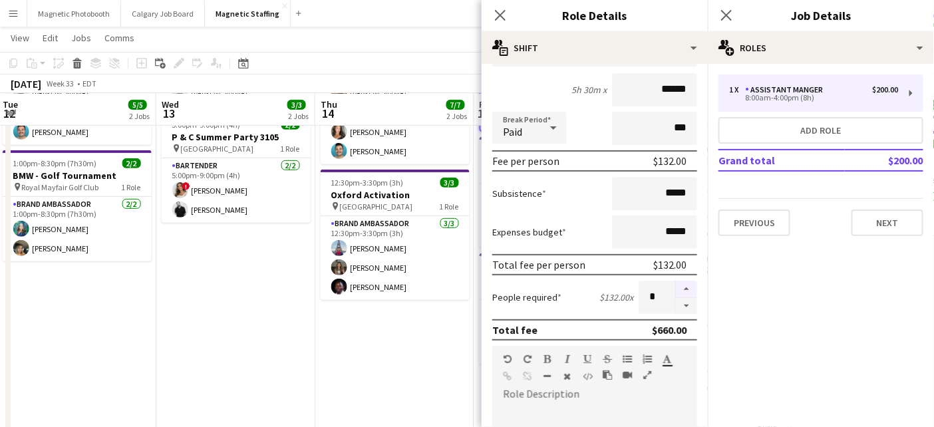
type input "*"
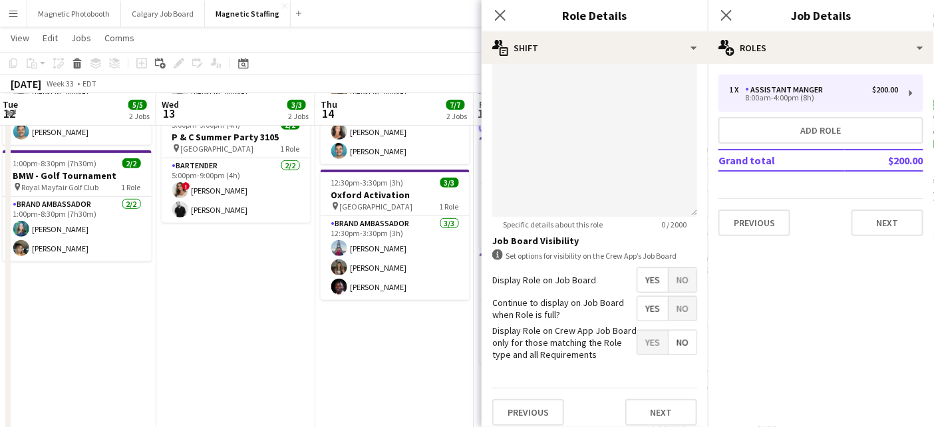
scroll to position [472, 0]
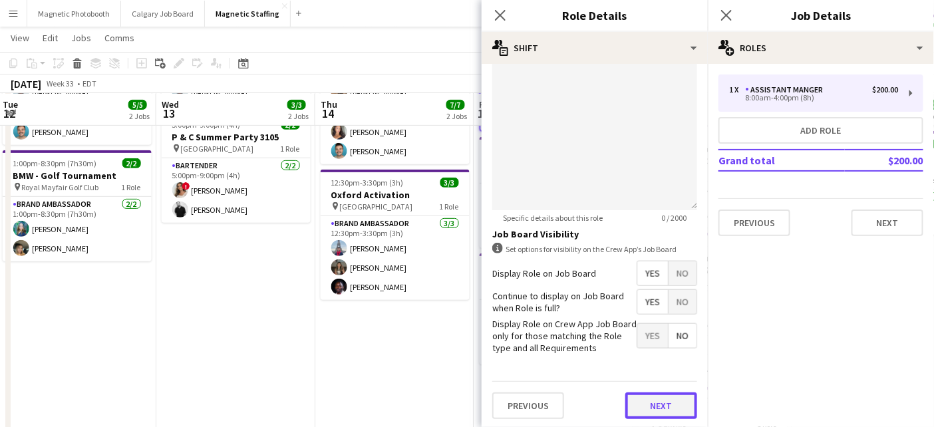
click at [642, 397] on button "Next" at bounding box center [662, 406] width 72 height 27
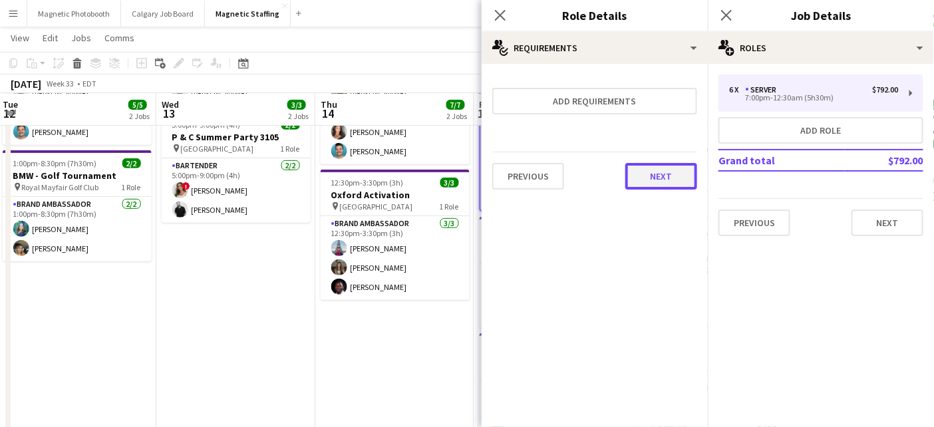
click at [645, 182] on button "Next" at bounding box center [662, 176] width 72 height 27
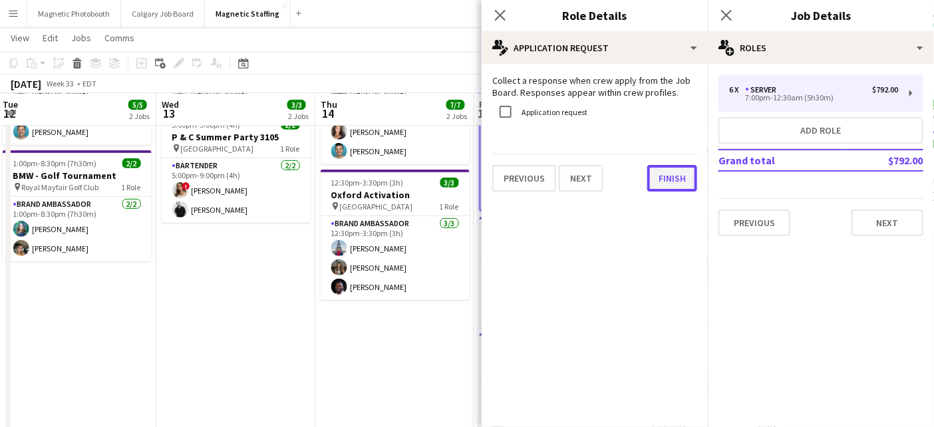
click at [660, 169] on button "Finish" at bounding box center [673, 178] width 50 height 27
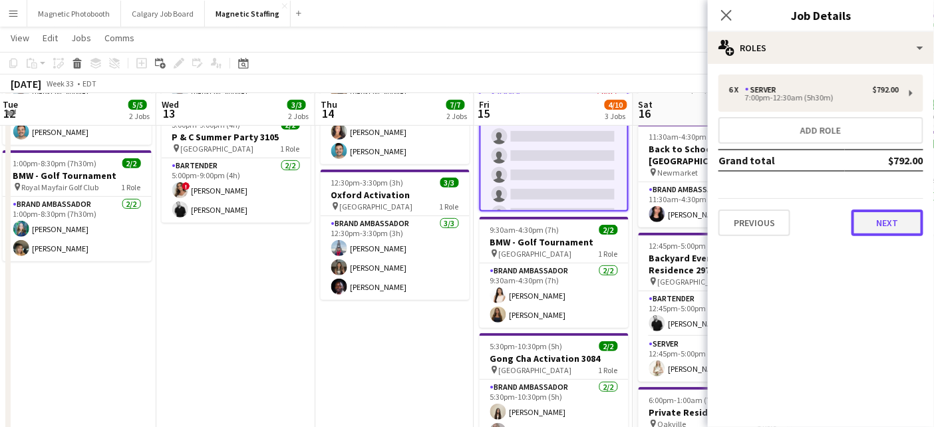
click at [878, 224] on button "Next" at bounding box center [888, 223] width 72 height 27
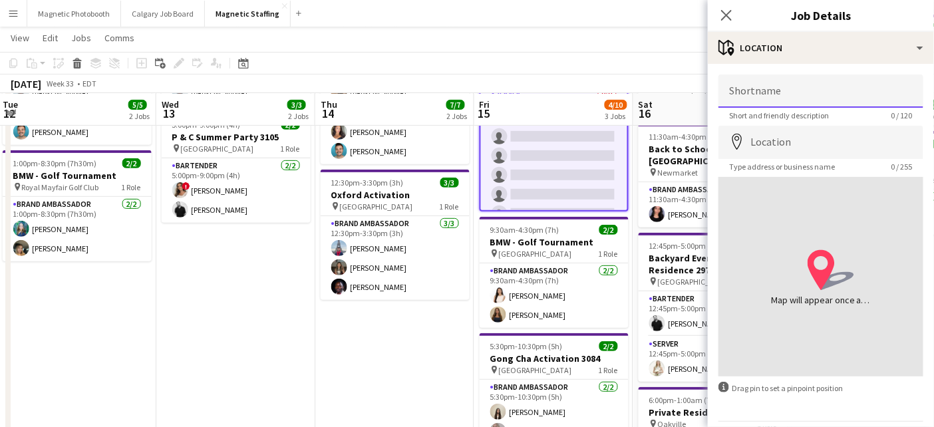
click at [799, 92] on input "Shortname" at bounding box center [821, 91] width 205 height 33
type input "*"
type input "**********"
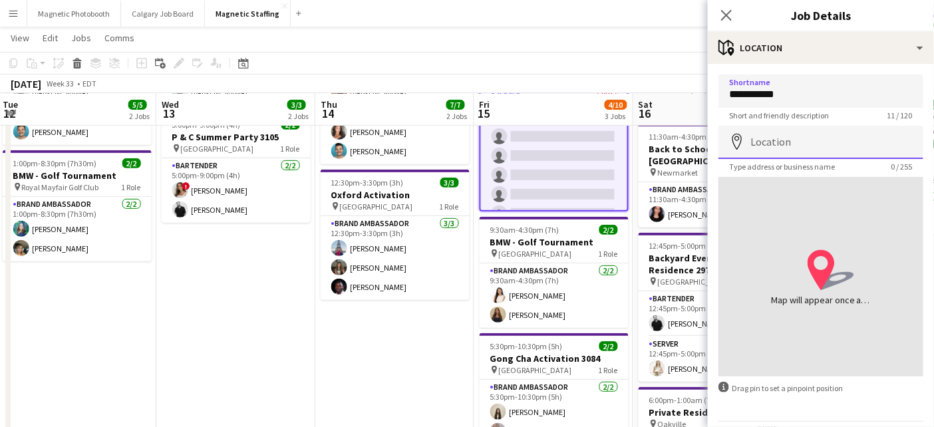
click at [803, 146] on input "Location" at bounding box center [821, 142] width 205 height 33
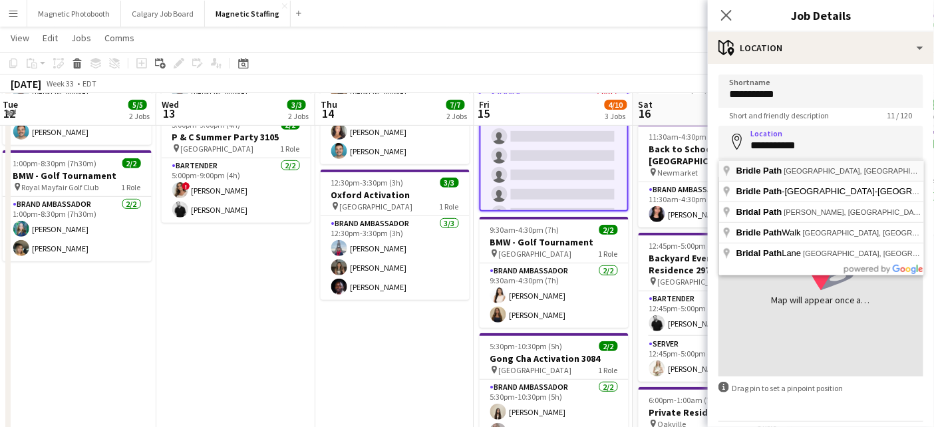
type input "**********"
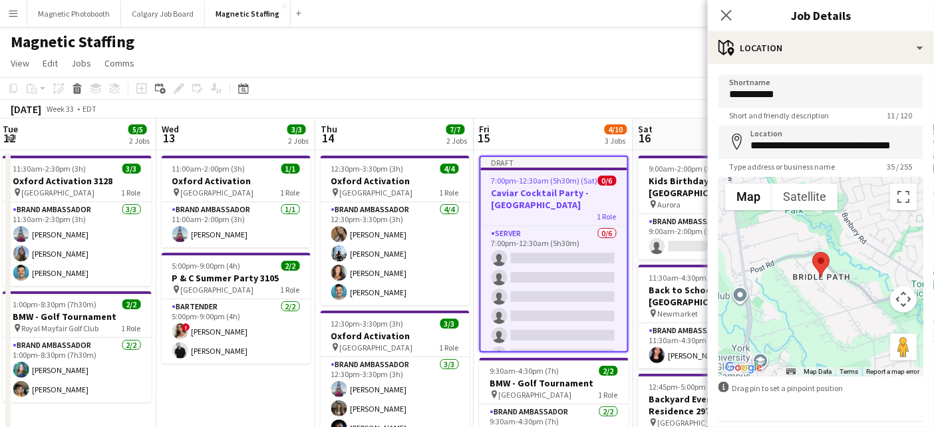
scroll to position [41, 0]
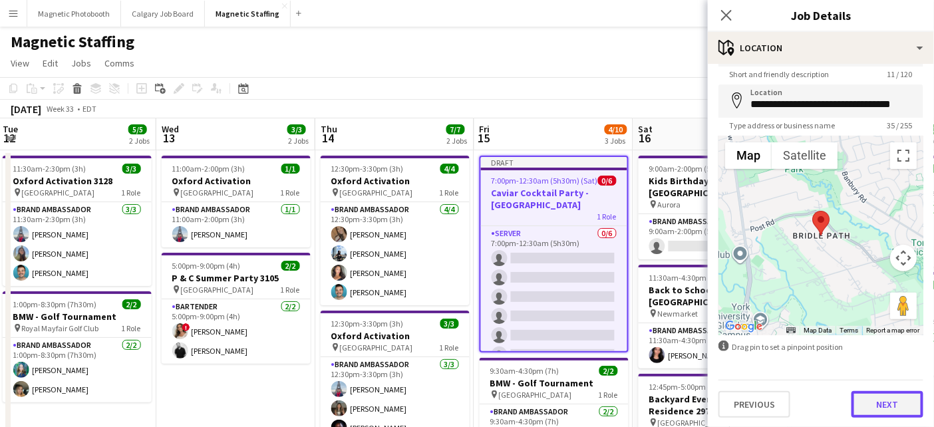
click at [893, 409] on button "Next" at bounding box center [888, 404] width 72 height 27
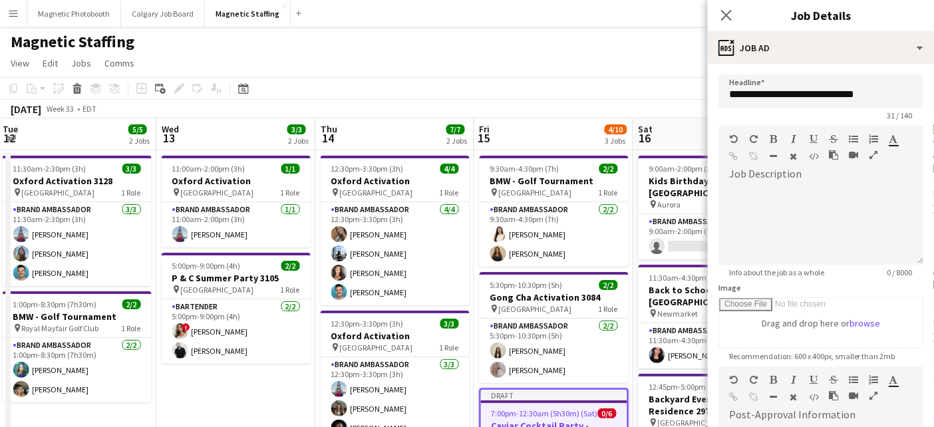
scroll to position [230, 0]
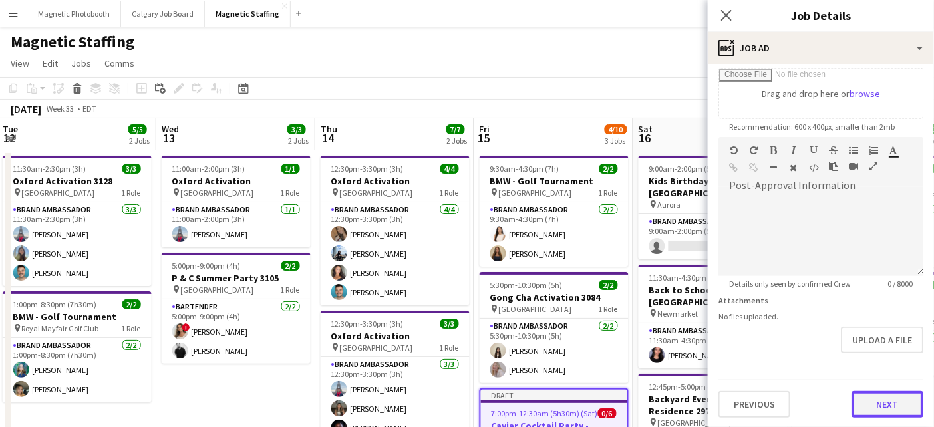
click at [889, 403] on button "Next" at bounding box center [888, 404] width 72 height 27
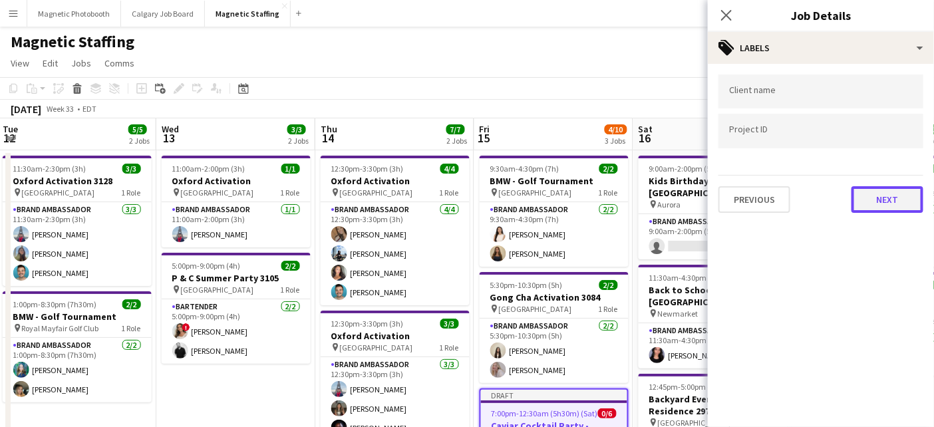
click at [876, 203] on button "Next" at bounding box center [888, 199] width 72 height 27
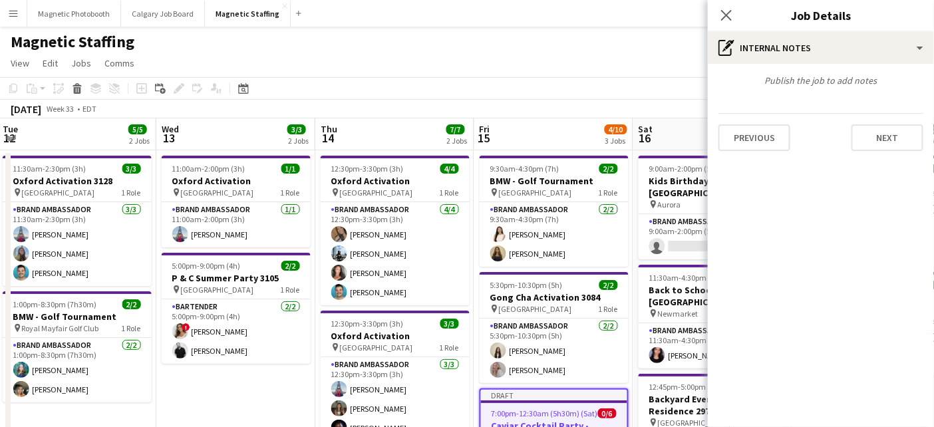
click at [895, 122] on div "Previous Next" at bounding box center [821, 132] width 205 height 38
click at [884, 138] on button "Next" at bounding box center [888, 137] width 72 height 27
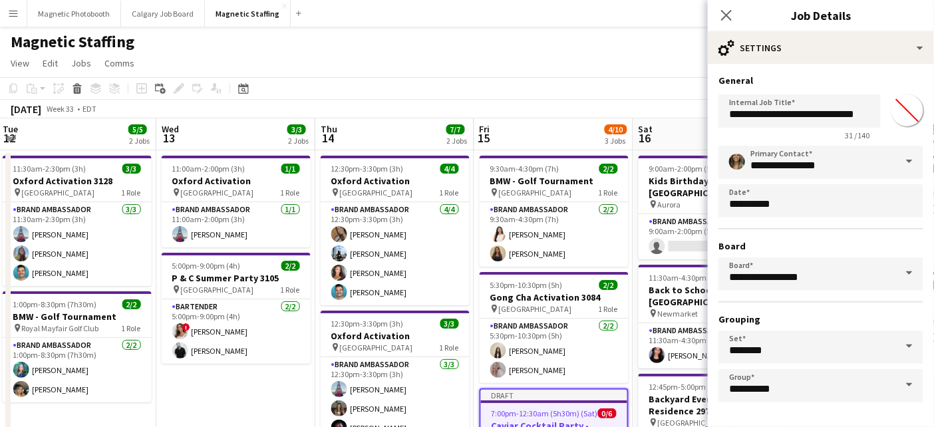
scroll to position [49, 0]
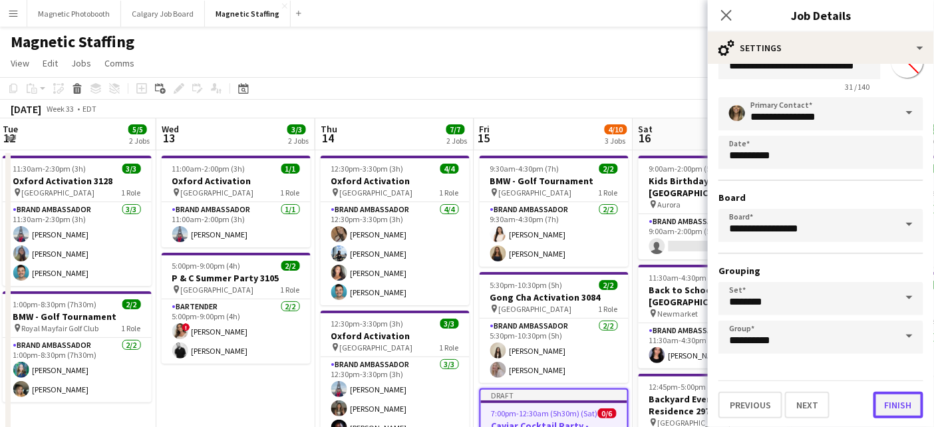
click at [902, 413] on button "Finish" at bounding box center [899, 405] width 50 height 27
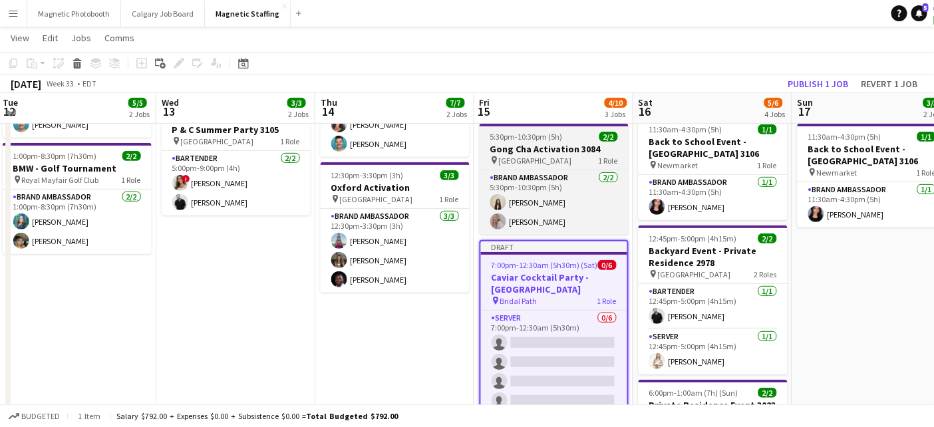
scroll to position [145, 0]
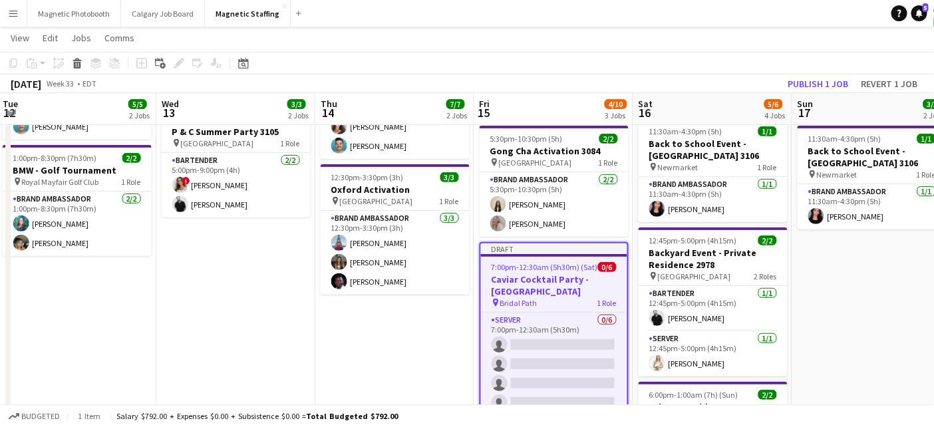
click at [506, 271] on span "7:00pm-12:30am (5h30m) (Sat)" at bounding box center [545, 267] width 106 height 10
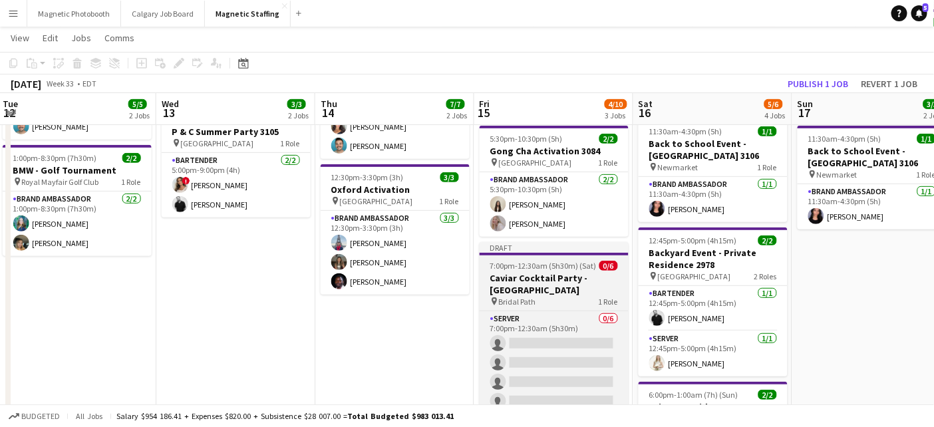
click at [506, 271] on app-job-card "Draft 7:00pm-12:30am (5h30m) (Sat) 0/6 Caviar Cocktail Party - [GEOGRAPHIC_DATA…" at bounding box center [554, 340] width 149 height 197
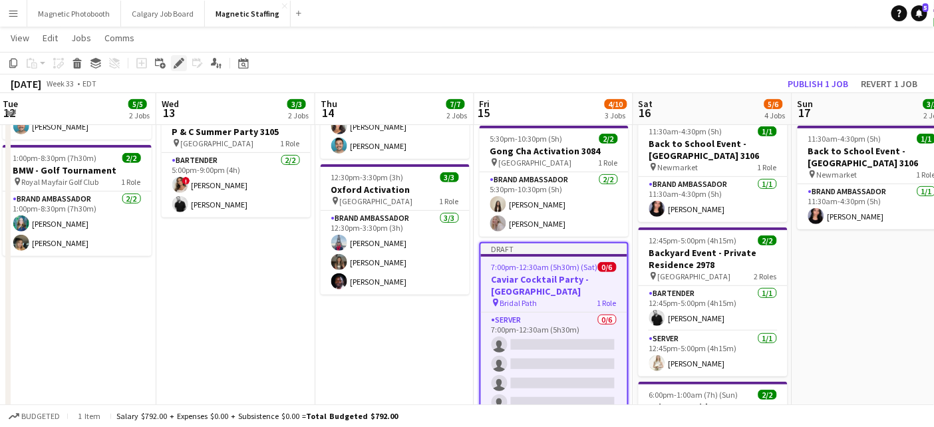
click at [178, 61] on icon "Edit" at bounding box center [179, 63] width 11 height 11
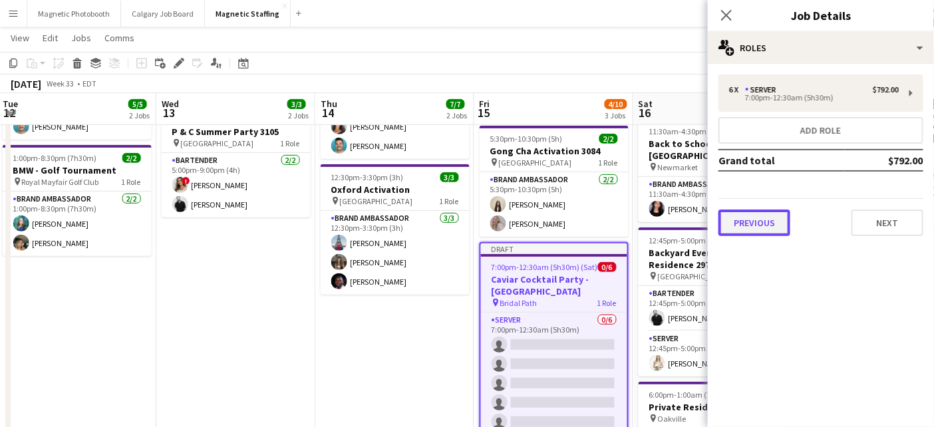
click at [737, 226] on button "Previous" at bounding box center [755, 223] width 72 height 27
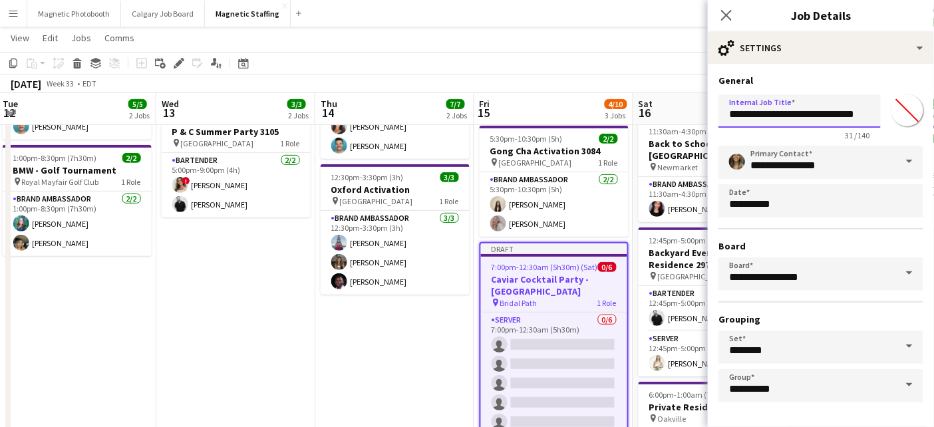
drag, startPoint x: 822, startPoint y: 118, endPoint x: 906, endPoint y: 116, distance: 84.5
click at [906, 116] on div "**********" at bounding box center [821, 114] width 205 height 51
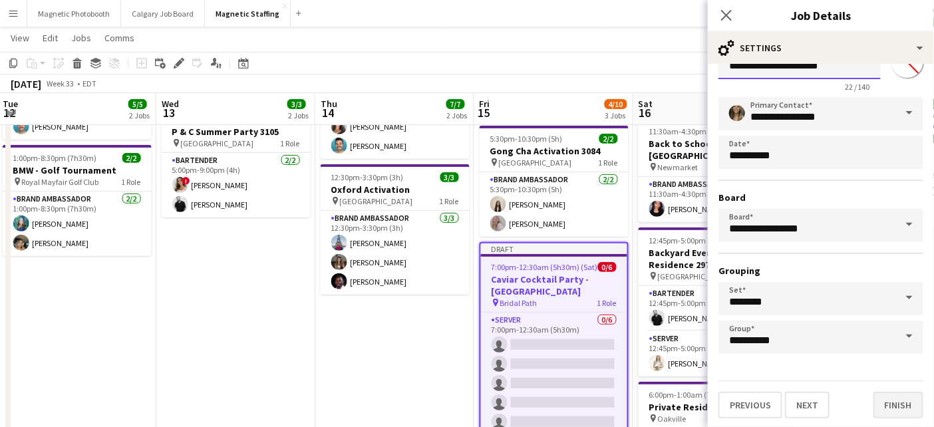
type input "**********"
click at [896, 407] on button "Finish" at bounding box center [899, 405] width 50 height 27
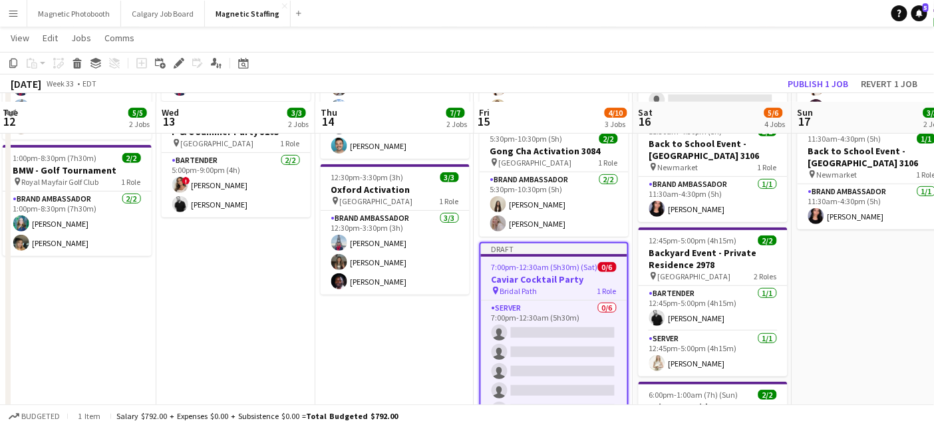
scroll to position [476, 0]
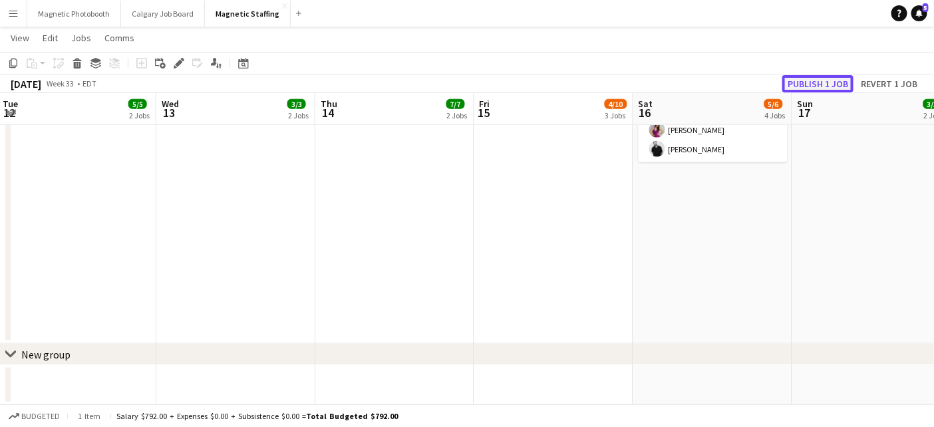
click at [809, 85] on button "Publish 1 job" at bounding box center [818, 83] width 71 height 17
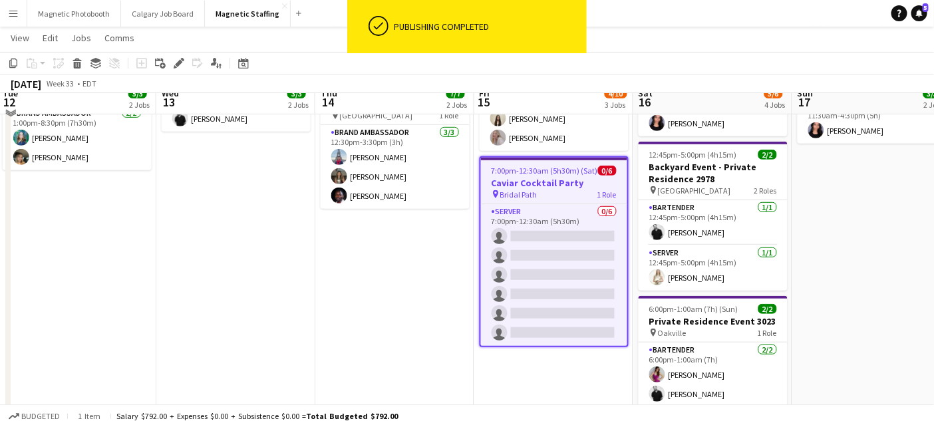
scroll to position [220, 0]
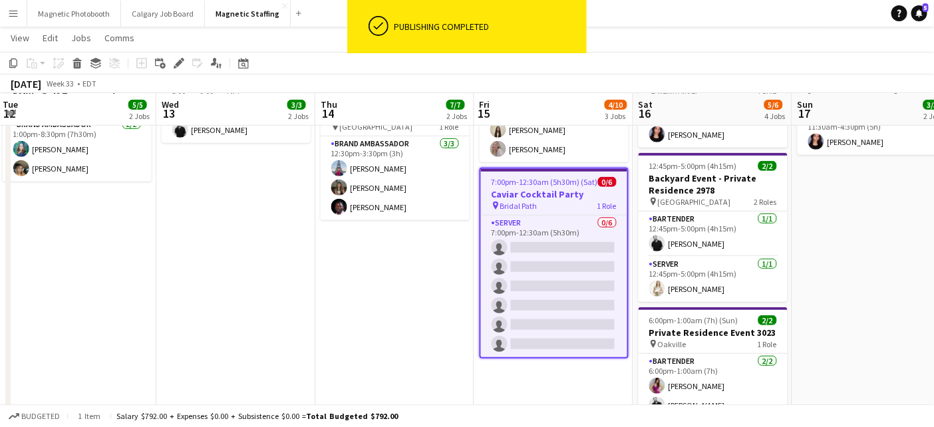
click at [515, 194] on h3 "Caviar Cocktail Party" at bounding box center [554, 194] width 146 height 12
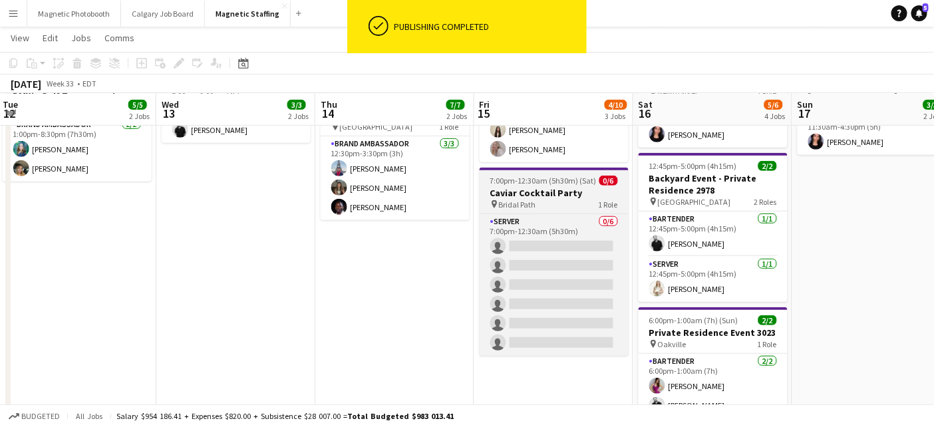
click at [515, 194] on h3 "Caviar Cocktail Party" at bounding box center [554, 193] width 149 height 12
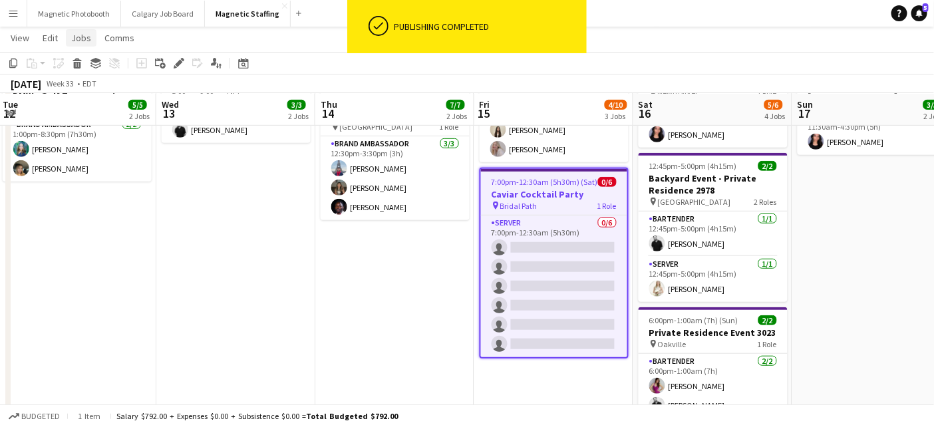
click at [82, 44] on link "Jobs" at bounding box center [81, 37] width 31 height 17
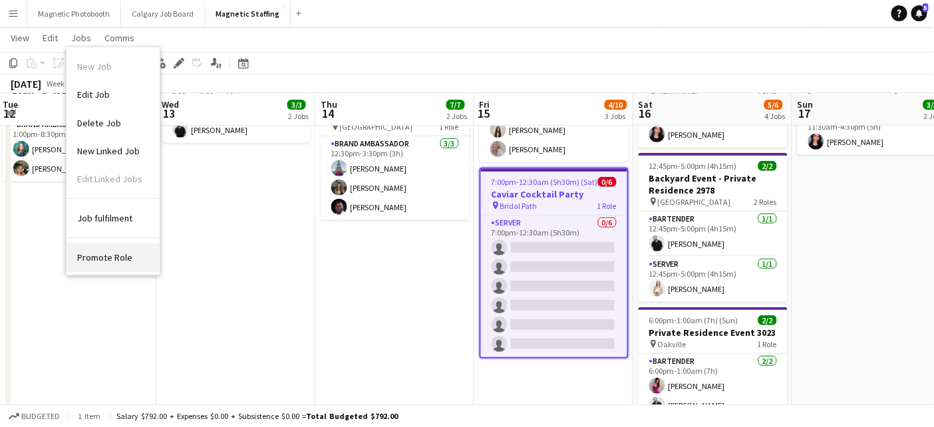
click at [118, 264] on link "Promote Role" at bounding box center [113, 258] width 93 height 28
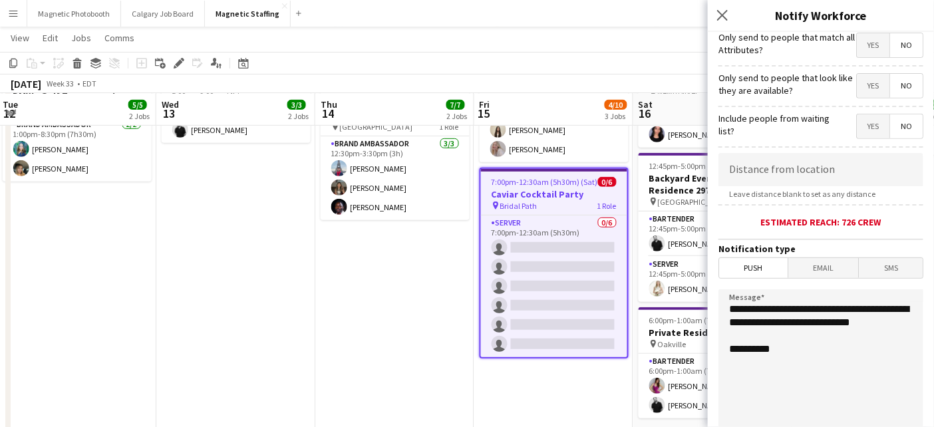
scroll to position [303, 0]
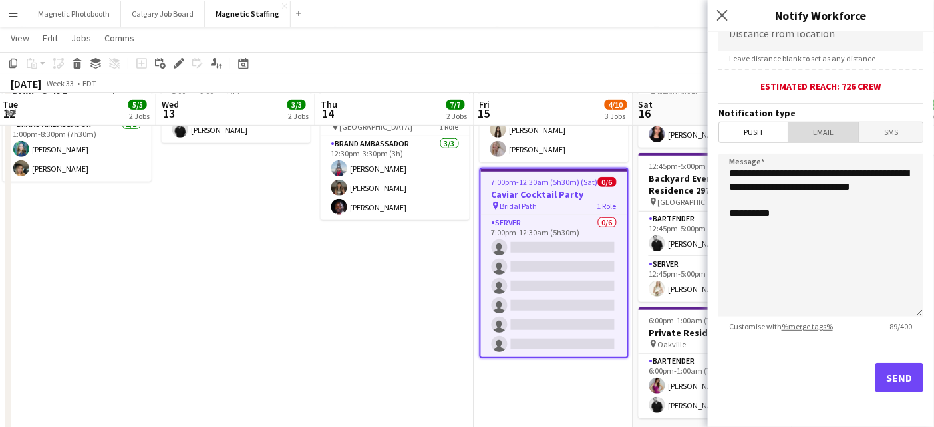
click at [836, 130] on span "Email" at bounding box center [824, 132] width 71 height 20
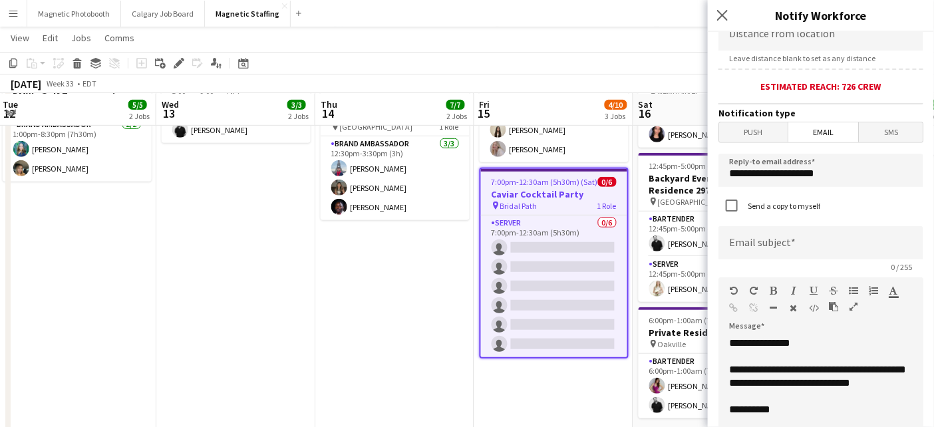
click at [549, 197] on h3 "Caviar Cocktail Party" at bounding box center [554, 194] width 146 height 12
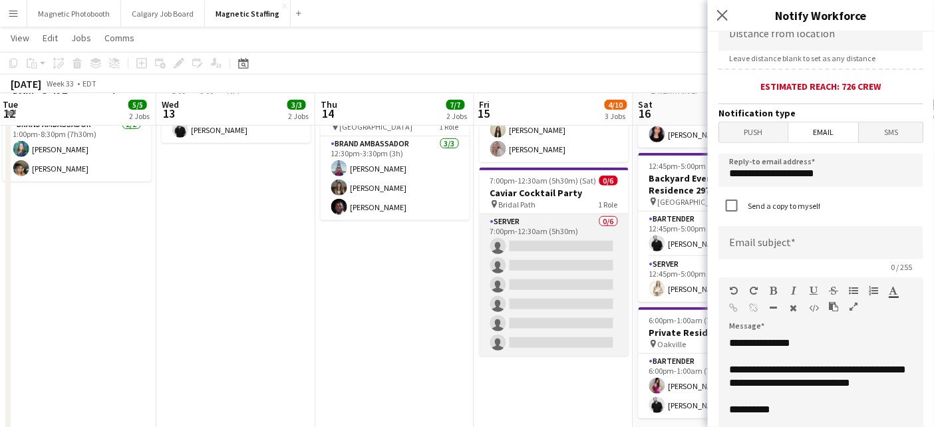
click at [527, 244] on app-card-role "Server 0/6 7:00pm-12:30am (5h30m) single-neutral-actions single-neutral-actions…" at bounding box center [554, 285] width 149 height 142
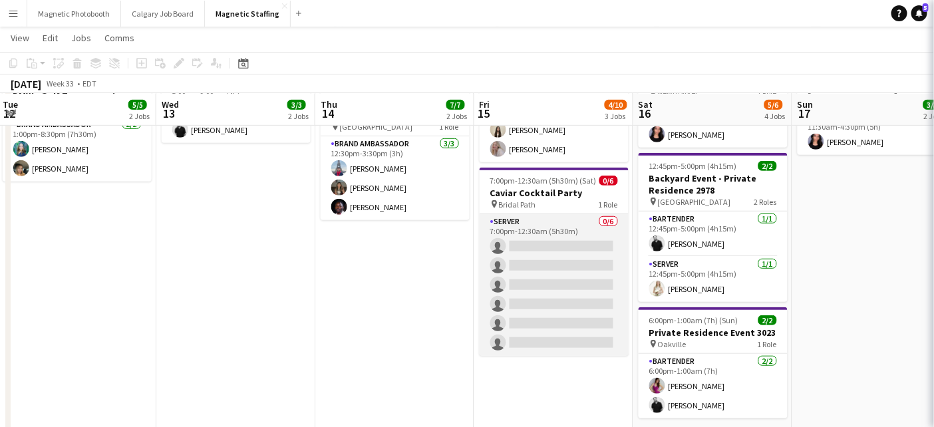
scroll to position [0, 480]
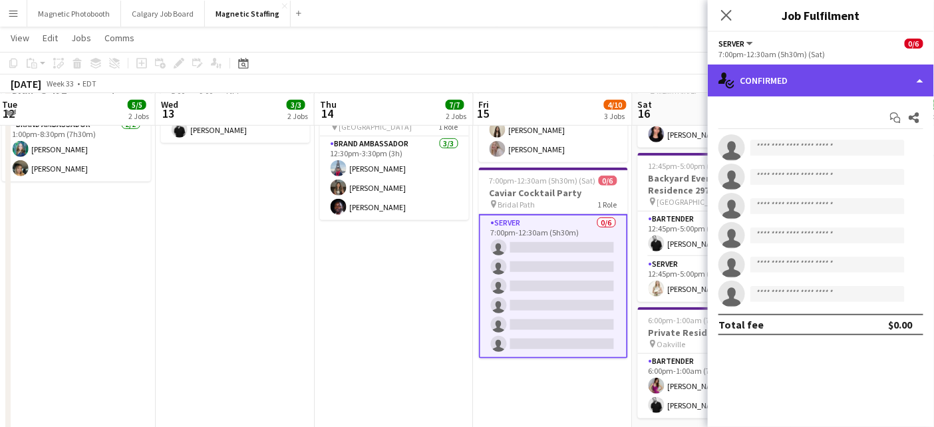
click at [914, 85] on div "single-neutral-actions-check-2 Confirmed" at bounding box center [821, 81] width 226 height 32
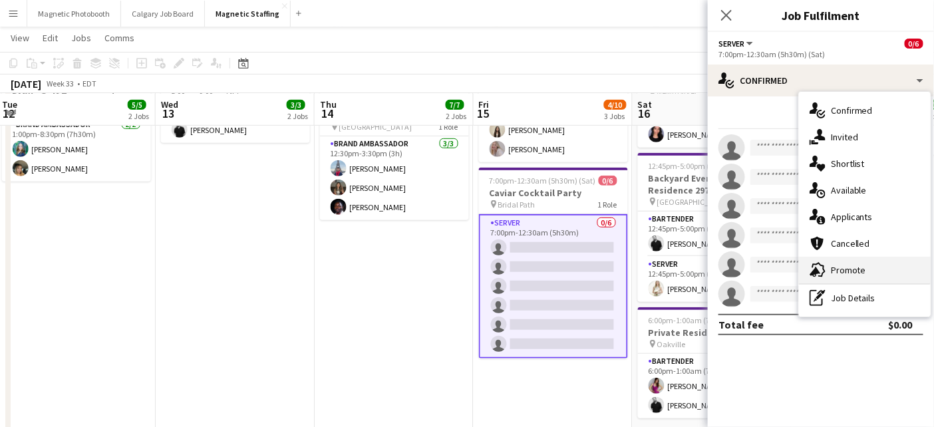
click at [855, 268] on div "advertising-megaphone Promote" at bounding box center [865, 270] width 132 height 27
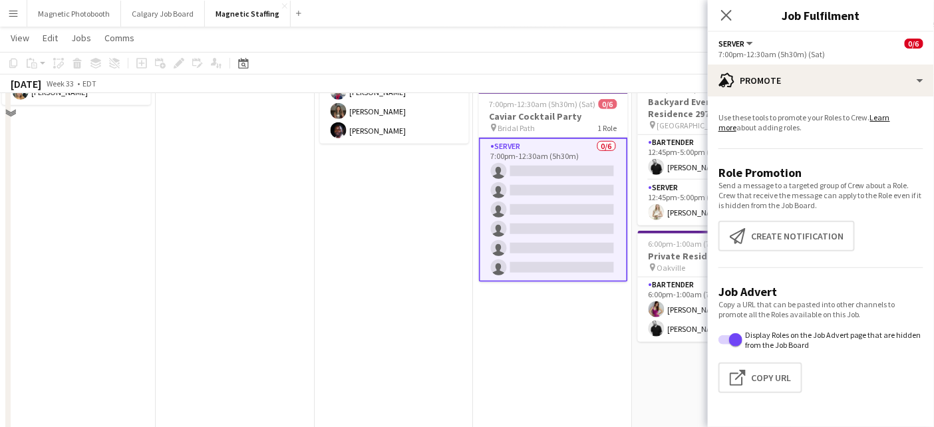
scroll to position [300, 0]
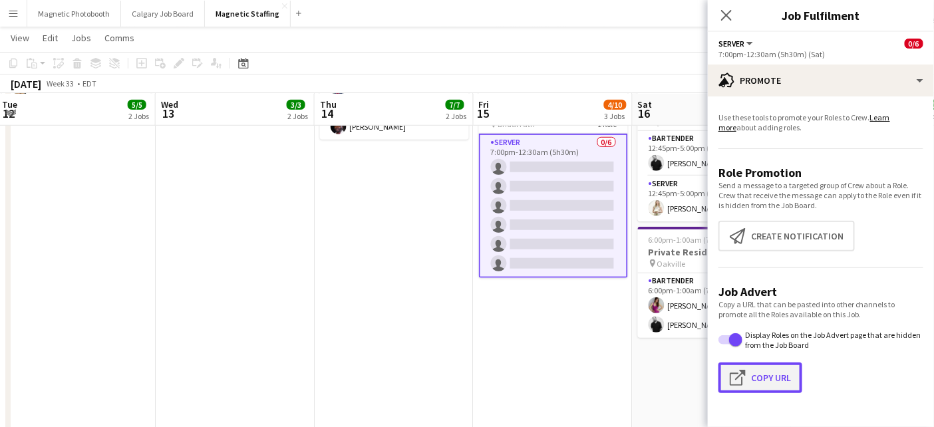
click at [771, 375] on button "Click to copy URL Copy Url" at bounding box center [761, 378] width 84 height 31
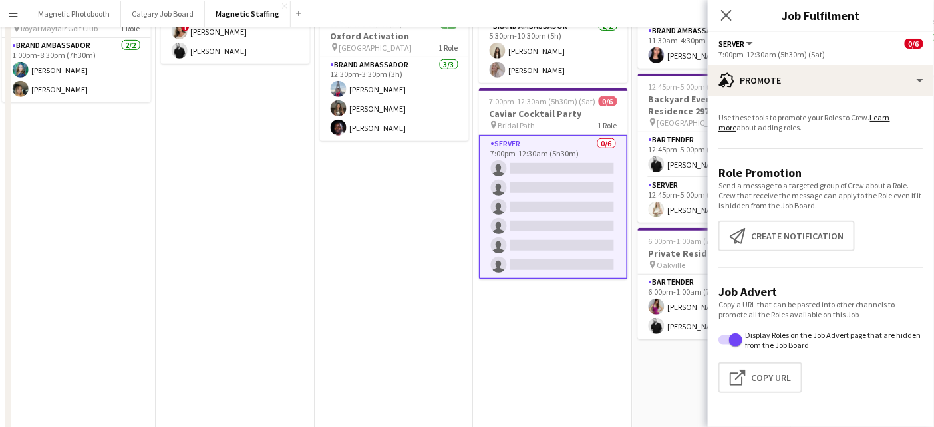
scroll to position [10, 0]
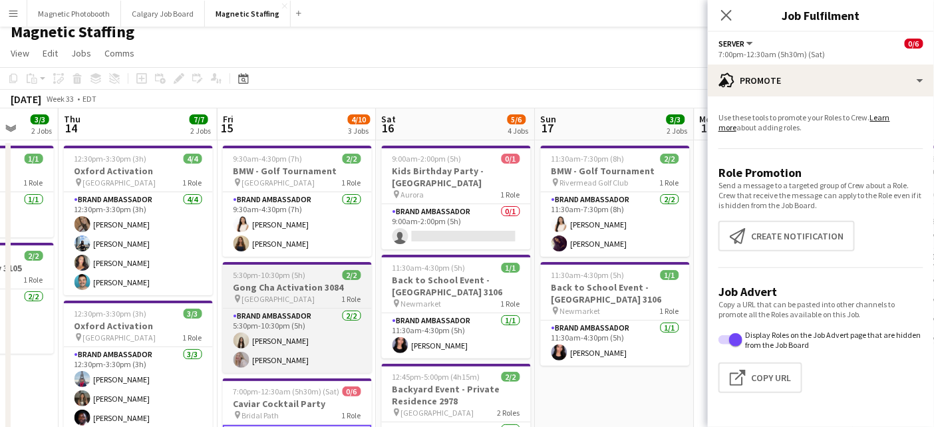
drag, startPoint x: 485, startPoint y: 305, endPoint x: 243, endPoint y: 304, distance: 242.2
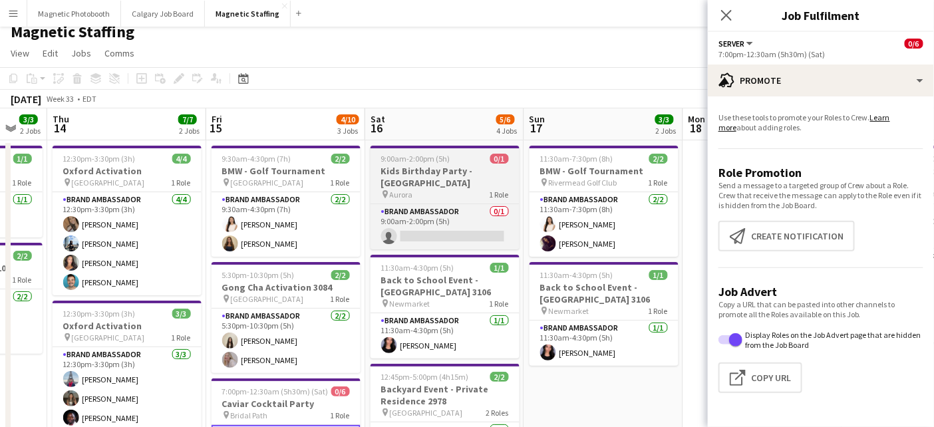
click at [414, 171] on h3 "Kids Birthday Party - [GEOGRAPHIC_DATA]" at bounding box center [445, 177] width 149 height 24
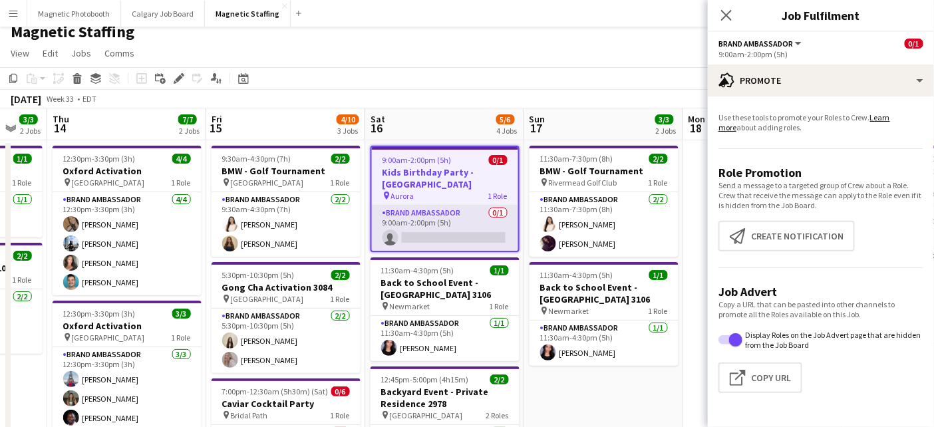
click at [455, 208] on app-card-role "Brand Ambassador 0/1 9:00am-2:00pm (5h) single-neutral-actions" at bounding box center [445, 228] width 146 height 45
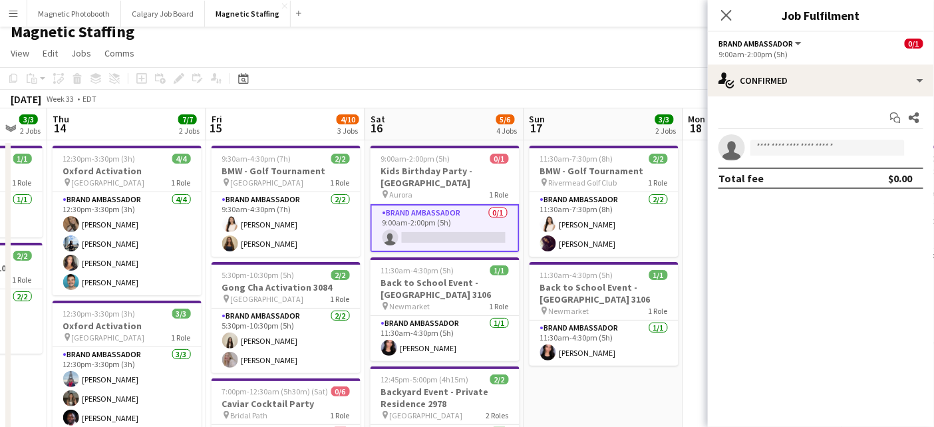
click at [455, 208] on app-card-role "Brand Ambassador 0/1 9:00am-2:00pm (5h) single-neutral-actions" at bounding box center [445, 228] width 149 height 48
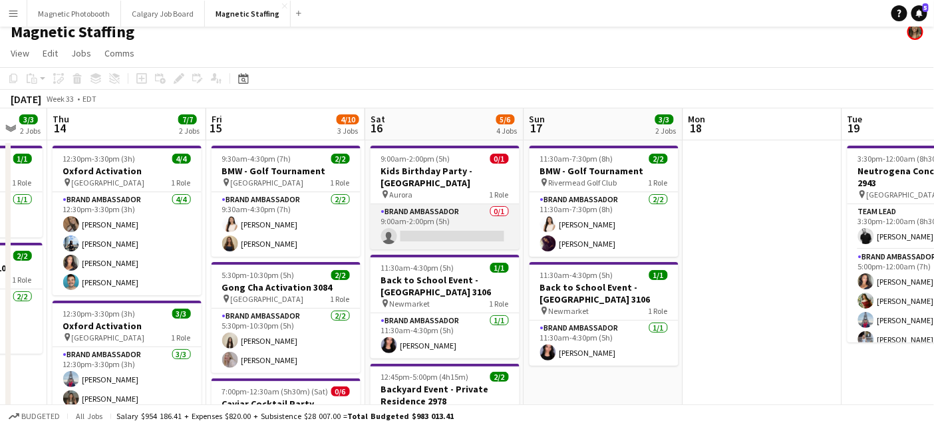
click at [455, 208] on app-card-role "Brand Ambassador 0/1 9:00am-2:00pm (5h) single-neutral-actions" at bounding box center [445, 226] width 149 height 45
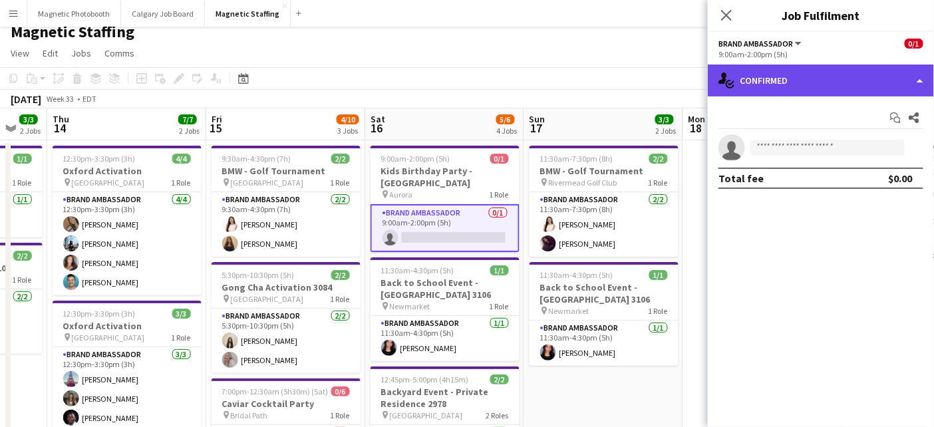
click at [908, 83] on div "single-neutral-actions-check-2 Confirmed" at bounding box center [821, 81] width 226 height 32
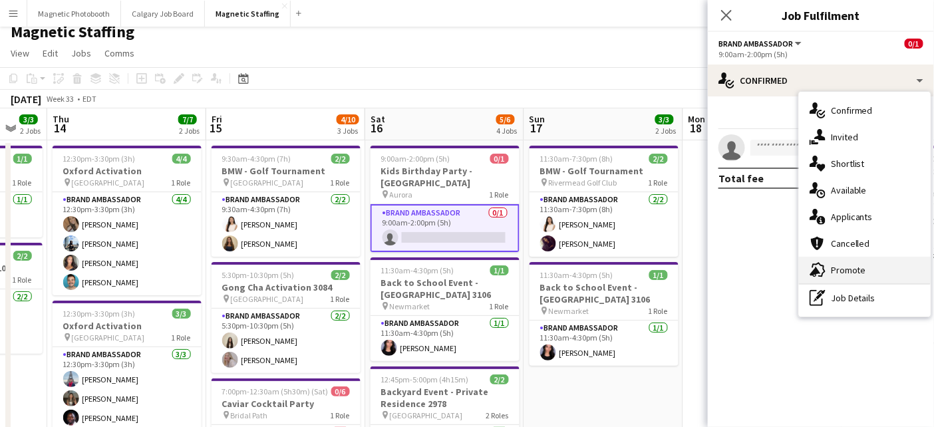
click at [851, 271] on div "advertising-megaphone Promote" at bounding box center [865, 270] width 132 height 27
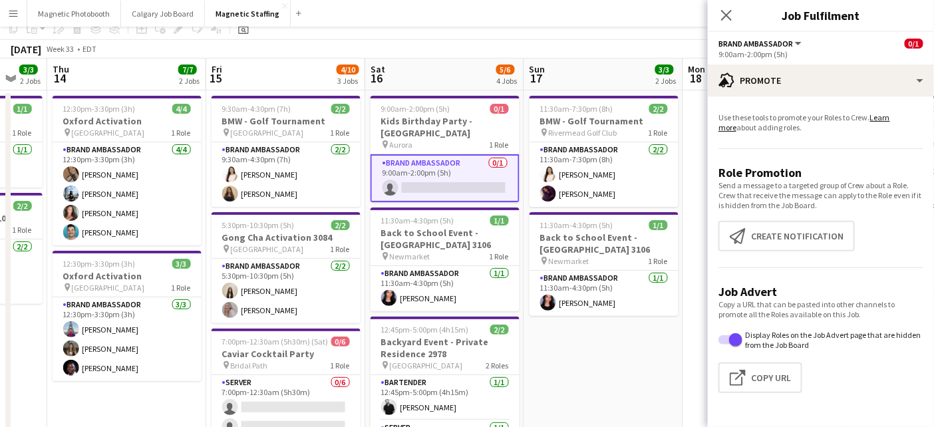
scroll to position [69, 0]
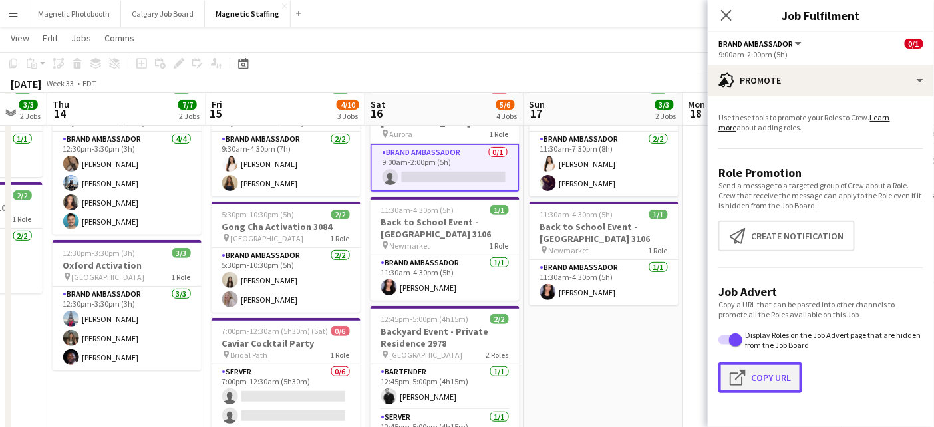
click at [773, 373] on button "Click to copy URL Copy Url" at bounding box center [761, 378] width 84 height 31
type textarea "**********"
click at [586, 80] on div "[DATE] Week 33 • EDT" at bounding box center [467, 84] width 934 height 19
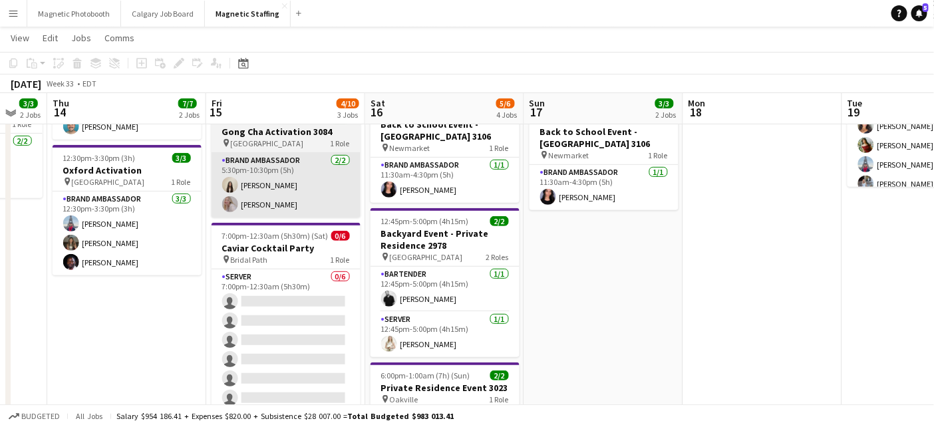
scroll to position [164, 0]
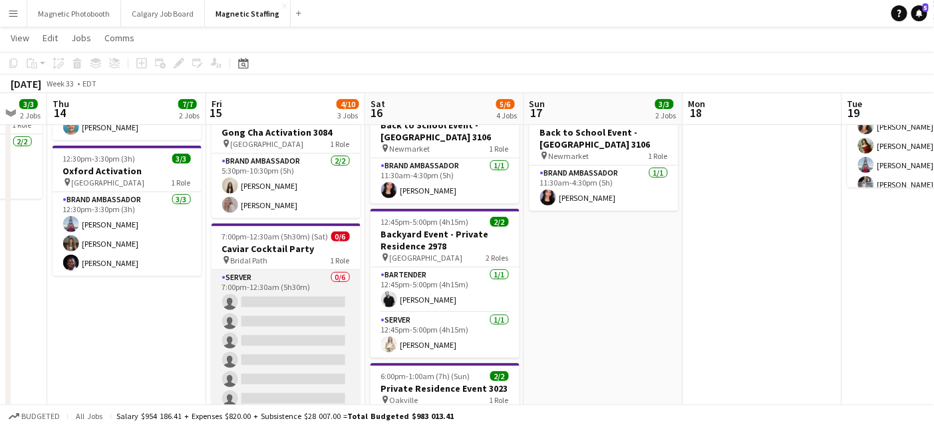
click at [324, 319] on app-card-role "Server 0/6 7:00pm-12:30am (5h30m) single-neutral-actions single-neutral-actions…" at bounding box center [286, 341] width 149 height 142
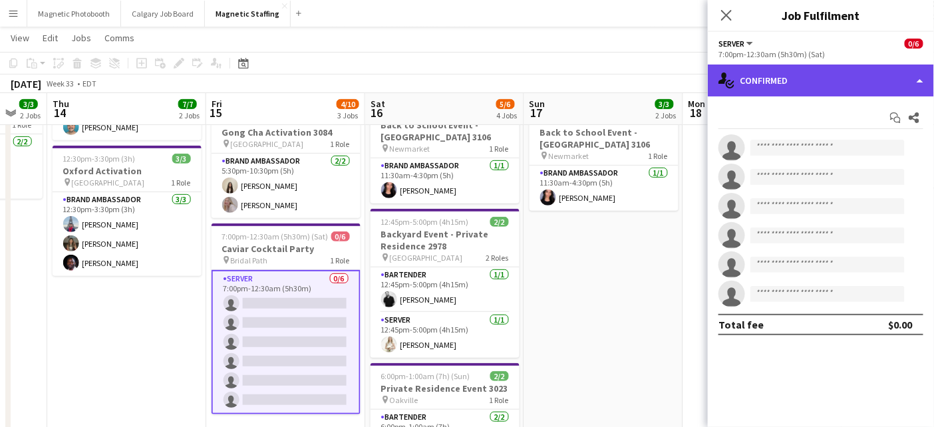
click at [841, 79] on div "single-neutral-actions-check-2 Confirmed" at bounding box center [821, 81] width 226 height 32
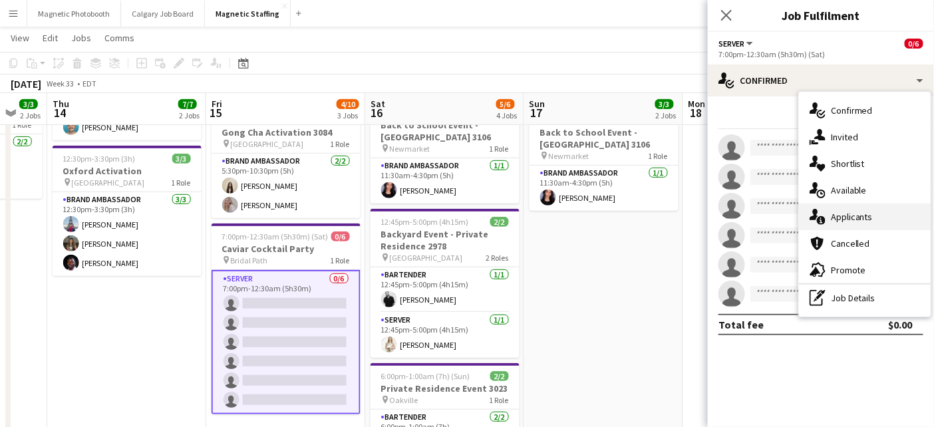
click at [849, 215] on div "single-neutral-actions-information Applicants" at bounding box center [865, 217] width 132 height 27
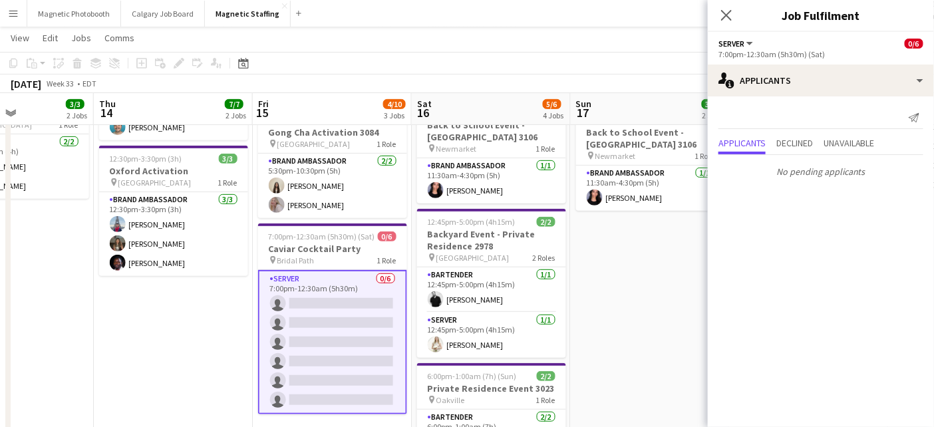
scroll to position [0, 330]
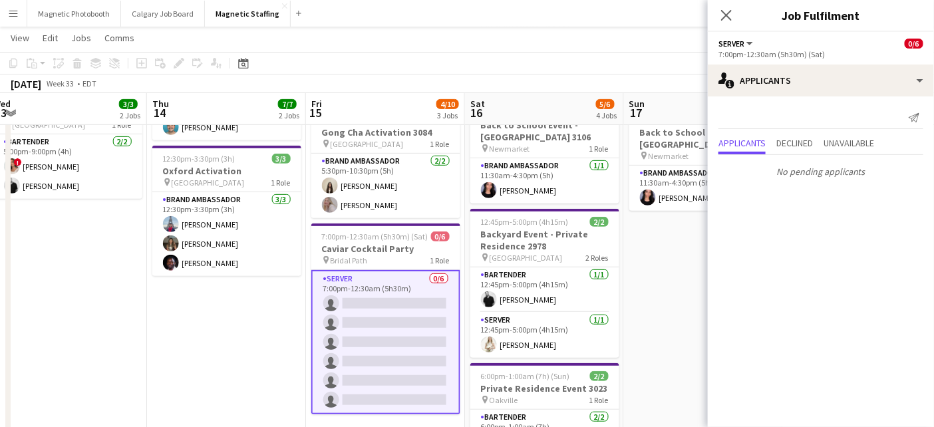
drag, startPoint x: 631, startPoint y: 321, endPoint x: 739, endPoint y: 320, distance: 108.5
click at [740, 320] on body "Menu Boards Boards Boards All jobs Status Workforce Workforce My Workforce Recr…" at bounding box center [467, 288] width 934 height 904
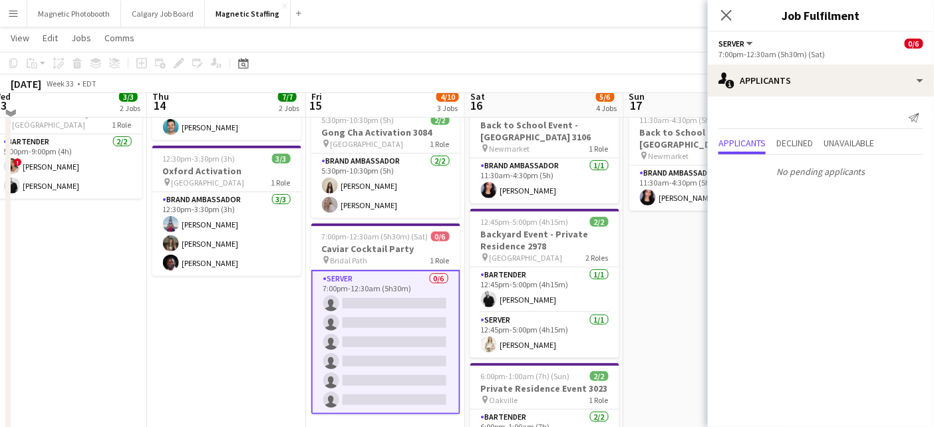
scroll to position [0, 0]
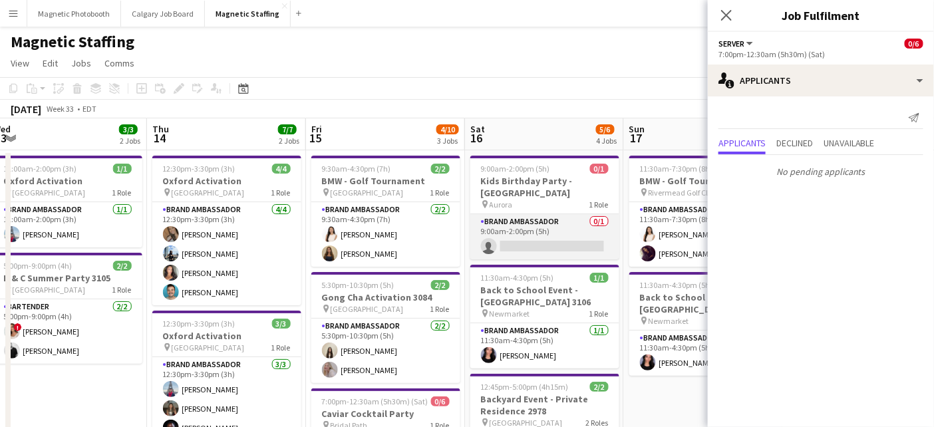
click at [560, 222] on app-card-role "Brand Ambassador 0/1 9:00am-2:00pm (5h) single-neutral-actions" at bounding box center [545, 236] width 149 height 45
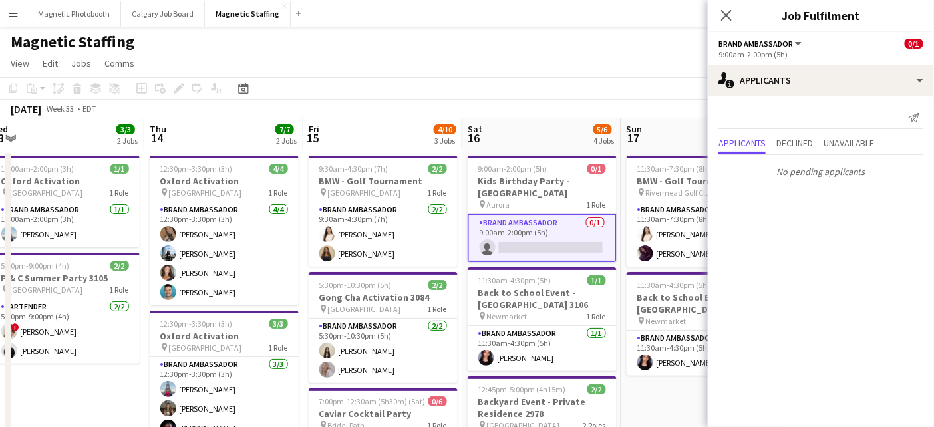
drag, startPoint x: 403, startPoint y: 324, endPoint x: 567, endPoint y: 324, distance: 163.7
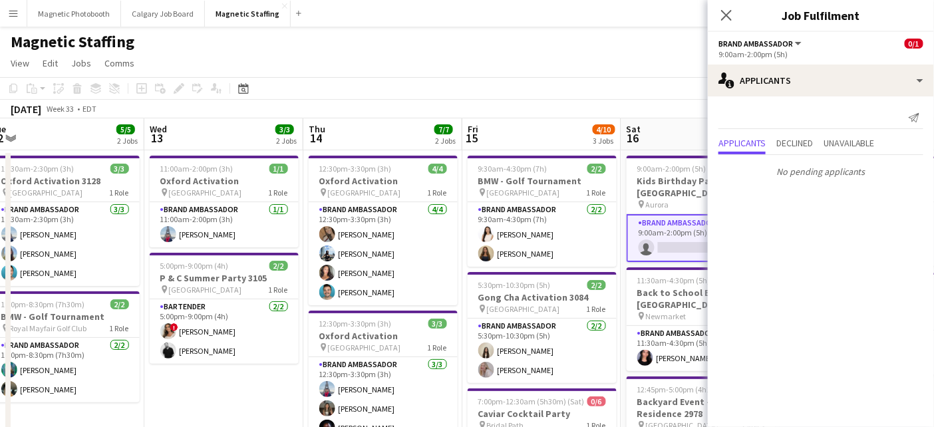
scroll to position [0, 327]
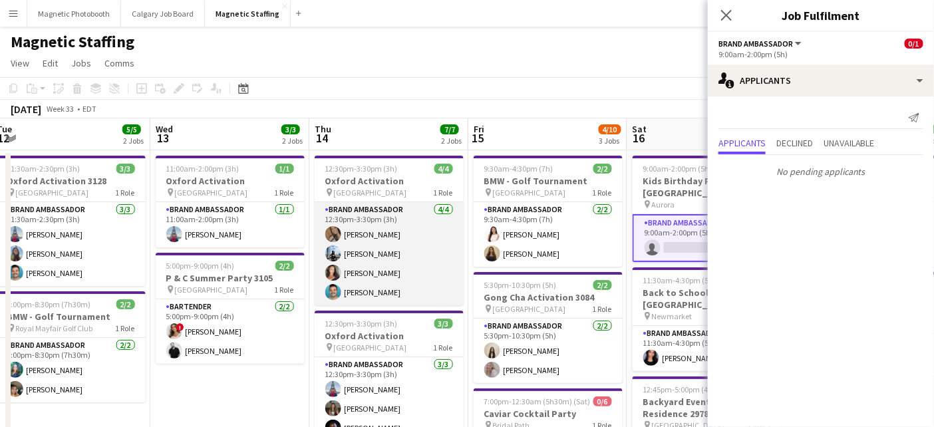
click at [383, 272] on app-card-role "Brand Ambassador [DATE] 12:30pm-3:30pm (3h) [PERSON_NAME] [PERSON_NAME] [PERSON…" at bounding box center [389, 253] width 149 height 103
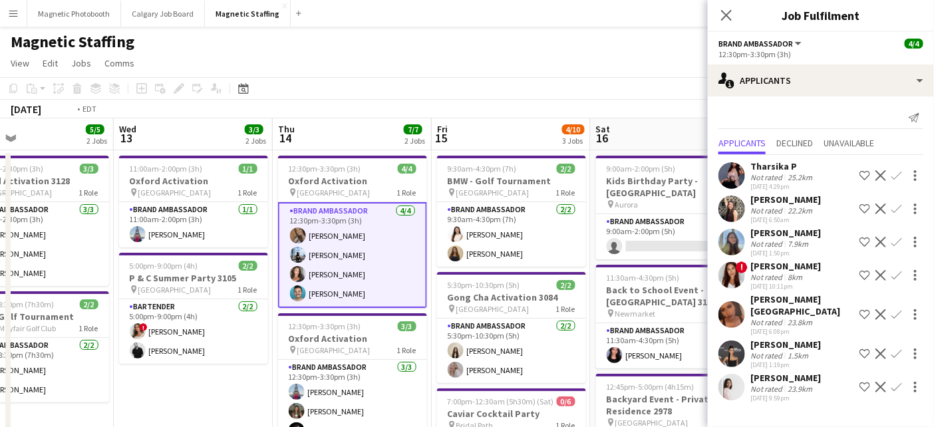
scroll to position [0, 307]
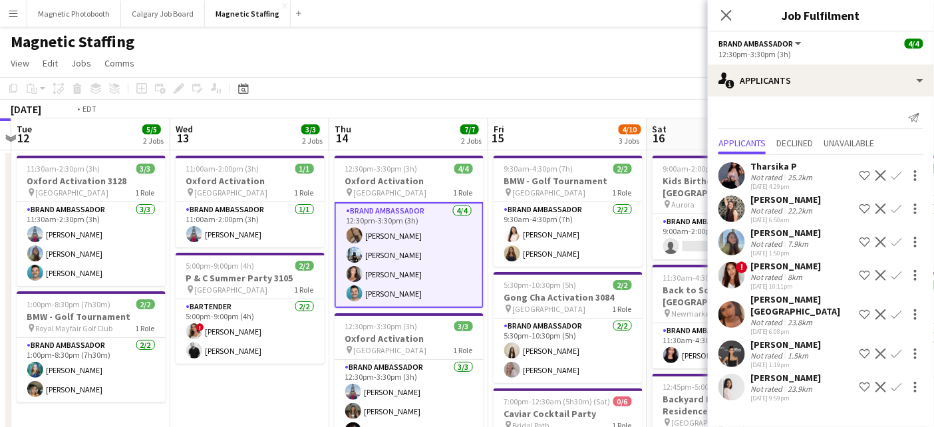
drag, startPoint x: 383, startPoint y: 272, endPoint x: 562, endPoint y: 268, distance: 179.1
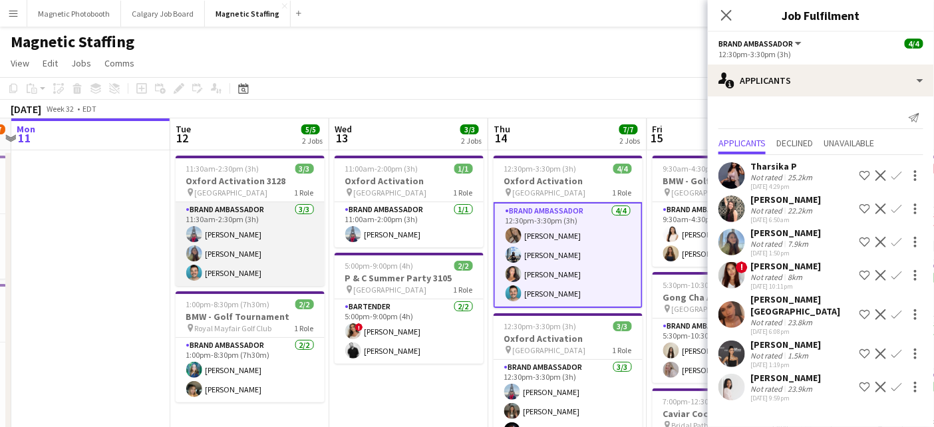
click at [272, 250] on app-card-role "Brand Ambassador [DATE] 11:30am-2:30pm (3h) [PERSON_NAME] [PERSON_NAME] [PERSON…" at bounding box center [250, 244] width 149 height 84
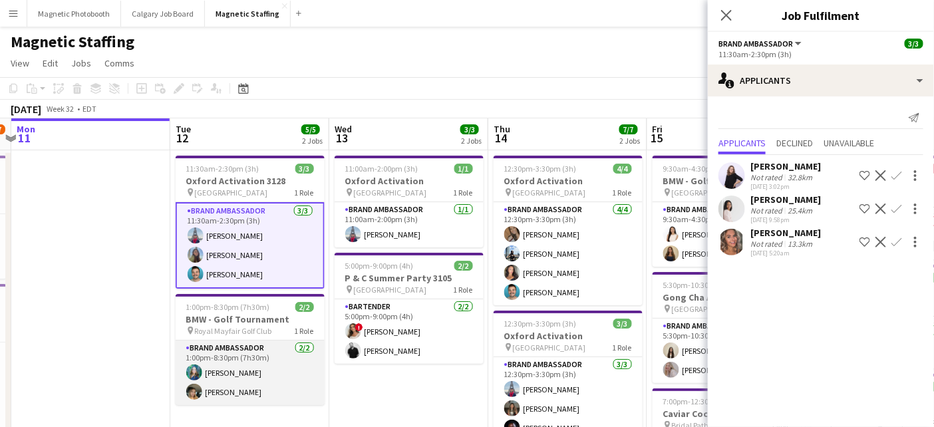
click at [238, 379] on app-card-role "Brand Ambassador [DATE] 1:00pm-8:30pm (7h30m) [PERSON_NAME] [PERSON_NAME]" at bounding box center [250, 373] width 149 height 65
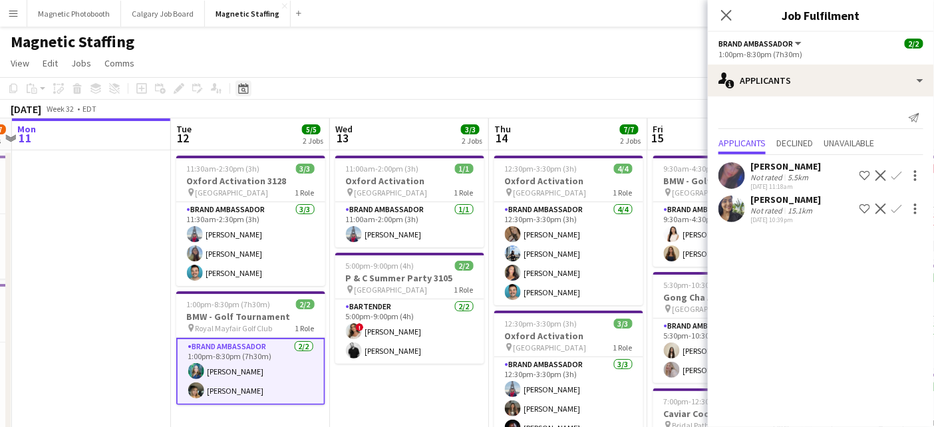
click at [242, 93] on icon at bounding box center [243, 88] width 10 height 11
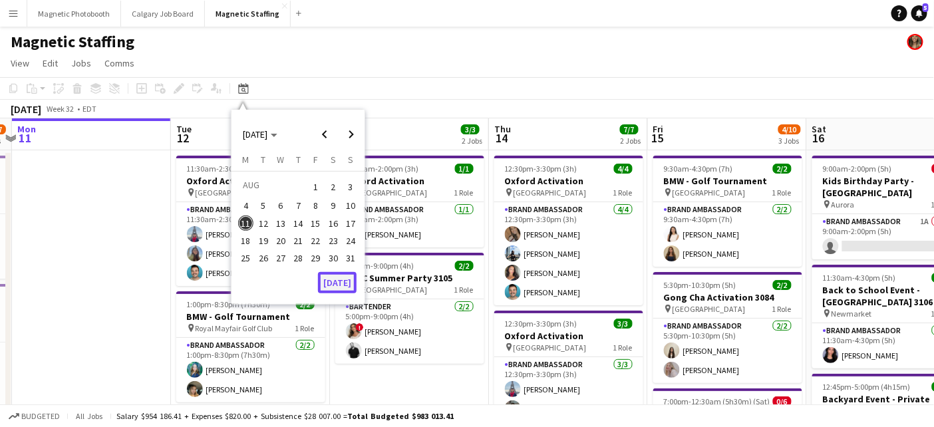
click at [342, 279] on button "[DATE]" at bounding box center [337, 282] width 39 height 21
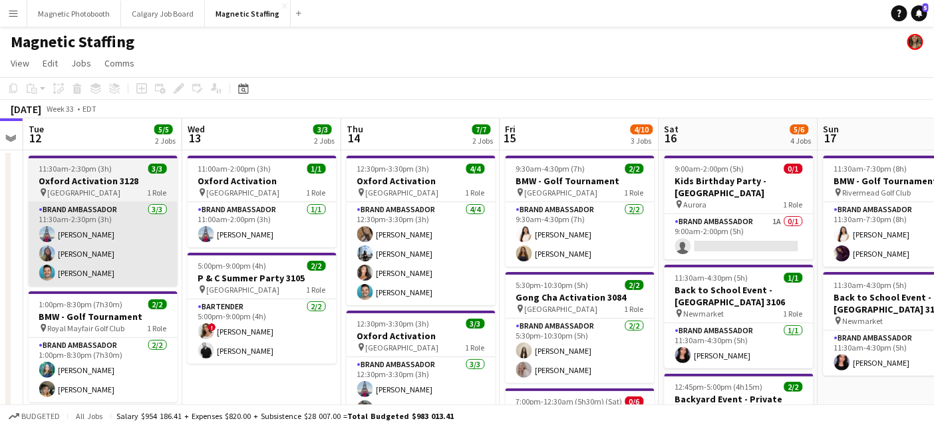
drag, startPoint x: 232, startPoint y: 243, endPoint x: 33, endPoint y: 283, distance: 203.0
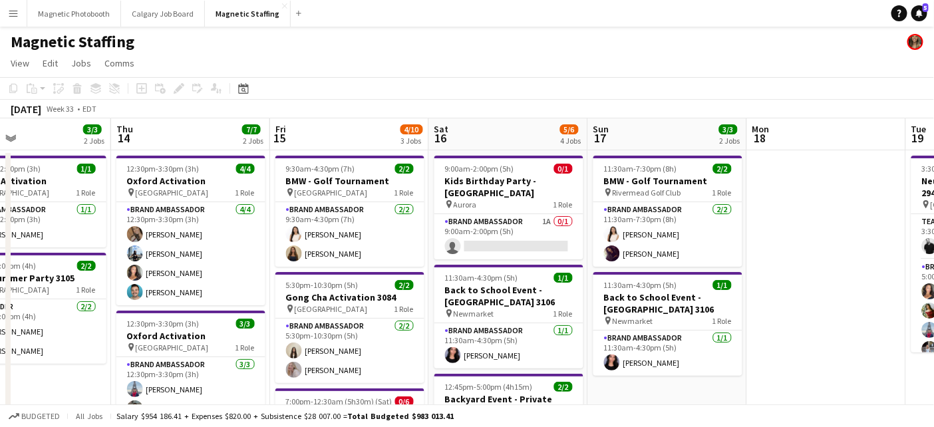
drag, startPoint x: 507, startPoint y: 309, endPoint x: 315, endPoint y: 292, distance: 192.4
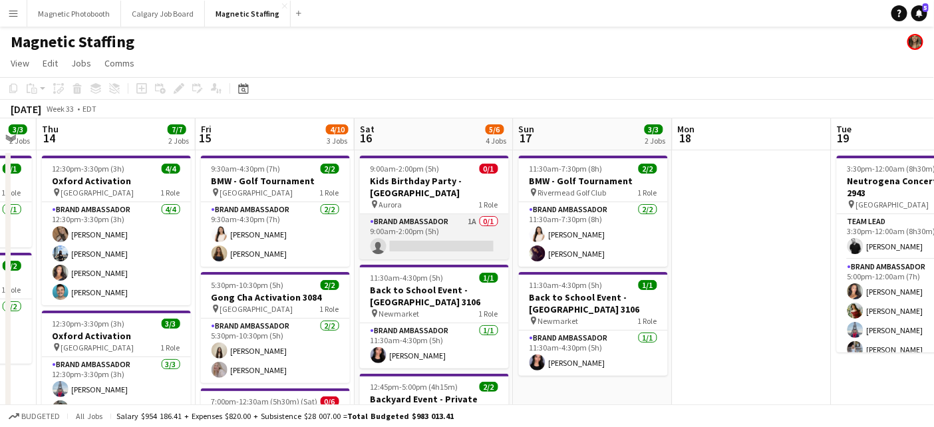
click at [449, 230] on app-card-role "Brand Ambassador 1A 0/1 9:00am-2:00pm (5h) single-neutral-actions" at bounding box center [434, 236] width 149 height 45
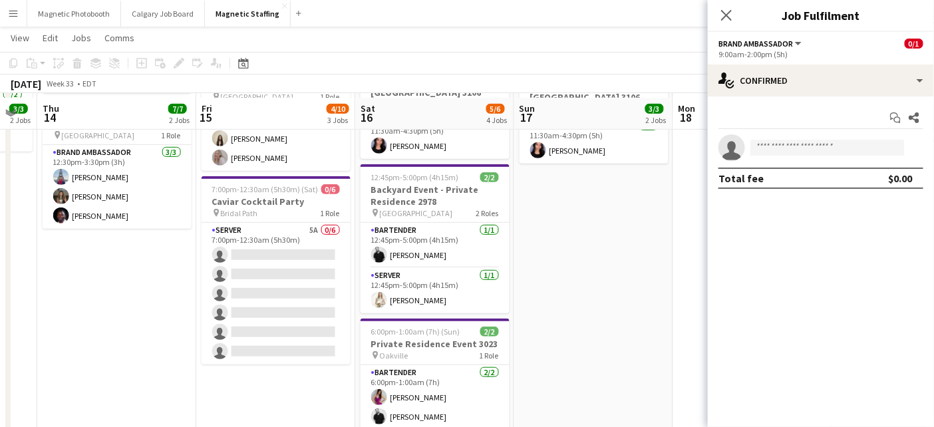
scroll to position [214, 0]
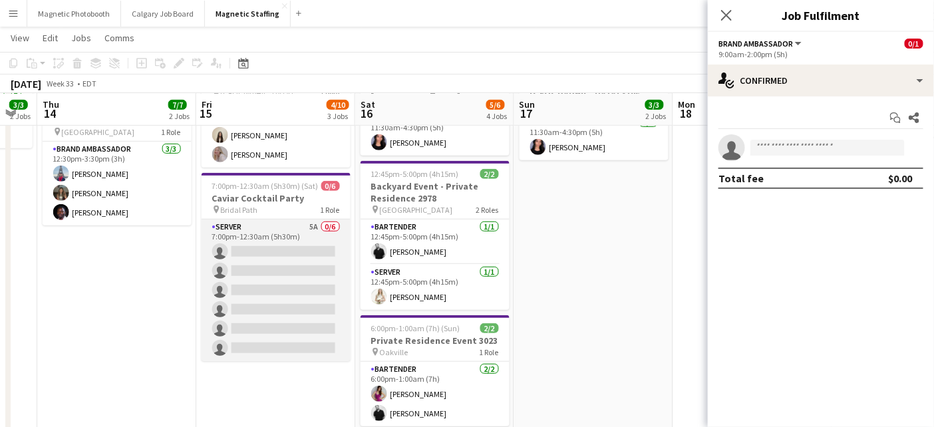
click at [263, 317] on app-card-role "Server 5A 0/6 7:00pm-12:30am (5h30m) single-neutral-actions single-neutral-acti…" at bounding box center [276, 291] width 149 height 142
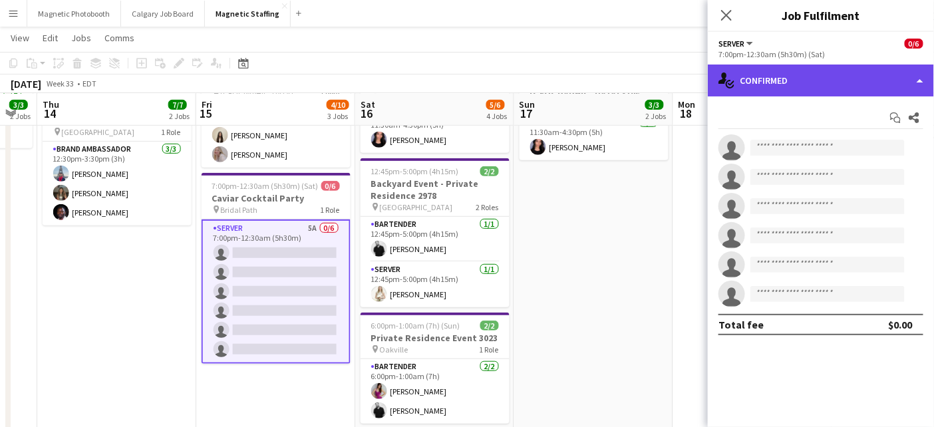
click at [810, 77] on div "single-neutral-actions-check-2 Confirmed" at bounding box center [821, 81] width 226 height 32
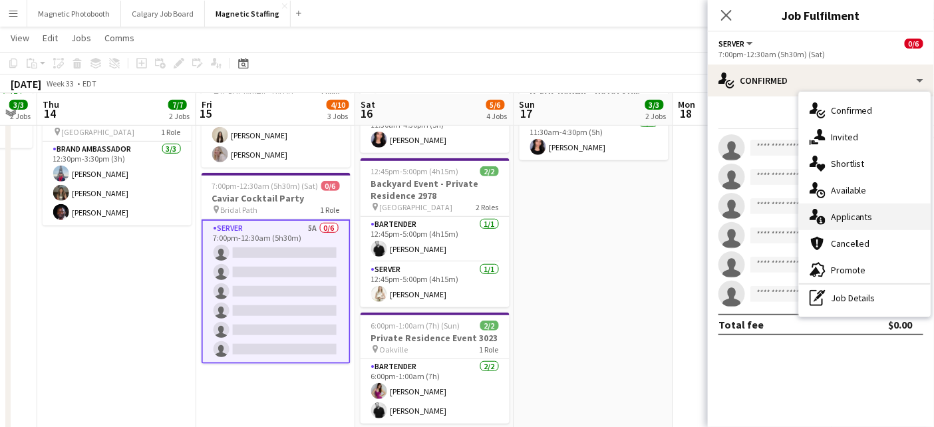
click at [835, 211] on div "single-neutral-actions-information Applicants" at bounding box center [865, 217] width 132 height 27
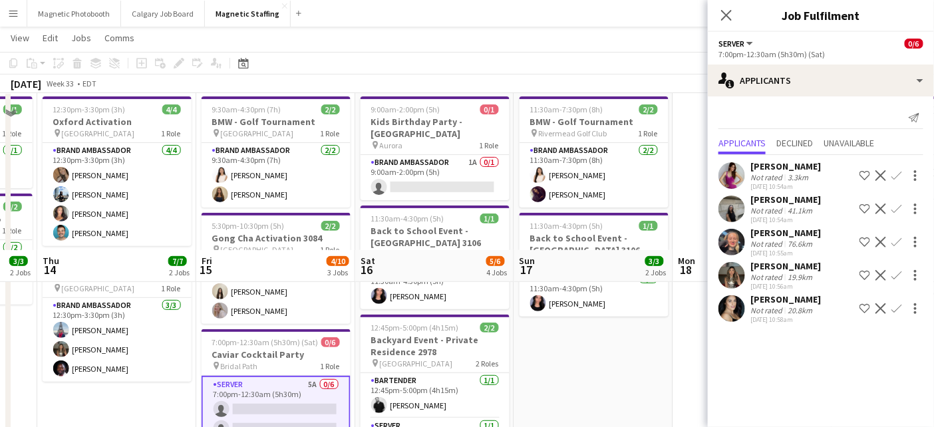
scroll to position [0, 0]
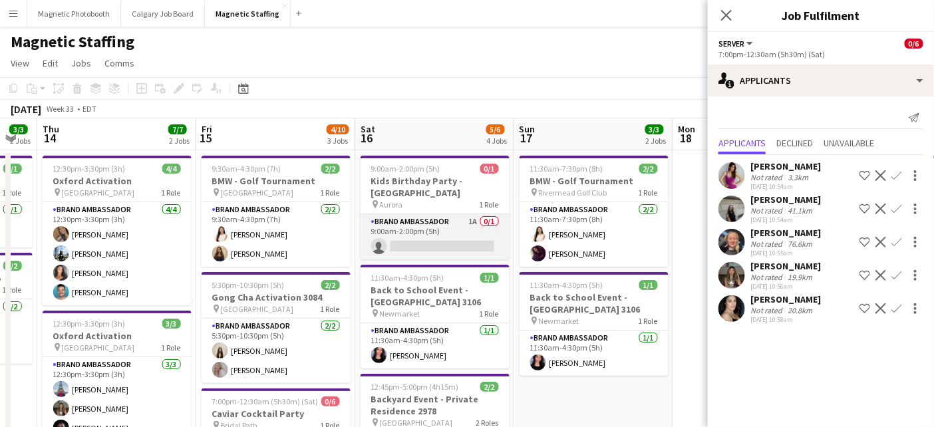
click at [431, 214] on app-card-role "Brand Ambassador 1A 0/1 9:00am-2:00pm (5h) single-neutral-actions" at bounding box center [435, 236] width 149 height 45
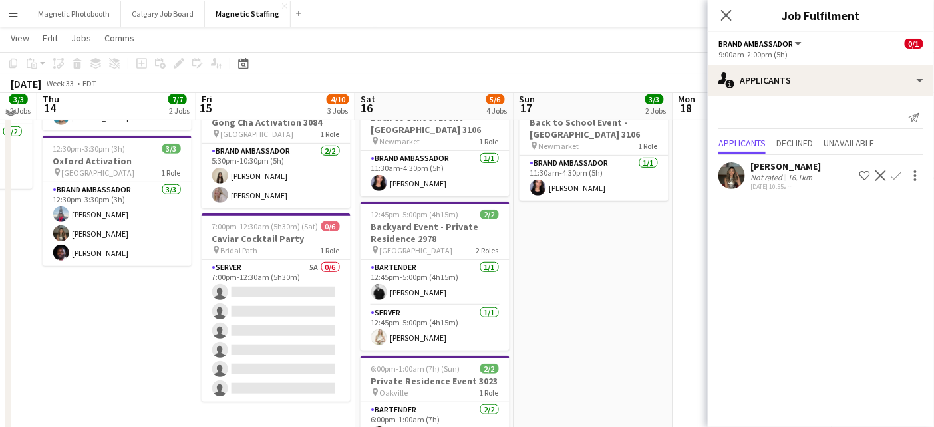
scroll to position [174, 0]
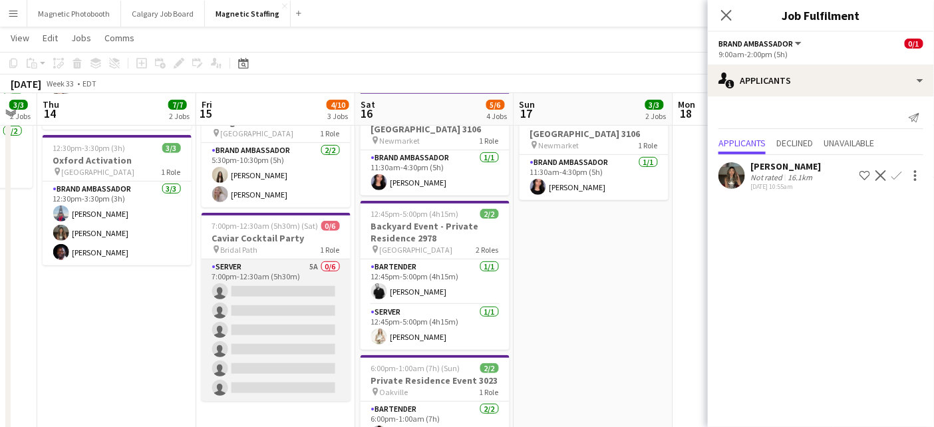
click at [300, 325] on app-card-role "Server 5A 0/6 7:00pm-12:30am (5h30m) single-neutral-actions single-neutral-acti…" at bounding box center [276, 331] width 149 height 142
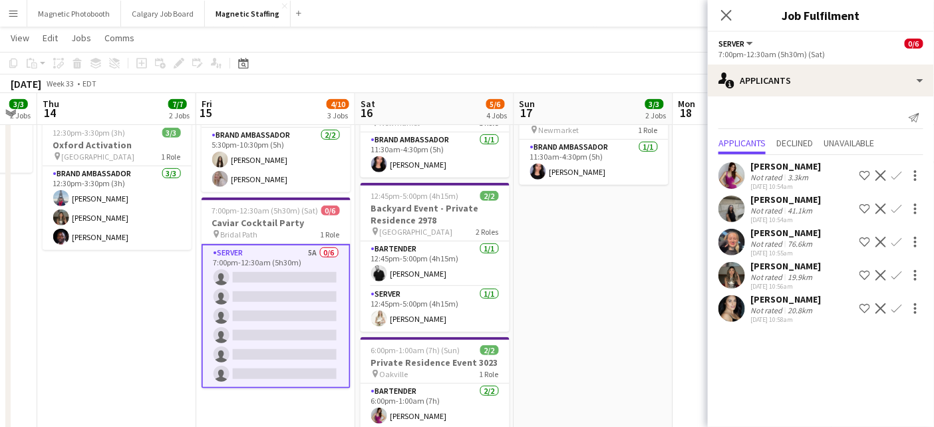
scroll to position [192, 0]
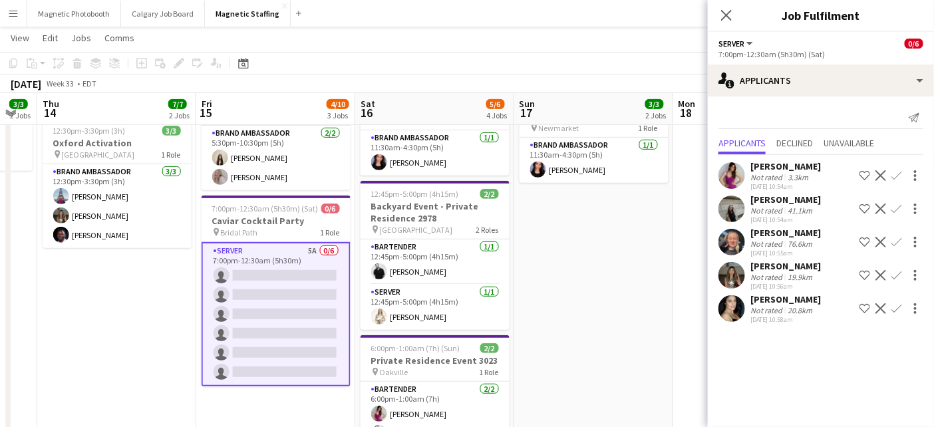
click at [737, 176] on app-user-avatar at bounding box center [732, 175] width 27 height 27
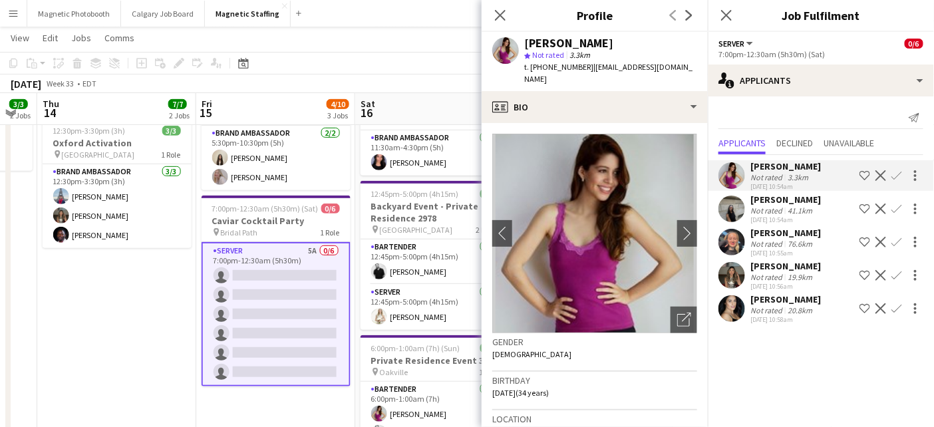
click at [729, 276] on app-user-avatar at bounding box center [732, 275] width 27 height 27
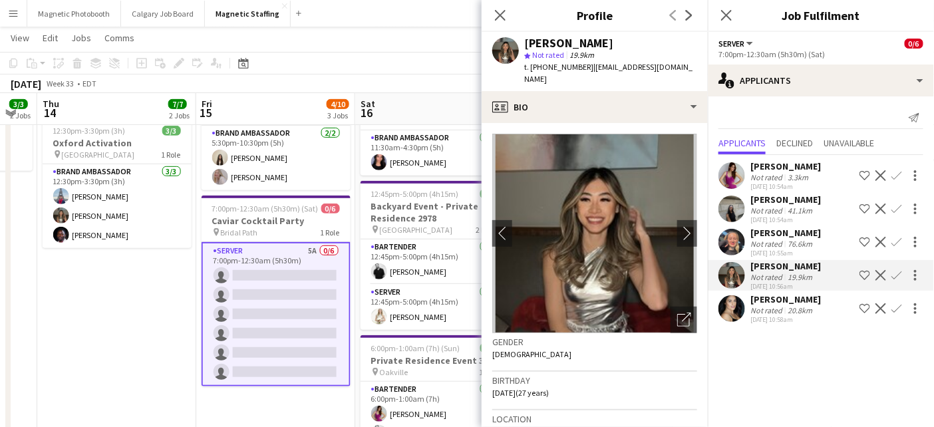
click at [730, 313] on app-user-avatar at bounding box center [732, 308] width 27 height 27
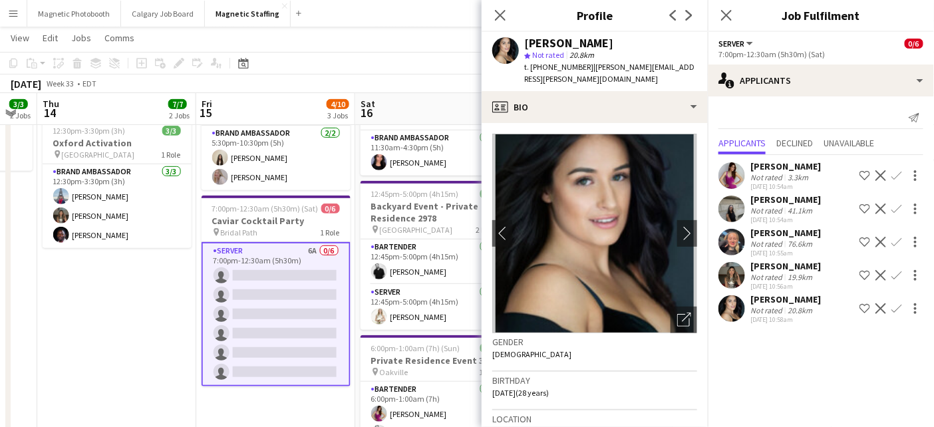
click at [286, 304] on app-card-role "Server 6A 0/6 7:00pm-12:30am (5h30m) single-neutral-actions single-neutral-acti…" at bounding box center [276, 314] width 149 height 144
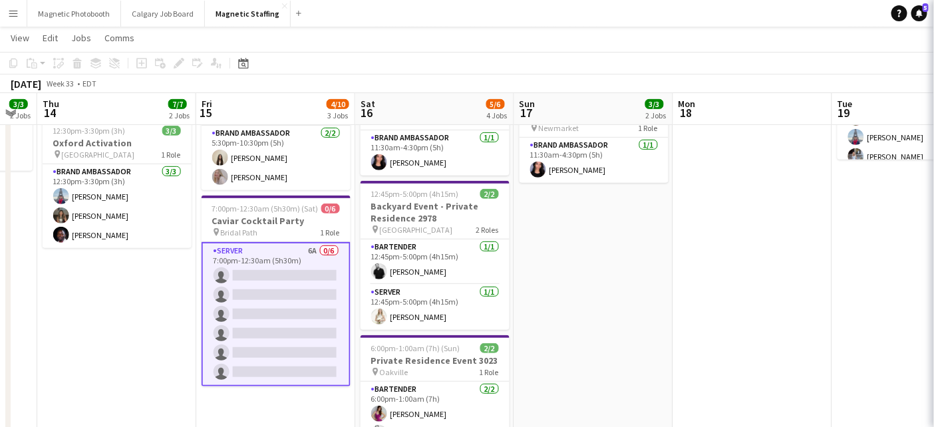
scroll to position [0, 439]
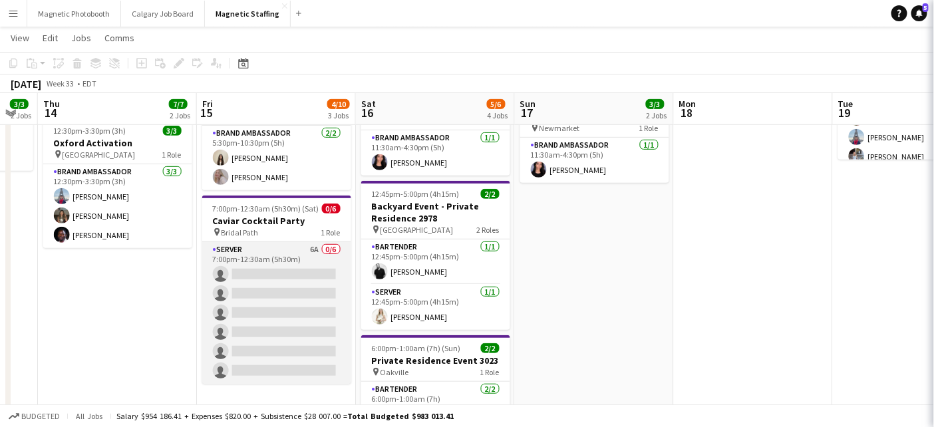
click at [286, 304] on app-card-role "Server 6A 0/6 7:00pm-12:30am (5h30m) single-neutral-actions single-neutral-acti…" at bounding box center [276, 313] width 149 height 142
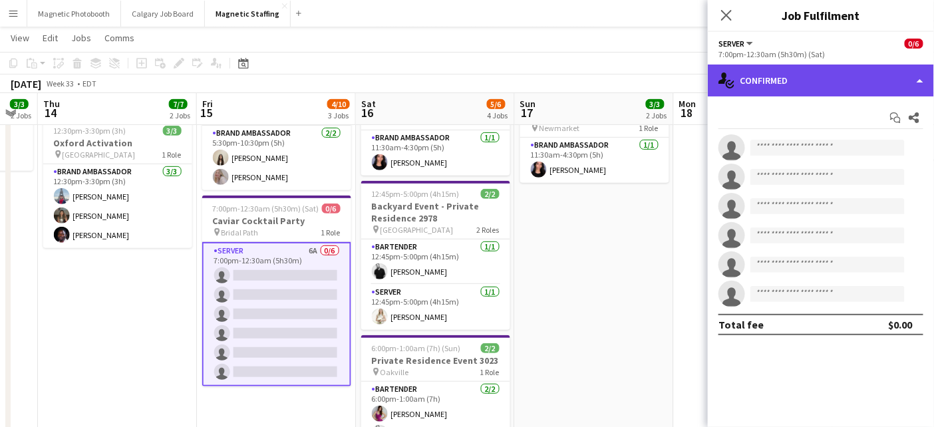
click at [806, 91] on div "single-neutral-actions-check-2 Confirmed" at bounding box center [821, 81] width 226 height 32
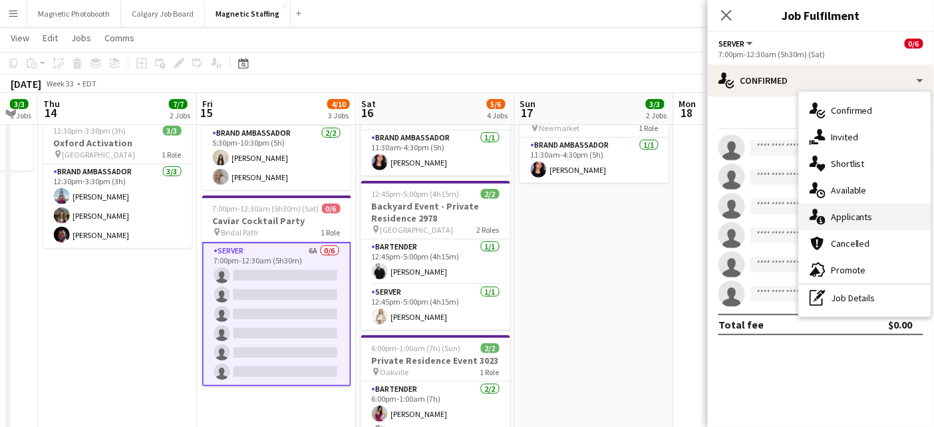
click at [840, 223] on div "single-neutral-actions-information Applicants" at bounding box center [865, 217] width 132 height 27
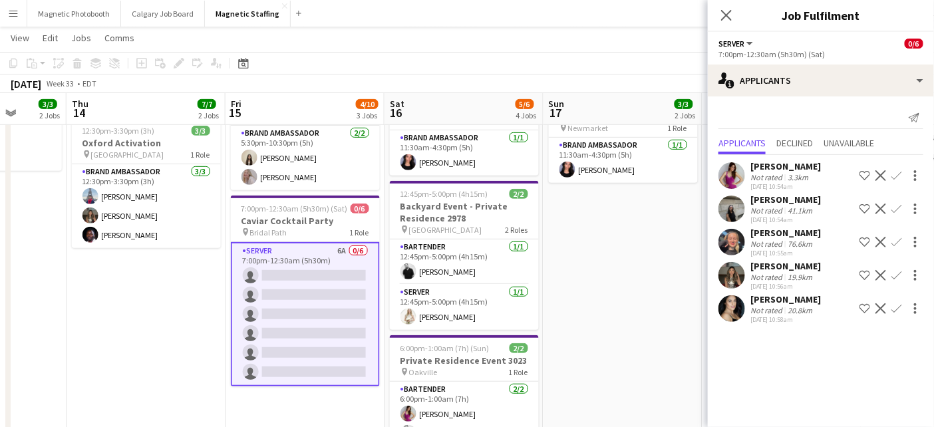
drag, startPoint x: 650, startPoint y: 344, endPoint x: 892, endPoint y: 333, distance: 243.1
click at [892, 333] on body "Menu Boards Boards Boards All jobs Status Workforce Workforce My Workforce Recr…" at bounding box center [467, 260] width 934 height 904
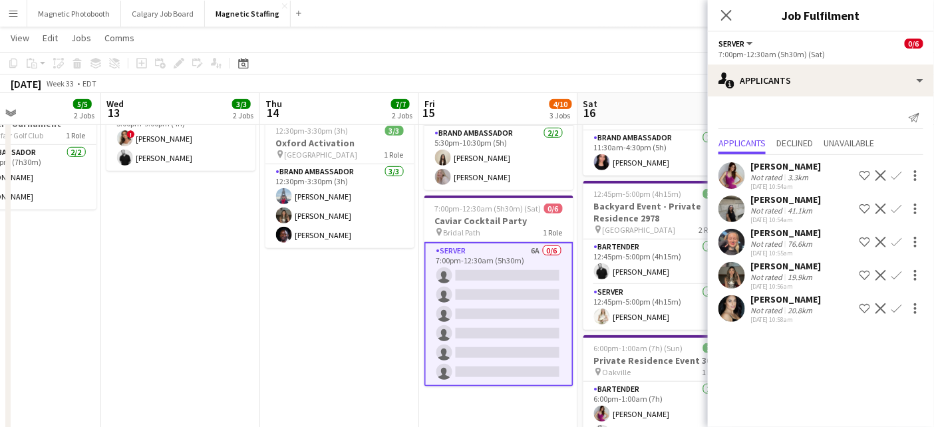
drag, startPoint x: 314, startPoint y: 344, endPoint x: 528, endPoint y: 326, distance: 214.4
click at [527, 326] on app-calendar-viewport "Sun 10 16/17 3 Jobs Mon 11 Tue 12 5/5 2 Jobs Wed 13 3/3 2 Jobs Thu 14 7/7 2 Job…" at bounding box center [467, 274] width 934 height 829
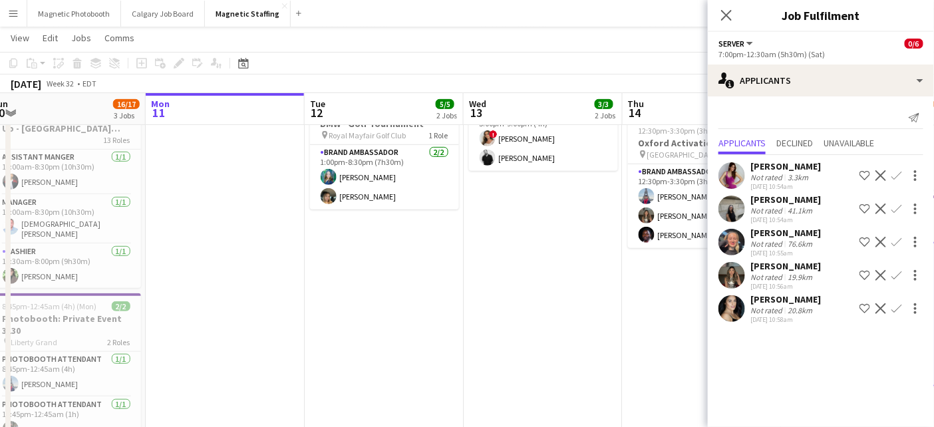
drag, startPoint x: 202, startPoint y: 339, endPoint x: 469, endPoint y: 328, distance: 267.7
click at [469, 328] on app-calendar-viewport "Fri 8 21/21 2 Jobs Sat 9 21/21 2 Jobs Sun 10 16/17 3 Jobs Mon 11 Tue 12 5/5 2 J…" at bounding box center [467, 274] width 934 height 829
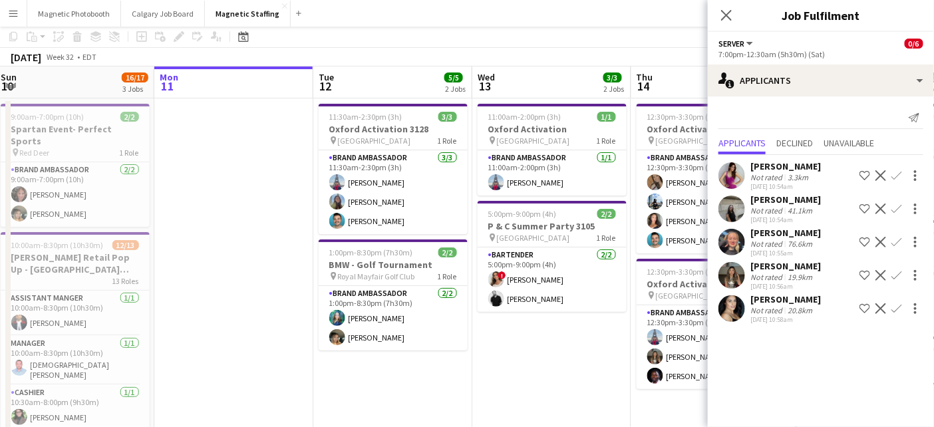
scroll to position [0, 0]
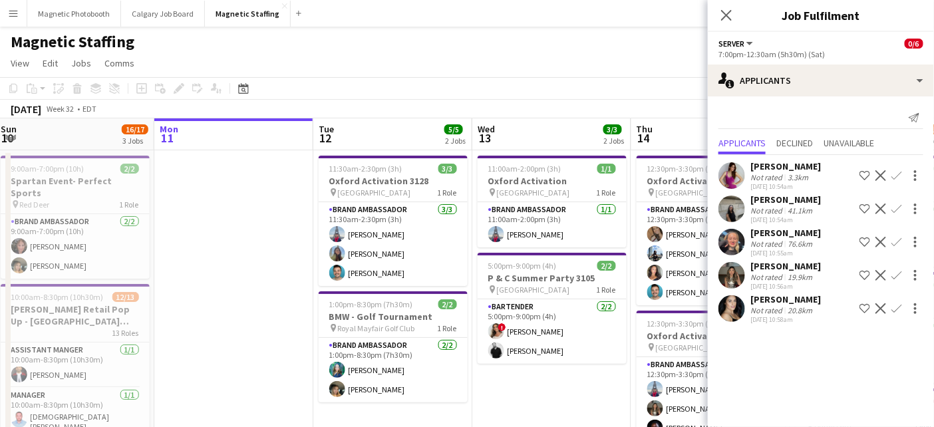
click at [739, 172] on app-user-avatar at bounding box center [732, 175] width 27 height 27
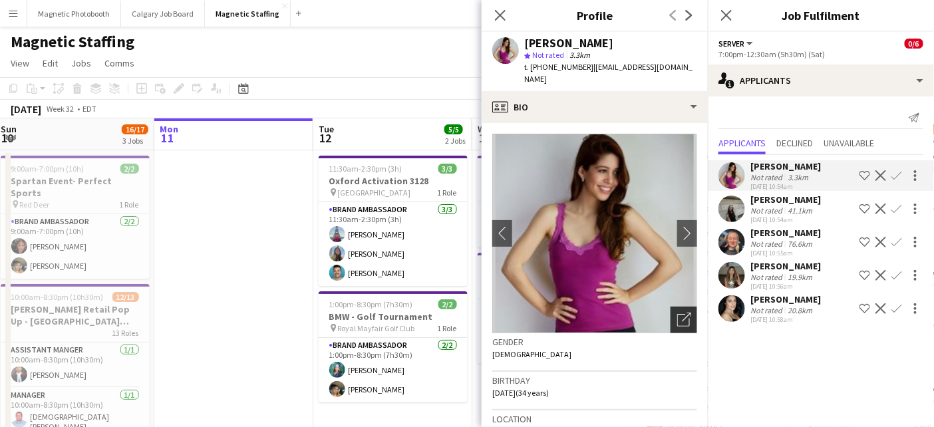
click at [676, 307] on div "Open photos pop-in" at bounding box center [684, 320] width 27 height 27
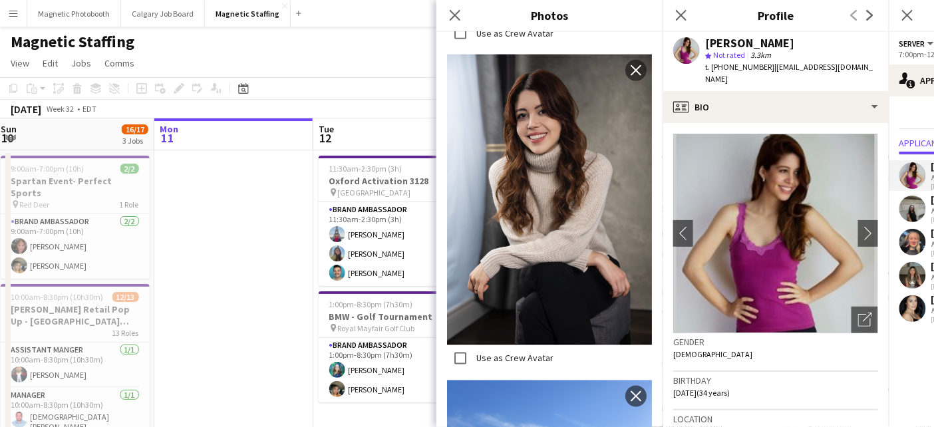
scroll to position [861, 0]
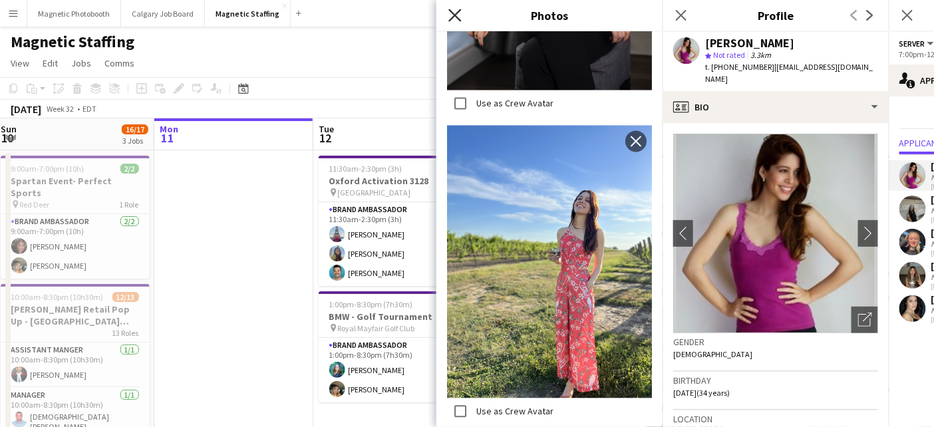
click at [457, 11] on icon "Close pop-in" at bounding box center [455, 15] width 13 height 13
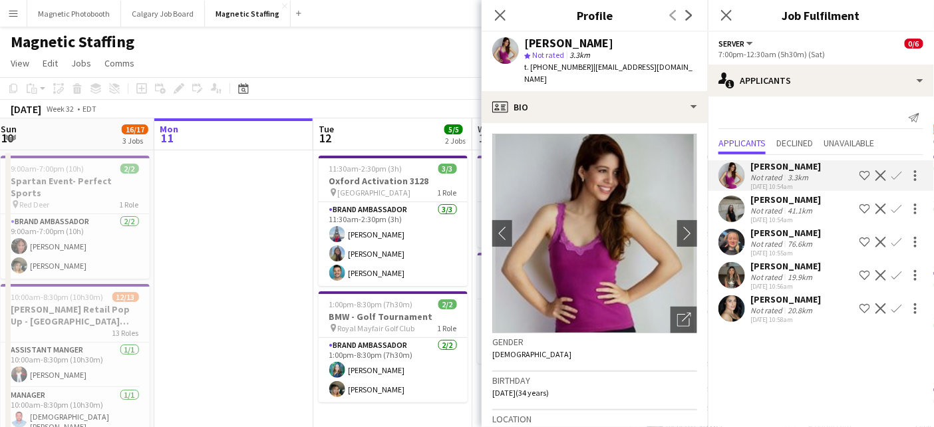
drag, startPoint x: 550, startPoint y: 165, endPoint x: 190, endPoint y: 189, distance: 361.5
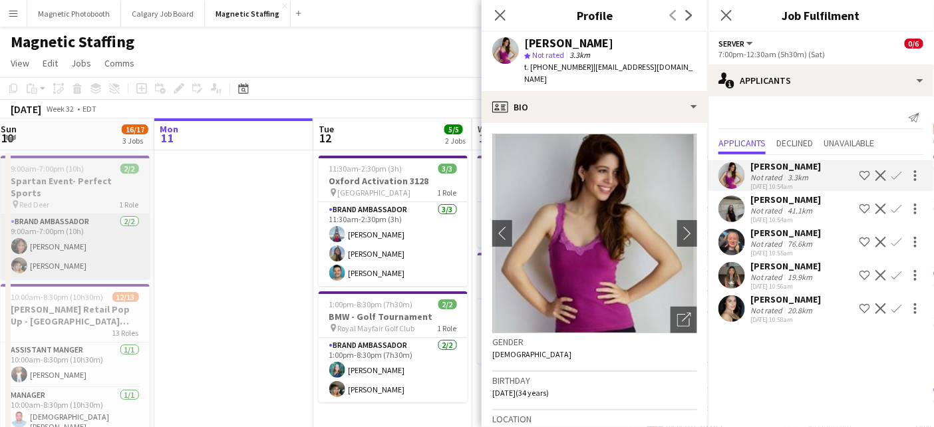
click at [51, 218] on app-card-role "Brand Ambassador [DATE] 9:00am-7:00pm (10h) [PERSON_NAME] [PERSON_NAME]" at bounding box center [75, 246] width 149 height 65
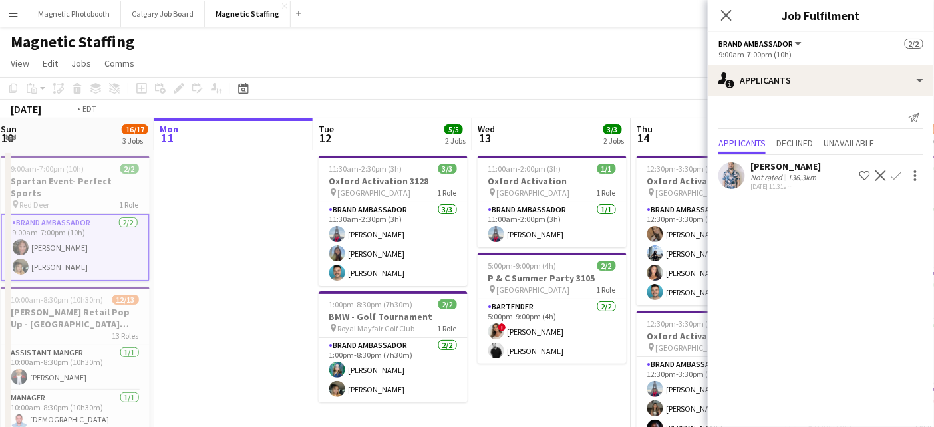
scroll to position [0, 395]
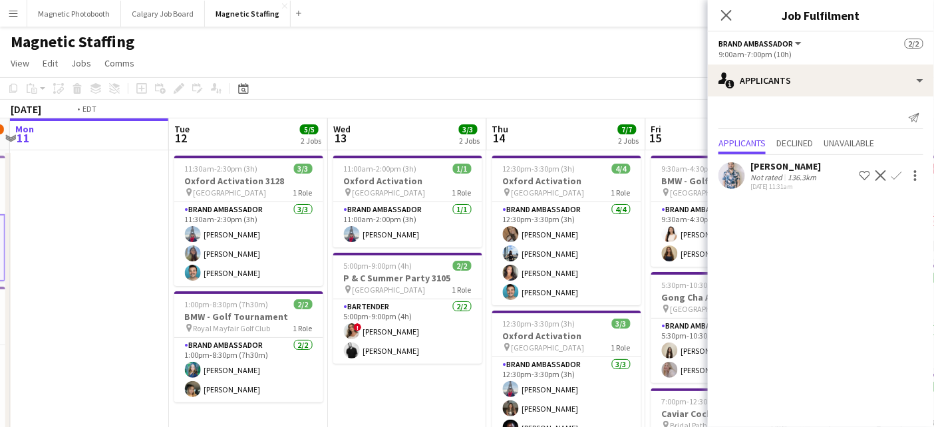
drag, startPoint x: 639, startPoint y: 258, endPoint x: 90, endPoint y: 288, distance: 549.9
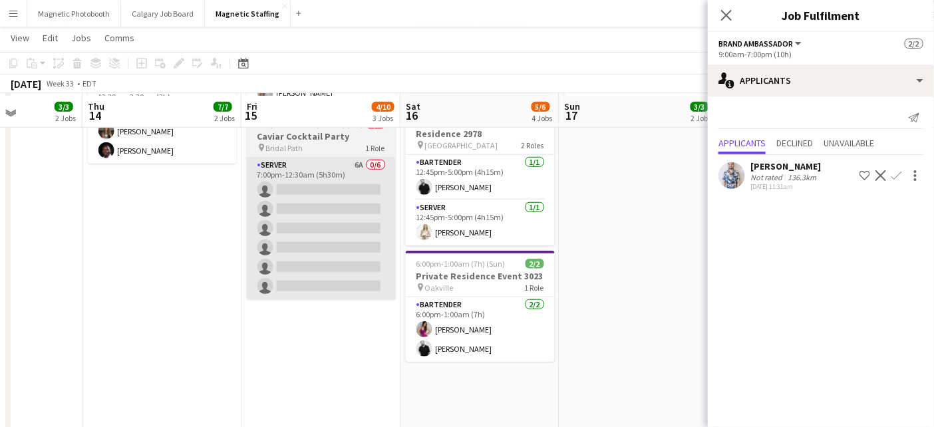
scroll to position [279, 0]
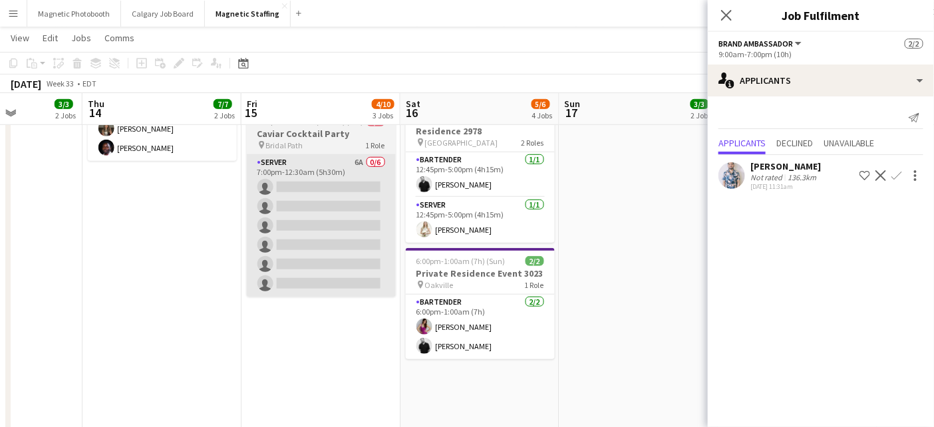
click at [329, 260] on app-card-role "Server 6A 0/6 7:00pm-12:30am (5h30m) single-neutral-actions single-neutral-acti…" at bounding box center [321, 226] width 149 height 142
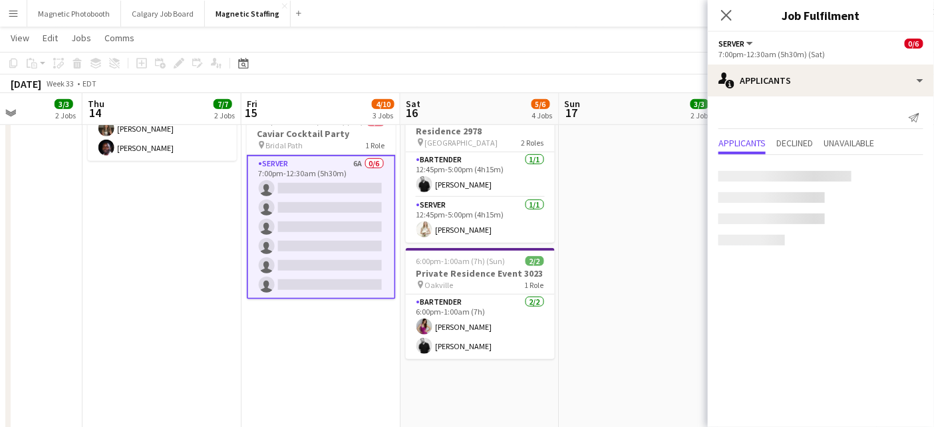
scroll to position [0, 394]
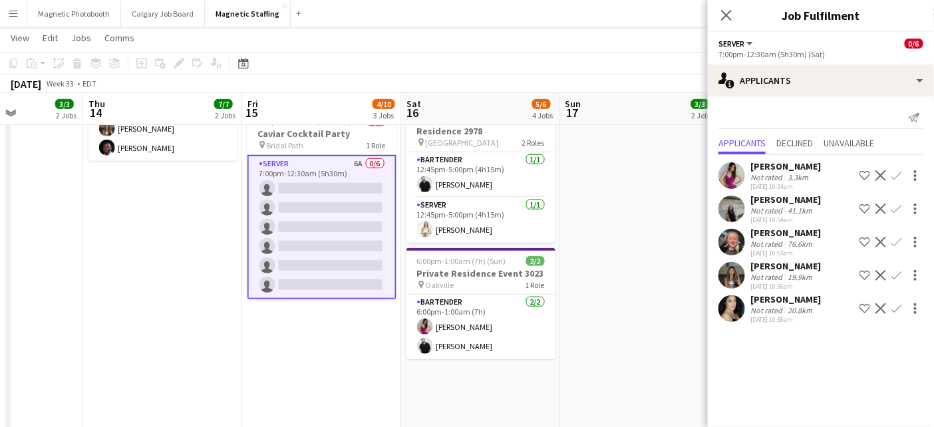
click at [896, 309] on app-icon "Confirm" at bounding box center [897, 308] width 11 height 11
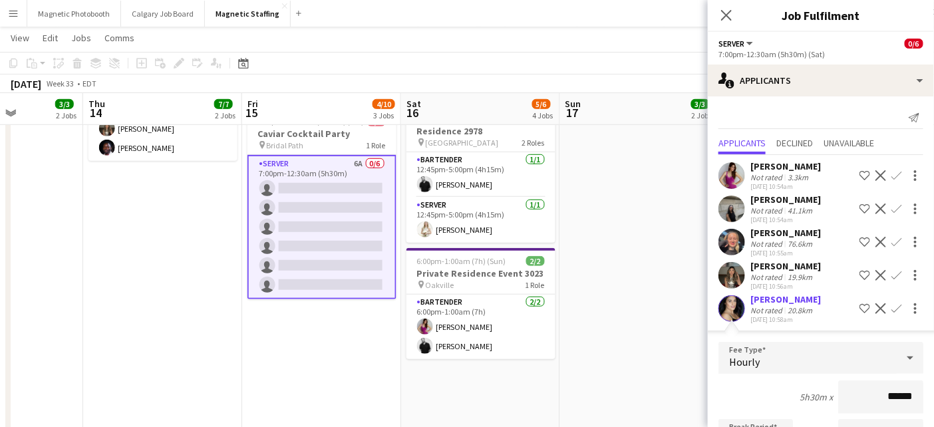
scroll to position [210, 0]
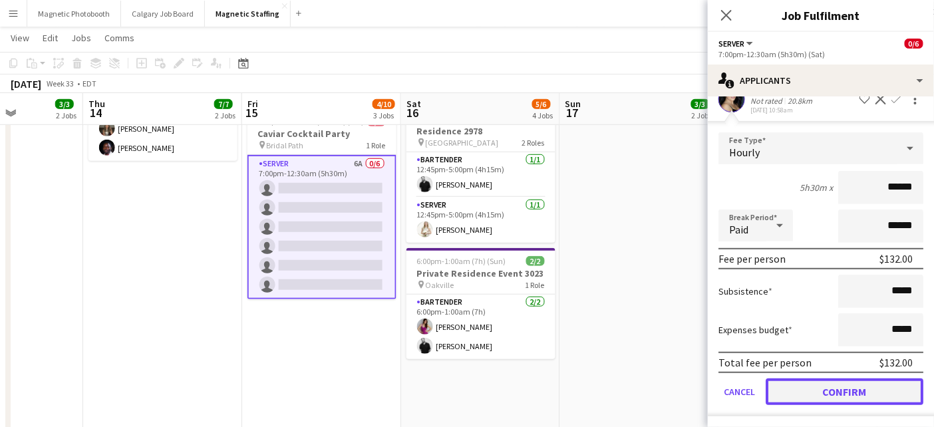
click at [843, 383] on button "Confirm" at bounding box center [845, 392] width 158 height 27
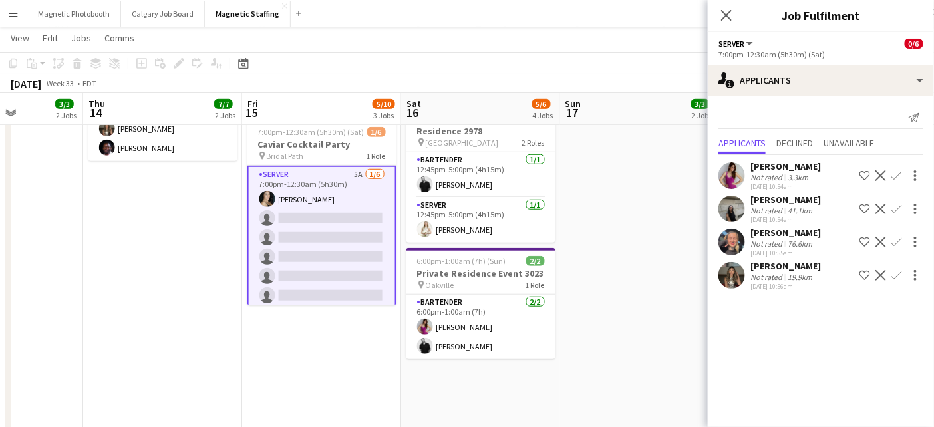
scroll to position [0, 0]
click at [897, 175] on app-icon "Confirm" at bounding box center [897, 175] width 11 height 11
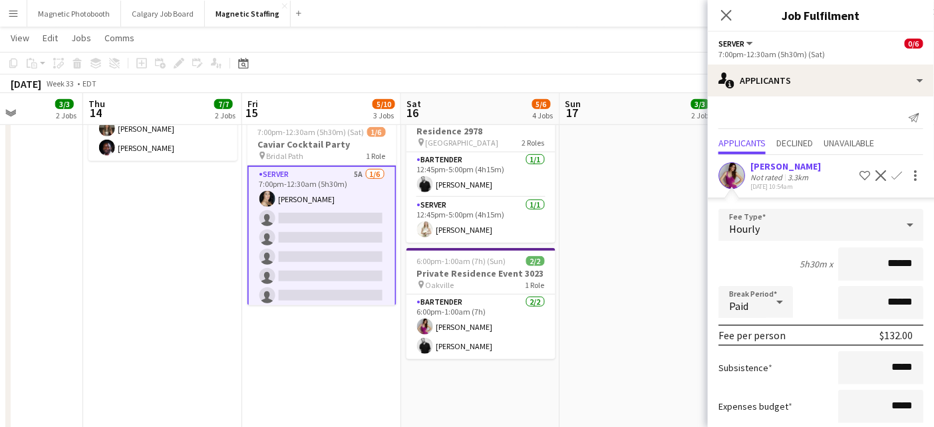
scroll to position [177, 0]
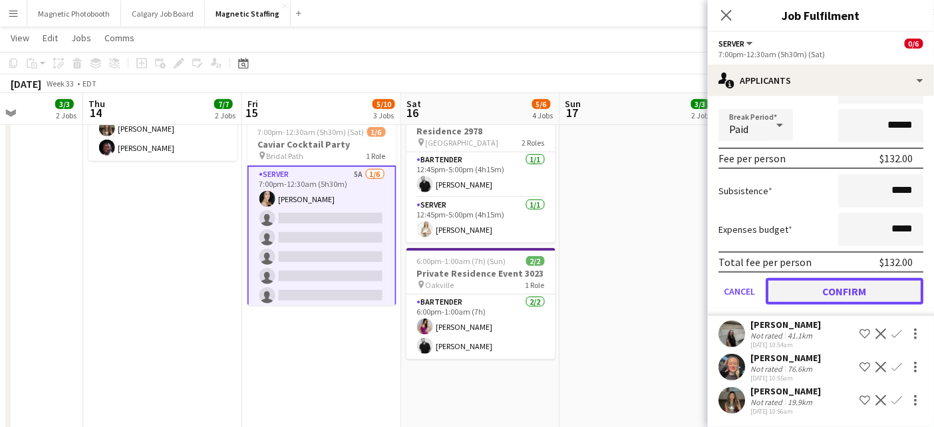
click at [813, 293] on button "Confirm" at bounding box center [845, 291] width 158 height 27
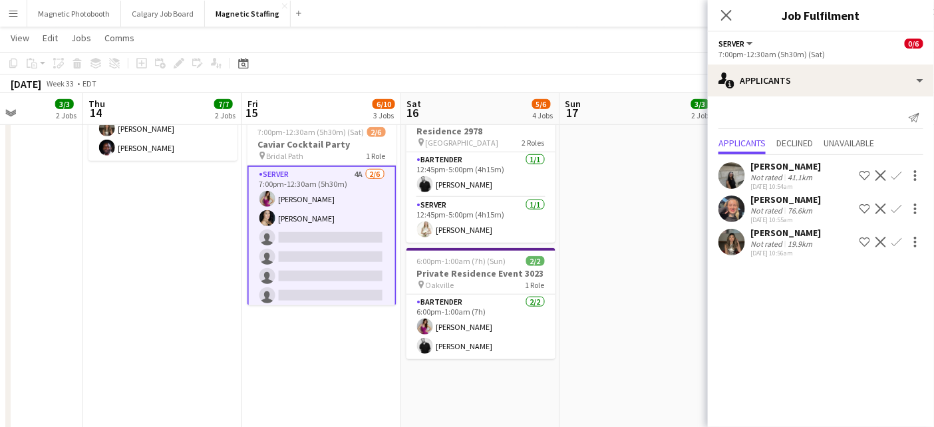
scroll to position [0, 0]
click at [656, 276] on app-date-cell "11:30am-7:30pm (8h) 2/2 BMW - Golf Tournament pin Rivermead Golf Club 1 Role Br…" at bounding box center [639, 205] width 159 height 671
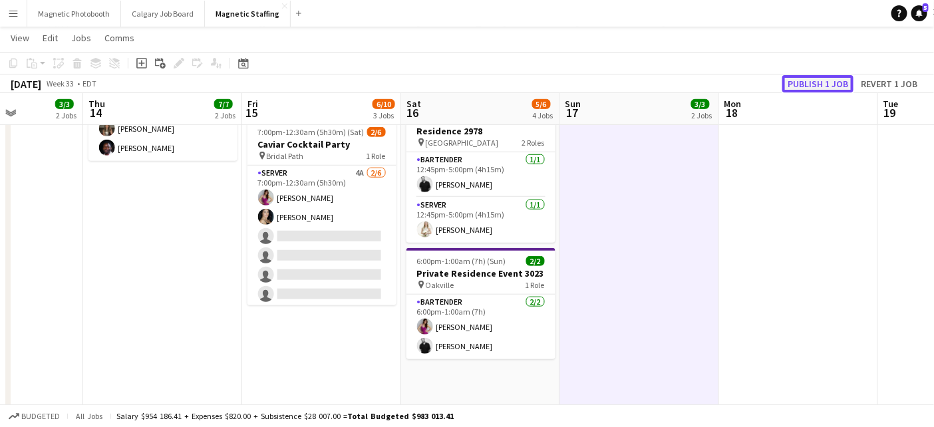
click at [811, 78] on button "Publish 1 job" at bounding box center [818, 83] width 71 height 17
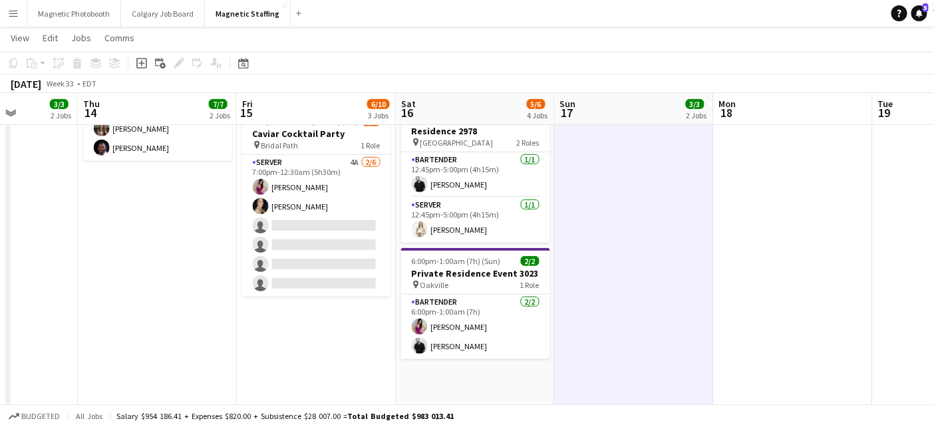
drag, startPoint x: 145, startPoint y: 221, endPoint x: 339, endPoint y: 214, distance: 194.5
click at [341, 215] on app-calendar-viewport "Mon 11 Tue 12 5/5 2 Jobs Wed 13 3/3 2 Jobs Thu 14 7/7 2 Jobs Fri 15 6/10 3 Jobs…" at bounding box center [467, 187] width 934 height 829
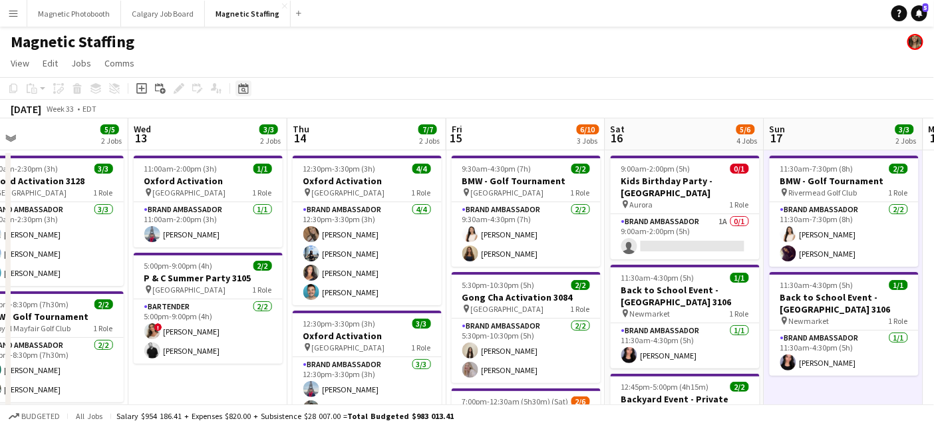
click at [244, 83] on icon "Date picker" at bounding box center [243, 88] width 11 height 11
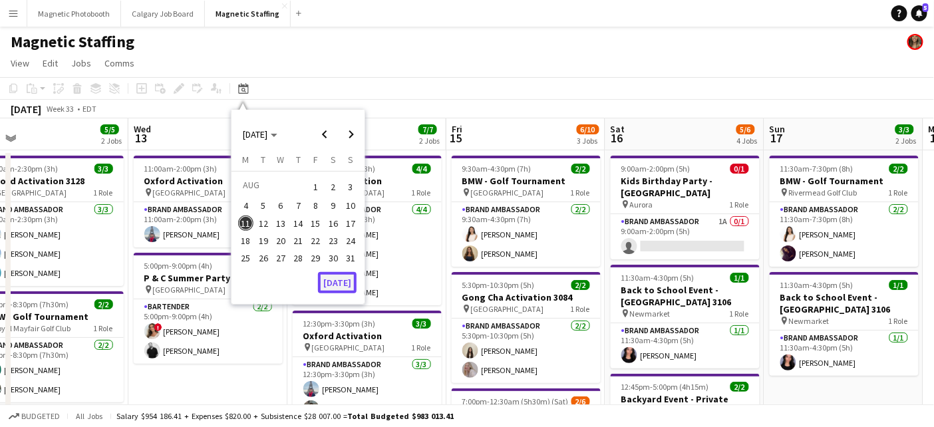
click at [350, 278] on button "[DATE]" at bounding box center [337, 282] width 39 height 21
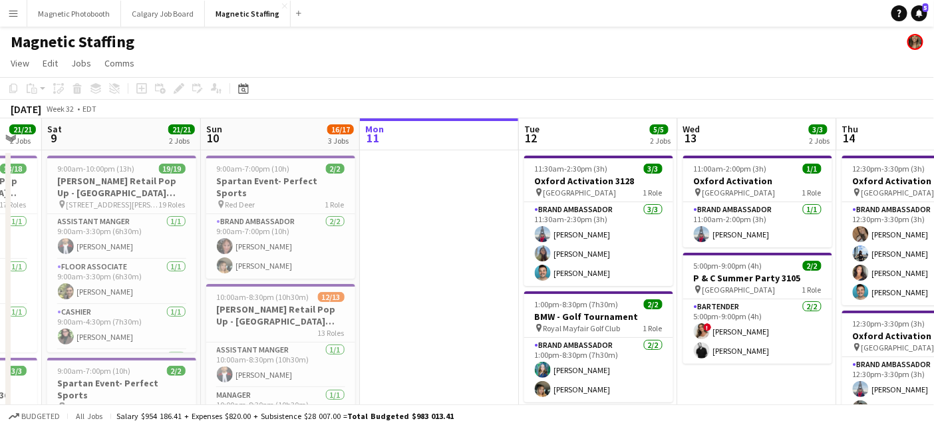
scroll to position [0, 363]
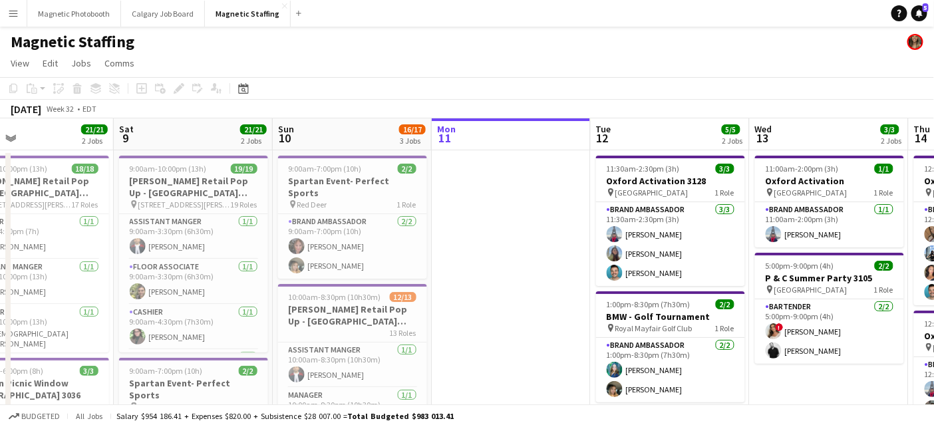
drag, startPoint x: 277, startPoint y: 291, endPoint x: 530, endPoint y: 282, distance: 253.1
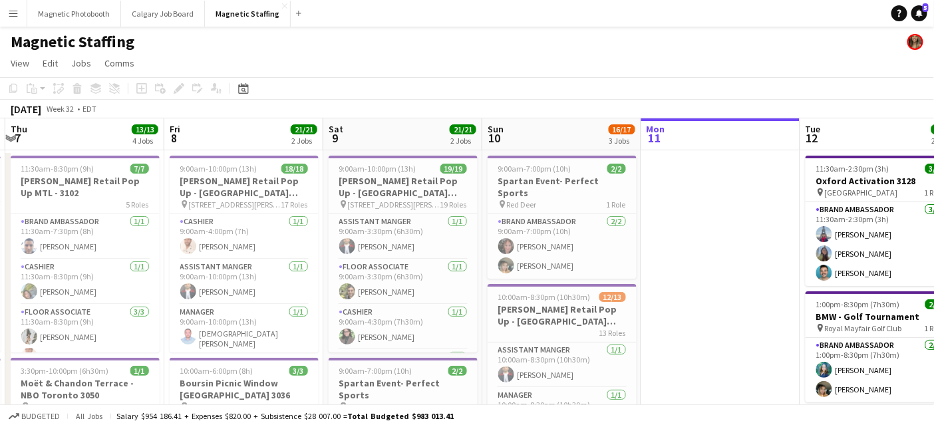
drag, startPoint x: 492, startPoint y: 278, endPoint x: 717, endPoint y: 247, distance: 226.4
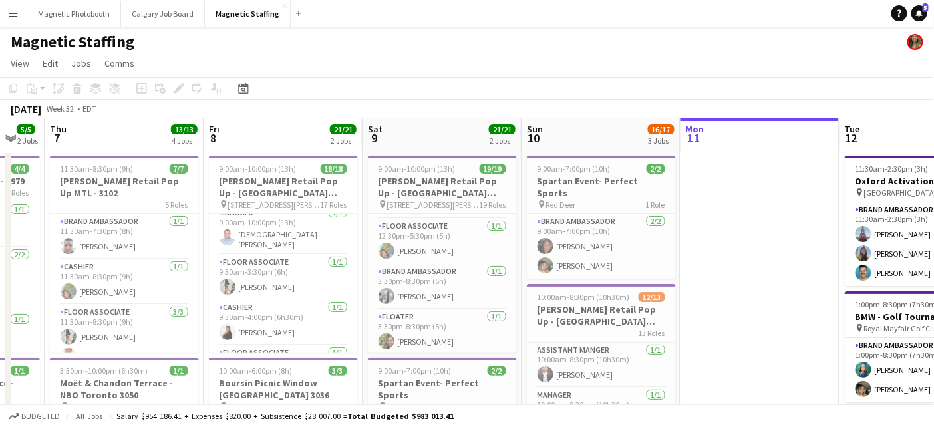
scroll to position [0, 287]
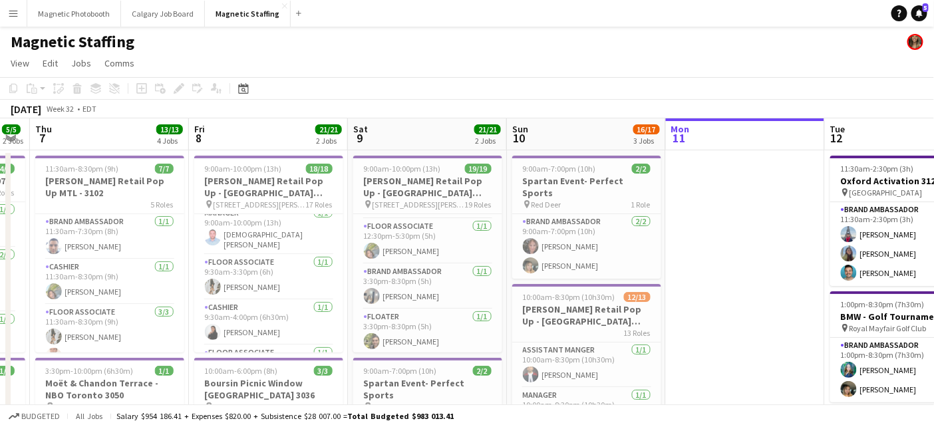
drag, startPoint x: 224, startPoint y: 138, endPoint x: 397, endPoint y: 130, distance: 173.2
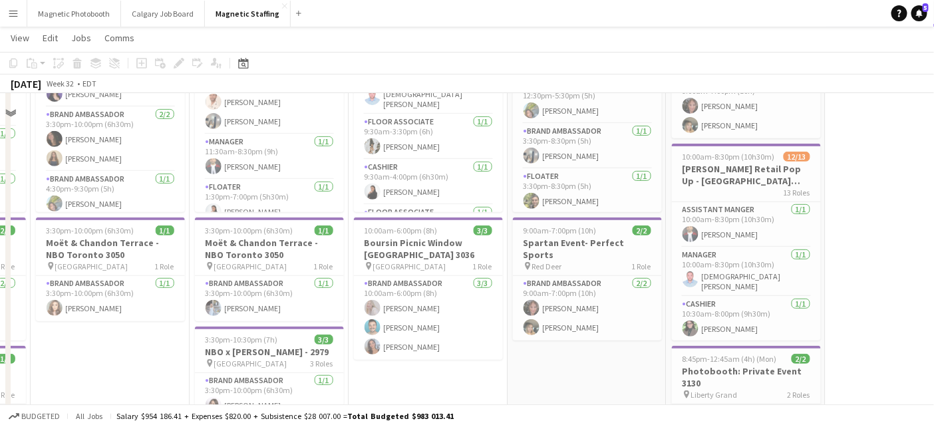
scroll to position [140, 0]
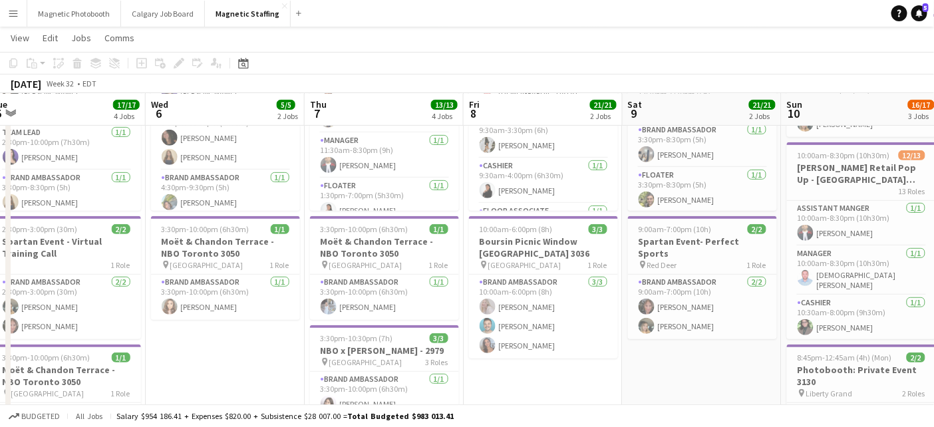
drag, startPoint x: 229, startPoint y: 373, endPoint x: 516, endPoint y: 343, distance: 288.4
click at [515, 342] on app-calendar-viewport "Sun 3 Mon 4 5/5 2 Jobs Tue 5 17/17 4 Jobs Wed 6 5/5 2 Jobs Thu 7 13/13 4 Jobs F…" at bounding box center [467, 325] width 934 height 829
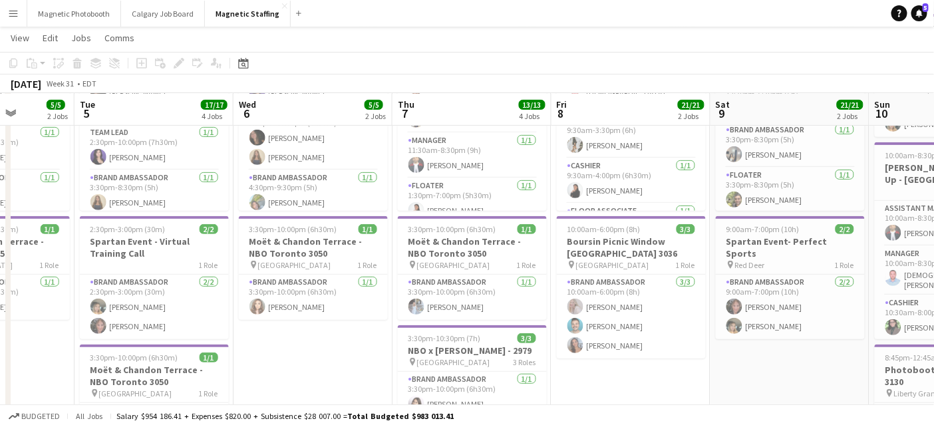
drag, startPoint x: 401, startPoint y: 327, endPoint x: 482, endPoint y: 328, distance: 80.5
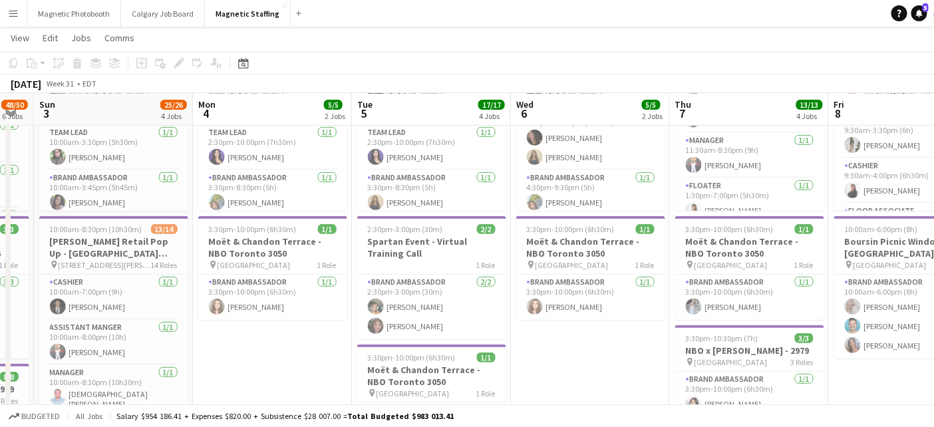
drag, startPoint x: 391, startPoint y: 312, endPoint x: 645, endPoint y: 299, distance: 254.5
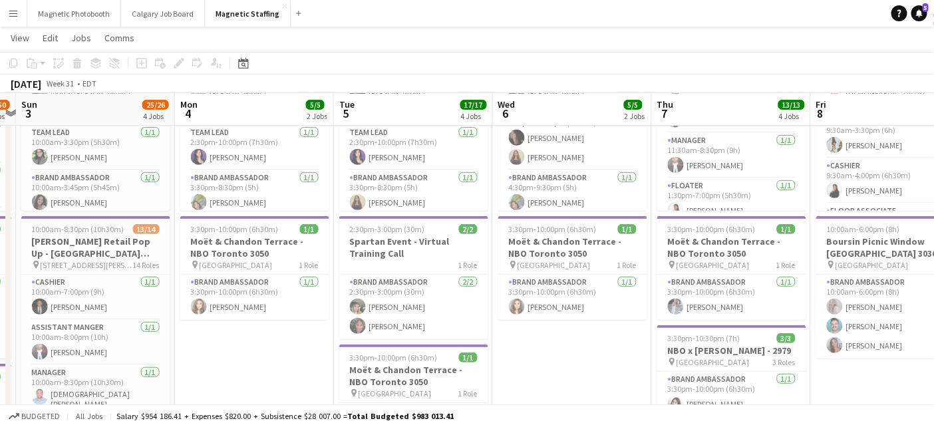
drag, startPoint x: 488, startPoint y: 311, endPoint x: 311, endPoint y: 324, distance: 177.5
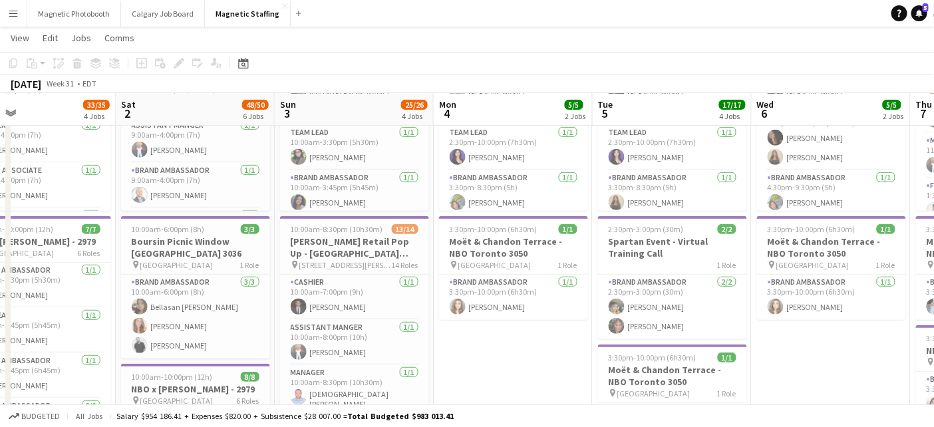
scroll to position [0, 363]
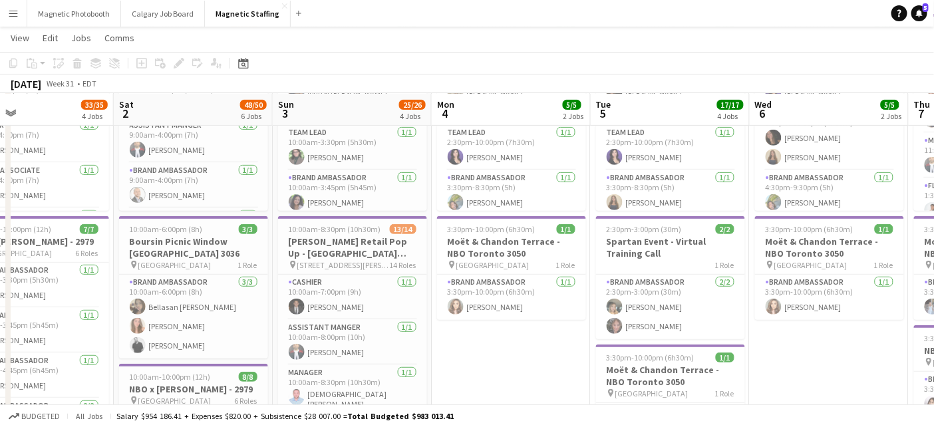
drag, startPoint x: 311, startPoint y: 324, endPoint x: 568, endPoint y: 314, distance: 256.4
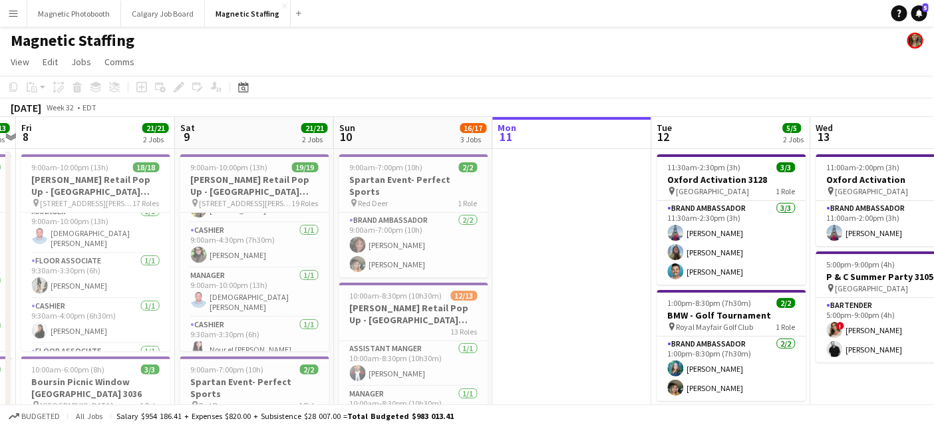
scroll to position [0, 431]
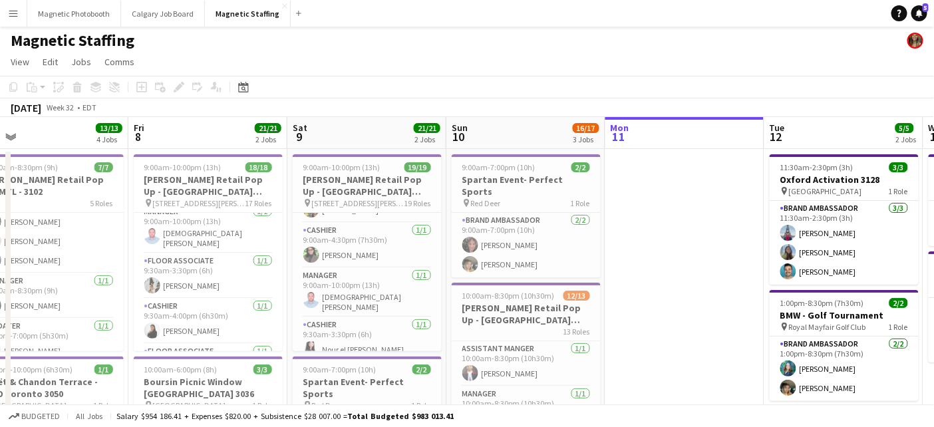
drag, startPoint x: 280, startPoint y: 309, endPoint x: 807, endPoint y: 273, distance: 528.3
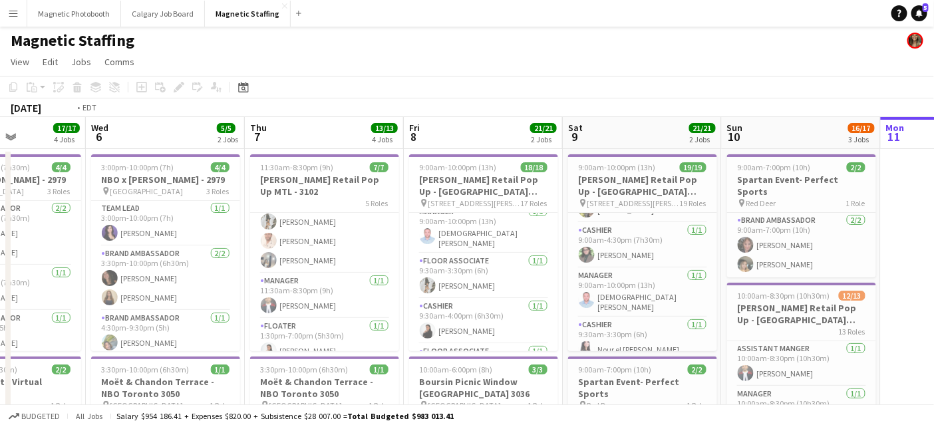
drag, startPoint x: 166, startPoint y: 289, endPoint x: 689, endPoint y: 260, distance: 523.9
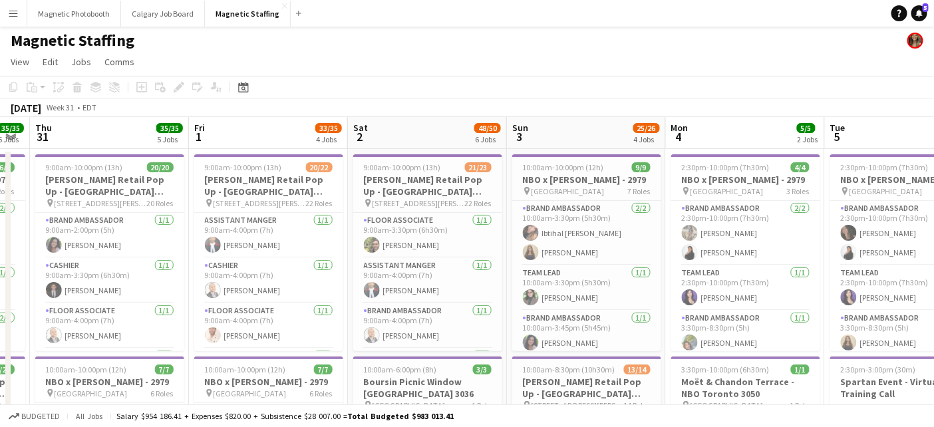
drag, startPoint x: 595, startPoint y: 204, endPoint x: 704, endPoint y: 194, distance: 109.5
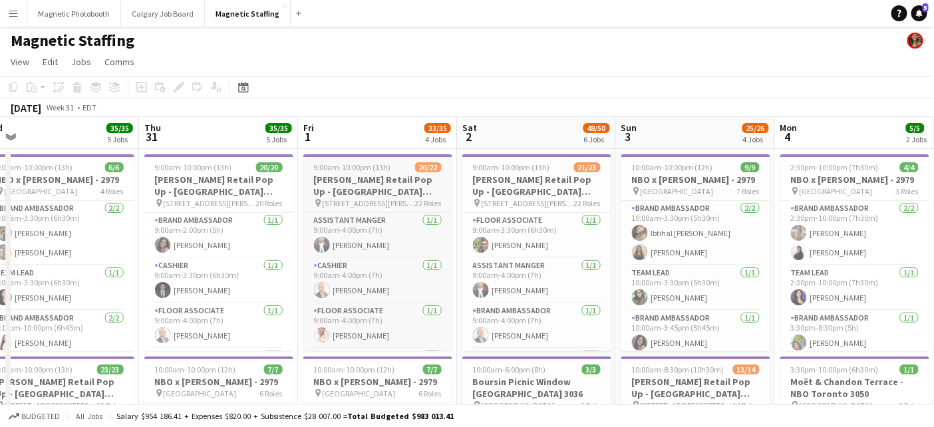
drag, startPoint x: 270, startPoint y: 236, endPoint x: 663, endPoint y: 201, distance: 394.9
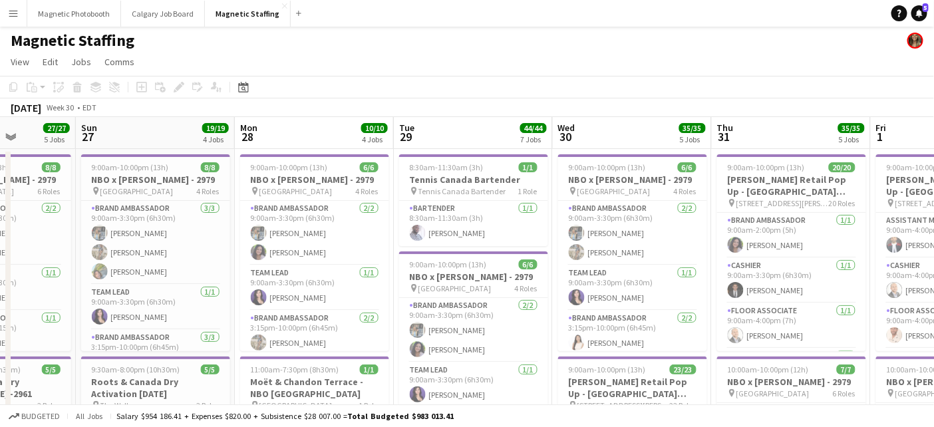
scroll to position [0, 401]
drag, startPoint x: 224, startPoint y: 287, endPoint x: 499, endPoint y: 276, distance: 275.8
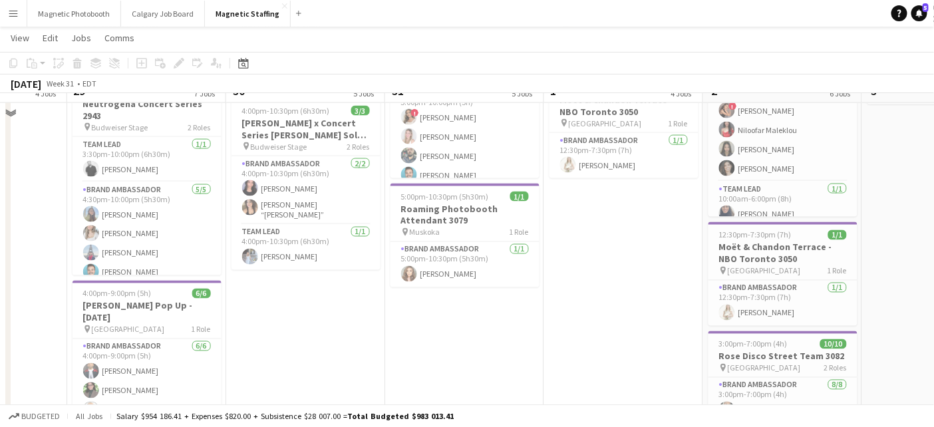
scroll to position [0, 0]
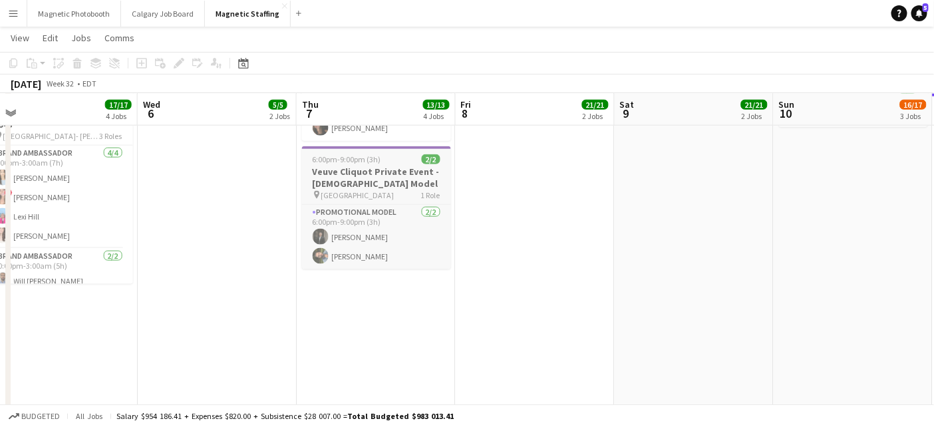
click at [348, 176] on h3 "Veuve Cliquot Private Event - [DEMOGRAPHIC_DATA] Model" at bounding box center [376, 178] width 149 height 24
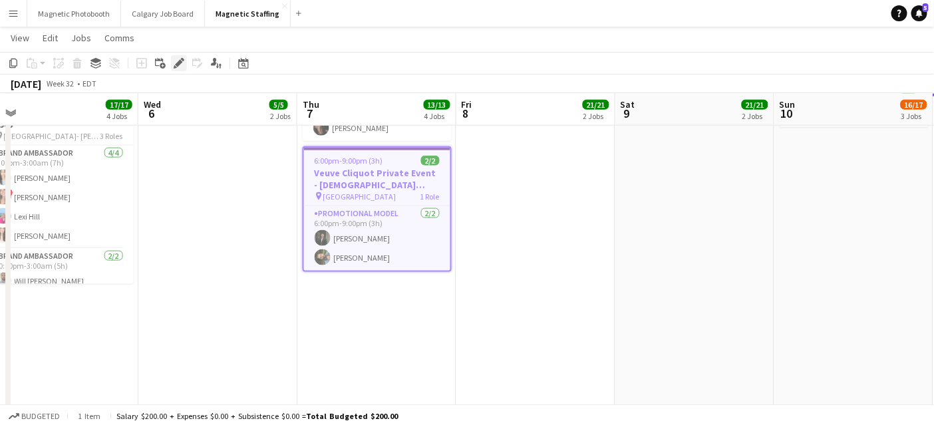
click at [178, 64] on icon at bounding box center [178, 63] width 7 height 7
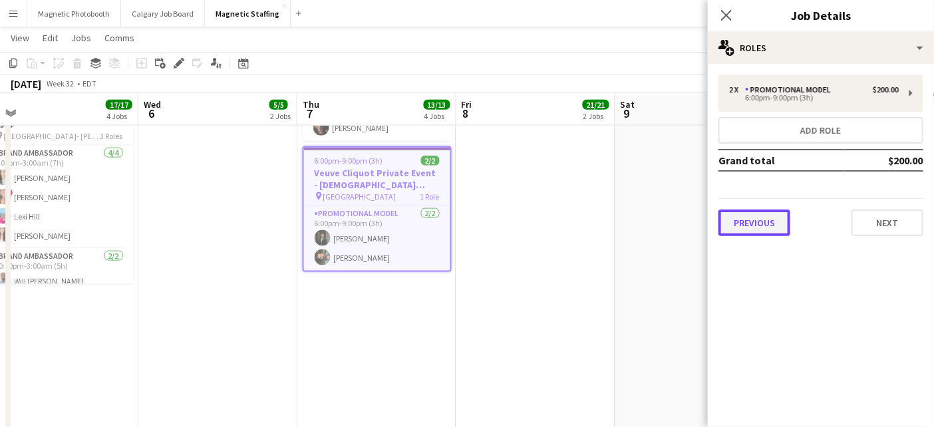
click at [747, 228] on button "Previous" at bounding box center [755, 223] width 72 height 27
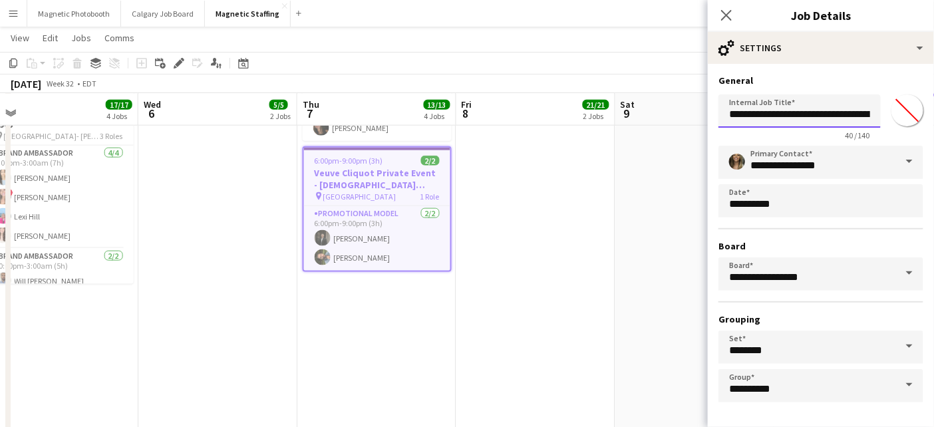
click at [852, 110] on input "**********" at bounding box center [800, 111] width 162 height 33
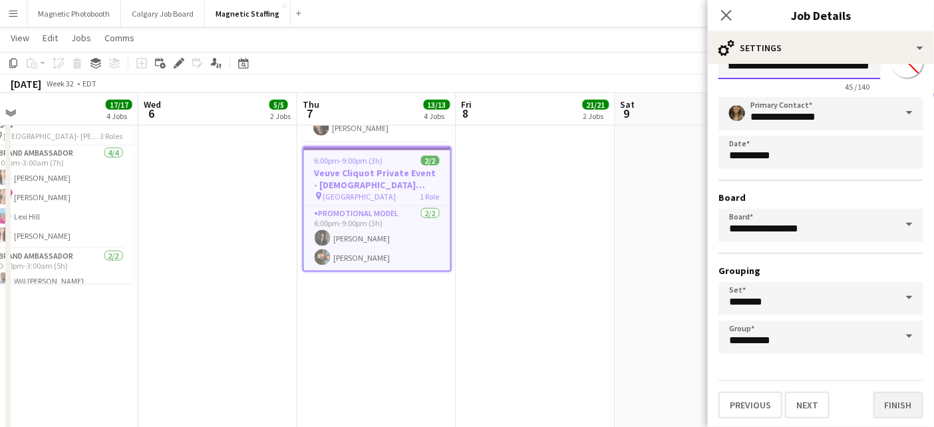
type input "**********"
click at [882, 405] on button "Finish" at bounding box center [899, 405] width 50 height 27
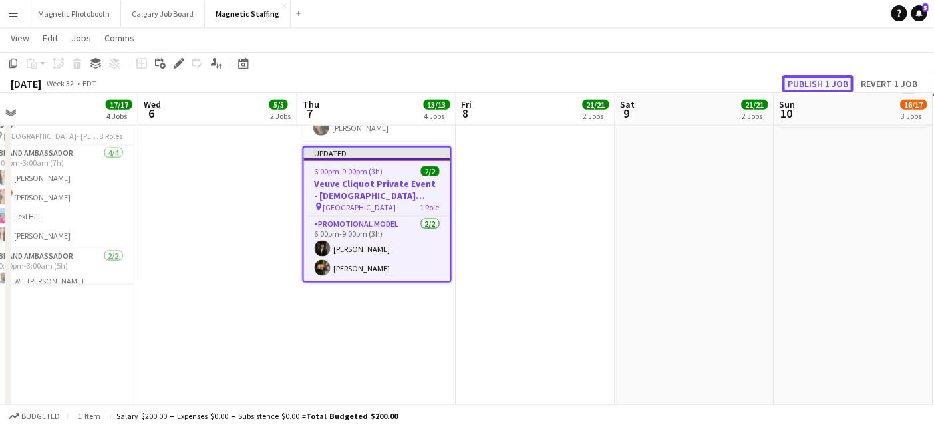
click at [833, 82] on button "Publish 1 job" at bounding box center [818, 83] width 71 height 17
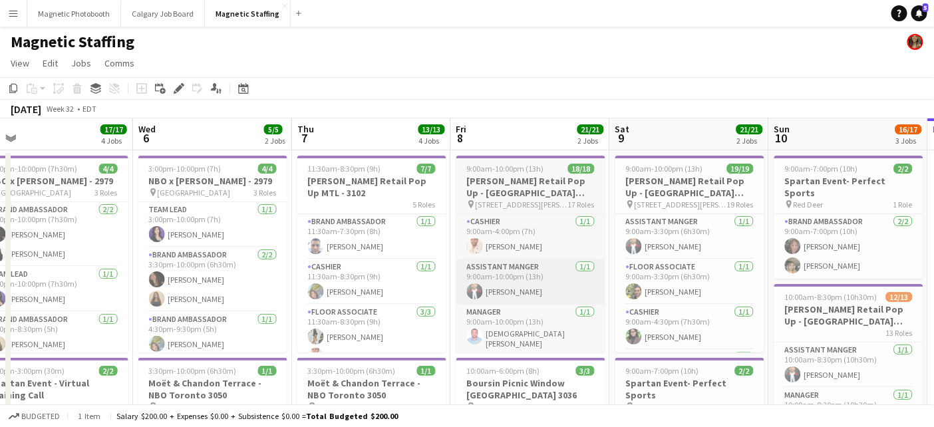
drag, startPoint x: 295, startPoint y: 243, endPoint x: 104, endPoint y: 261, distance: 191.8
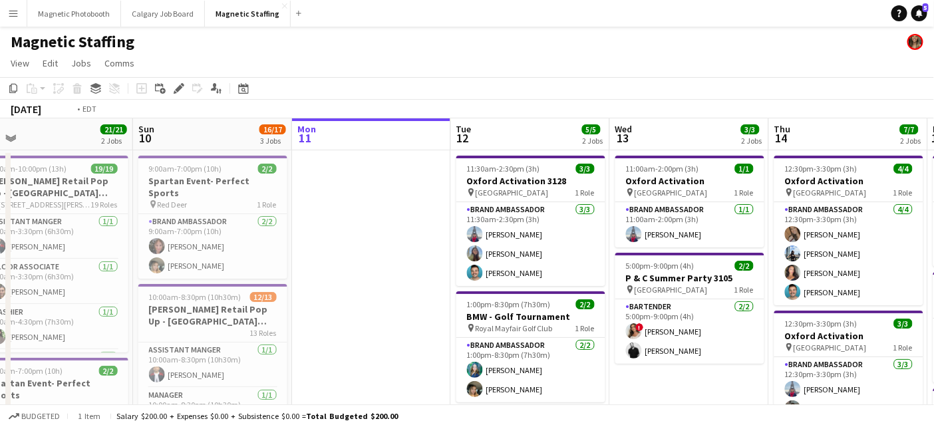
scroll to position [0, 440]
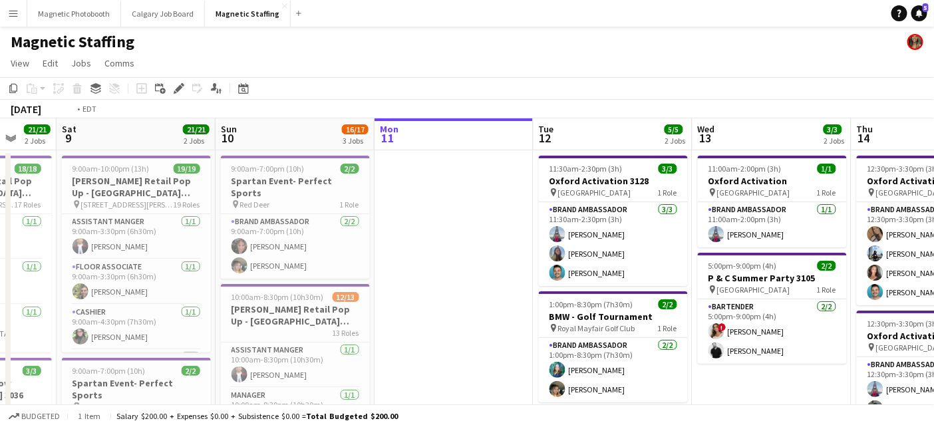
drag, startPoint x: 452, startPoint y: 291, endPoint x: 172, endPoint y: 291, distance: 279.5
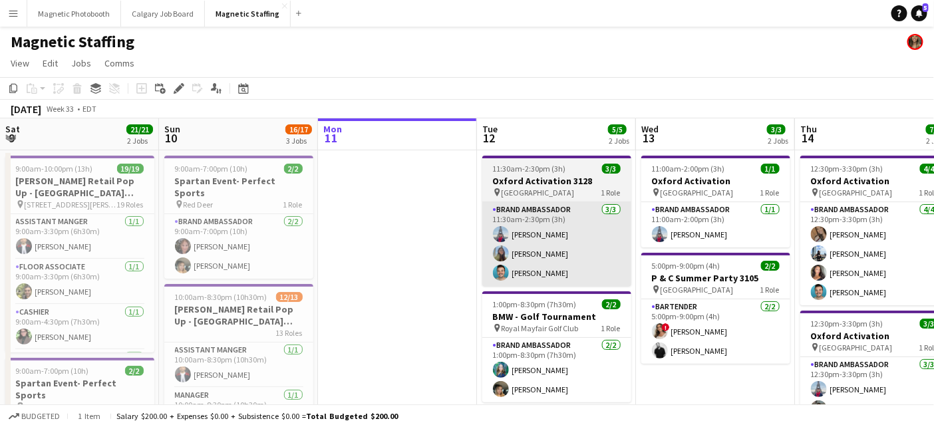
scroll to position [0, 440]
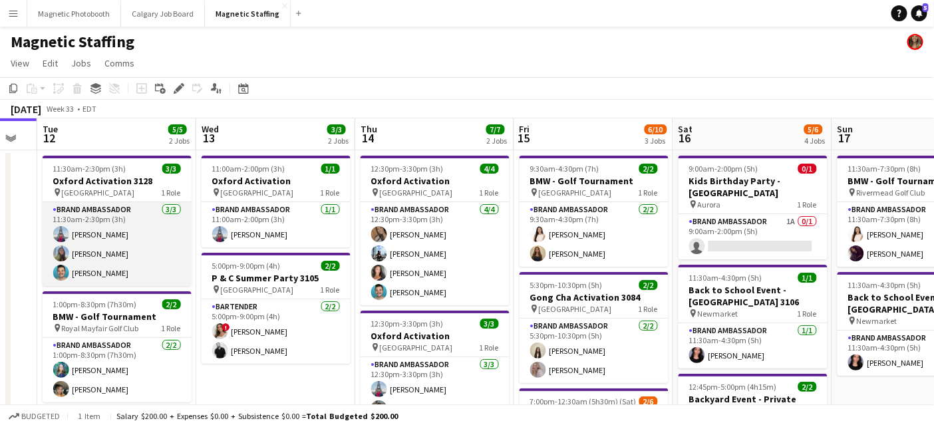
click at [126, 257] on app-card-role "Brand Ambassador [DATE] 11:30am-2:30pm (3h) [PERSON_NAME] [PERSON_NAME] [PERSON…" at bounding box center [117, 244] width 149 height 84
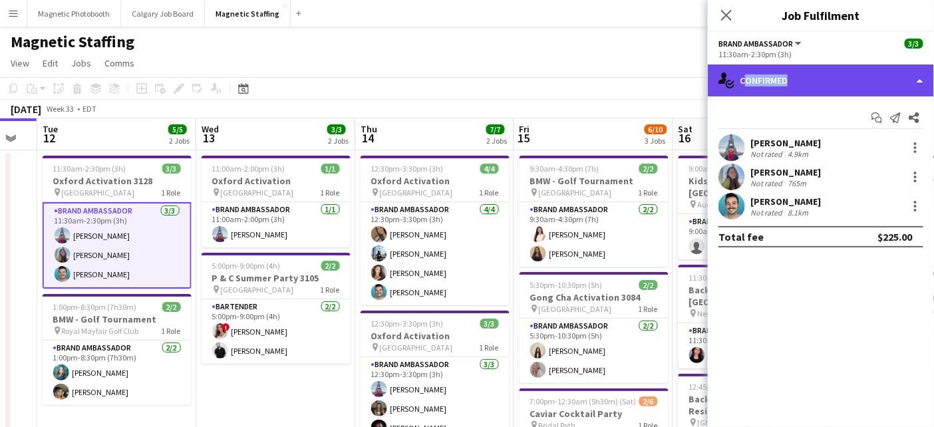
click at [784, 87] on div "single-neutral-actions-check-2 Confirmed" at bounding box center [821, 81] width 226 height 32
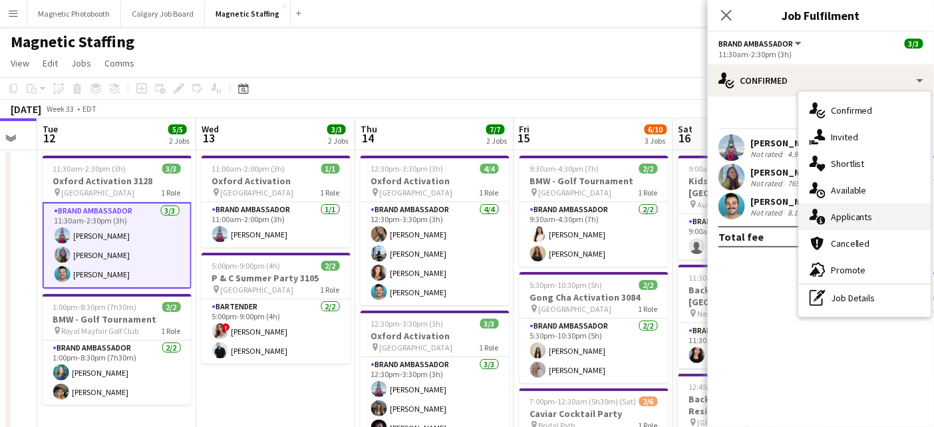
click at [823, 224] on icon at bounding box center [821, 220] width 9 height 9
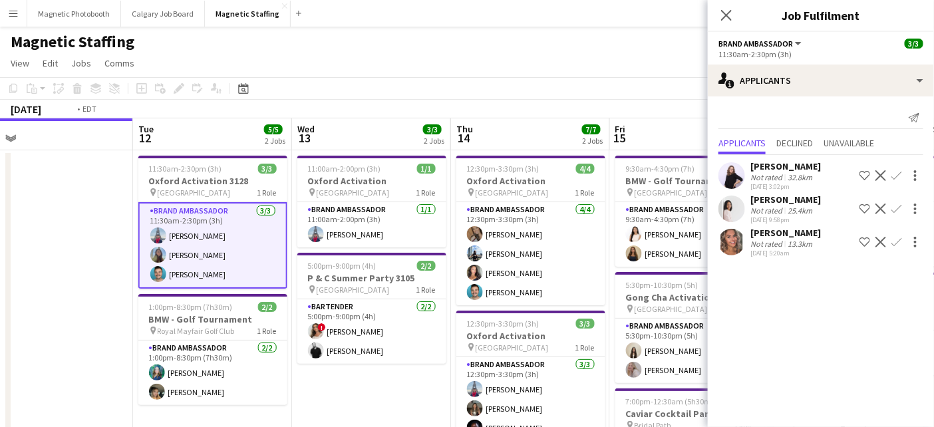
scroll to position [0, 419]
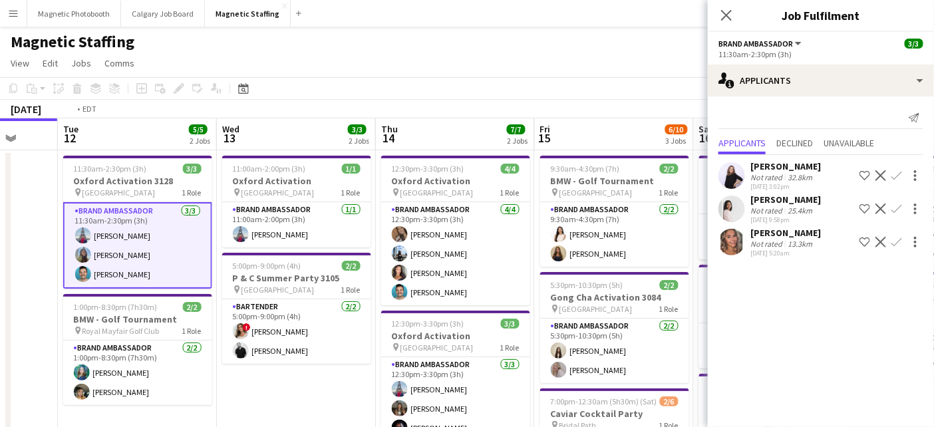
drag, startPoint x: 420, startPoint y: 337, endPoint x: 594, endPoint y: 329, distance: 174.5
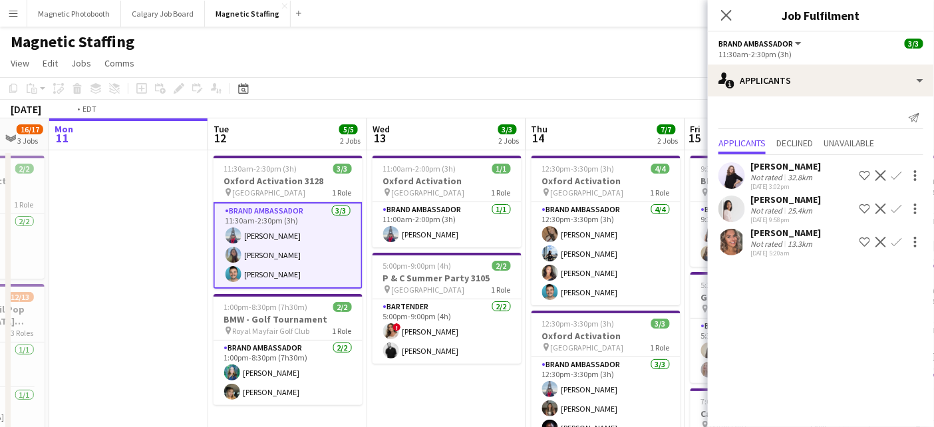
drag, startPoint x: 580, startPoint y: 279, endPoint x: 329, endPoint y: 279, distance: 250.2
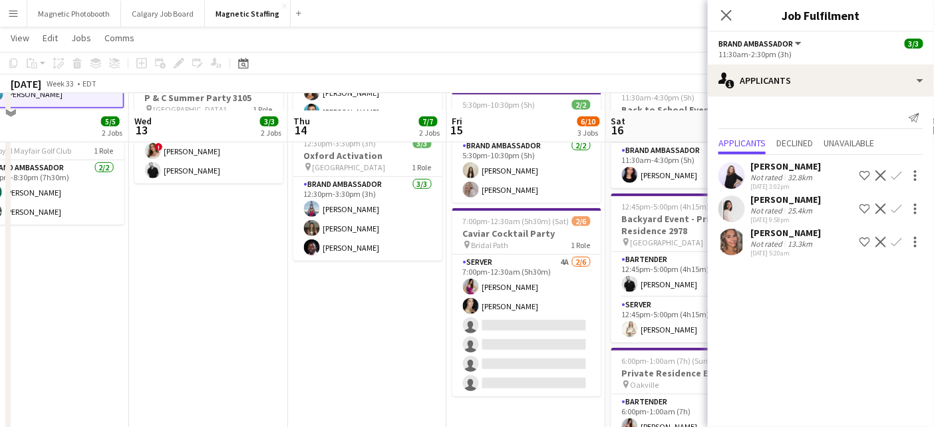
scroll to position [196, 0]
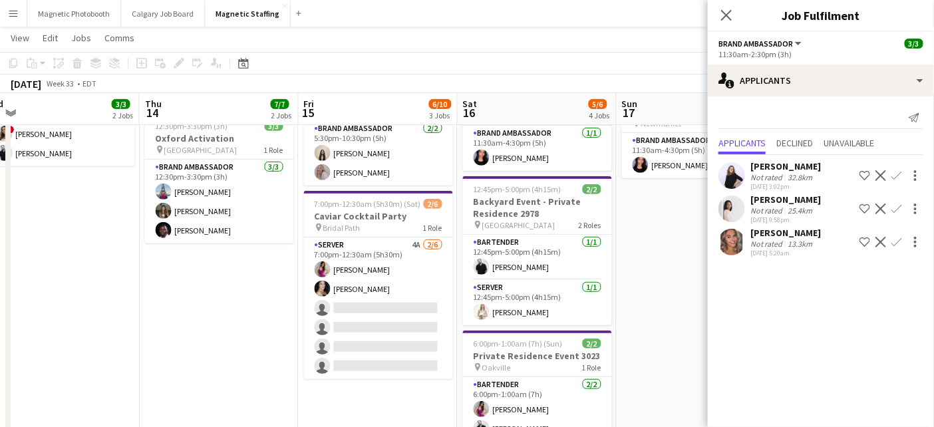
drag, startPoint x: 359, startPoint y: 278, endPoint x: 0, endPoint y: 279, distance: 358.7
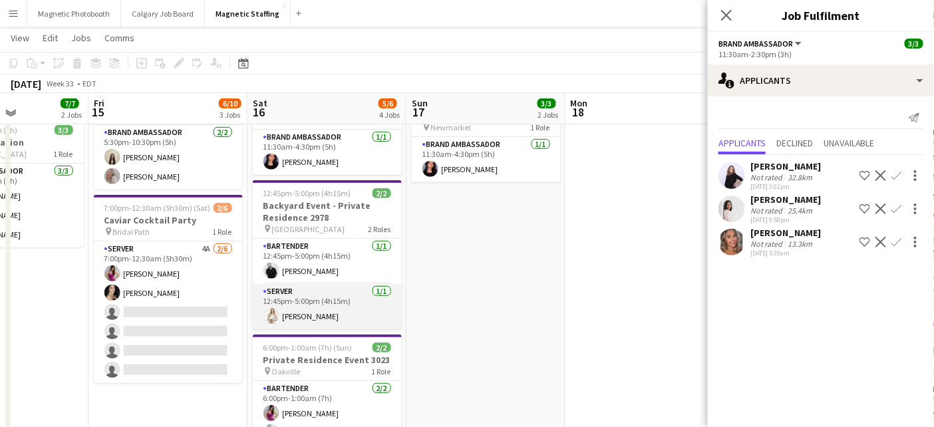
scroll to position [192, 0]
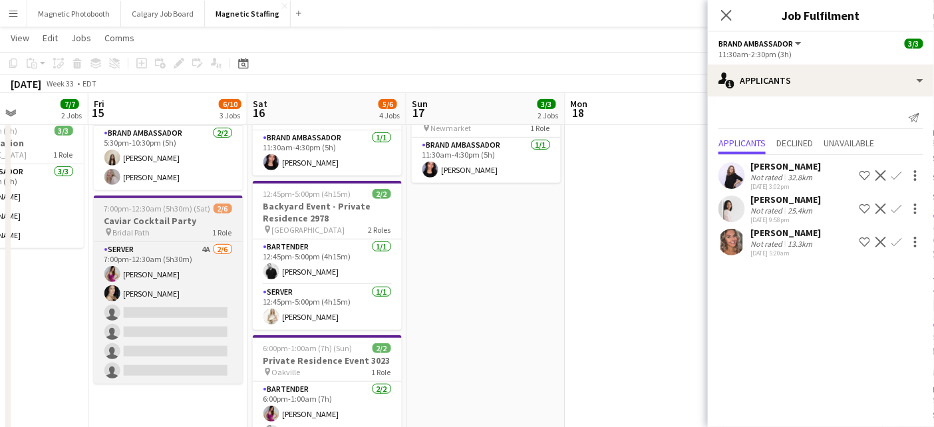
click at [142, 212] on span "7:00pm-12:30am (5h30m) (Sat)" at bounding box center [157, 209] width 106 height 10
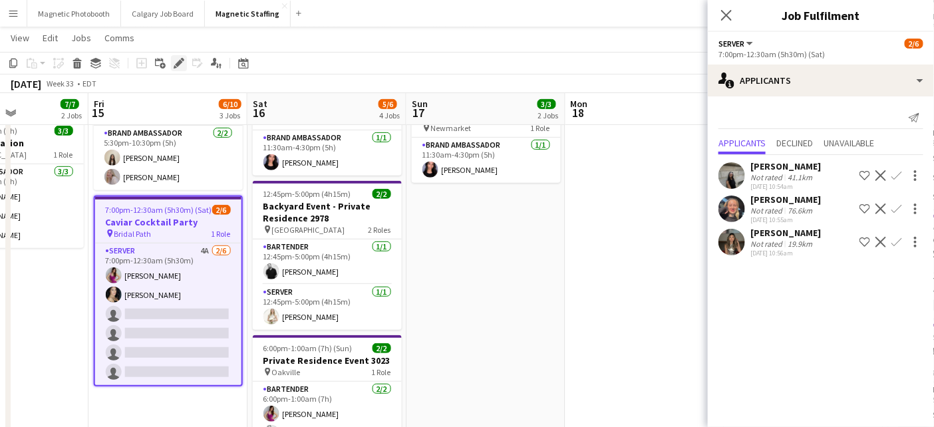
click at [176, 63] on icon at bounding box center [178, 63] width 7 height 7
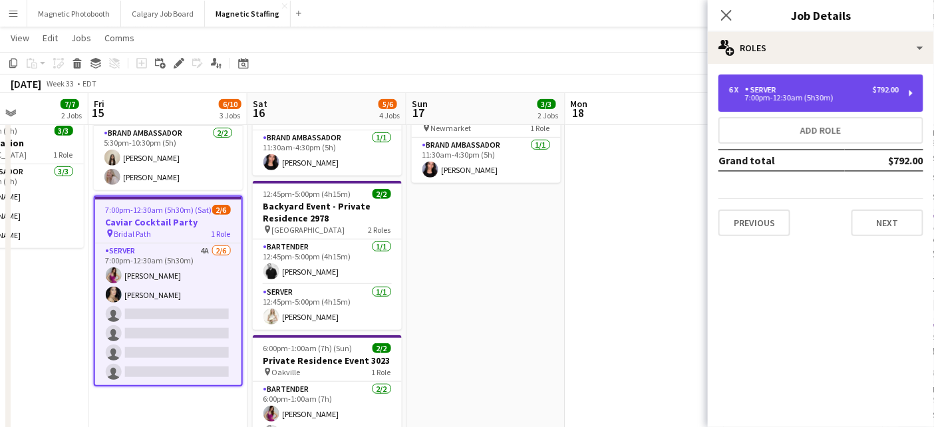
click at [805, 88] on div "6 x Server $792.00" at bounding box center [814, 89] width 170 height 9
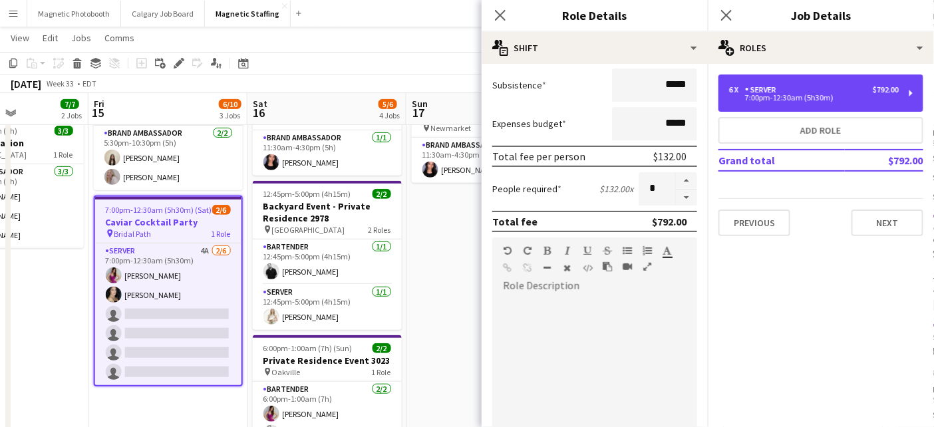
scroll to position [397, 0]
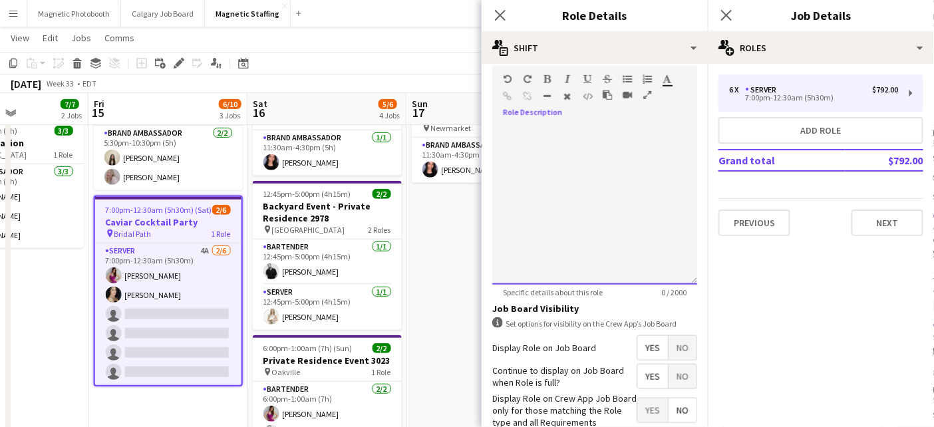
click at [566, 222] on div at bounding box center [594, 205] width 205 height 160
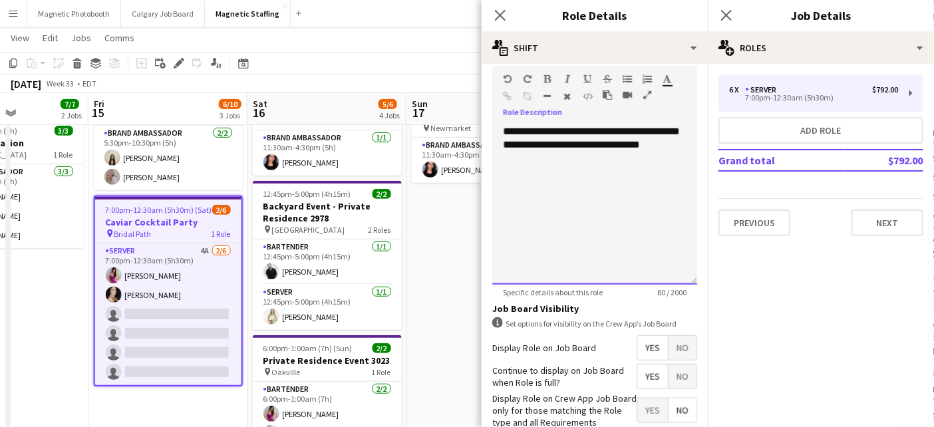
scroll to position [472, 0]
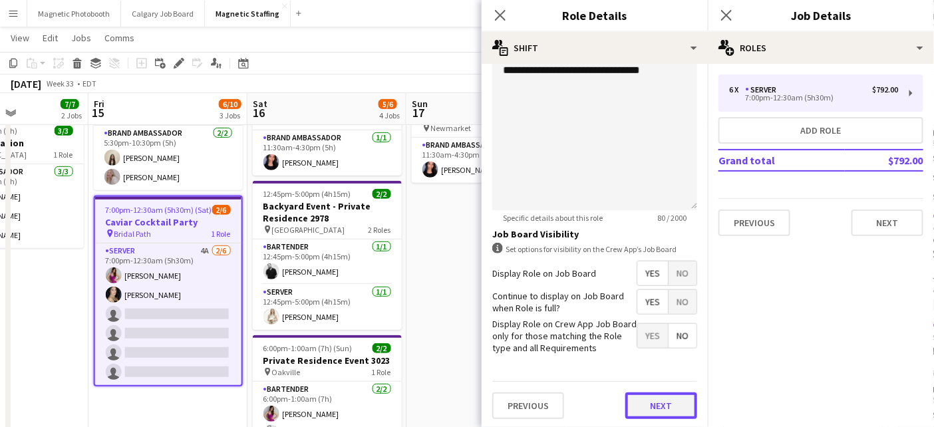
click at [673, 404] on button "Next" at bounding box center [662, 406] width 72 height 27
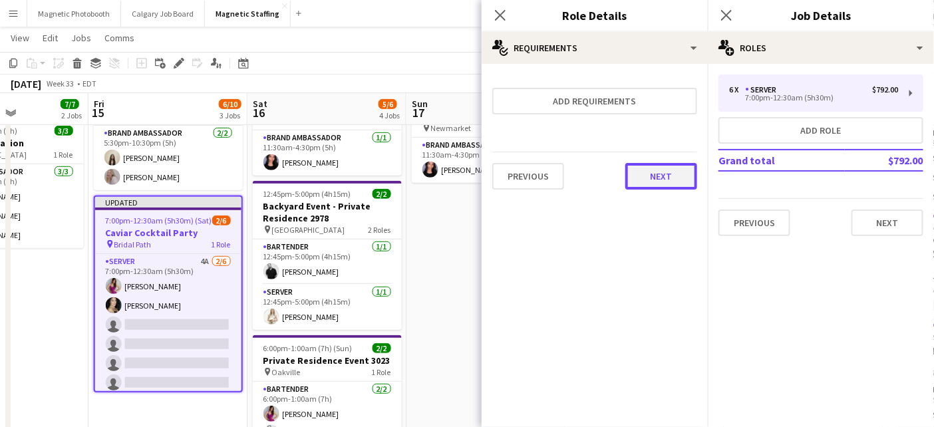
click at [670, 175] on button "Next" at bounding box center [662, 176] width 72 height 27
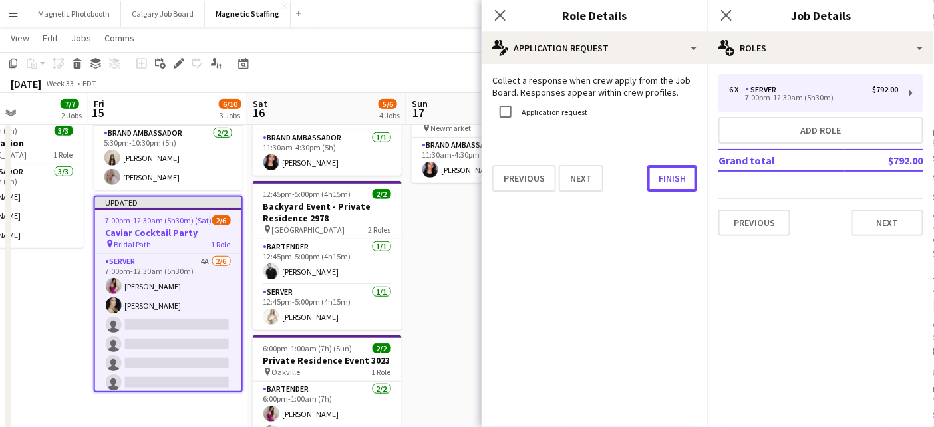
click at [670, 175] on button "Finish" at bounding box center [673, 178] width 50 height 27
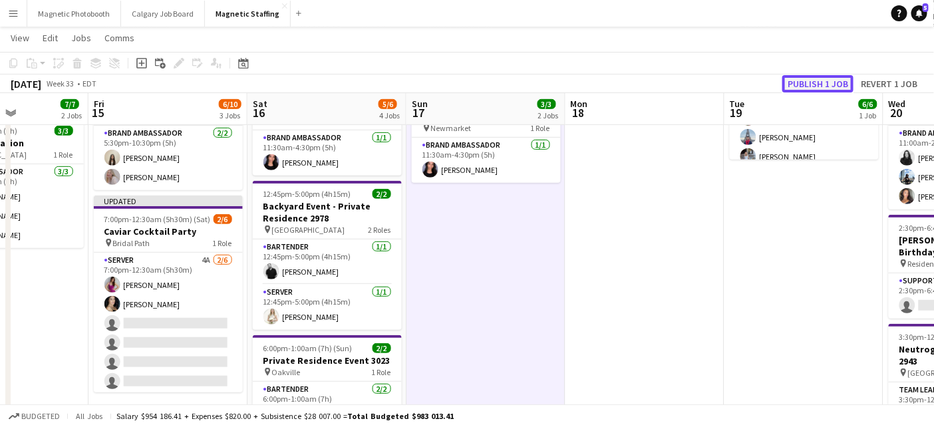
click at [823, 76] on button "Publish 1 job" at bounding box center [818, 83] width 71 height 17
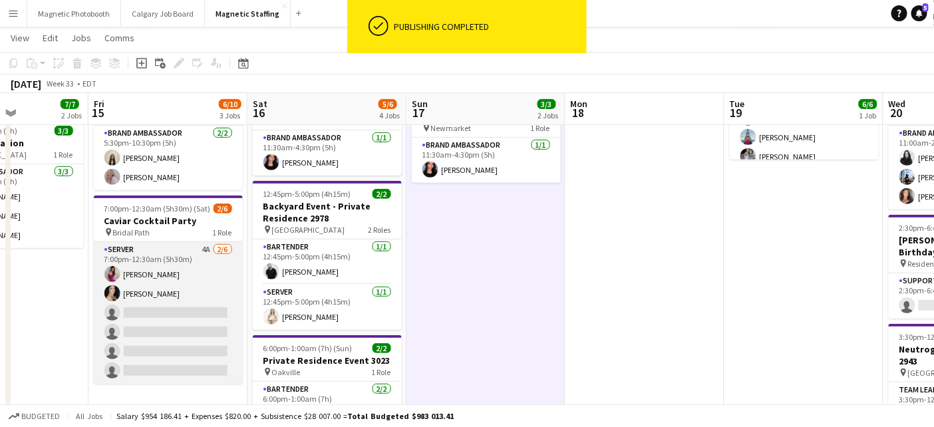
click at [190, 325] on app-card-role "Server 4A 2/6 7:00pm-12:30am (5h30m) Izabella Lima Cassandra Tari single-neutra…" at bounding box center [168, 313] width 149 height 142
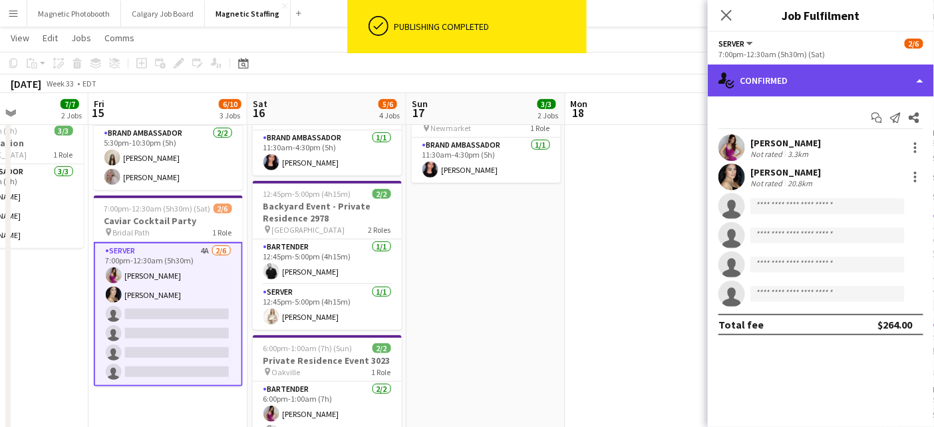
click at [825, 89] on div "single-neutral-actions-check-2 Confirmed" at bounding box center [821, 81] width 226 height 32
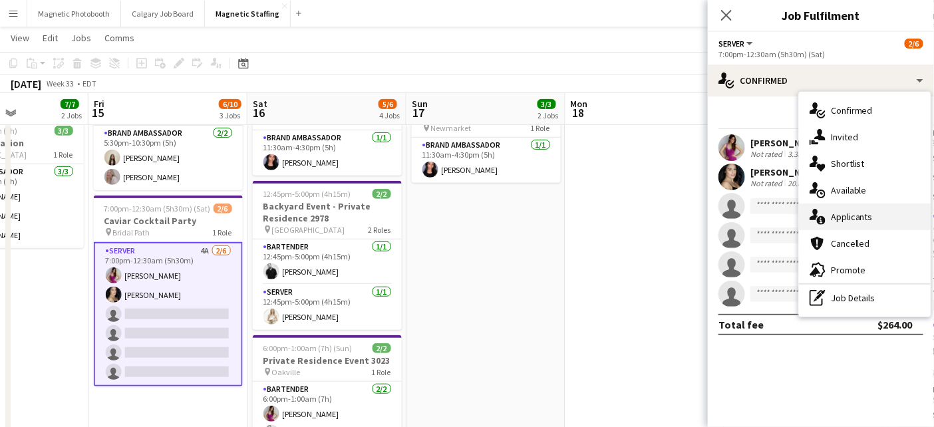
click at [823, 227] on div "single-neutral-actions-information Applicants" at bounding box center [865, 217] width 132 height 27
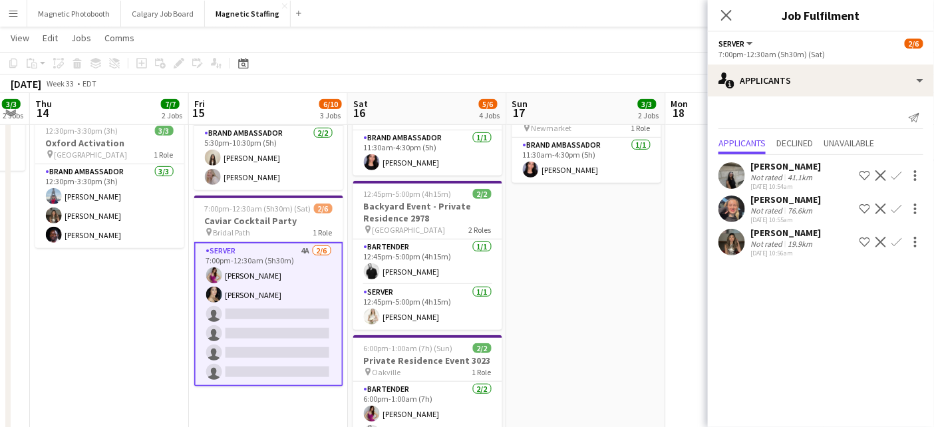
scroll to position [0, 517]
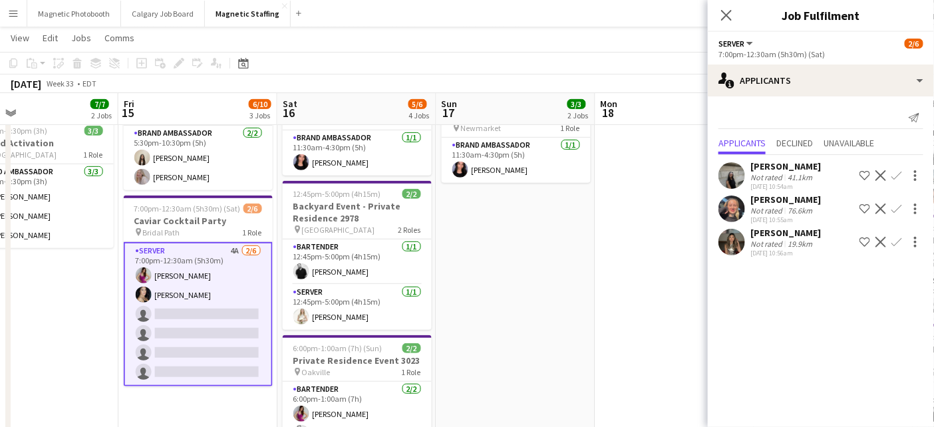
drag, startPoint x: 496, startPoint y: 291, endPoint x: 453, endPoint y: 292, distance: 43.3
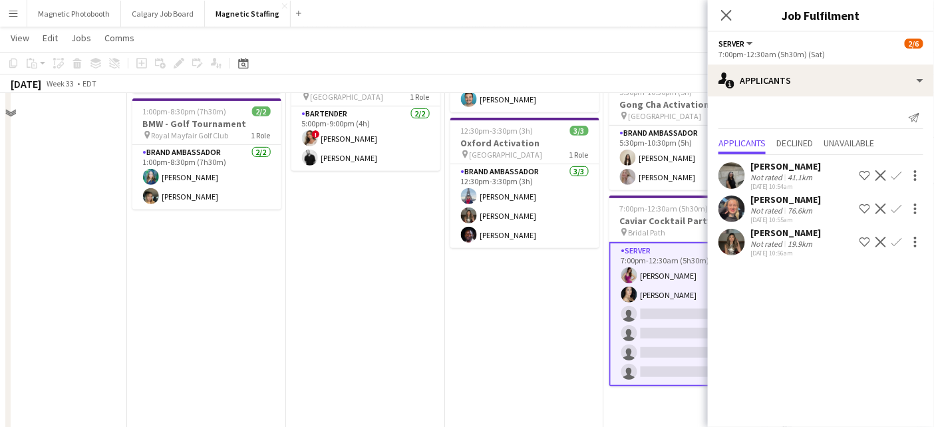
scroll to position [0, 0]
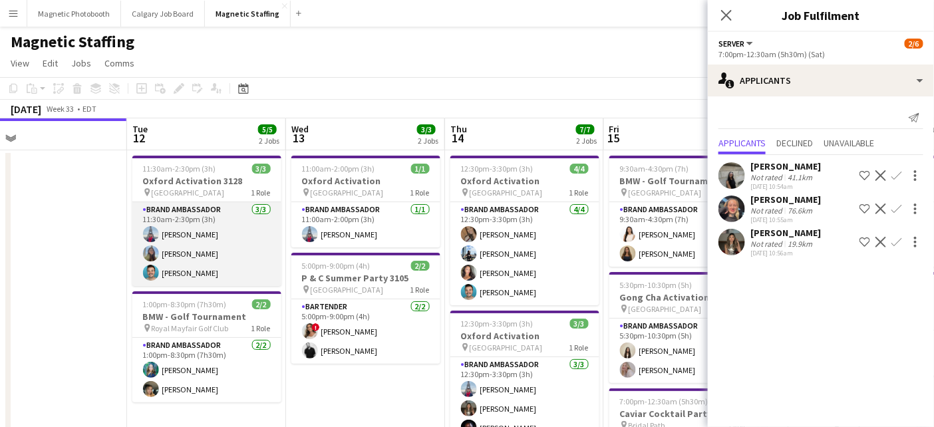
click at [172, 238] on app-card-role "Brand Ambassador [DATE] 11:30am-2:30pm (3h) [PERSON_NAME] [PERSON_NAME] [PERSON…" at bounding box center [206, 244] width 149 height 84
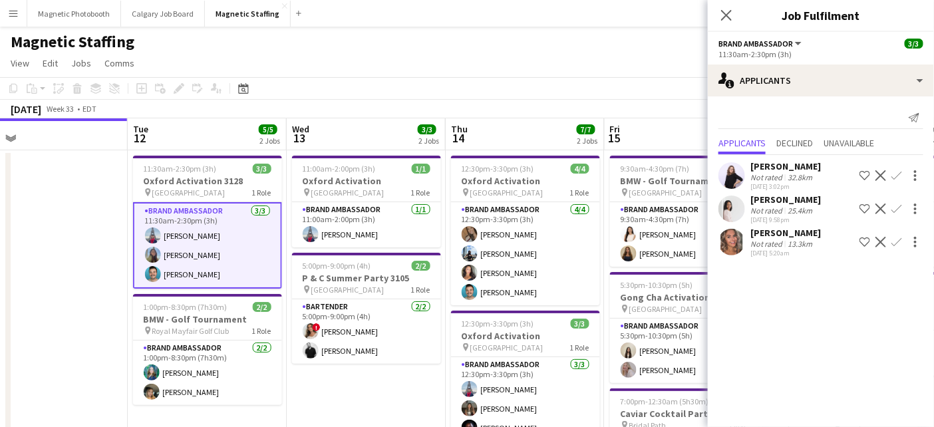
click at [879, 210] on app-icon "Decline" at bounding box center [881, 209] width 11 height 11
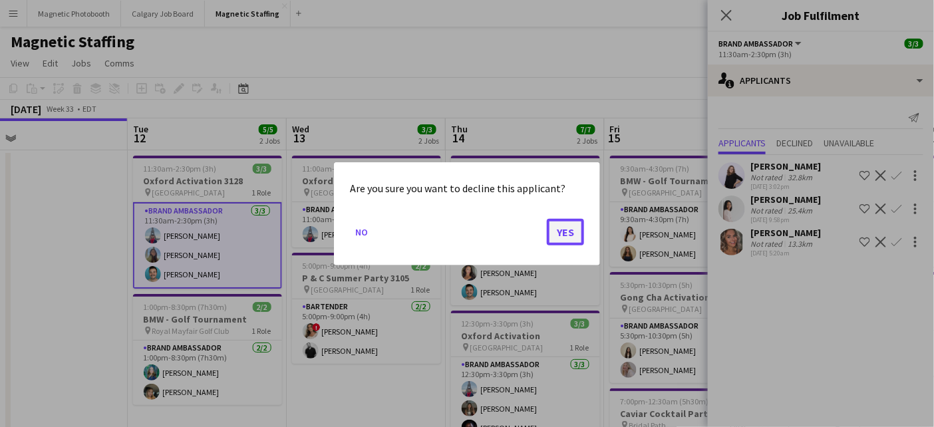
click at [570, 224] on button "Yes" at bounding box center [565, 231] width 37 height 27
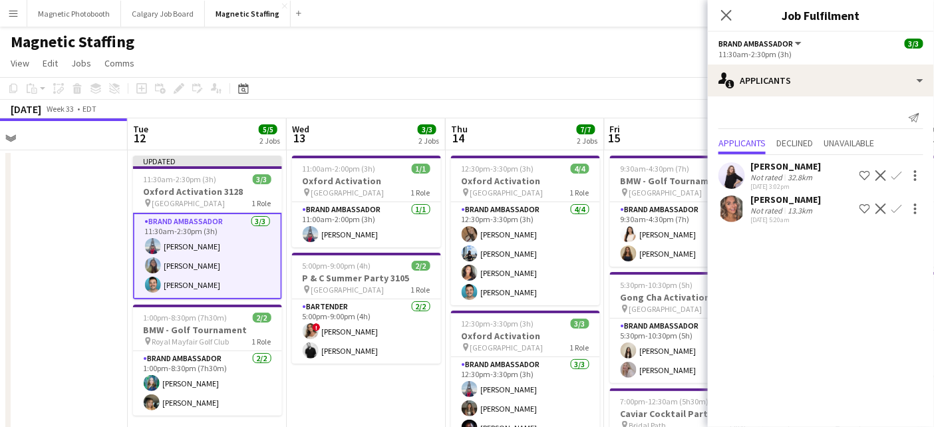
click at [673, 69] on app-page-menu "View Day view expanded Day view collapsed Month view Date picker Jump to [DATE]…" at bounding box center [467, 64] width 934 height 25
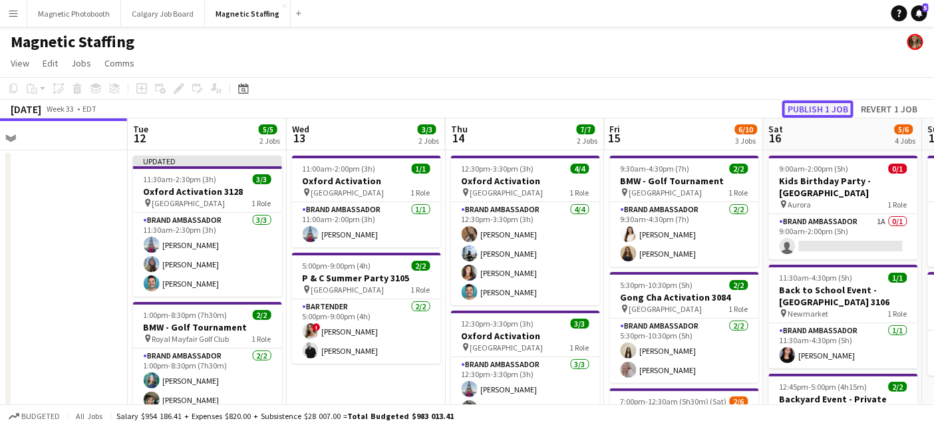
click at [834, 103] on button "Publish 1 job" at bounding box center [818, 108] width 71 height 17
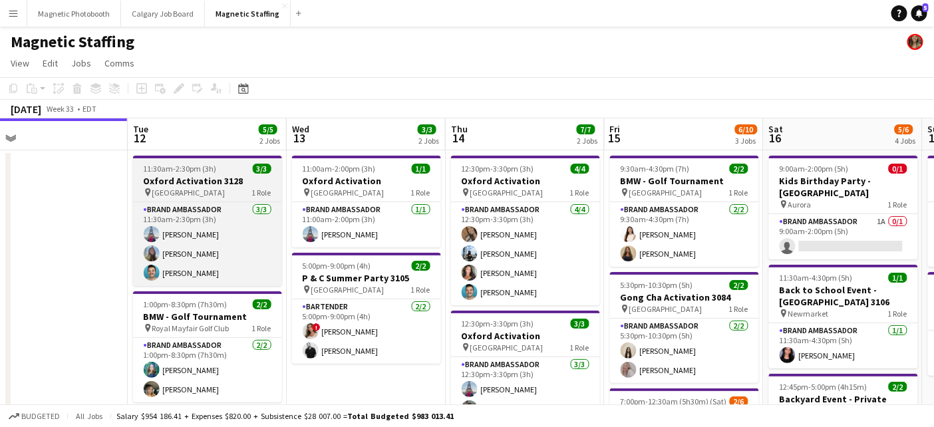
click at [178, 179] on h3 "Oxford Activation 3128" at bounding box center [207, 181] width 149 height 12
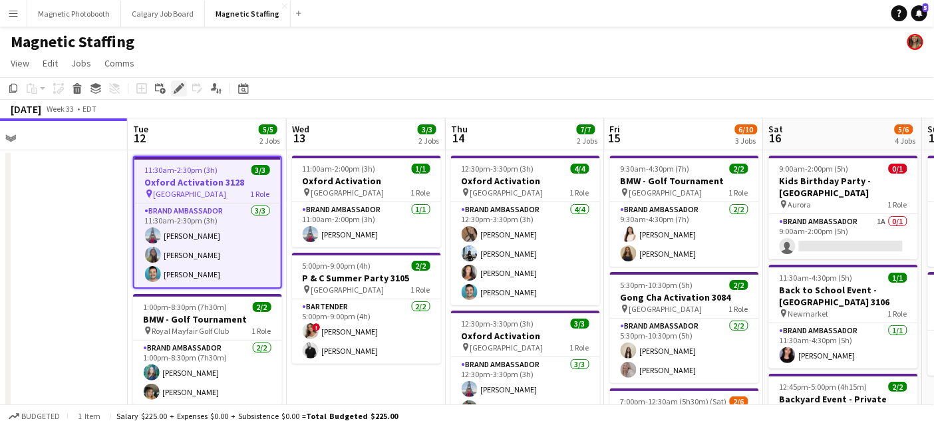
click at [178, 86] on icon at bounding box center [178, 88] width 7 height 7
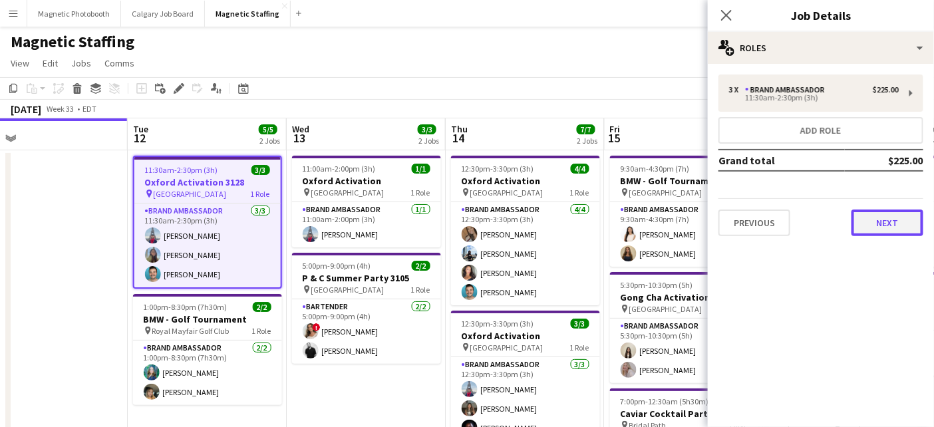
click at [873, 222] on button "Next" at bounding box center [888, 223] width 72 height 27
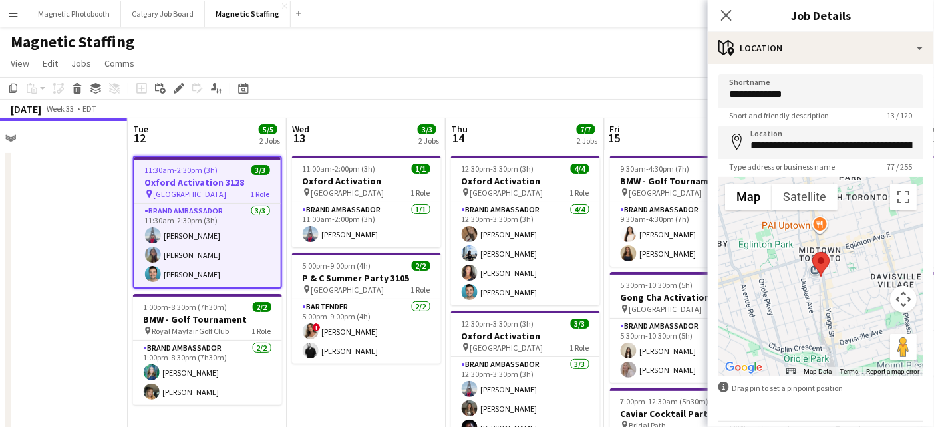
drag, startPoint x: 508, startPoint y: 75, endPoint x: 547, endPoint y: 61, distance: 41.9
click at [547, 61] on app-page-menu "View Day view expanded Day view collapsed Month view Date picker Jump to [DATE]…" at bounding box center [467, 64] width 934 height 25
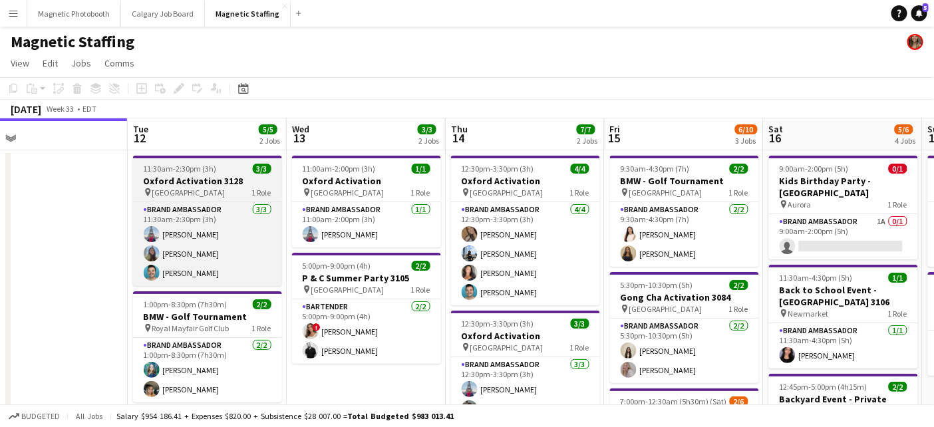
click at [175, 180] on h3 "Oxford Activation 3128" at bounding box center [207, 181] width 149 height 12
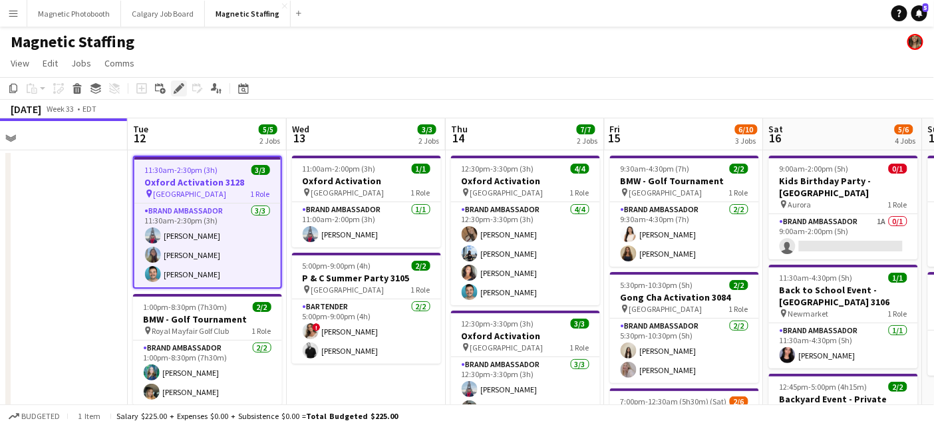
click at [178, 81] on div "Edit" at bounding box center [179, 89] width 16 height 16
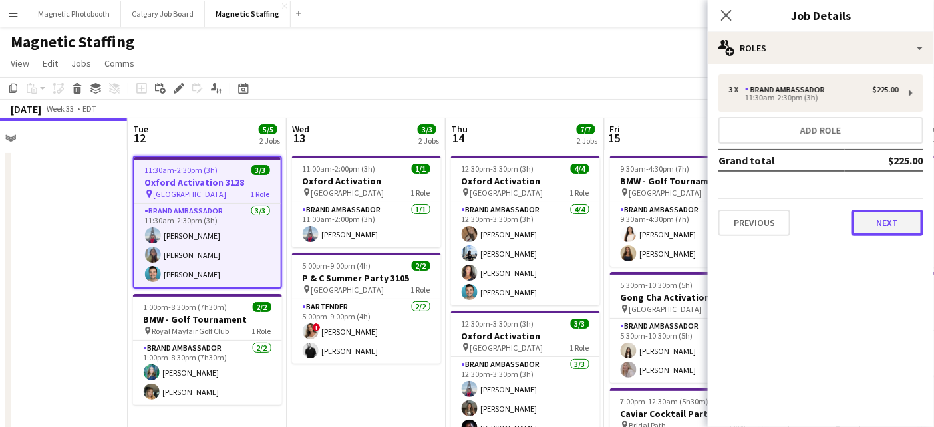
click at [898, 230] on button "Next" at bounding box center [888, 223] width 72 height 27
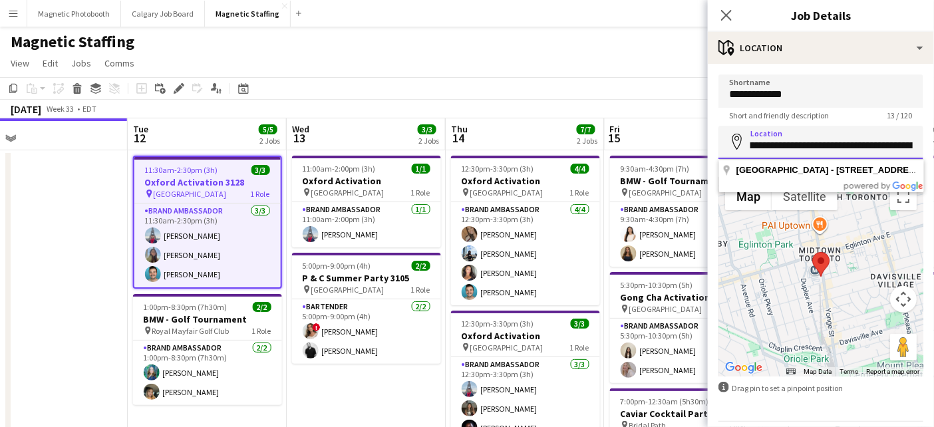
scroll to position [0, 194]
drag, startPoint x: 753, startPoint y: 144, endPoint x: 934, endPoint y: 149, distance: 181.8
click at [934, 149] on form "**********" at bounding box center [821, 267] width 226 height 385
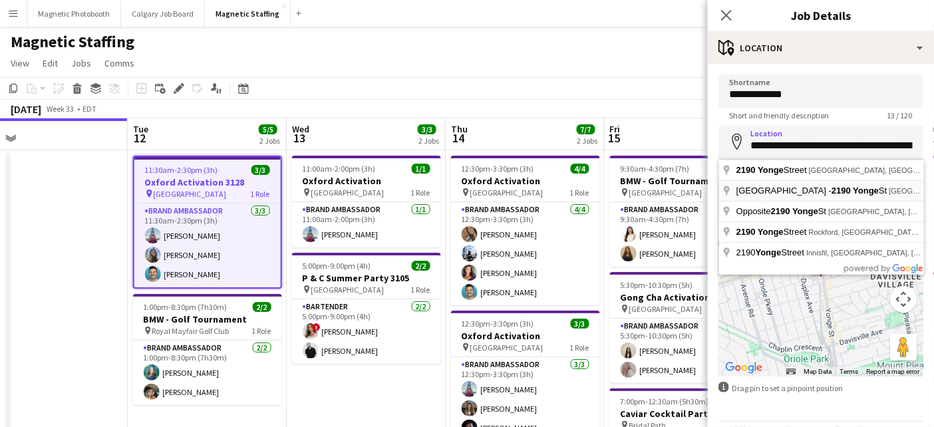
type input "**********"
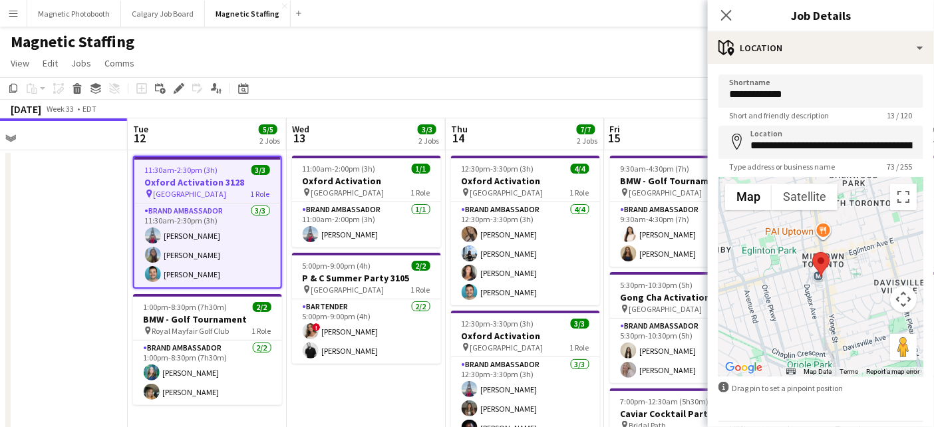
scroll to position [41, 0]
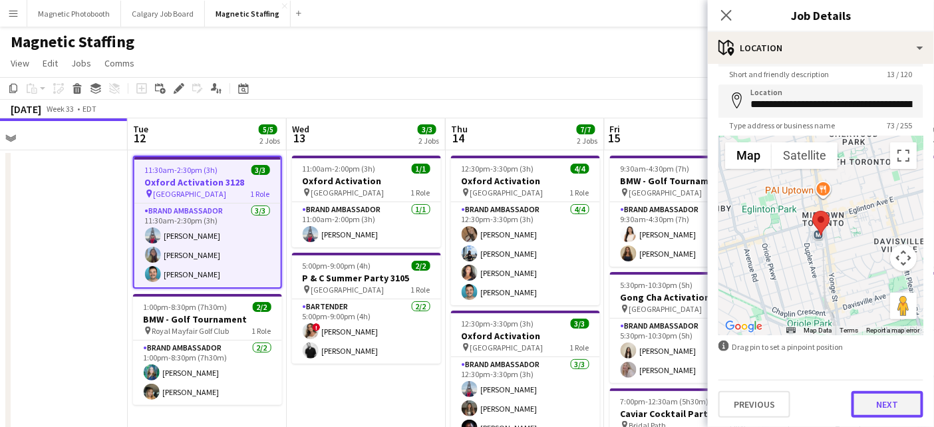
click at [894, 408] on button "Next" at bounding box center [888, 404] width 72 height 27
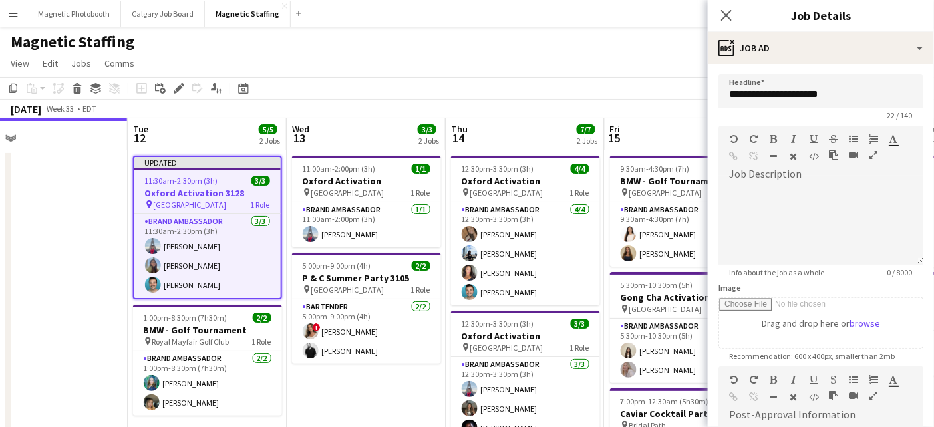
scroll to position [230, 0]
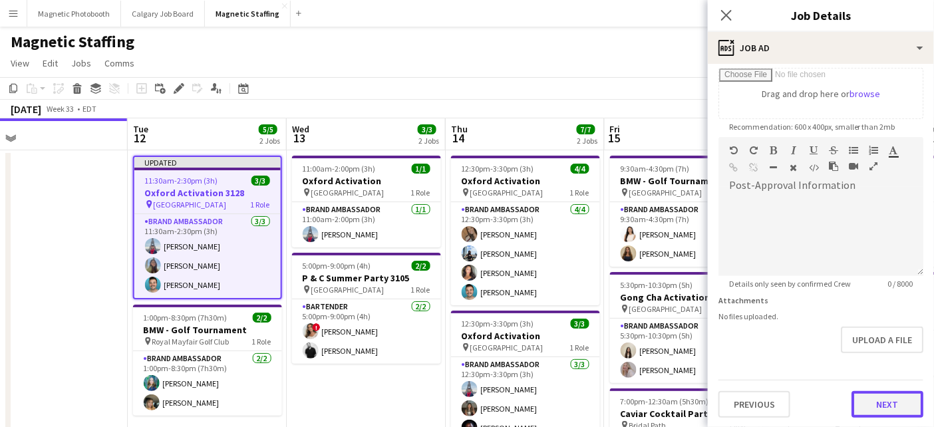
click at [900, 413] on button "Next" at bounding box center [888, 404] width 72 height 27
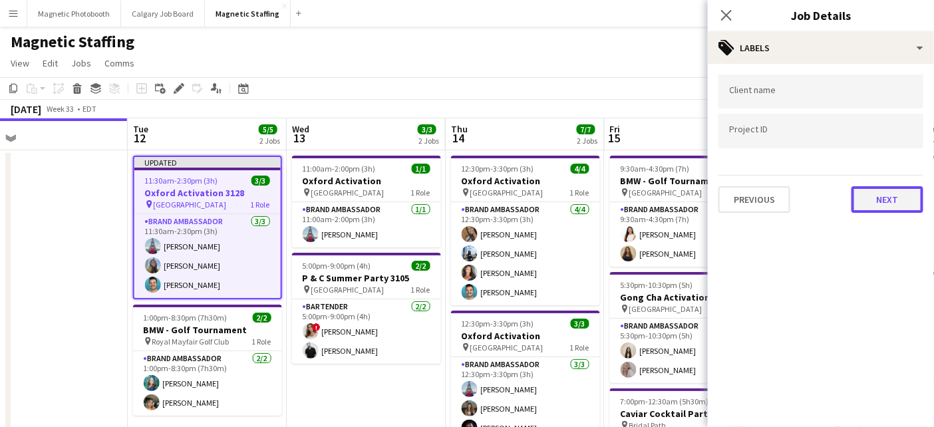
click at [898, 192] on button "Next" at bounding box center [888, 199] width 72 height 27
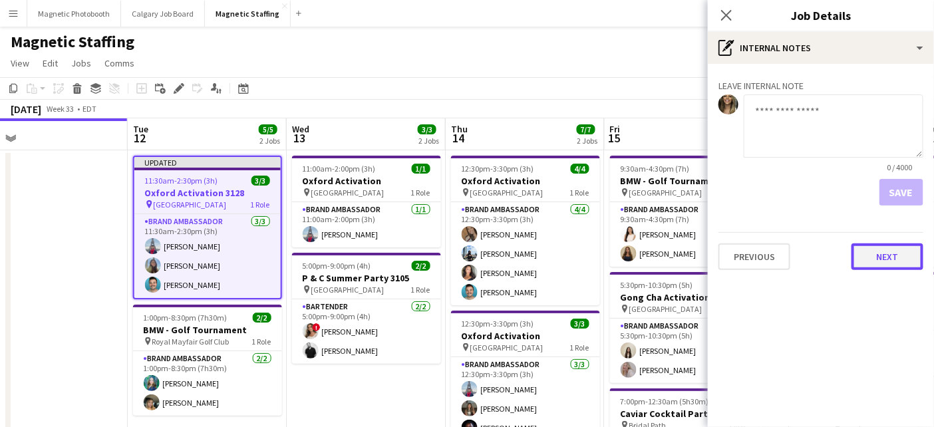
click at [894, 262] on button "Next" at bounding box center [888, 257] width 72 height 27
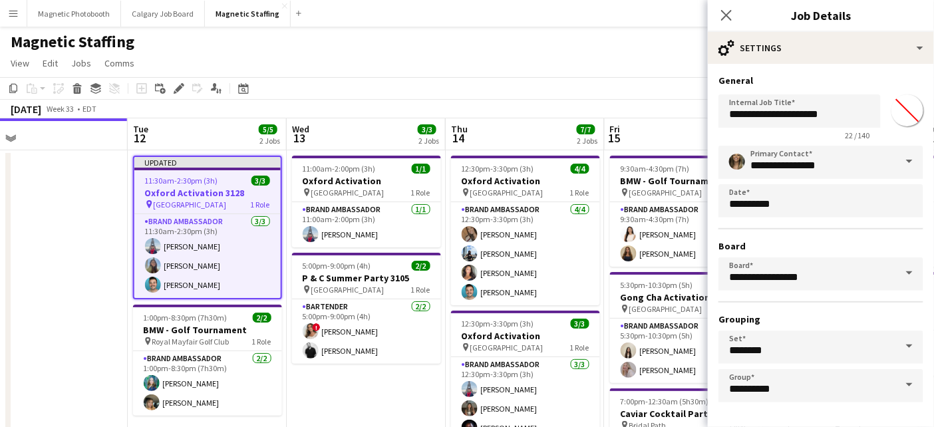
scroll to position [49, 0]
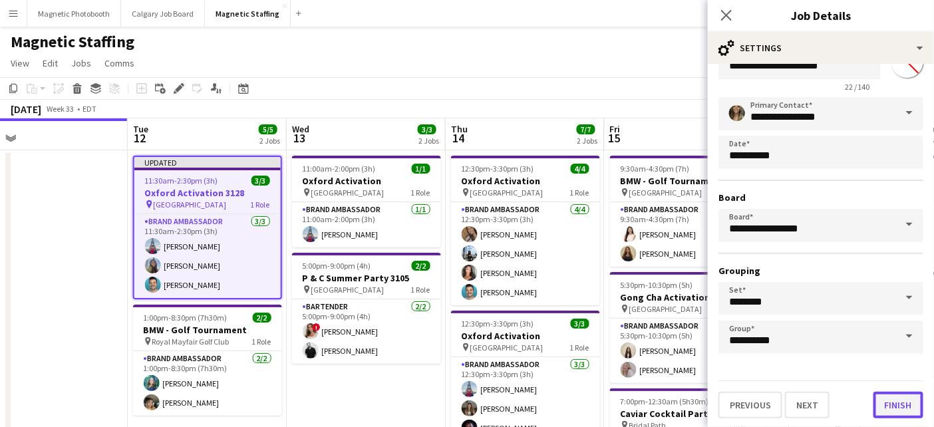
click at [896, 408] on button "Finish" at bounding box center [899, 405] width 50 height 27
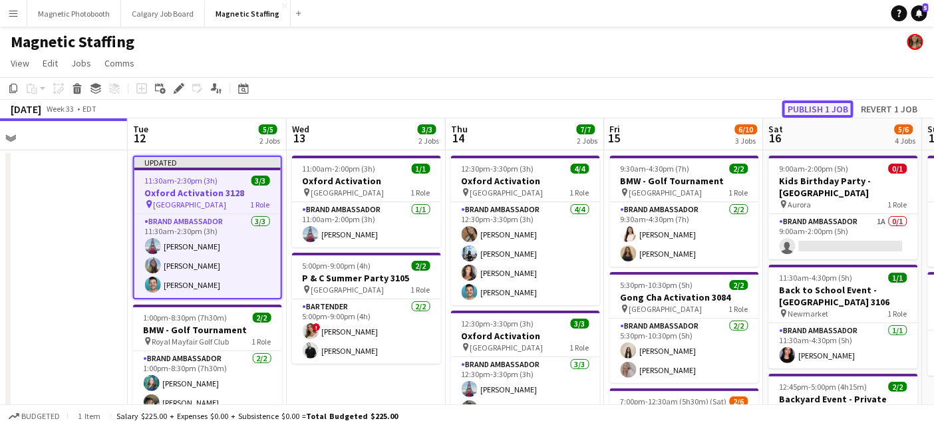
click at [838, 108] on button "Publish 1 job" at bounding box center [818, 108] width 71 height 17
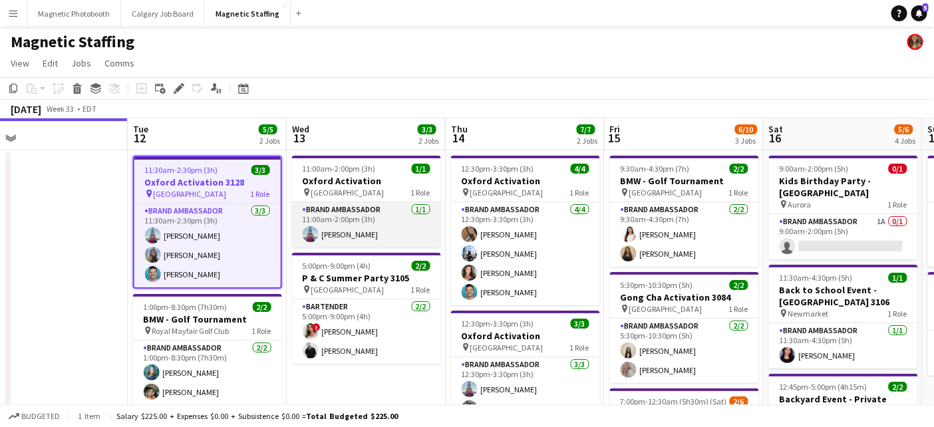
click at [329, 229] on app-card-role "Brand Ambassador [DATE] 11:00am-2:00pm (3h) [PERSON_NAME]" at bounding box center [366, 224] width 149 height 45
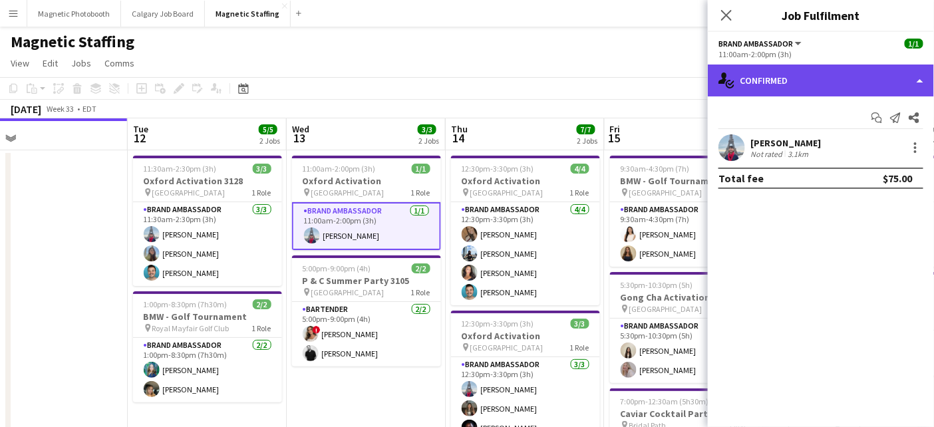
click at [820, 79] on div "single-neutral-actions-check-2 Confirmed" at bounding box center [821, 81] width 226 height 32
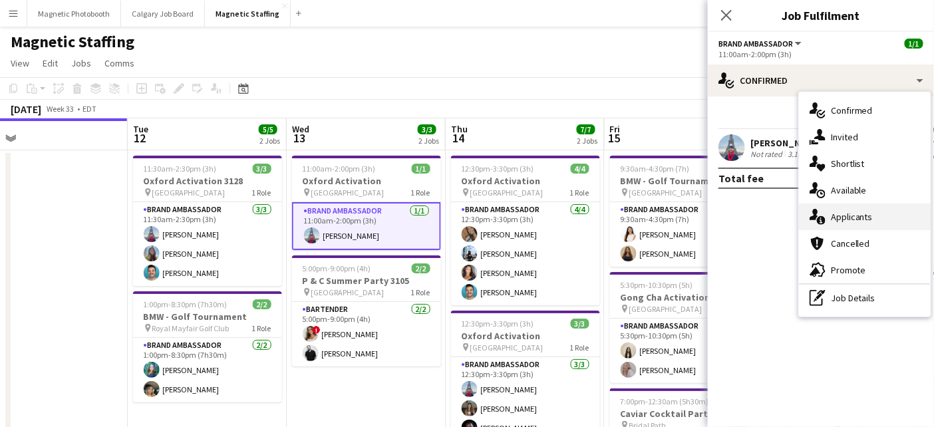
click at [845, 220] on div "single-neutral-actions-information Applicants" at bounding box center [865, 217] width 132 height 27
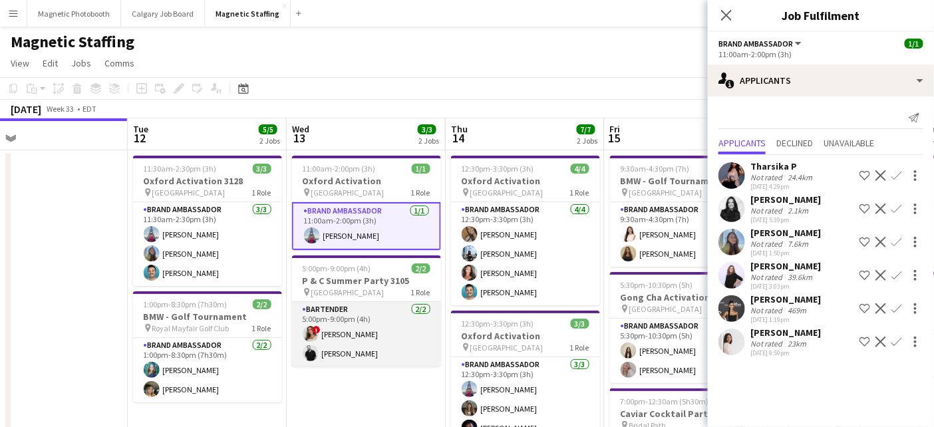
click at [393, 344] on app-card-role "Bartender 2/2 5:00pm-9:00pm (4h) ! Emily Vandongen jean-philippe roy" at bounding box center [366, 334] width 149 height 65
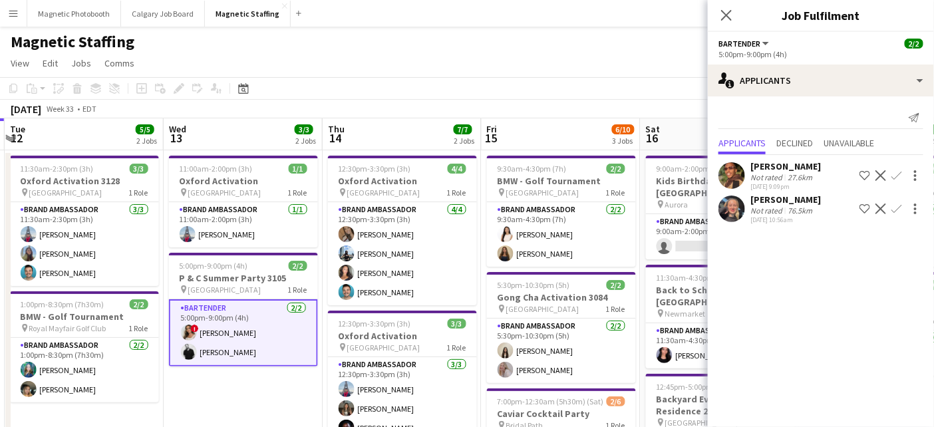
drag, startPoint x: 382, startPoint y: 205, endPoint x: 186, endPoint y: 220, distance: 196.9
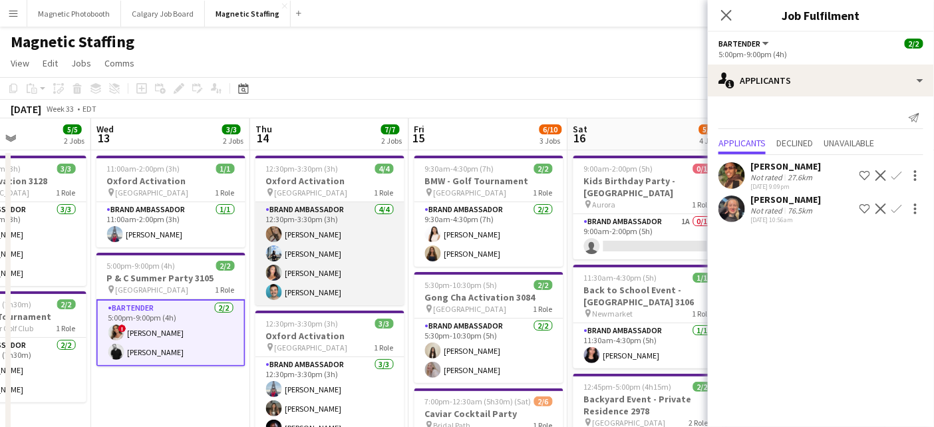
click at [322, 269] on app-card-role "Brand Ambassador [DATE] 12:30pm-3:30pm (3h) [PERSON_NAME] [PERSON_NAME] [PERSON…" at bounding box center [330, 253] width 149 height 103
